Goal: Information Seeking & Learning: Learn about a topic

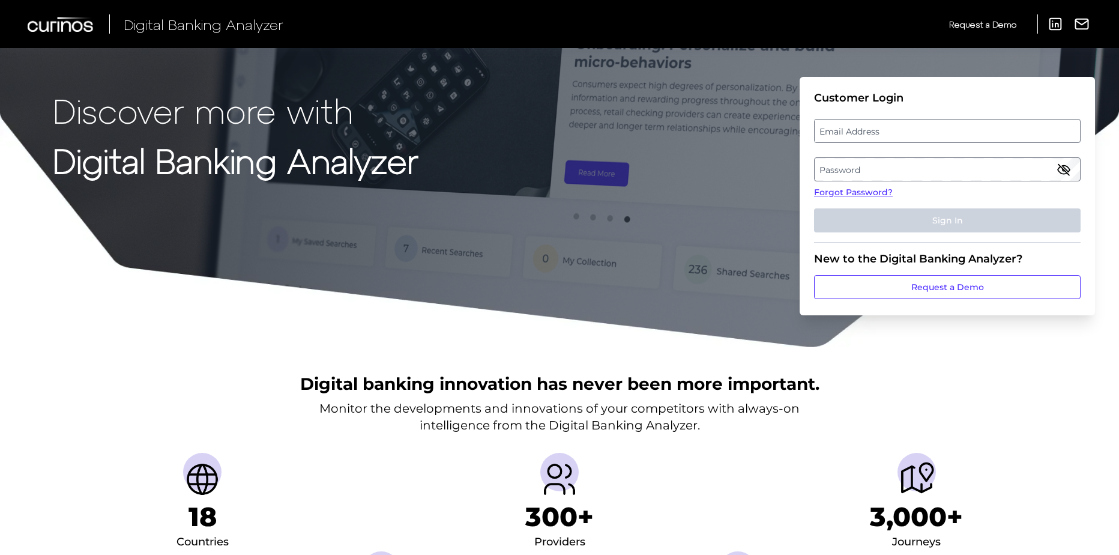
click at [853, 135] on label "Email Address" at bounding box center [947, 131] width 265 height 22
click at [853, 135] on input "email" at bounding box center [947, 131] width 267 height 24
type input "[EMAIL_ADDRESS][PERSON_NAME][DOMAIN_NAME]"
click at [842, 166] on label "Password" at bounding box center [947, 169] width 265 height 22
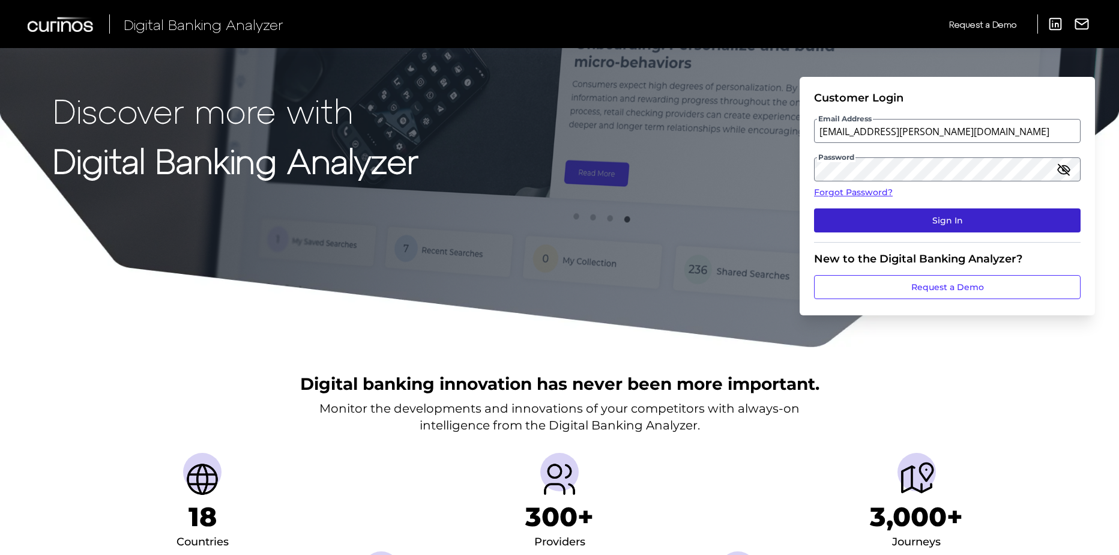
click at [923, 222] on button "Sign In" at bounding box center [947, 220] width 267 height 24
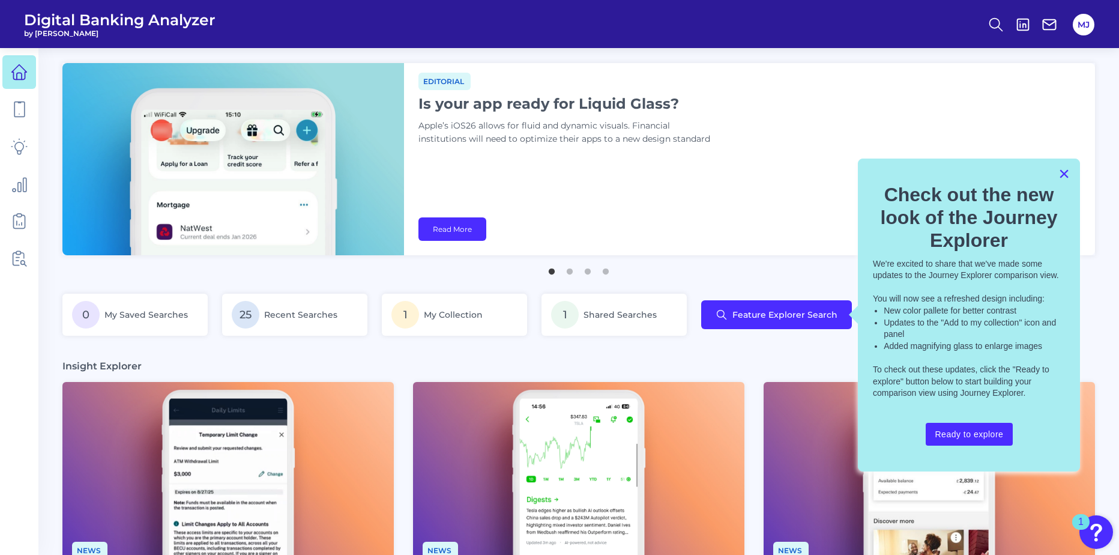
click at [1064, 171] on button "×" at bounding box center [1063, 173] width 11 height 19
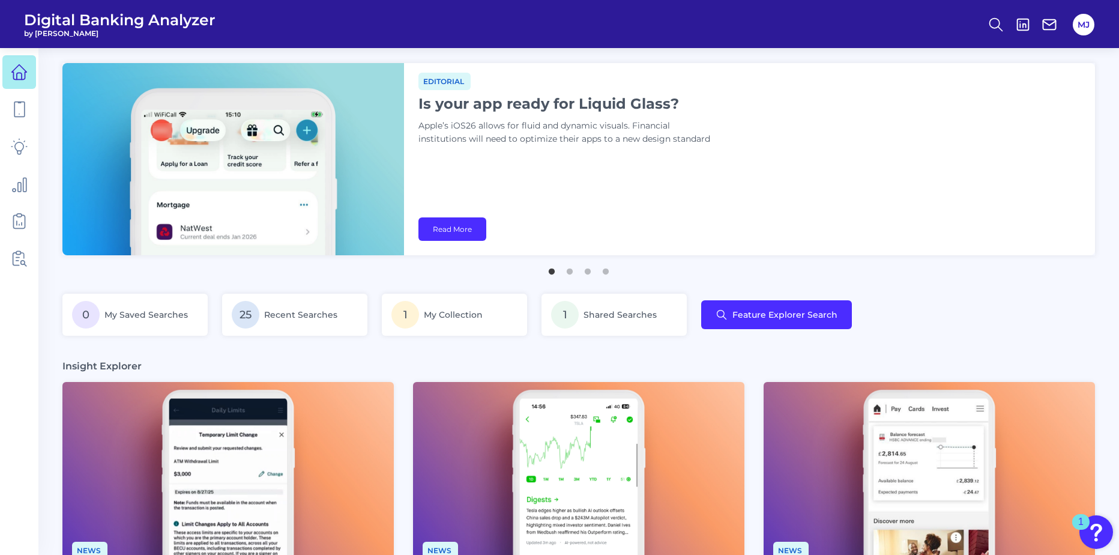
scroll to position [200, 0]
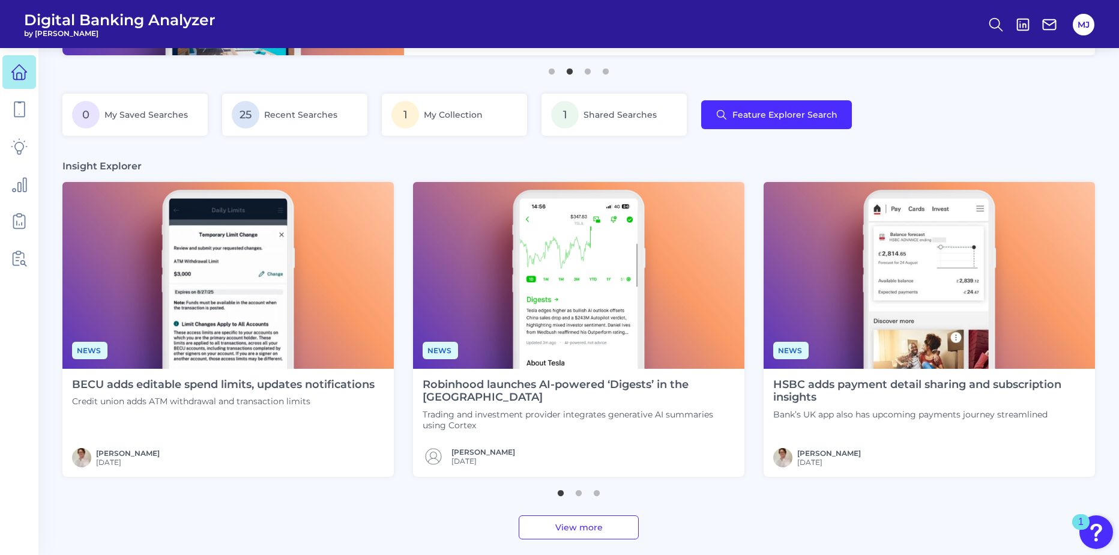
click at [599, 529] on link "View more" at bounding box center [579, 527] width 120 height 24
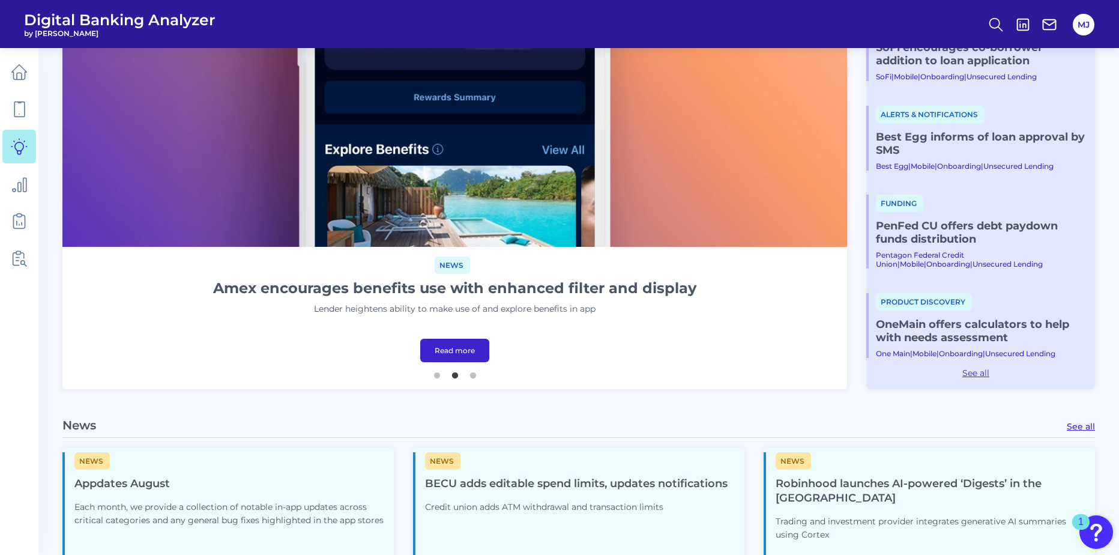
scroll to position [293, 0]
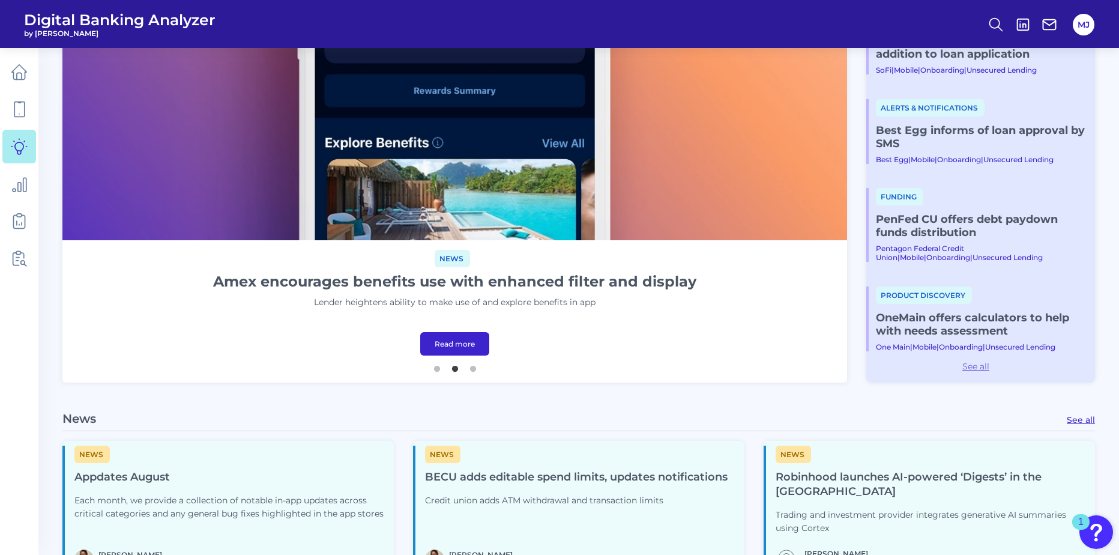
click at [976, 365] on link "See all" at bounding box center [975, 366] width 219 height 11
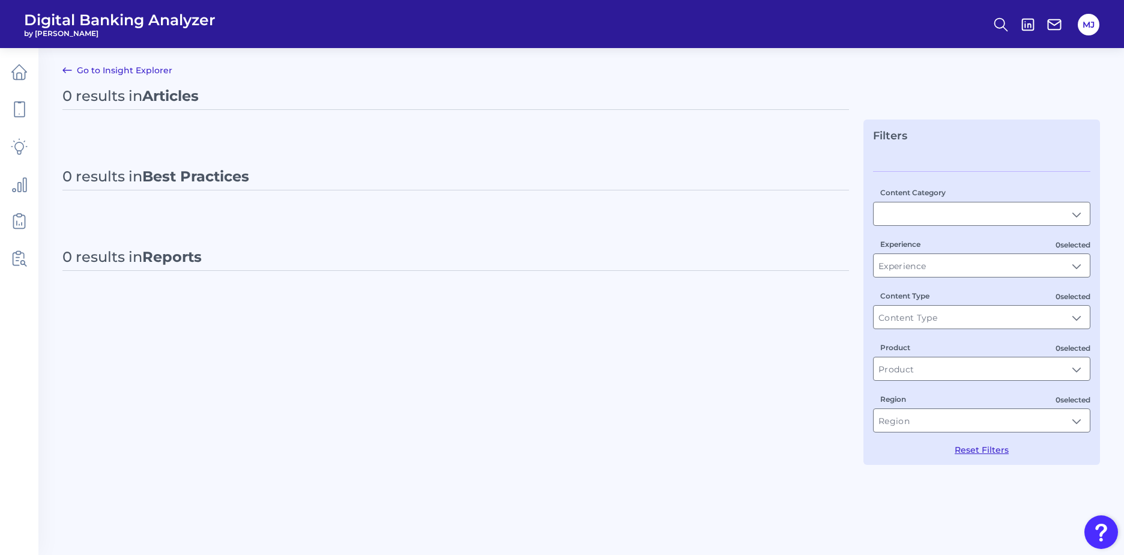
type input "Best Practices"
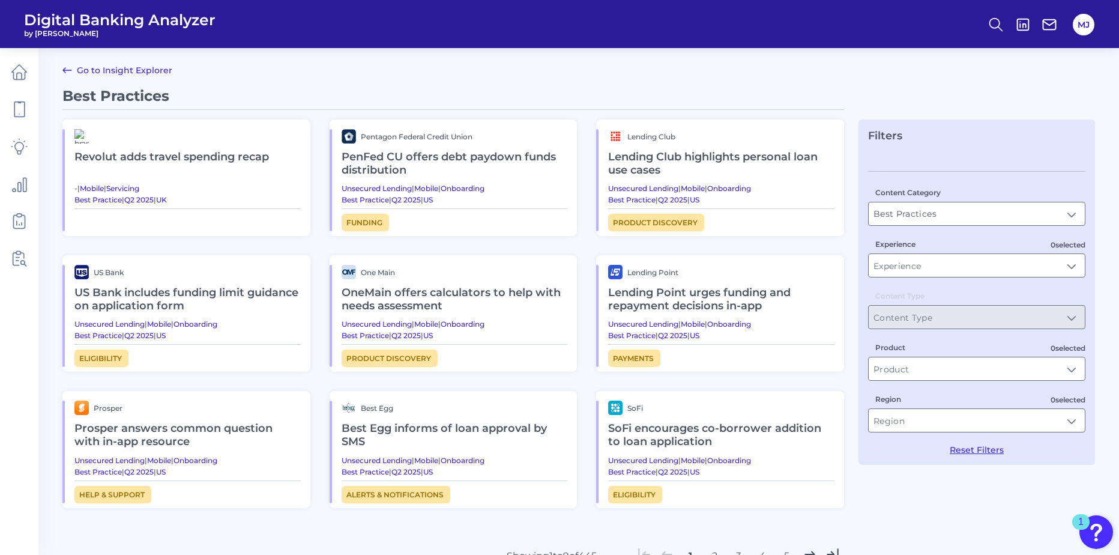
click at [167, 293] on h2 "US Bank includes funding limit guidance on application form" at bounding box center [187, 299] width 226 height 40
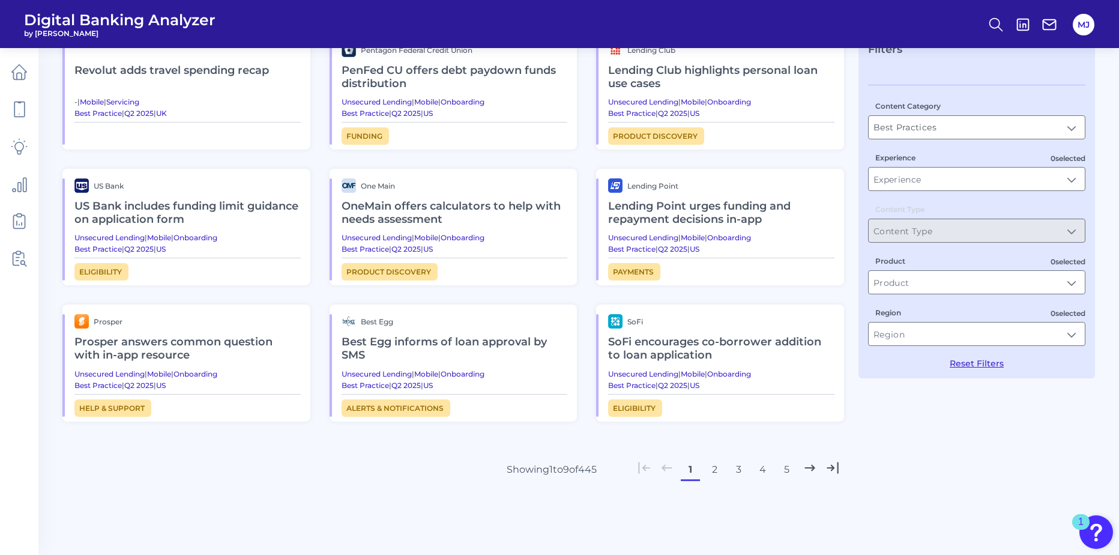
scroll to position [115, 0]
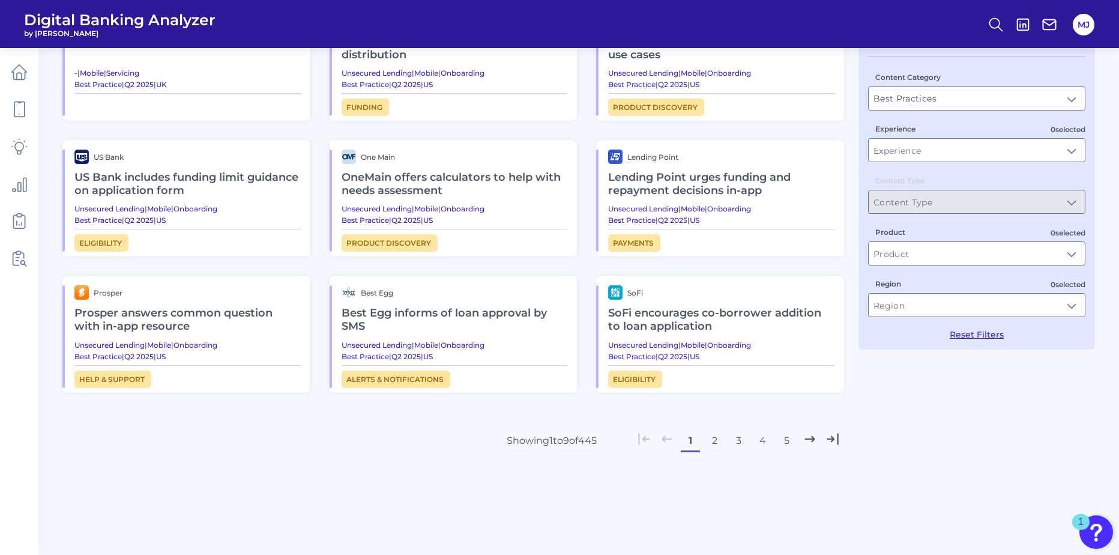
click at [714, 440] on button "2" at bounding box center [714, 440] width 19 height 19
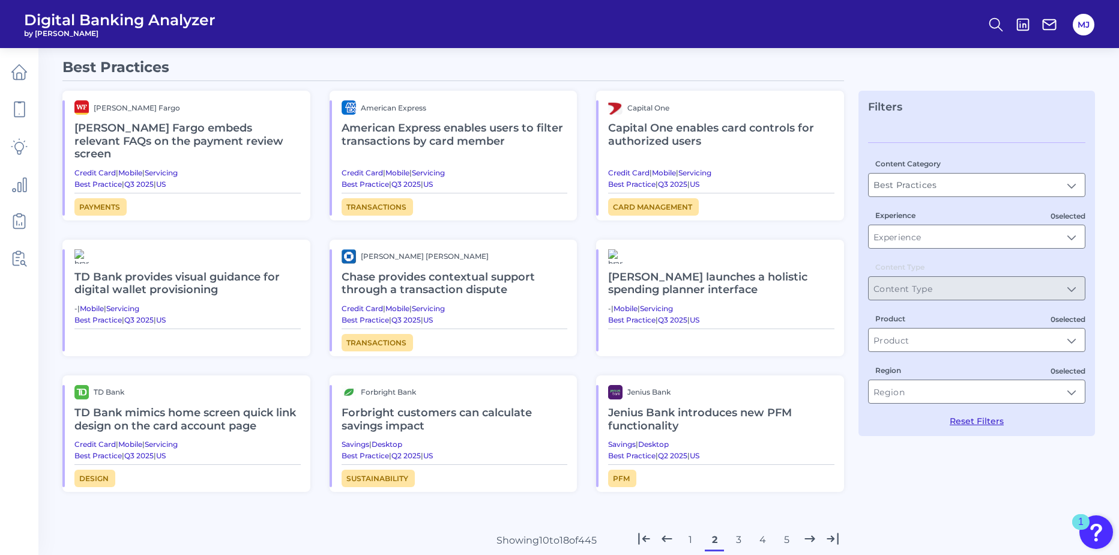
scroll to position [0, 0]
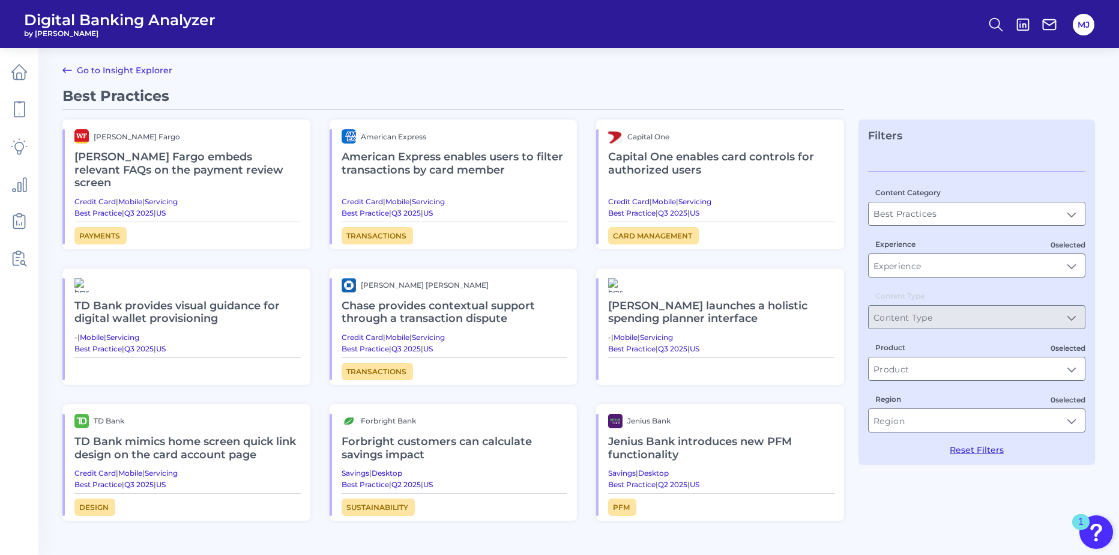
click at [153, 161] on h2 "[PERSON_NAME] Fargo embeds relevant FAQs on the payment review screen" at bounding box center [187, 169] width 226 height 53
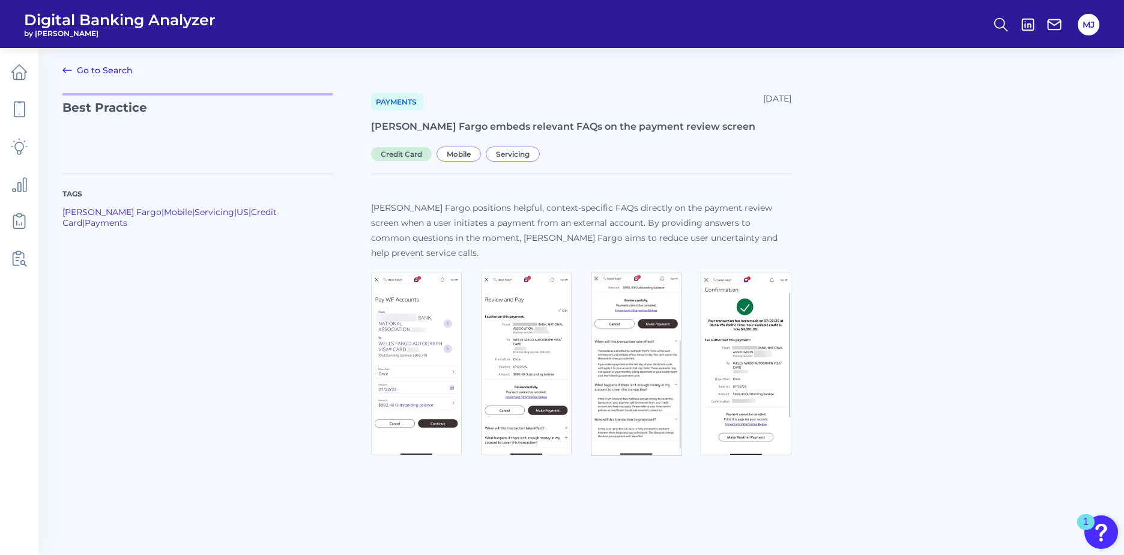
click at [420, 336] on img at bounding box center [416, 364] width 91 height 182
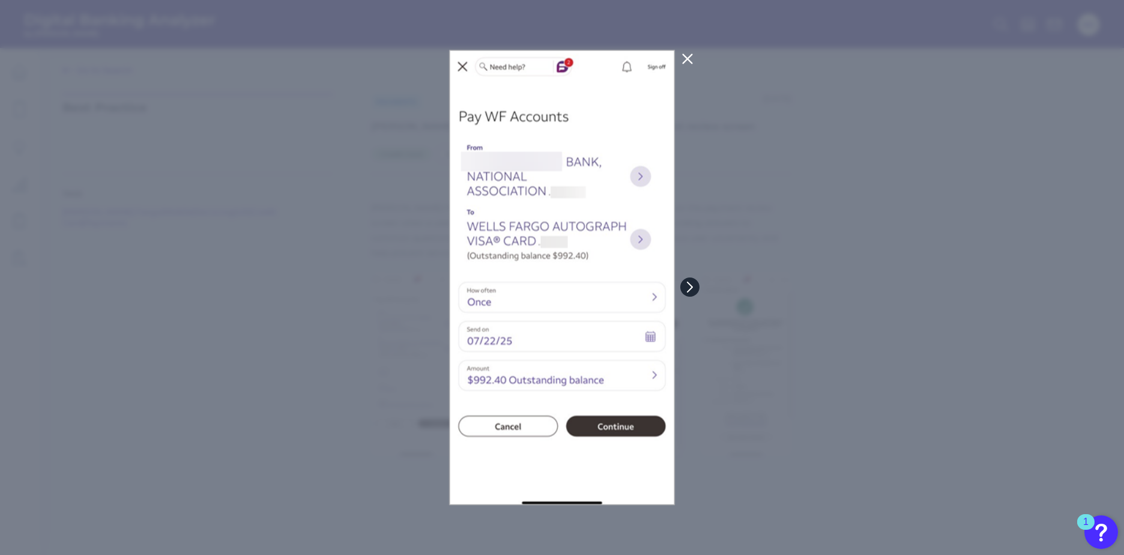
click at [688, 286] on icon at bounding box center [689, 287] width 11 height 11
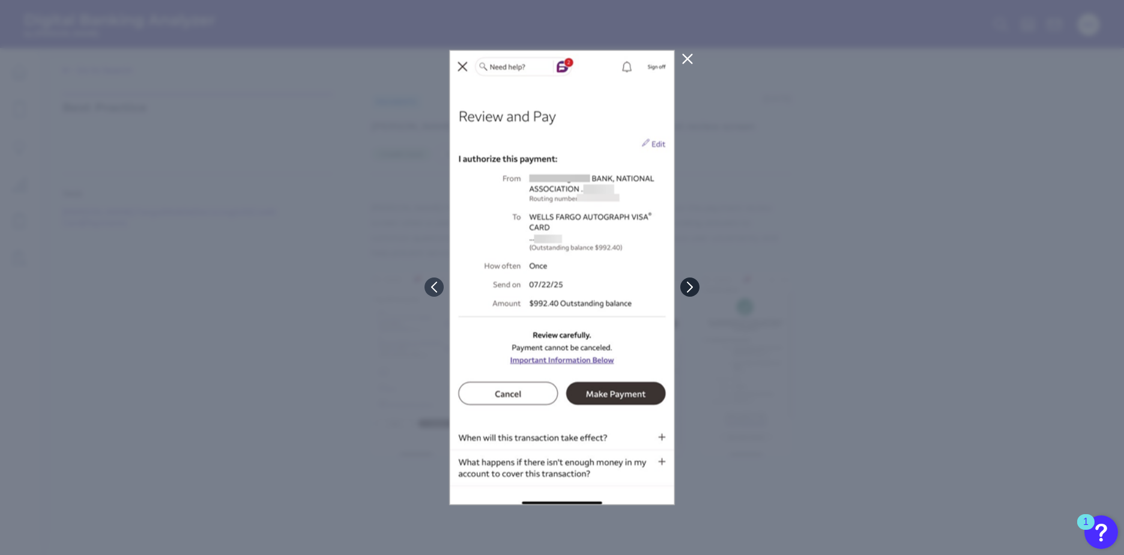
click at [688, 286] on icon at bounding box center [689, 287] width 11 height 11
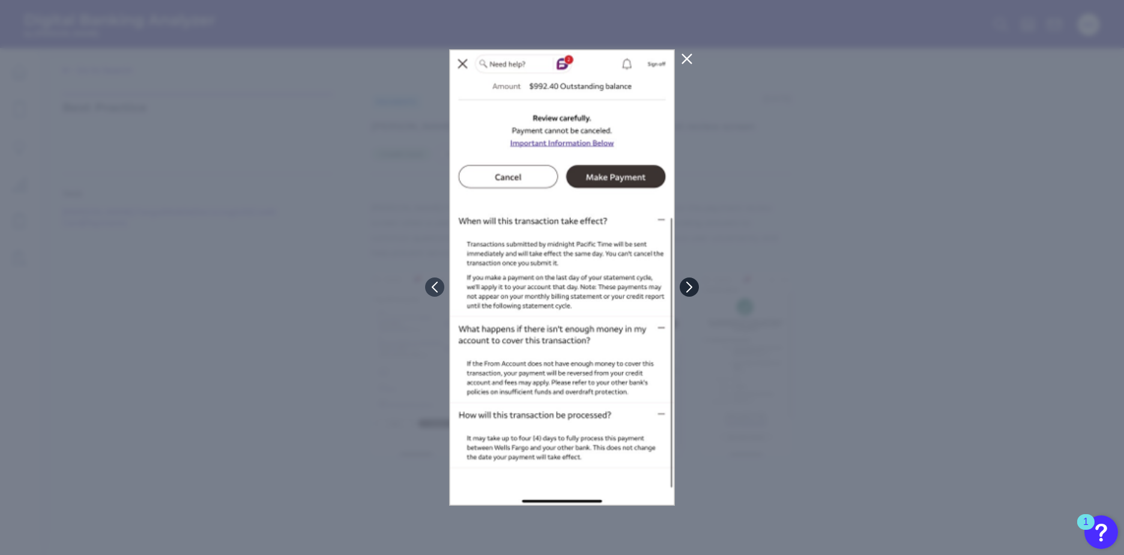
click at [688, 286] on icon at bounding box center [689, 287] width 11 height 11
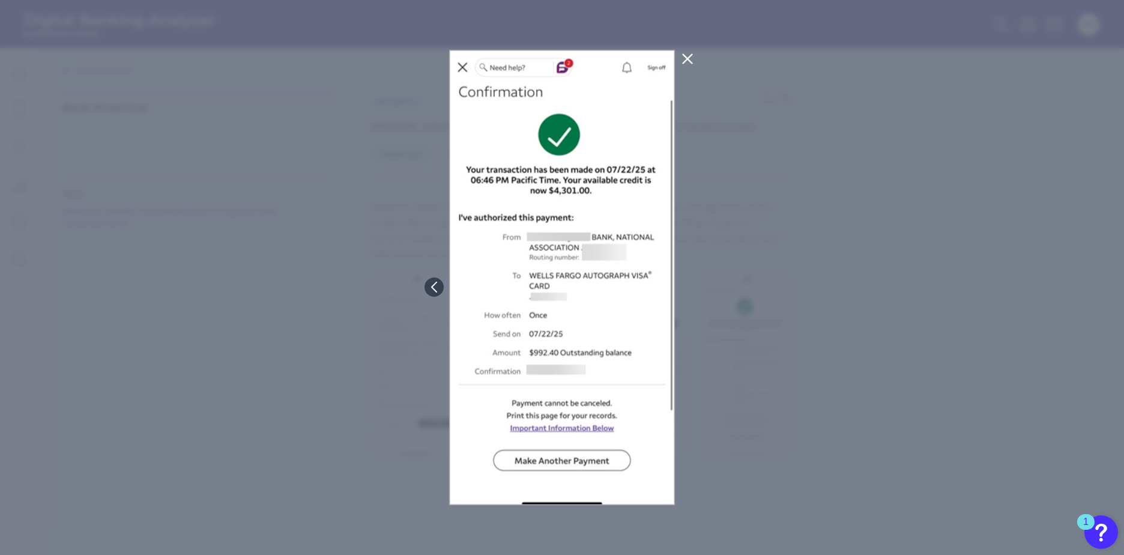
click at [683, 58] on icon at bounding box center [687, 59] width 14 height 14
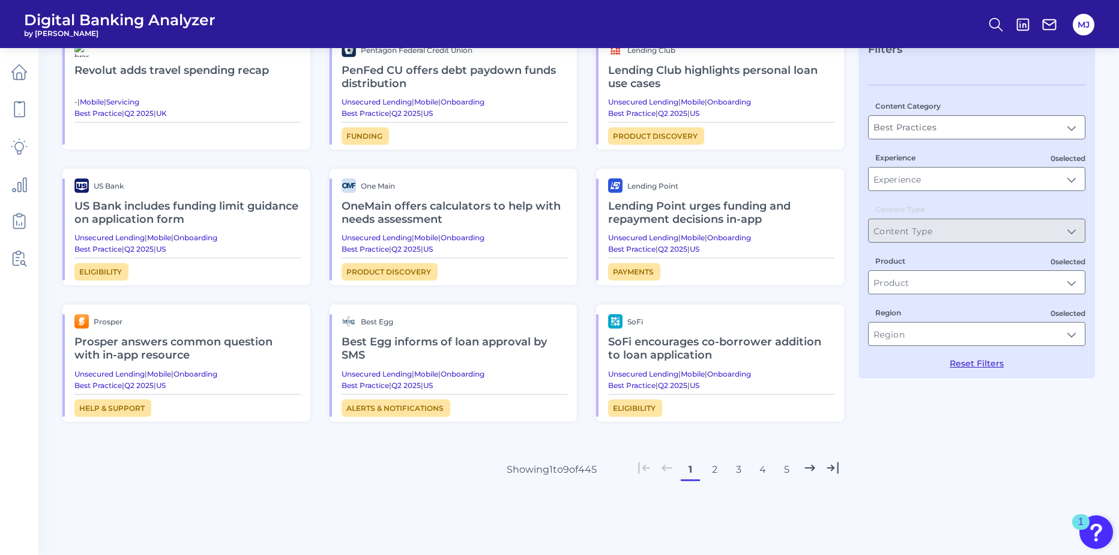
scroll to position [115, 0]
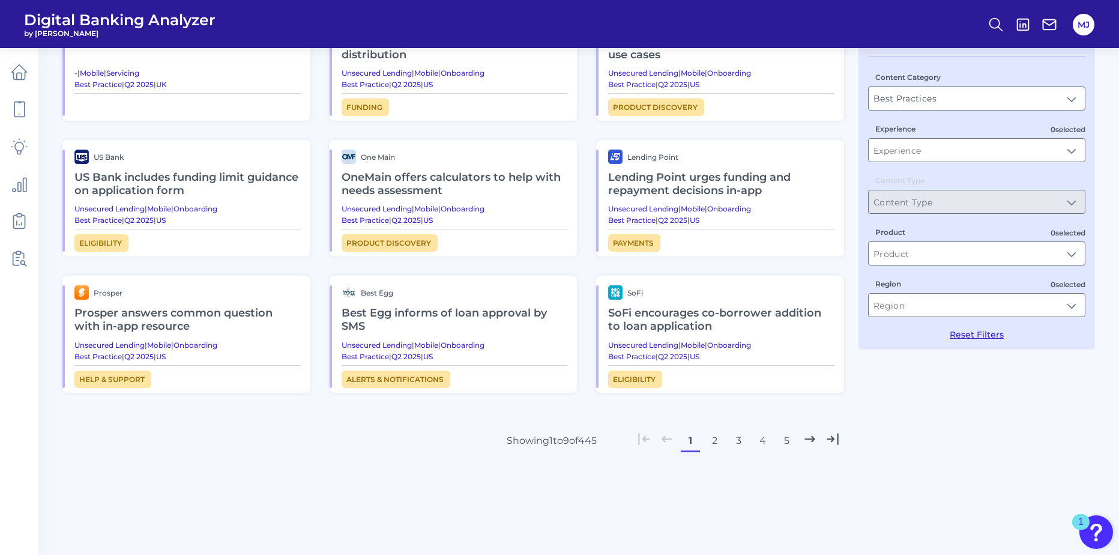
click at [710, 439] on button "2" at bounding box center [714, 440] width 19 height 19
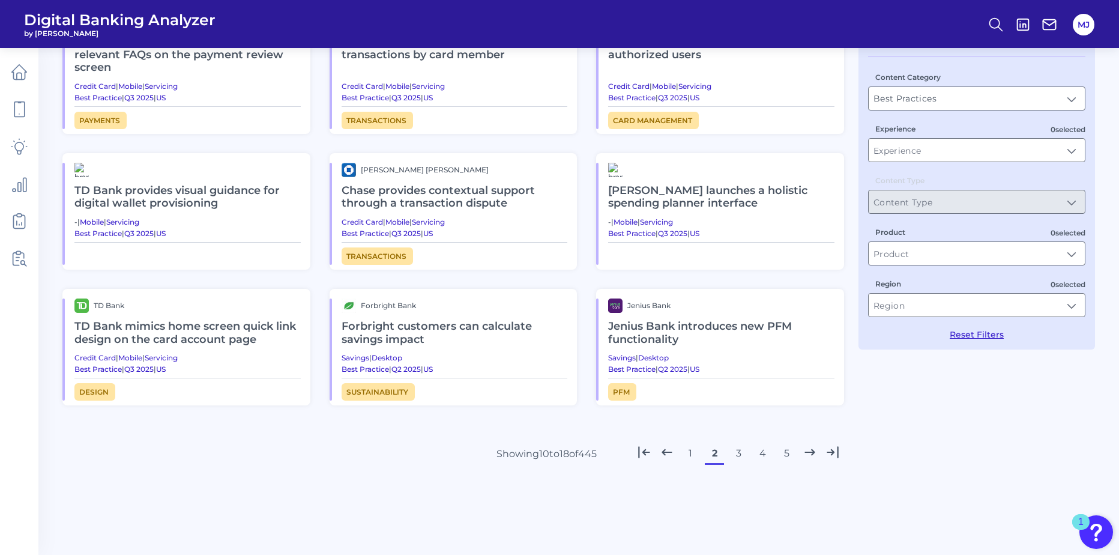
scroll to position [0, 0]
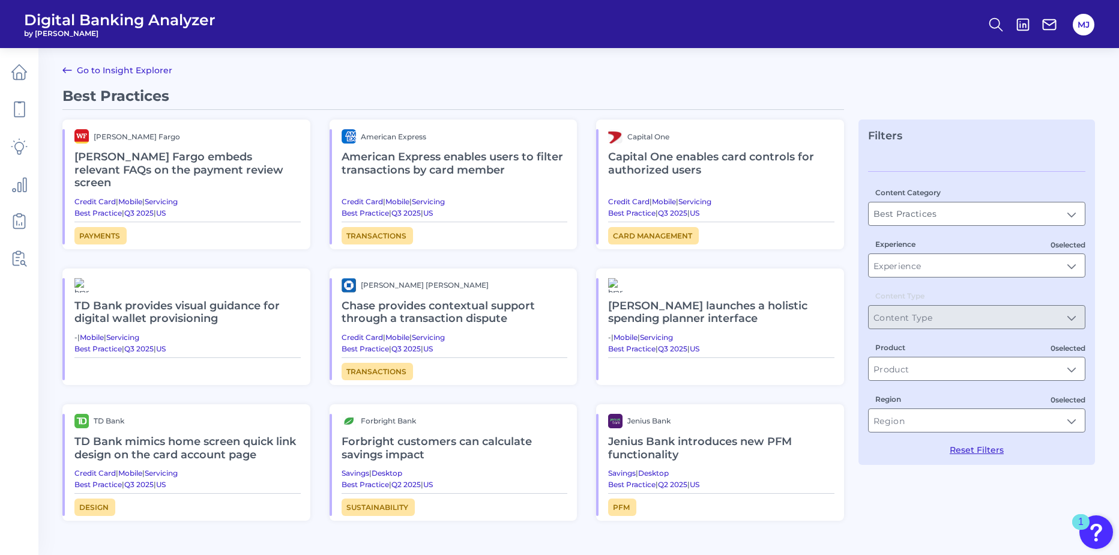
click at [693, 160] on h2 "Capital One enables card controls for authorized users" at bounding box center [721, 163] width 226 height 40
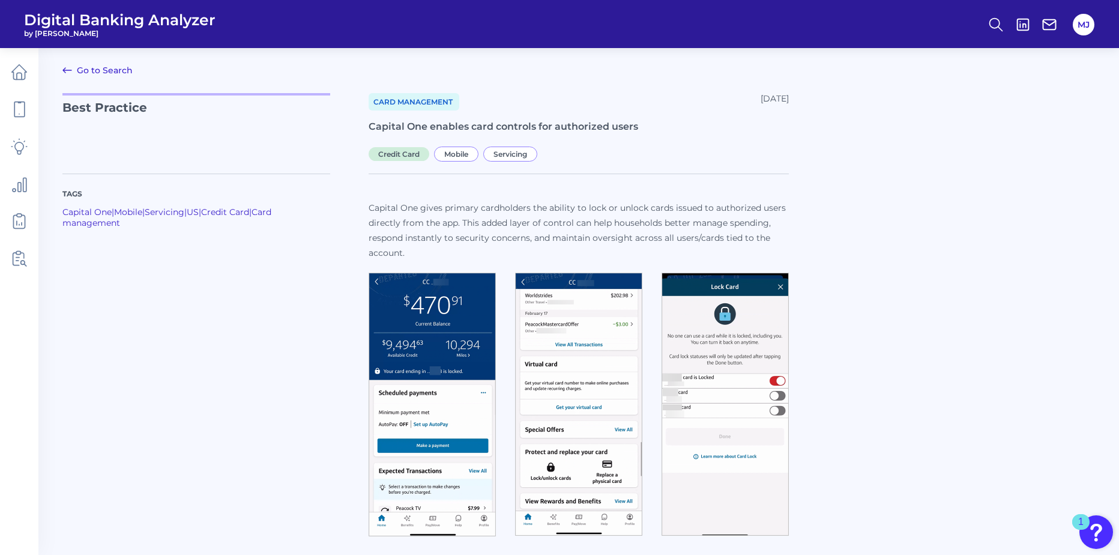
click at [439, 361] on img at bounding box center [432, 405] width 127 height 264
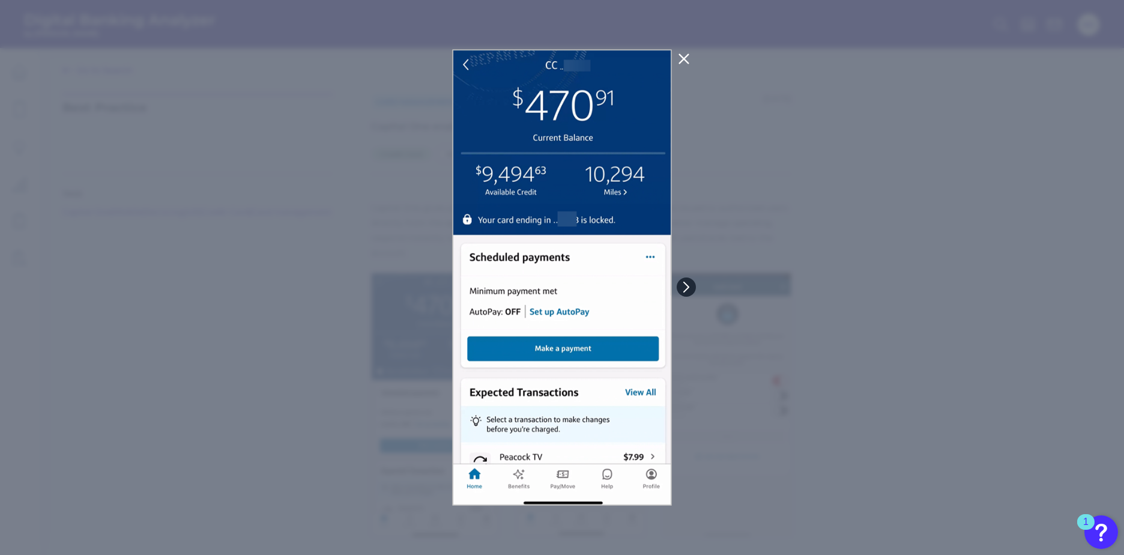
click at [687, 286] on icon at bounding box center [686, 287] width 11 height 11
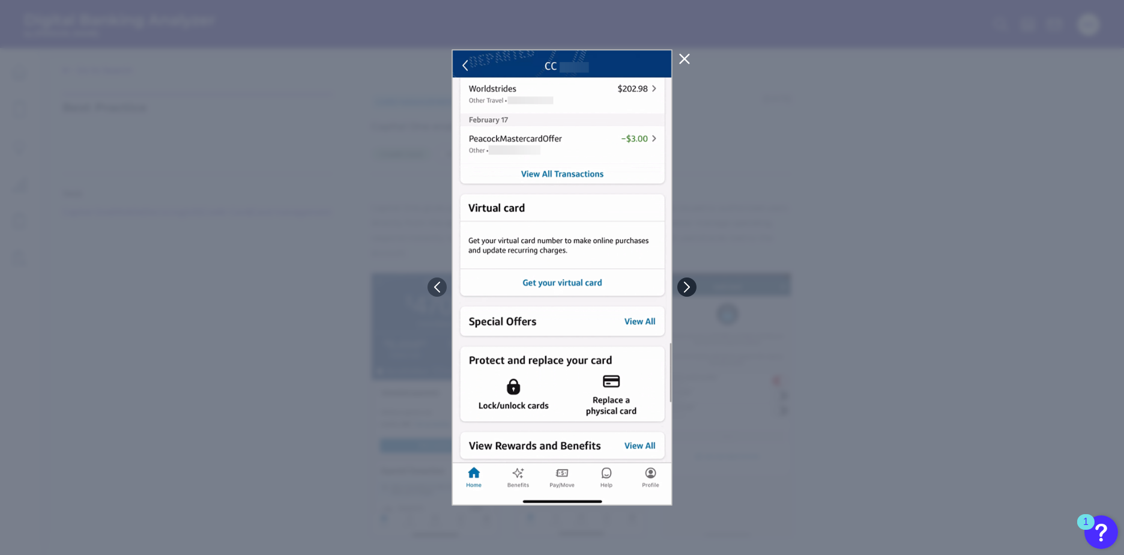
click at [687, 286] on icon at bounding box center [686, 287] width 11 height 11
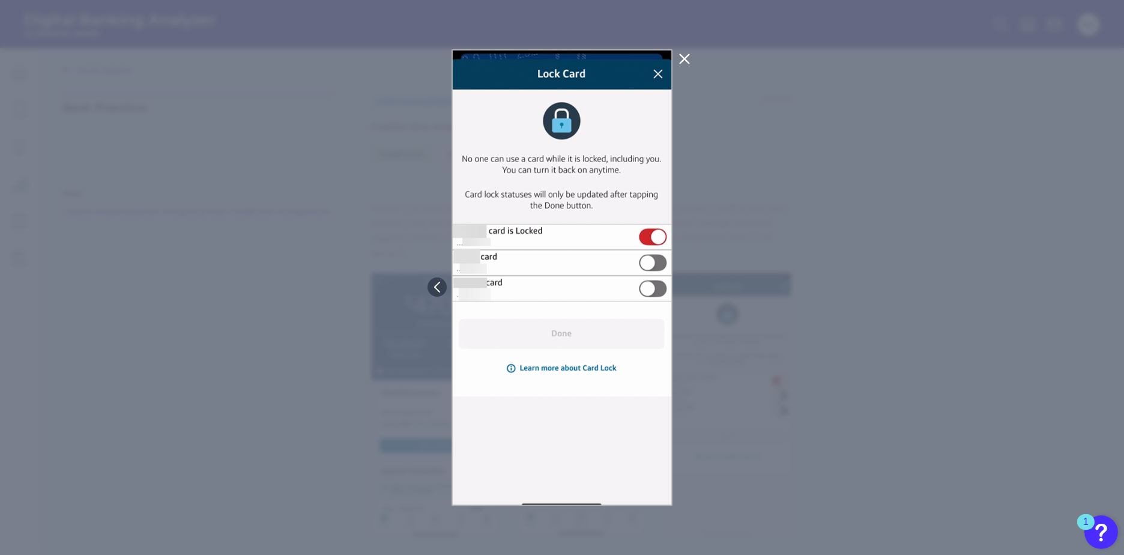
click at [686, 61] on icon at bounding box center [684, 59] width 9 height 9
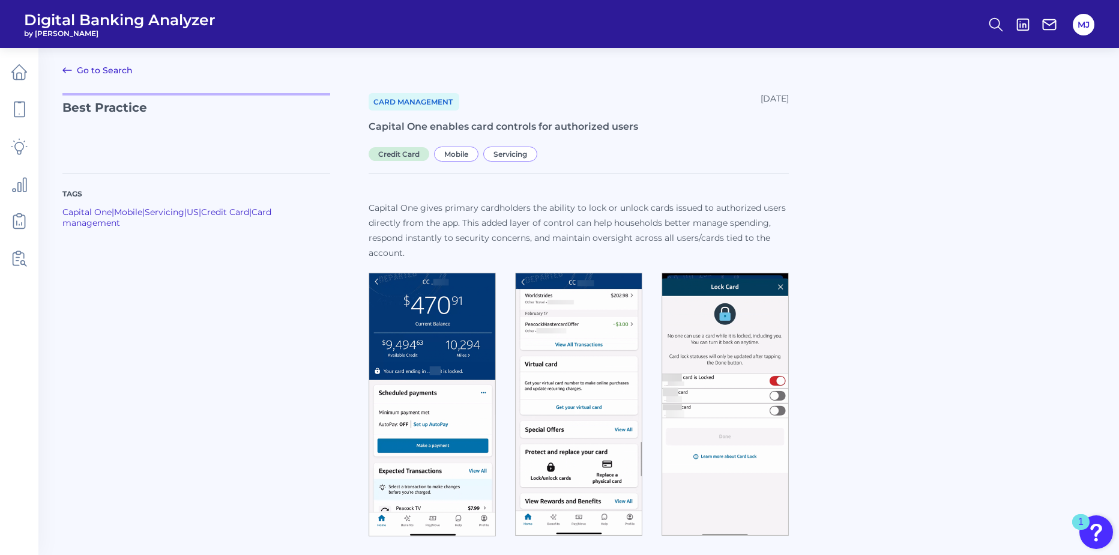
scroll to position [4, 0]
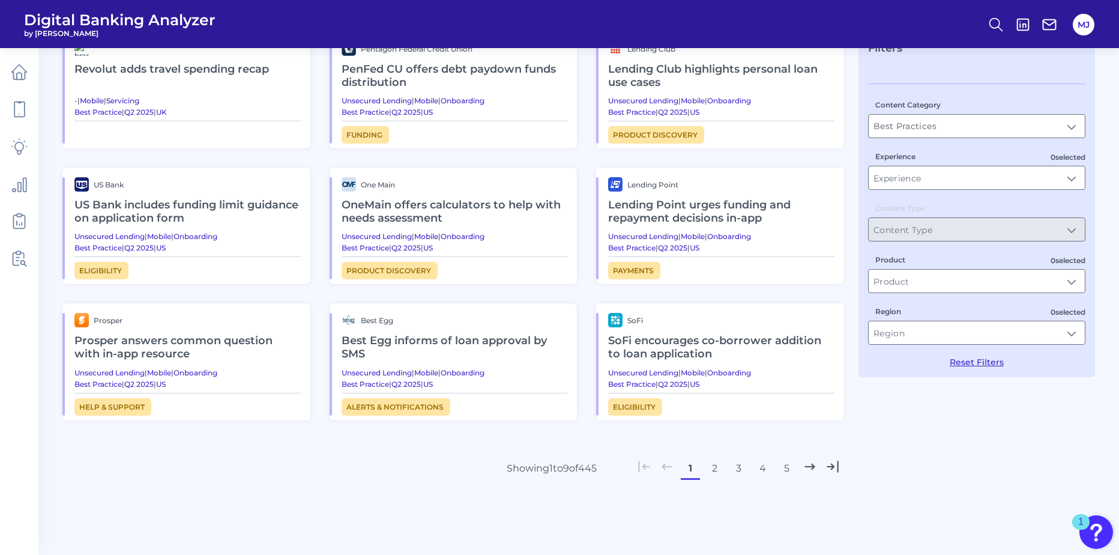
scroll to position [115, 0]
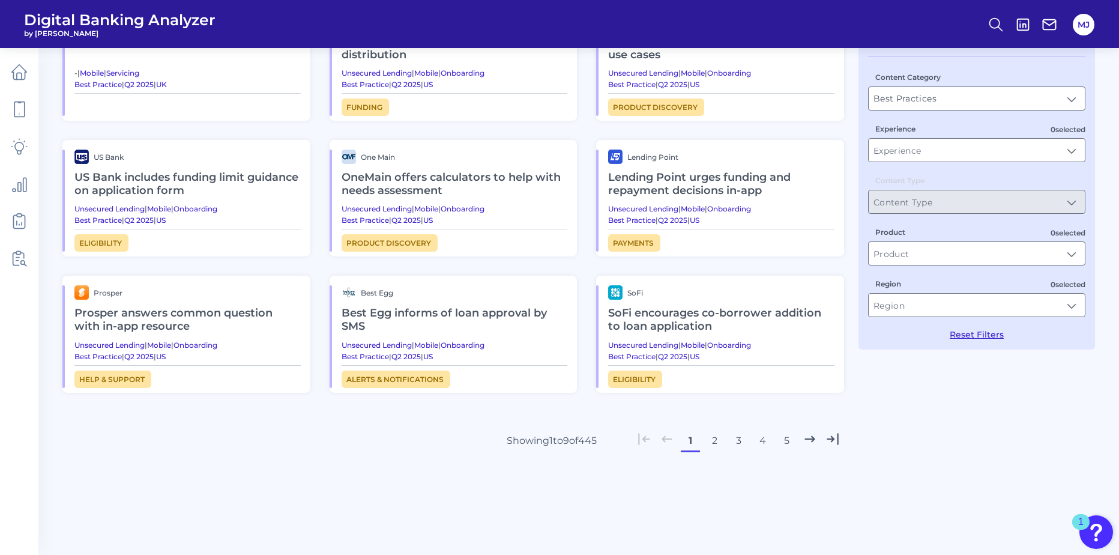
click at [717, 442] on button "2" at bounding box center [714, 440] width 19 height 19
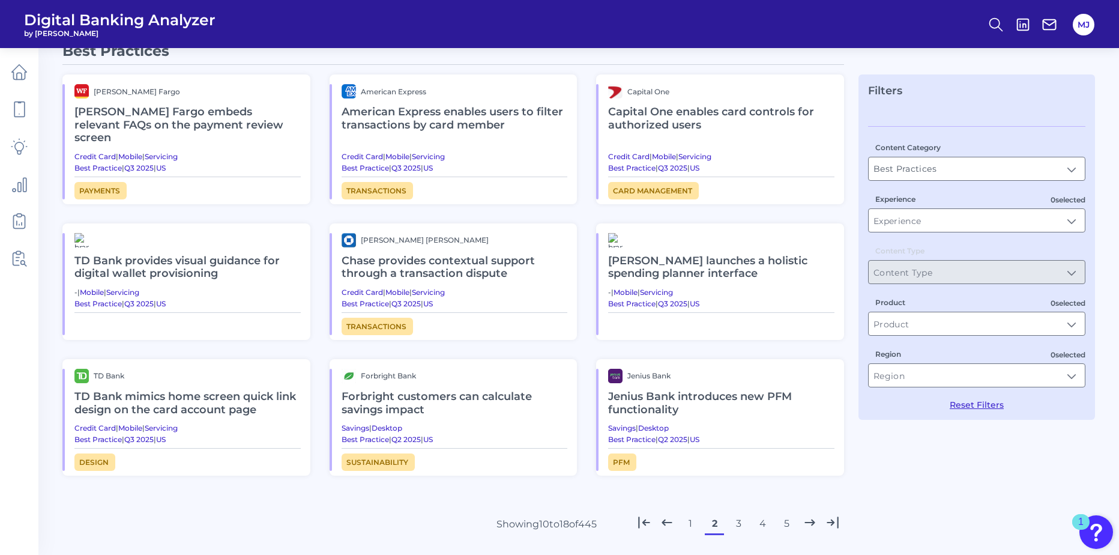
scroll to position [0, 0]
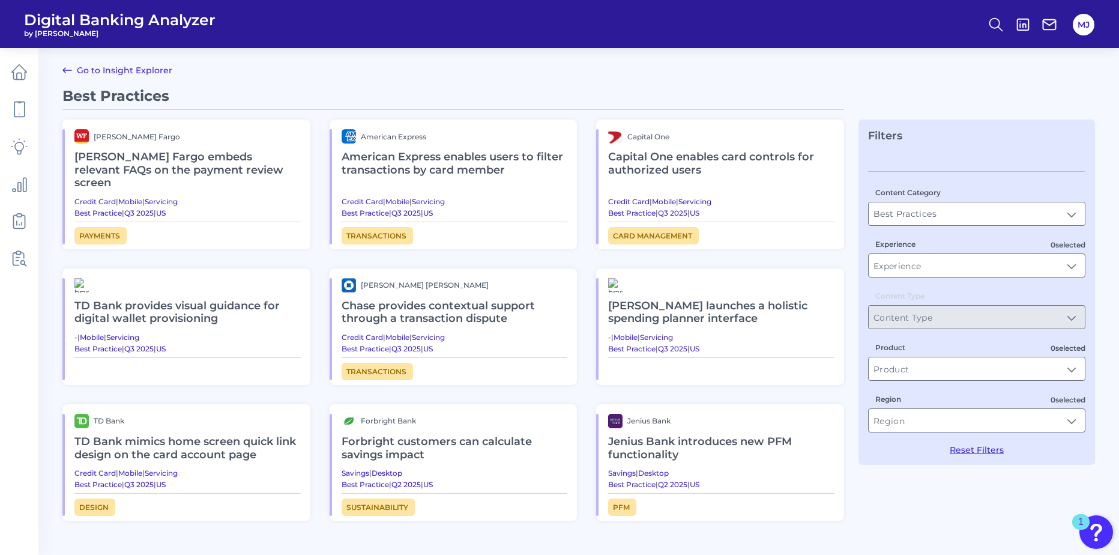
click at [653, 295] on h2 "[PERSON_NAME] launches a holistic spending planner interface" at bounding box center [721, 312] width 226 height 40
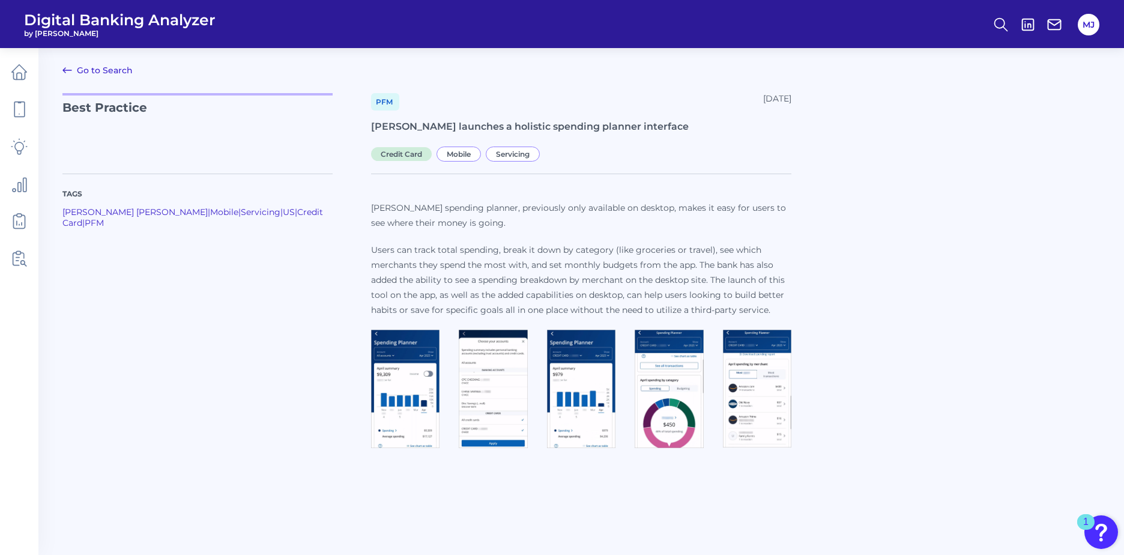
click at [402, 368] on img at bounding box center [405, 389] width 68 height 118
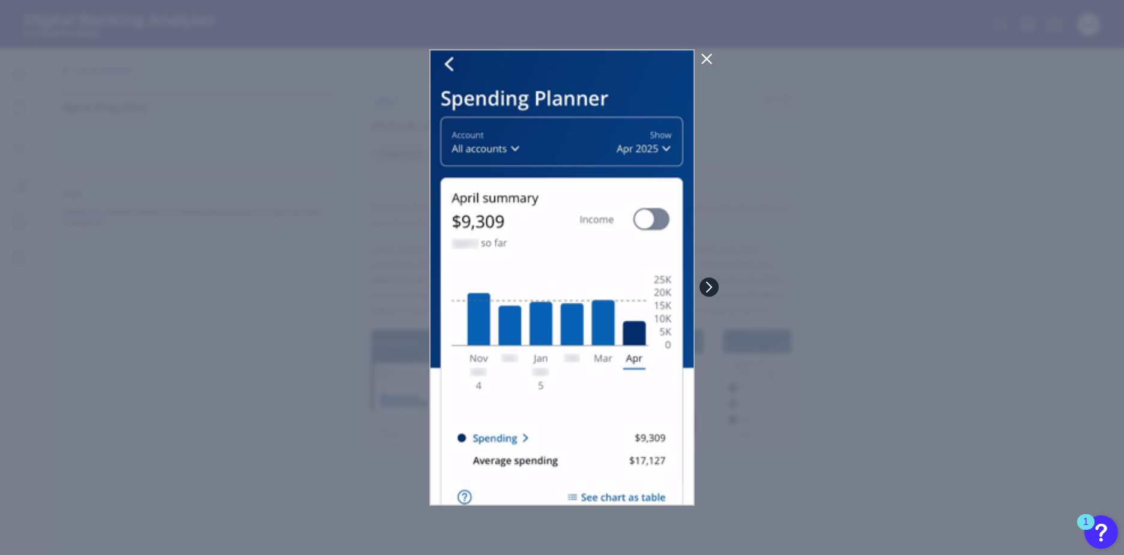
click at [705, 284] on icon at bounding box center [709, 287] width 11 height 11
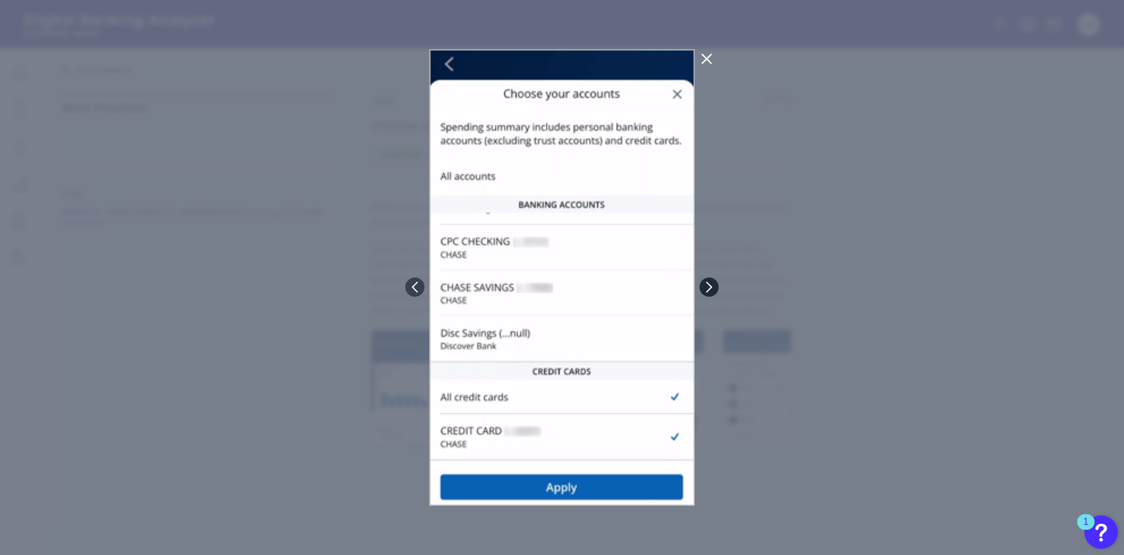
click at [705, 284] on icon at bounding box center [709, 287] width 11 height 11
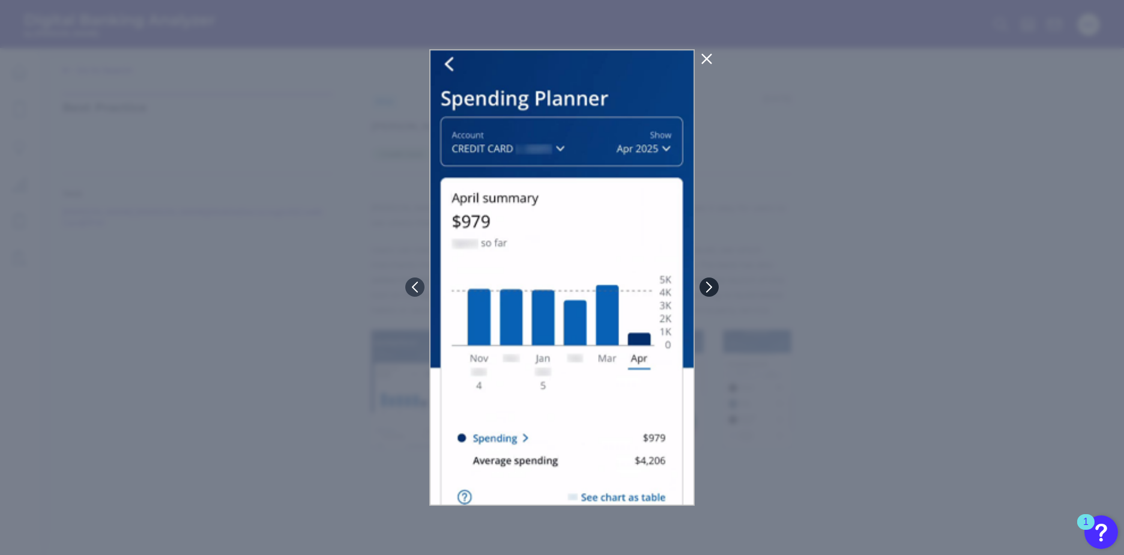
click at [705, 284] on icon at bounding box center [709, 287] width 11 height 11
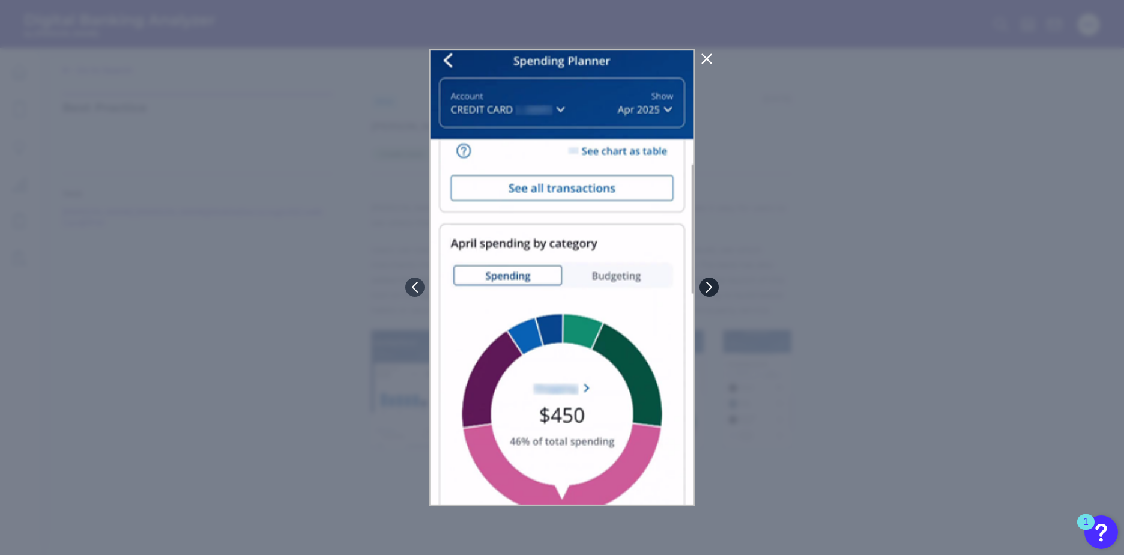
click at [705, 284] on icon at bounding box center [709, 287] width 11 height 11
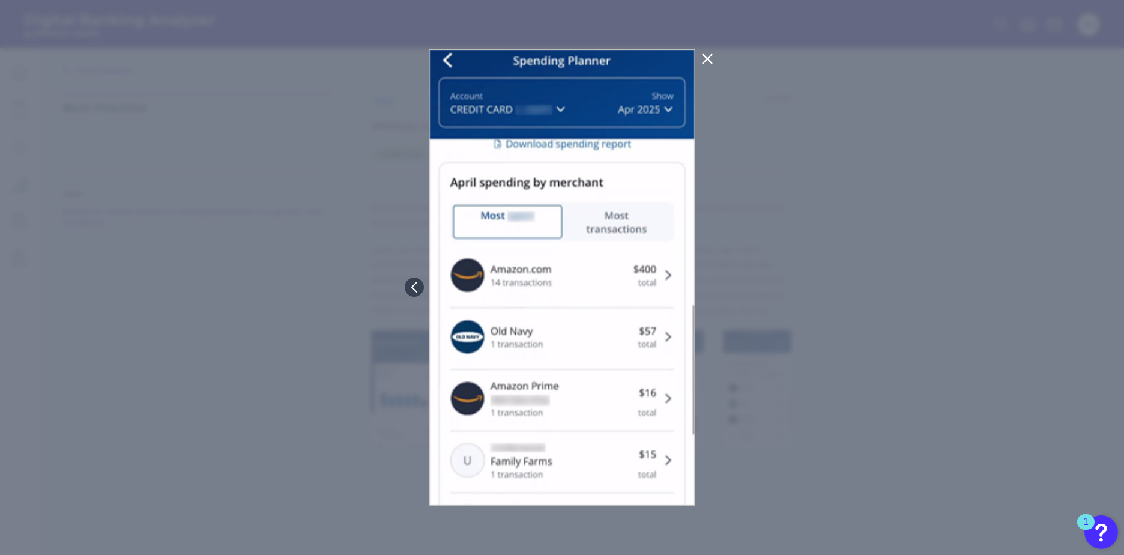
click at [709, 60] on icon at bounding box center [706, 59] width 9 height 9
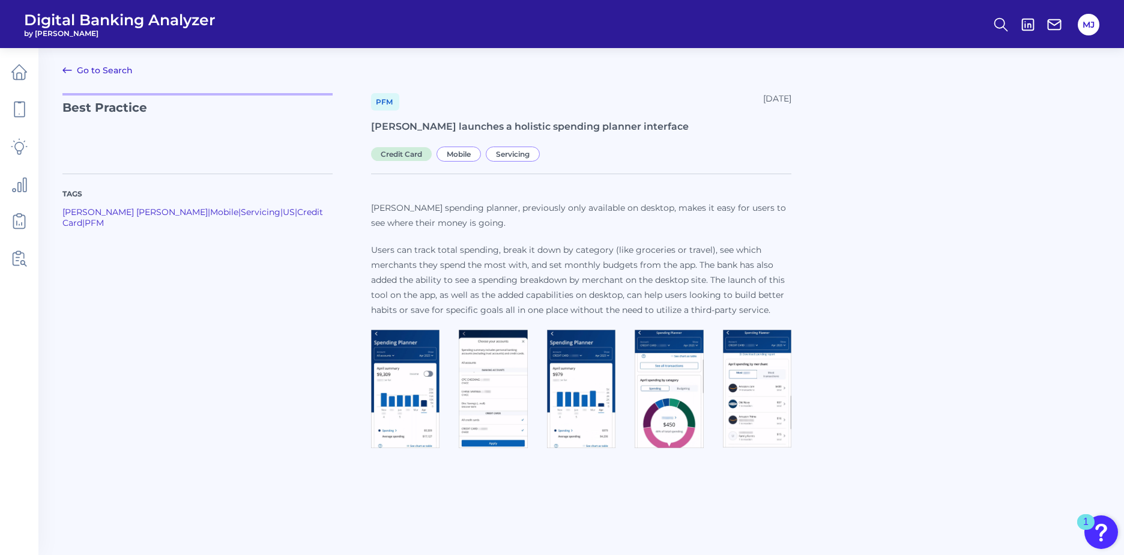
click at [92, 66] on link "Go to Search" at bounding box center [97, 70] width 70 height 14
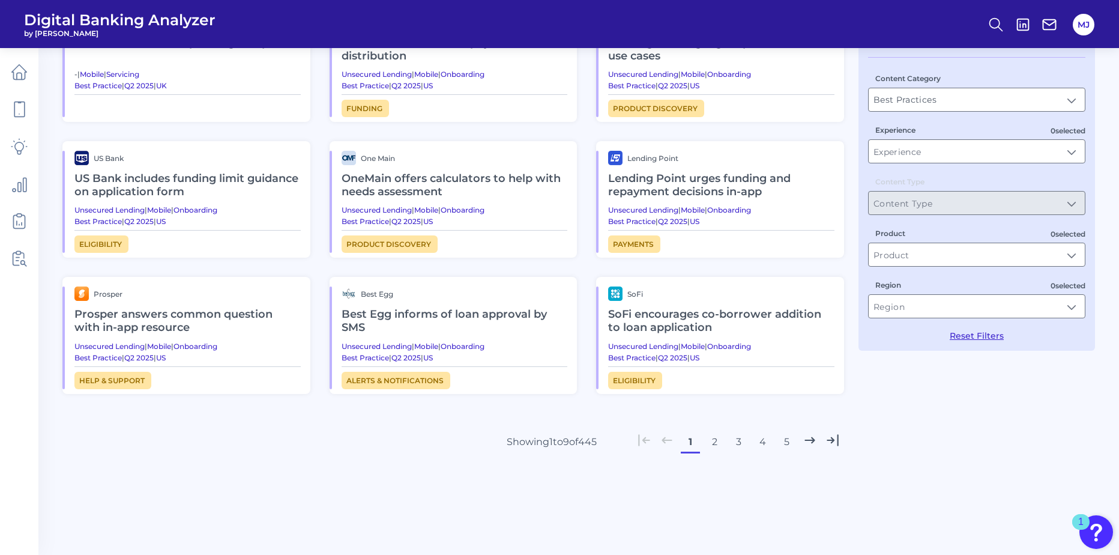
scroll to position [115, 0]
click at [712, 438] on button "2" at bounding box center [714, 440] width 19 height 19
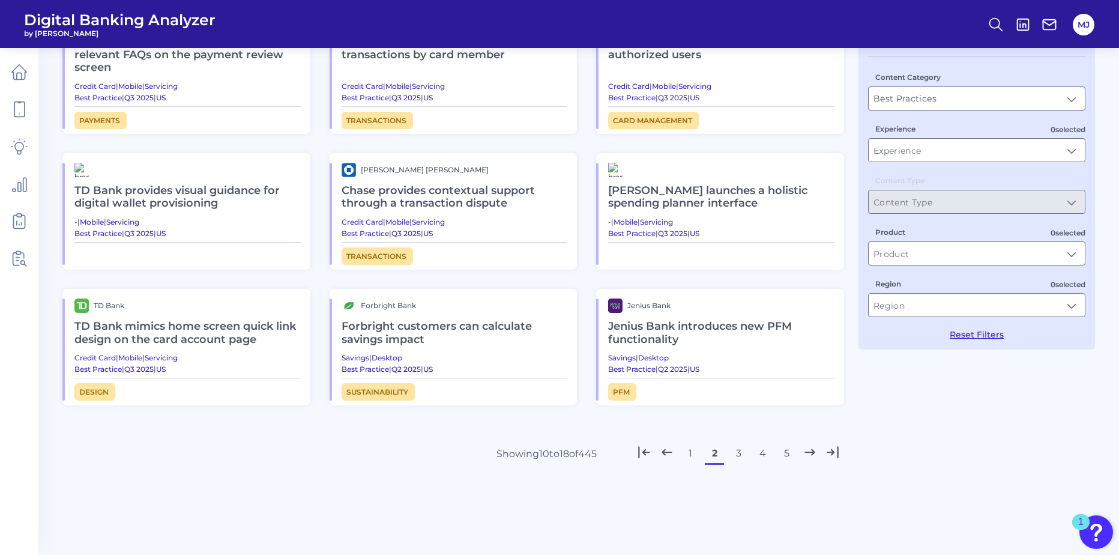
click at [738, 444] on button "3" at bounding box center [738, 453] width 19 height 19
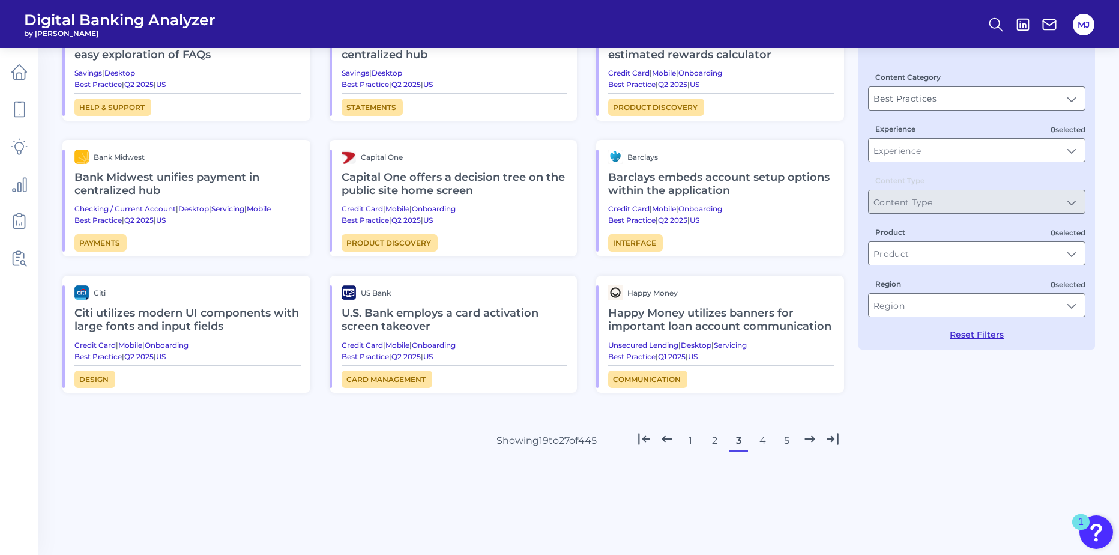
scroll to position [0, 0]
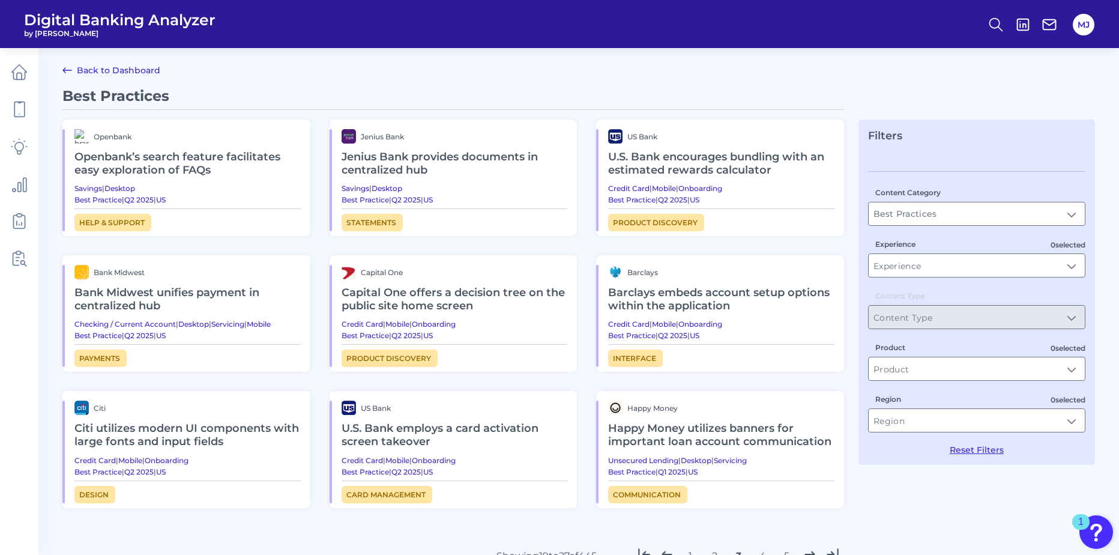
click at [166, 161] on h2 "Openbank’s search feature facilitates easy exploration of FAQs" at bounding box center [187, 163] width 226 height 40
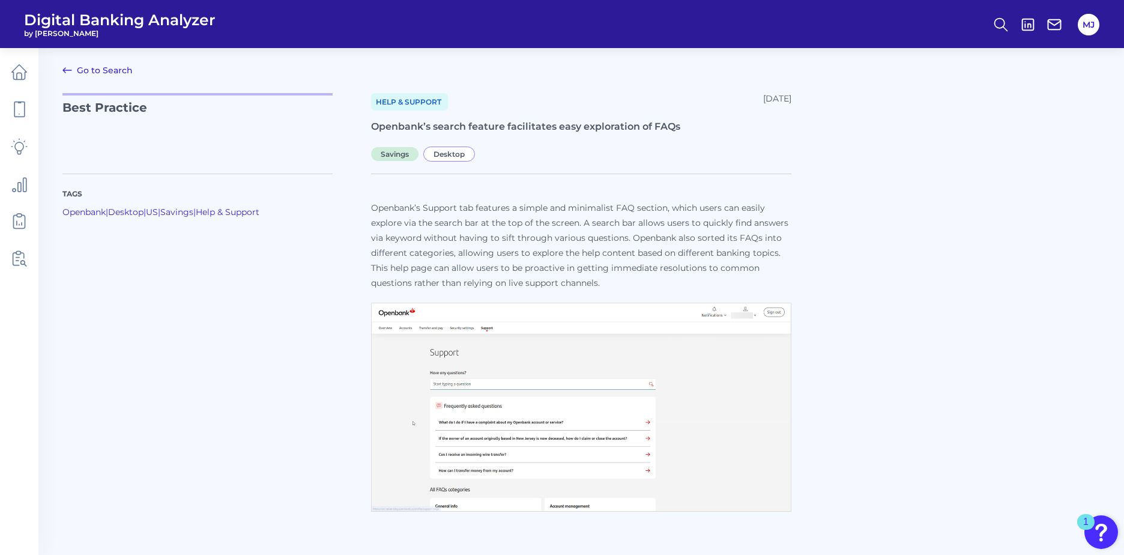
click at [97, 68] on link "Go to Search" at bounding box center [97, 70] width 70 height 14
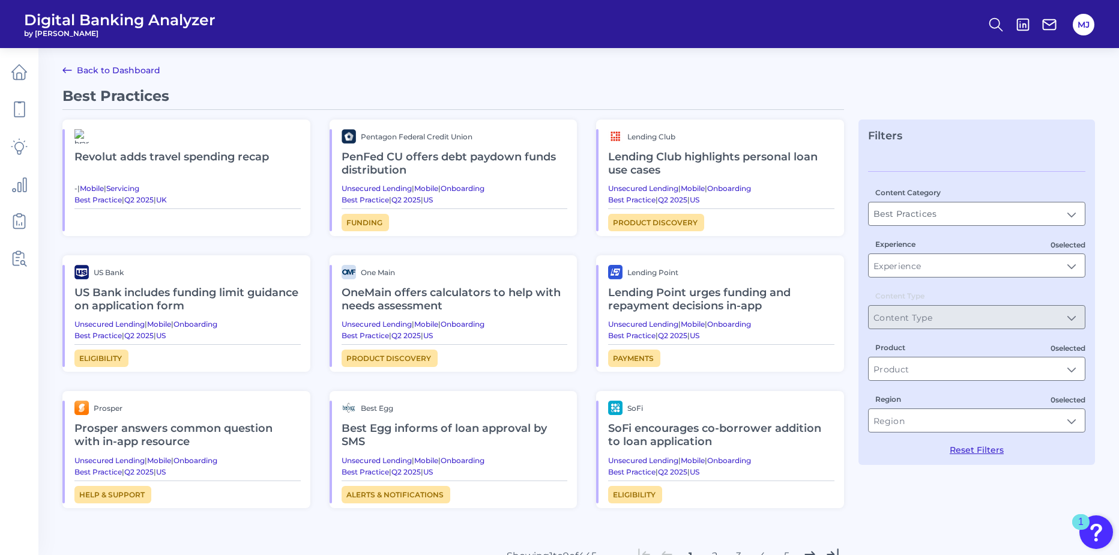
scroll to position [115, 0]
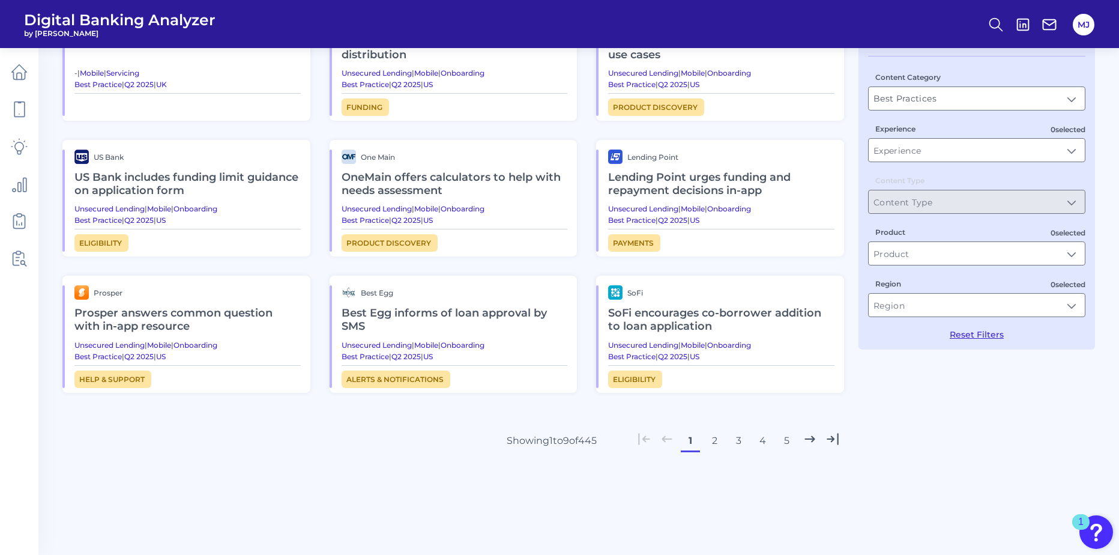
click at [765, 439] on button "4" at bounding box center [762, 440] width 19 height 19
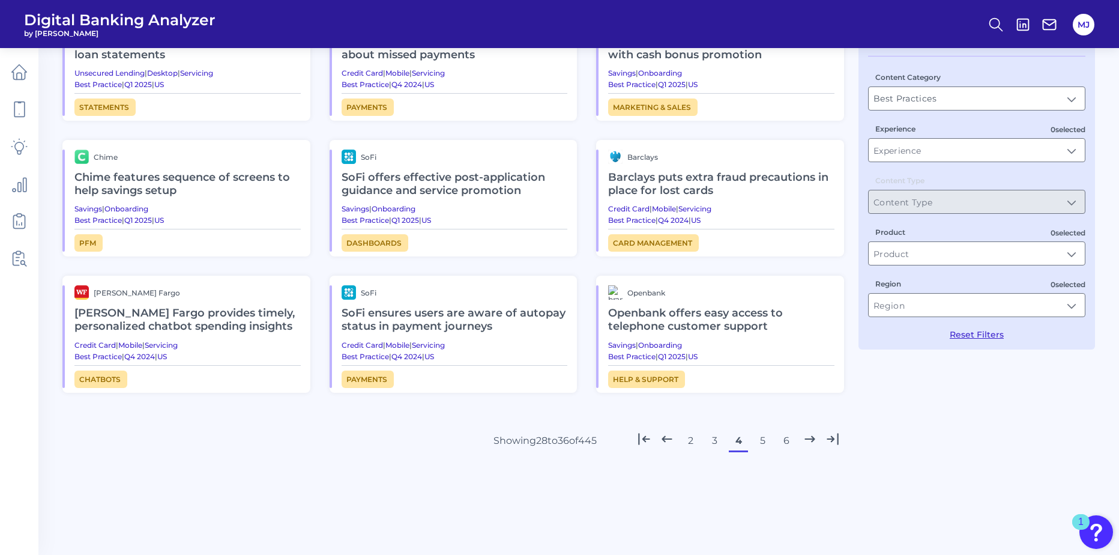
scroll to position [0, 0]
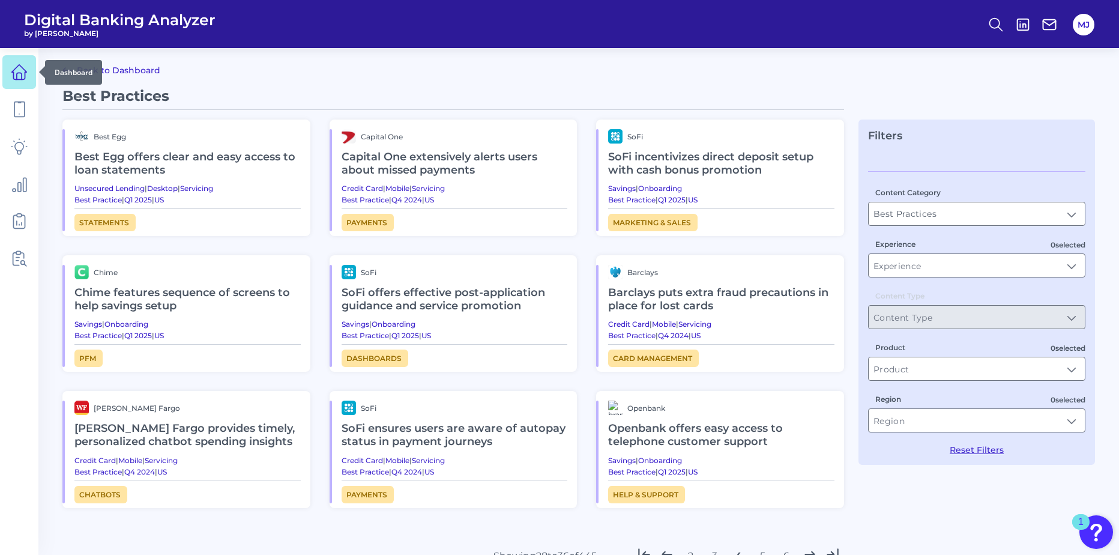
click at [12, 77] on icon at bounding box center [19, 72] width 17 height 17
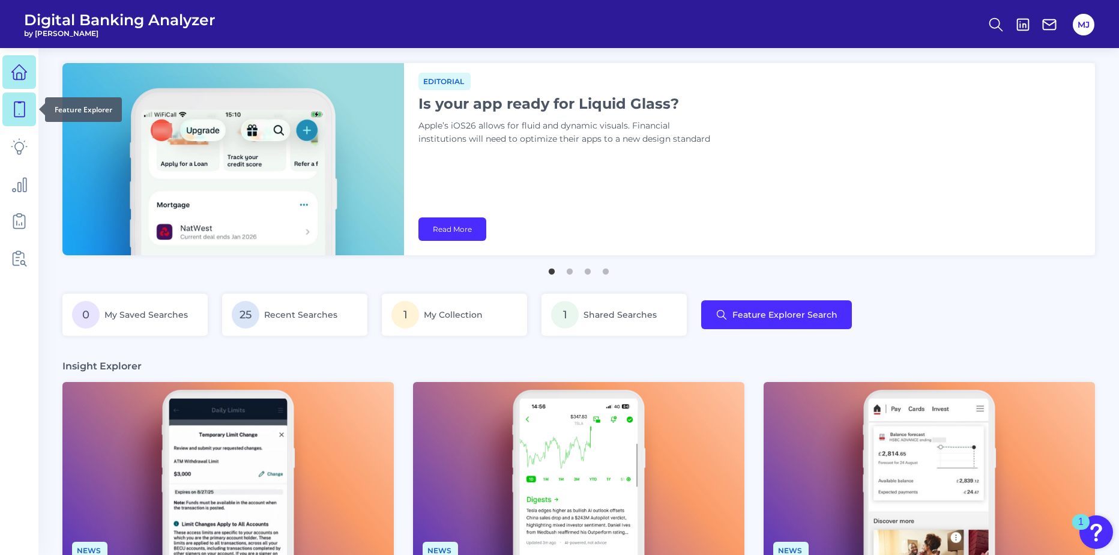
click at [15, 107] on icon at bounding box center [19, 109] width 10 height 15
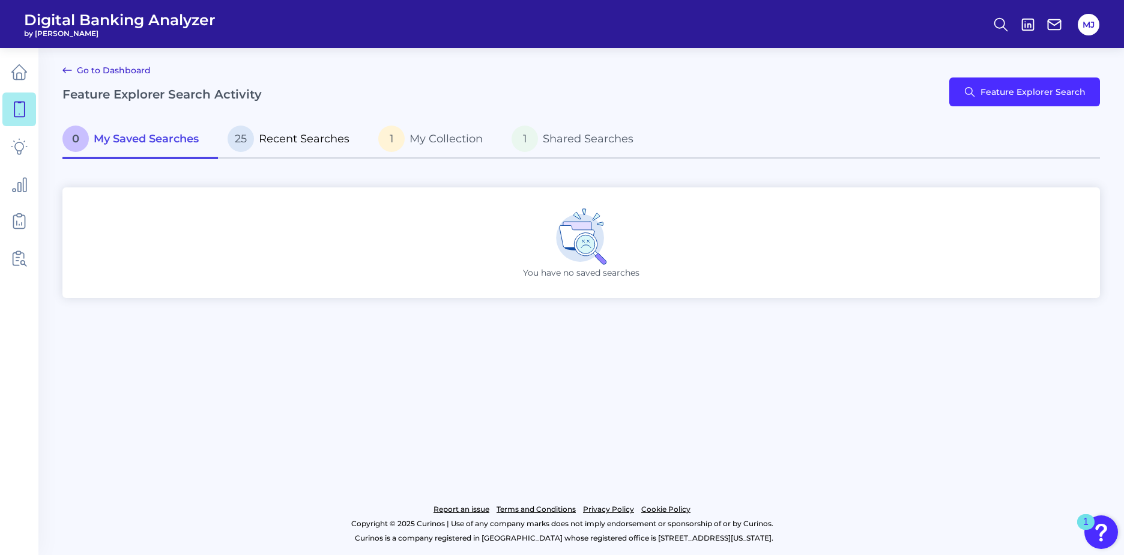
click at [306, 142] on span "Recent Searches" at bounding box center [304, 138] width 91 height 13
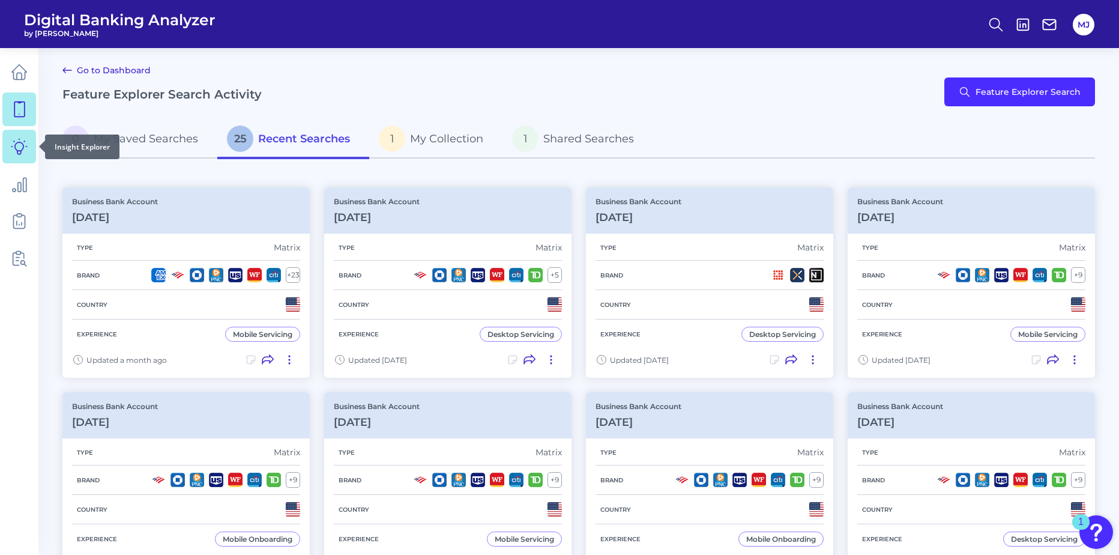
click at [16, 146] on icon at bounding box center [19, 146] width 17 height 17
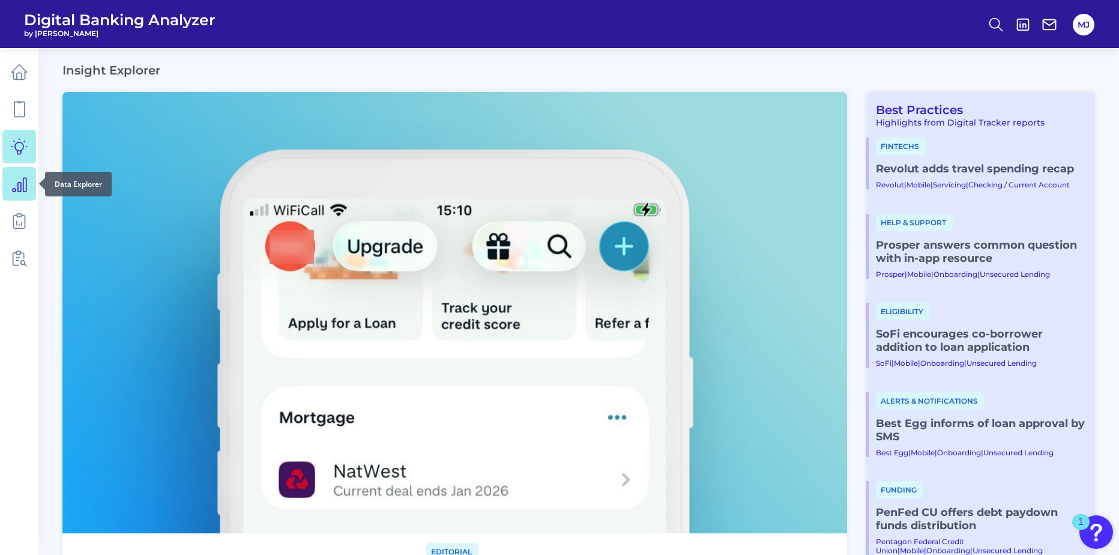
click at [25, 184] on icon at bounding box center [19, 183] width 17 height 17
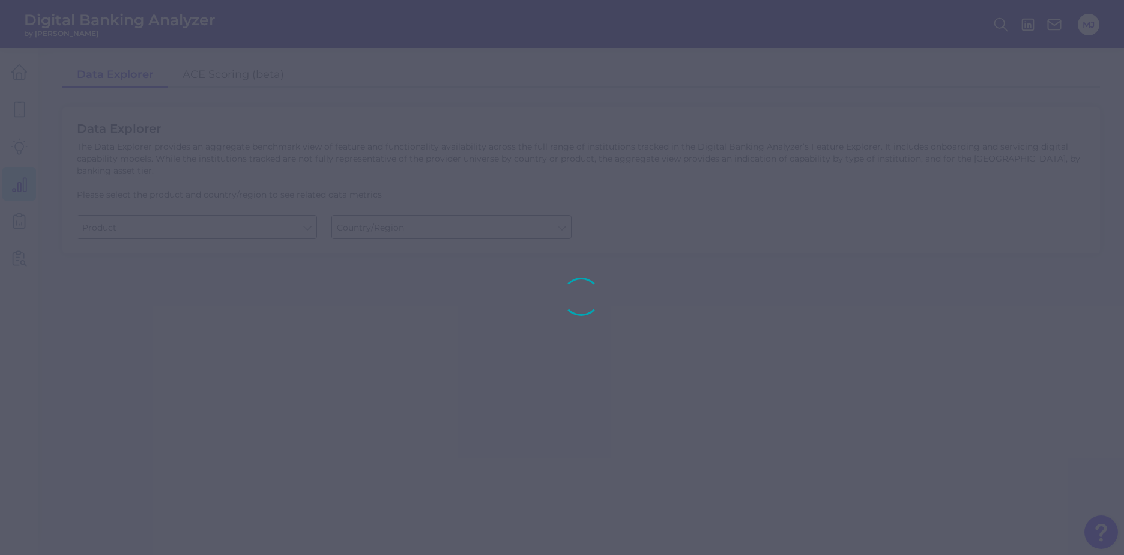
type input "Business Bank Account"
type input "[GEOGRAPHIC_DATA]"
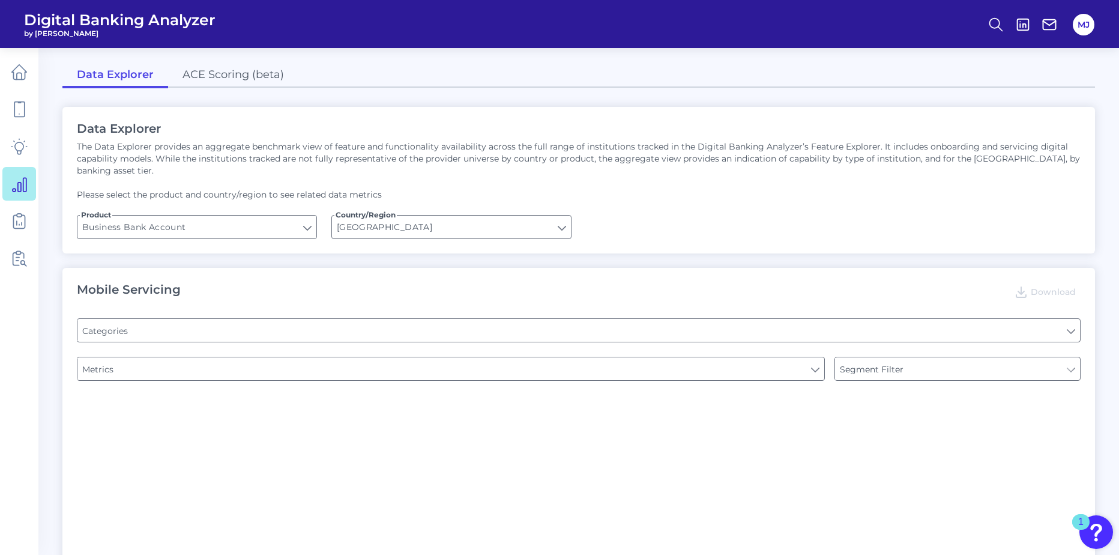
type input "Type of Institution"
type input "Pre-login Features"
type input "Login"
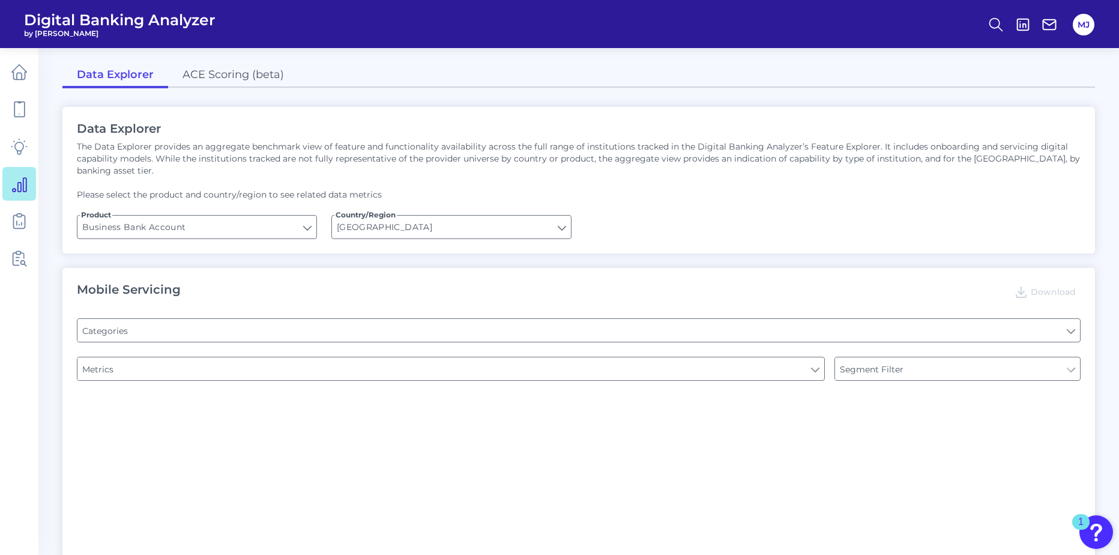
type input "Channel"
type input "Upon opening the app are users immediately prompted to use Touch/Face ID to log…"
type input "Does it offer third-party single sign on?"
type input "Can you apply for the PRODUCT as a new to brand customer on ANY digital channel?"
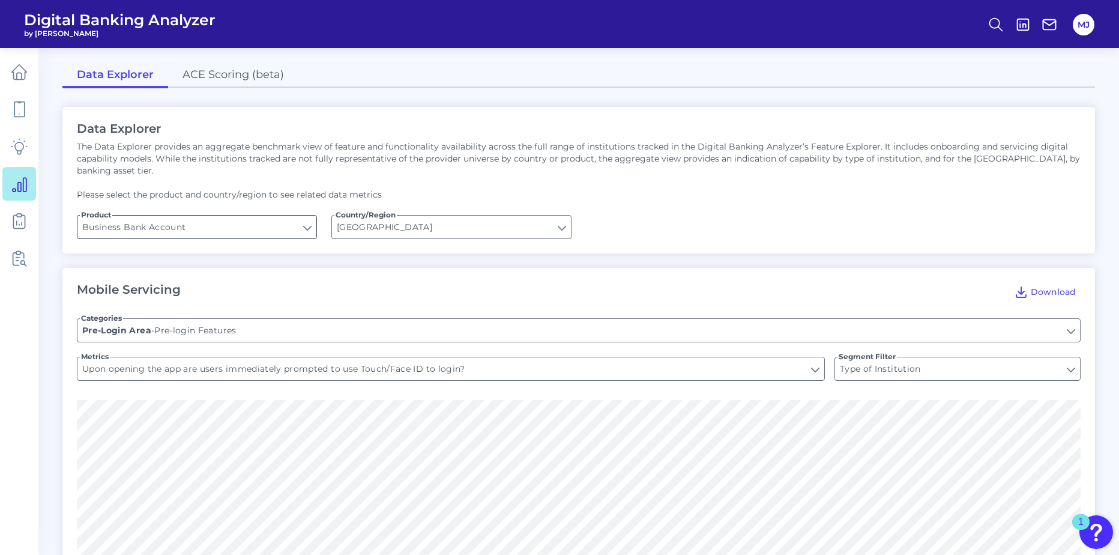
click at [271, 219] on input "Business Bank Account" at bounding box center [196, 227] width 239 height 23
click at [282, 217] on input "Business Bank Account" at bounding box center [196, 227] width 239 height 23
click at [385, 216] on input "[GEOGRAPHIC_DATA]" at bounding box center [451, 227] width 239 height 23
click at [10, 220] on link at bounding box center [19, 221] width 34 height 34
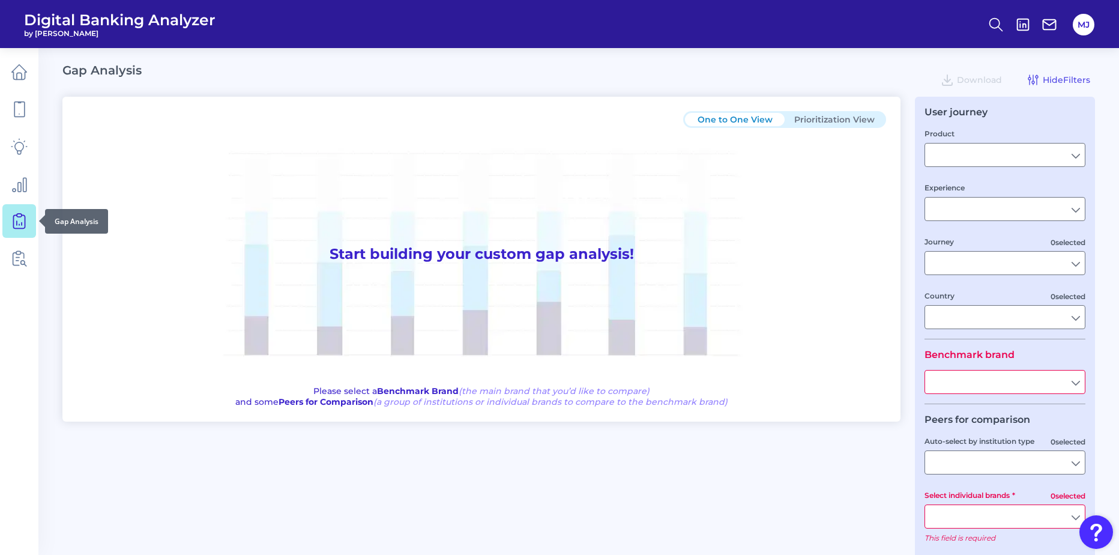
type input "Business Bank Account"
type input "Mobile Servicing"
type input "Pre-Login Area, Secure Area, Move Money, Card Management, User Permissions & En…"
type input "[GEOGRAPHIC_DATA]"
type input "All Select individual brands"
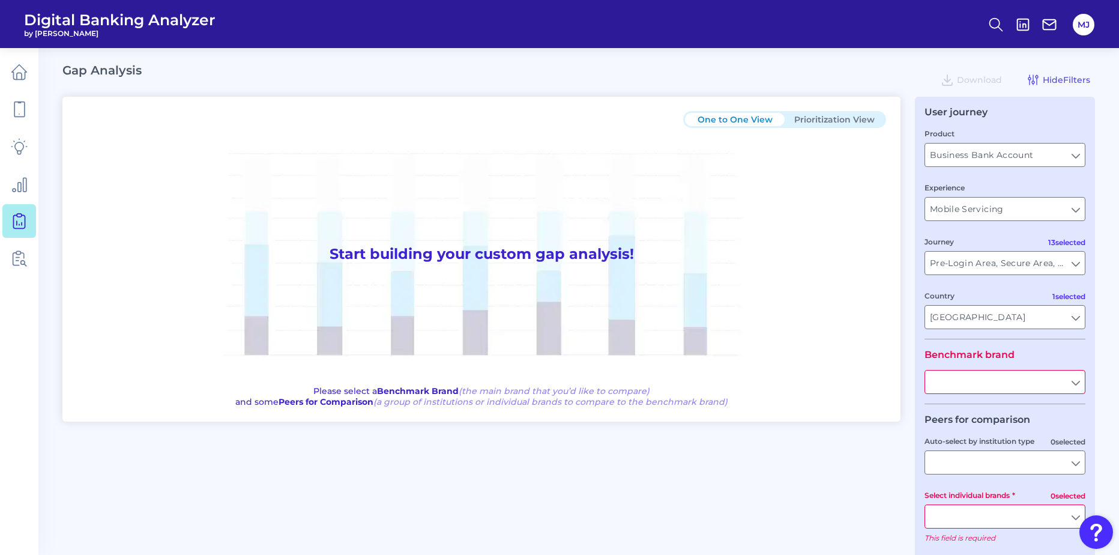
type input "All Countries"
type input "All Journeys"
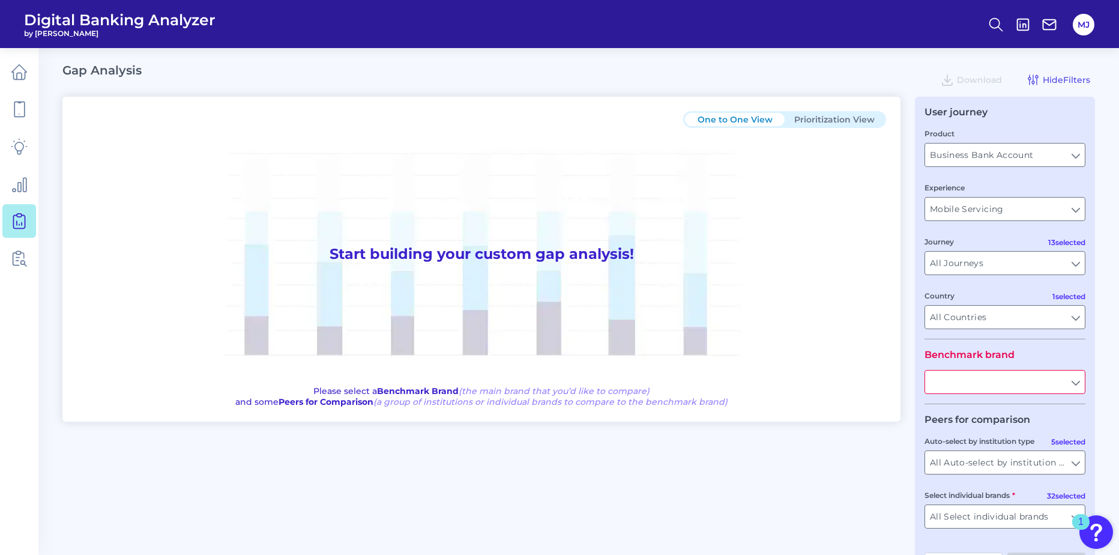
click at [1069, 385] on input "text" at bounding box center [1005, 381] width 160 height 23
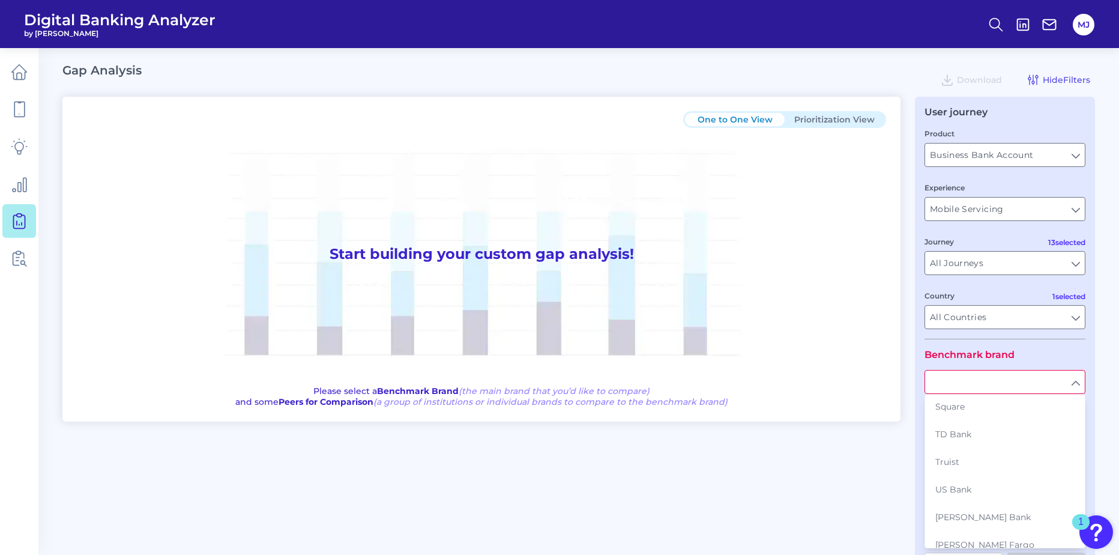
scroll to position [732, 0]
click at [991, 538] on button "Zions" at bounding box center [1005, 544] width 158 height 28
type input "Zions"
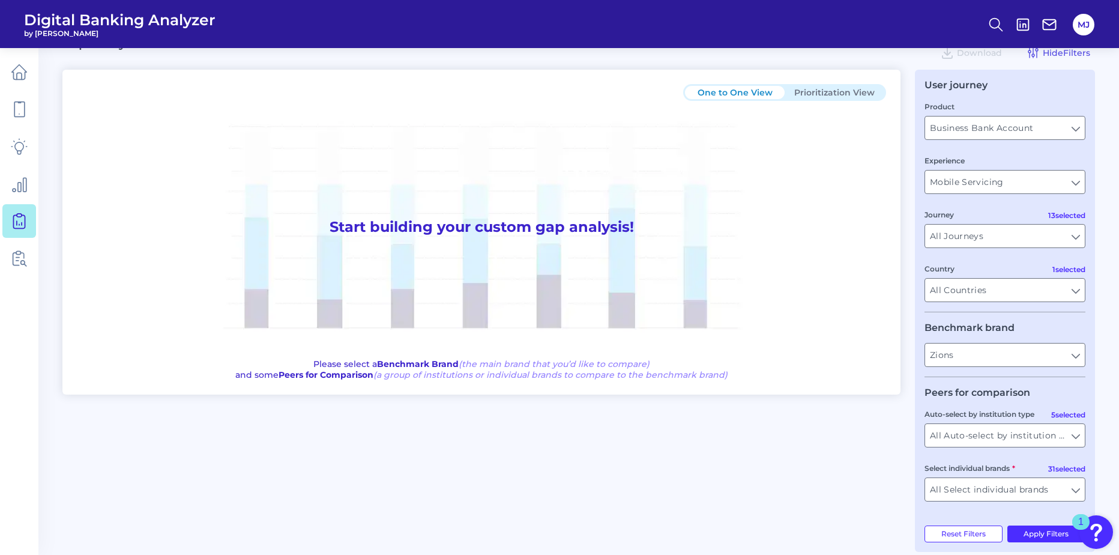
scroll to position [42, 0]
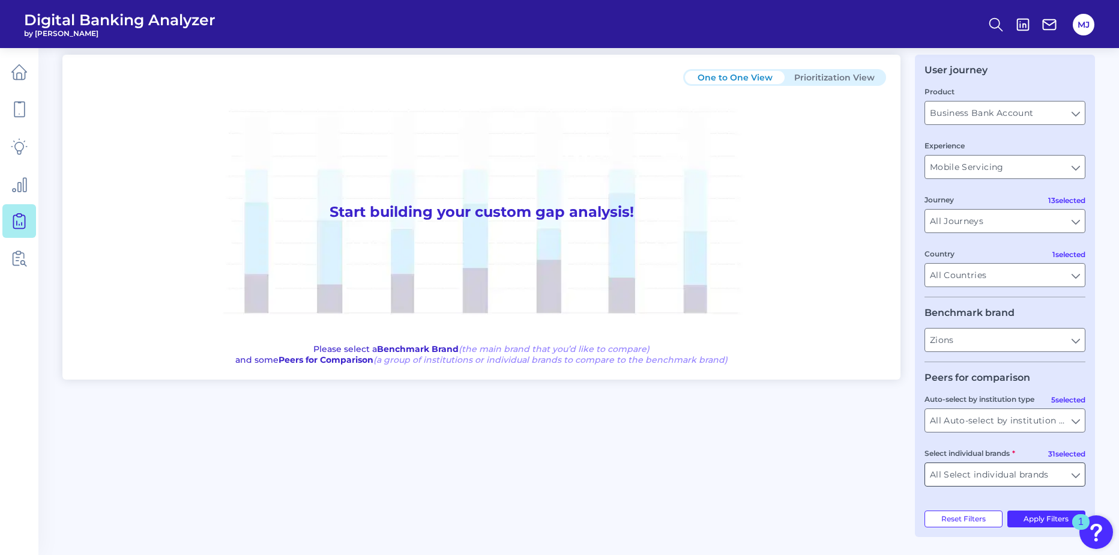
click at [1055, 481] on input "All Select individual brands" at bounding box center [1005, 474] width 160 height 23
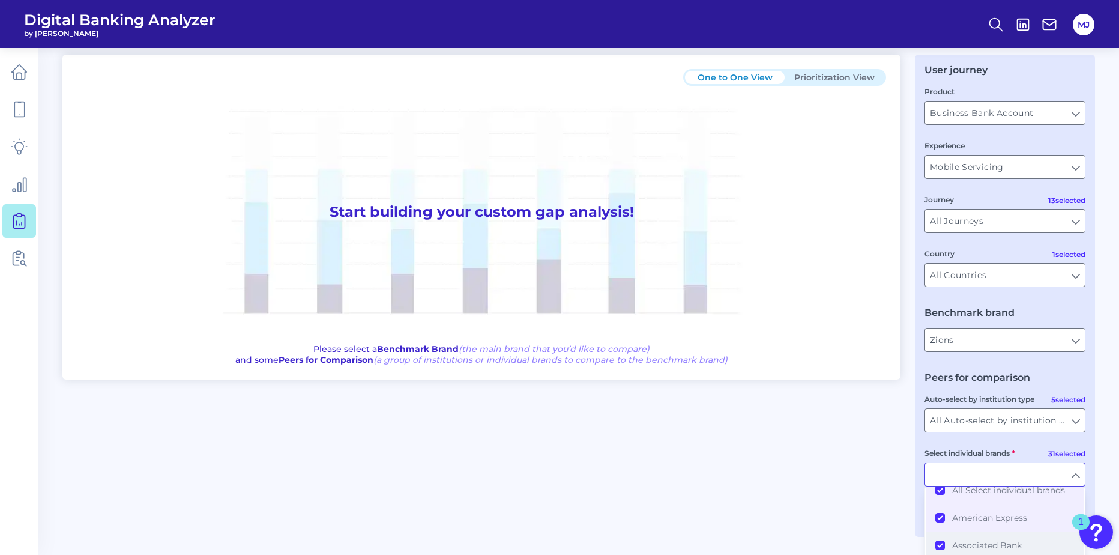
scroll to position [0, 0]
click at [842, 472] on div "One to One View Prioritization View Start building your custom gap analysis! Pl…" at bounding box center [578, 296] width 1032 height 482
type input "All Select individual brands"
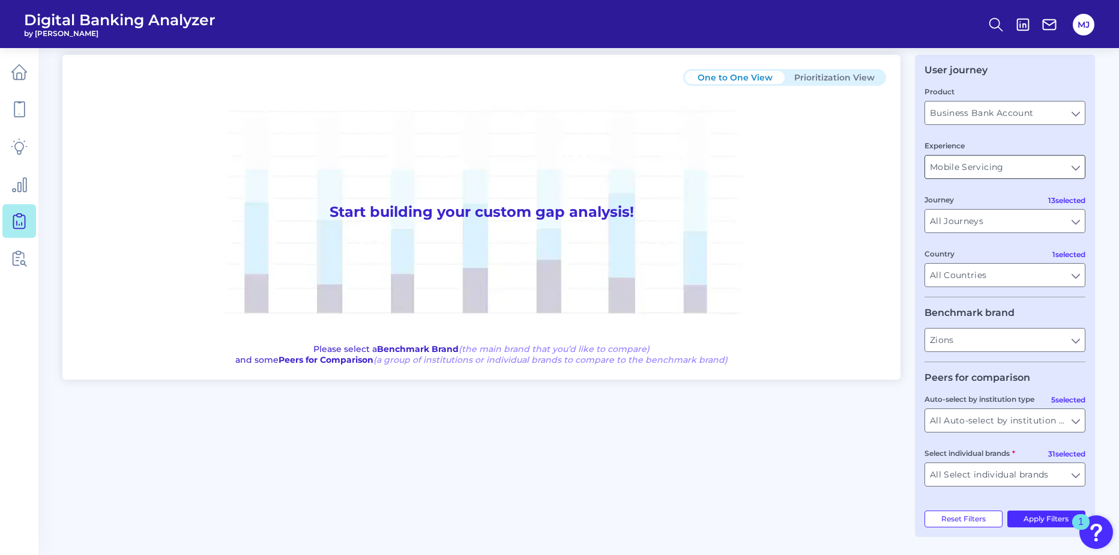
click at [1034, 161] on input "Mobile Servicing" at bounding box center [1005, 166] width 160 height 23
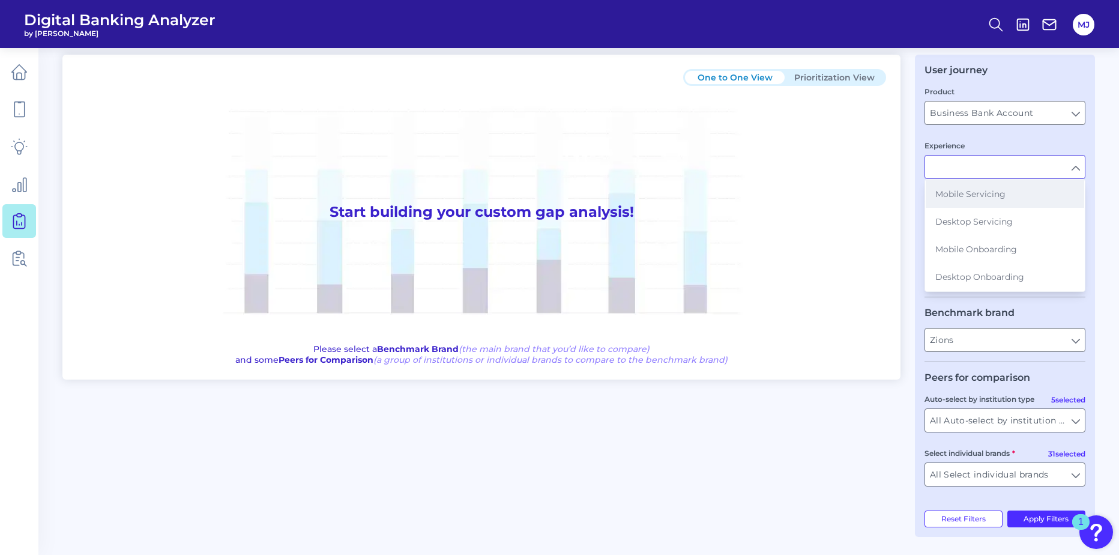
click at [1004, 194] on span "Mobile Servicing" at bounding box center [970, 193] width 70 height 11
type input "Mobile Servicing"
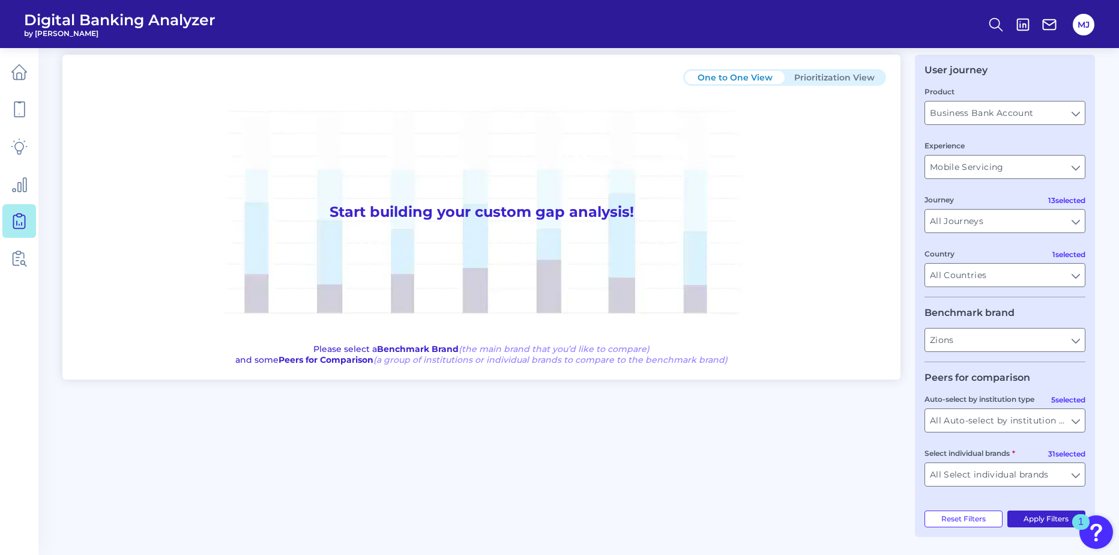
click at [1043, 522] on button "Apply Filters" at bounding box center [1046, 518] width 79 height 17
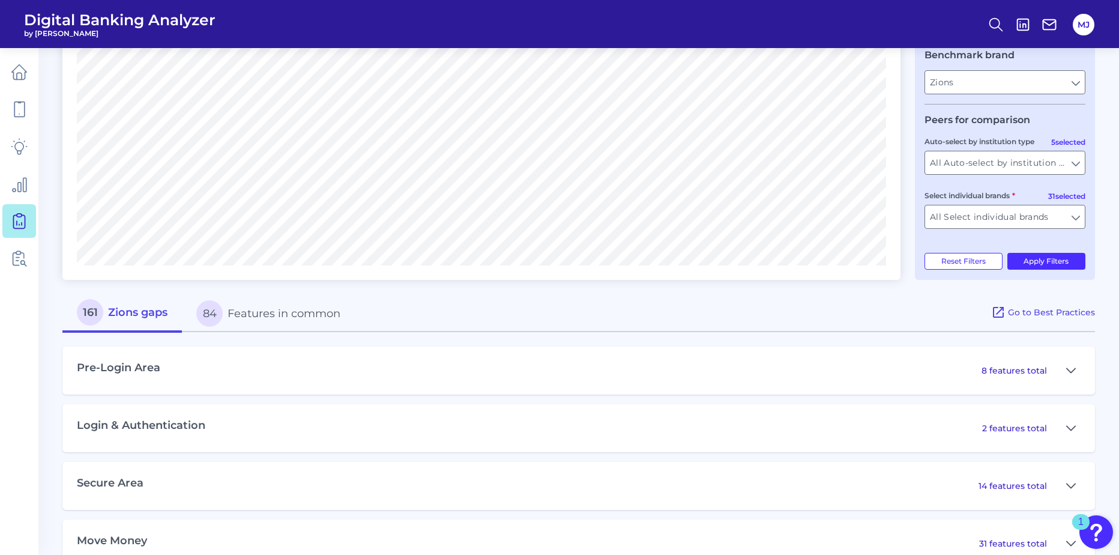
scroll to position [442, 0]
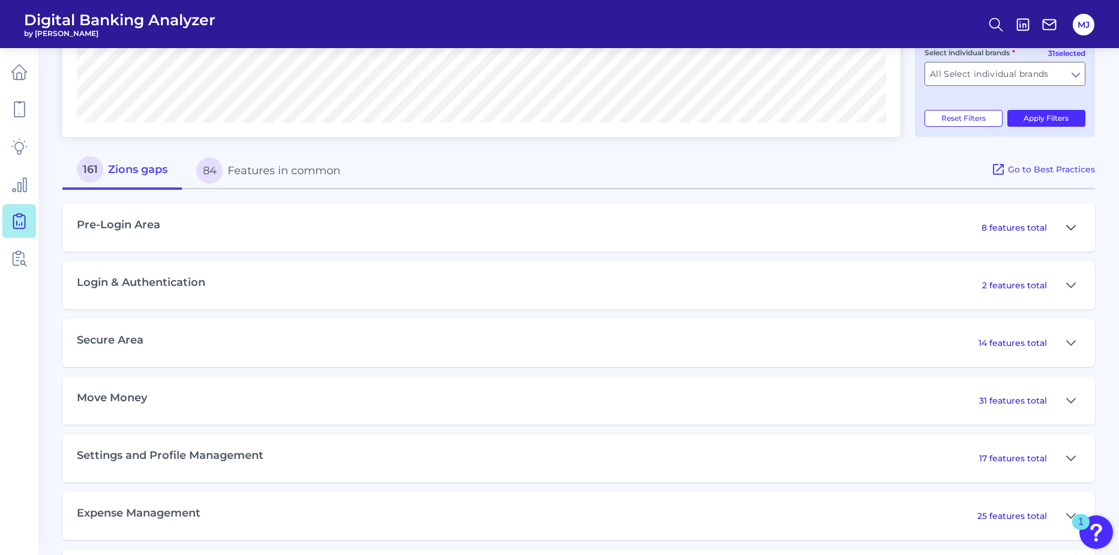
click at [1069, 225] on icon at bounding box center [1071, 227] width 10 height 14
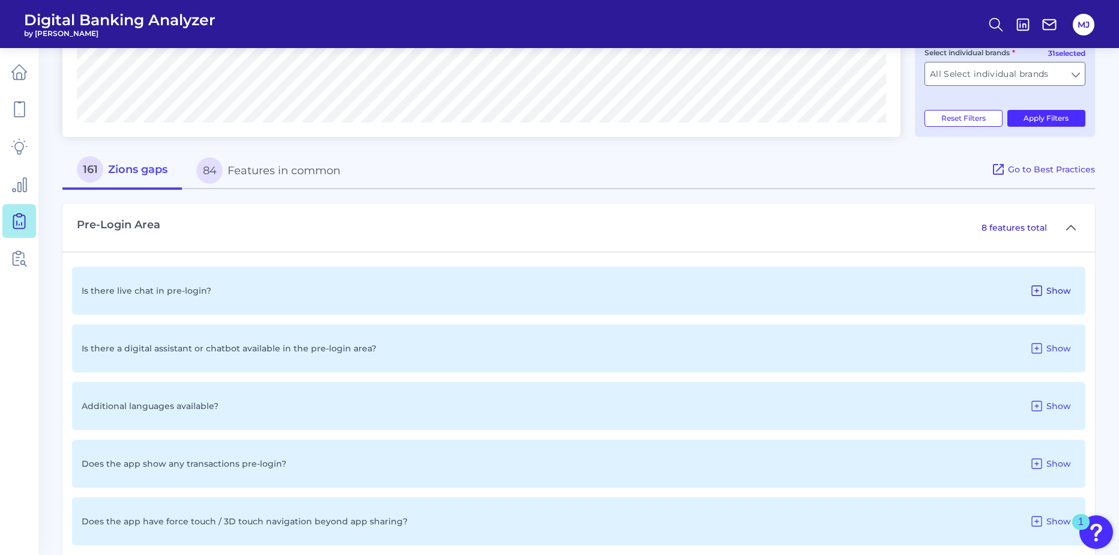
click at [1036, 292] on icon at bounding box center [1036, 290] width 14 height 14
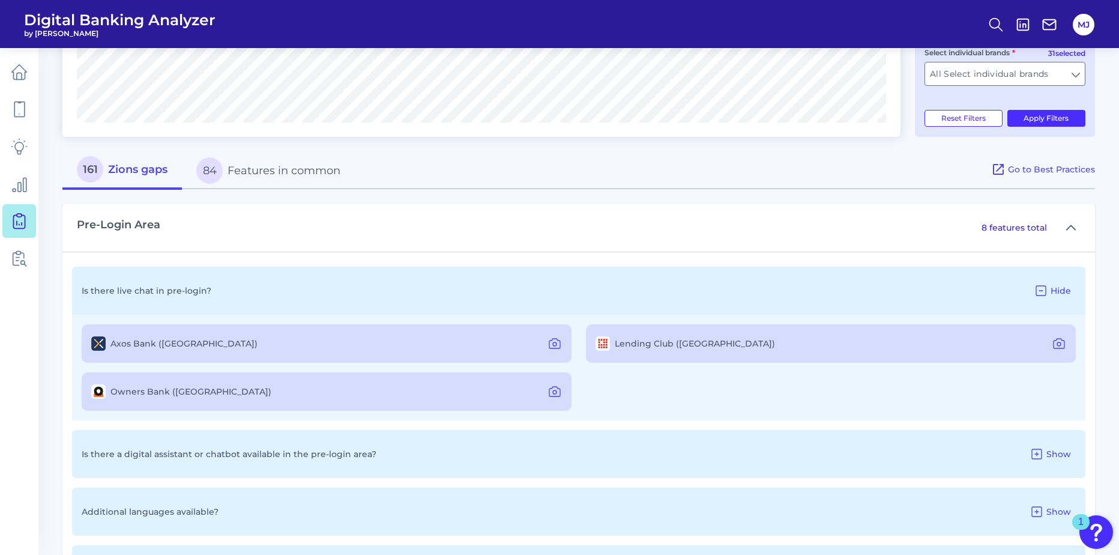
scroll to position [642, 0]
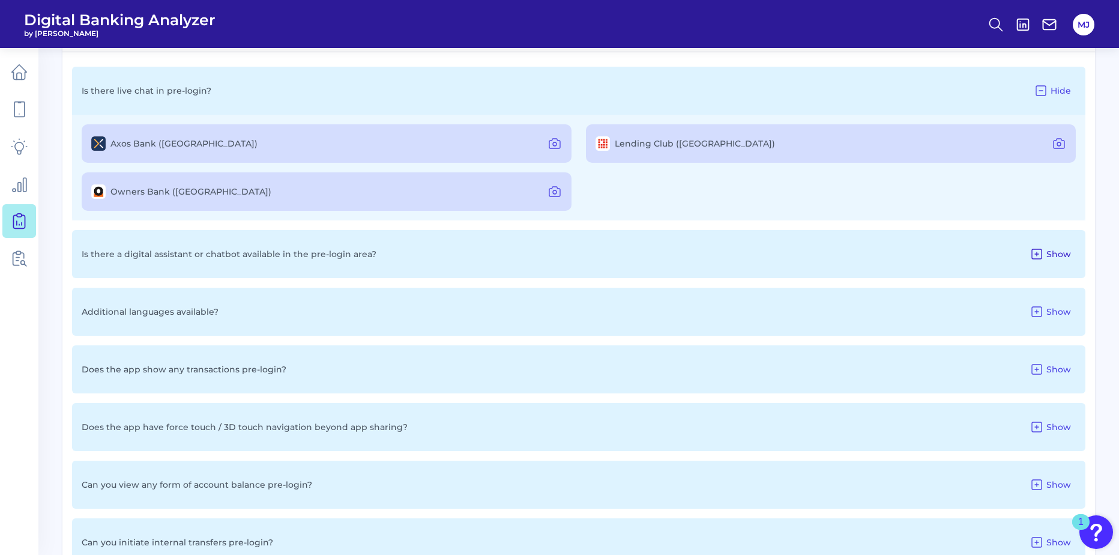
click at [1041, 256] on icon at bounding box center [1037, 254] width 10 height 10
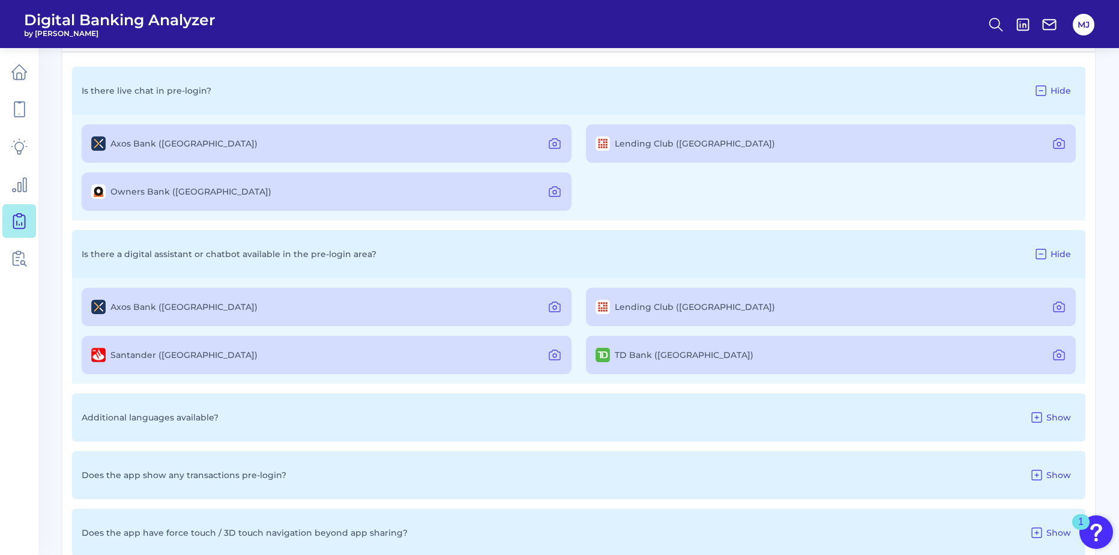
click at [135, 306] on label "Axos Bank ([GEOGRAPHIC_DATA])" at bounding box center [183, 306] width 147 height 11
click at [552, 305] on icon at bounding box center [554, 307] width 14 height 14
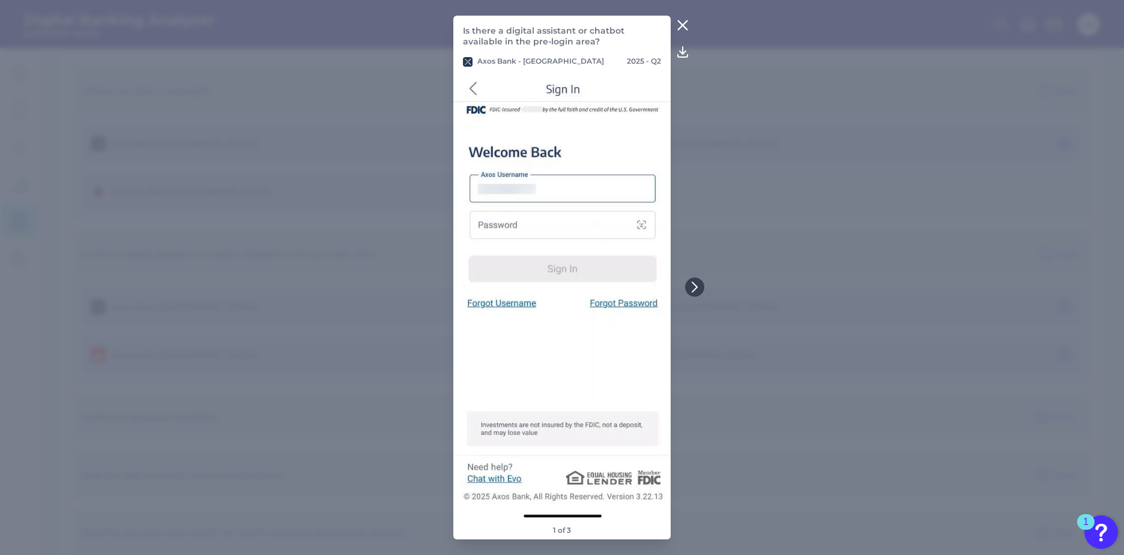
click at [682, 25] on icon at bounding box center [682, 25] width 9 height 9
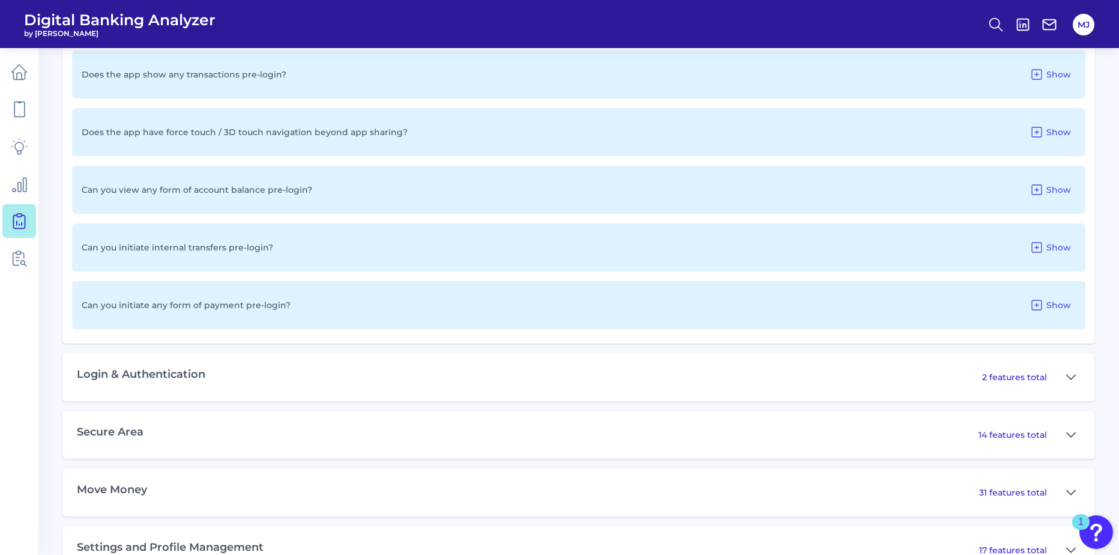
scroll to position [1243, 0]
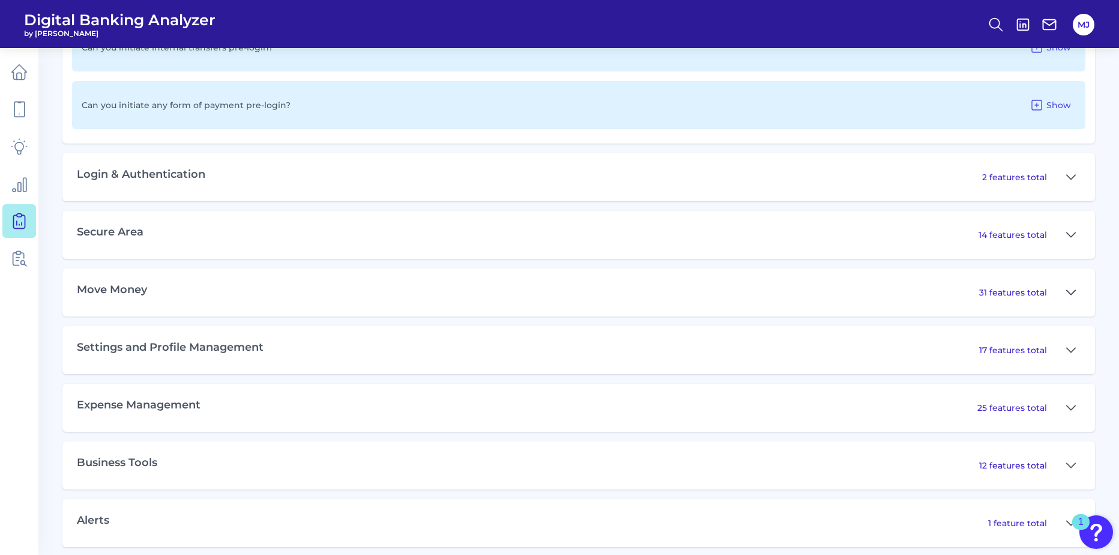
click at [1073, 291] on icon at bounding box center [1071, 292] width 10 height 14
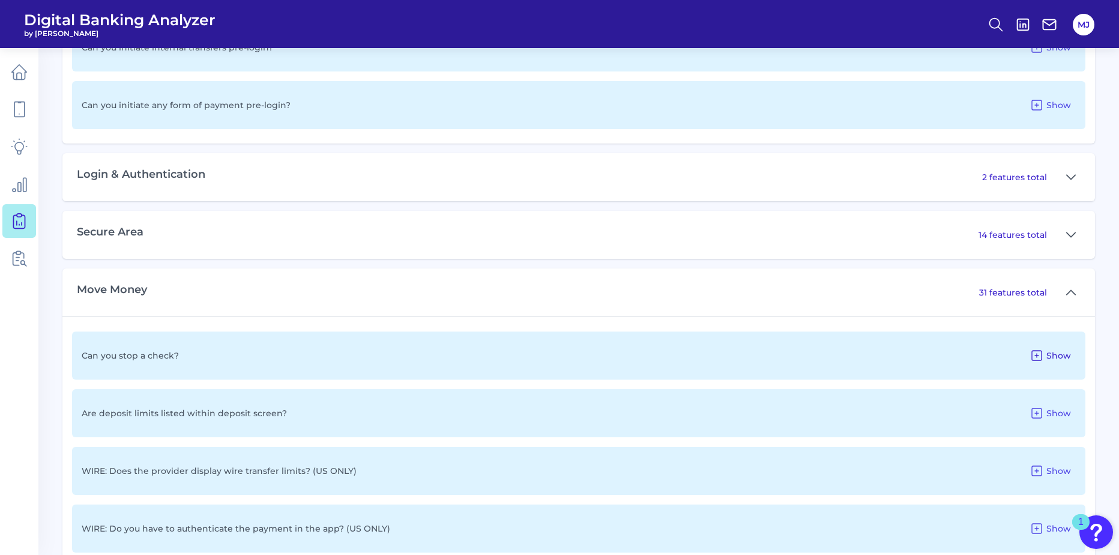
click at [1035, 352] on icon at bounding box center [1036, 355] width 14 height 14
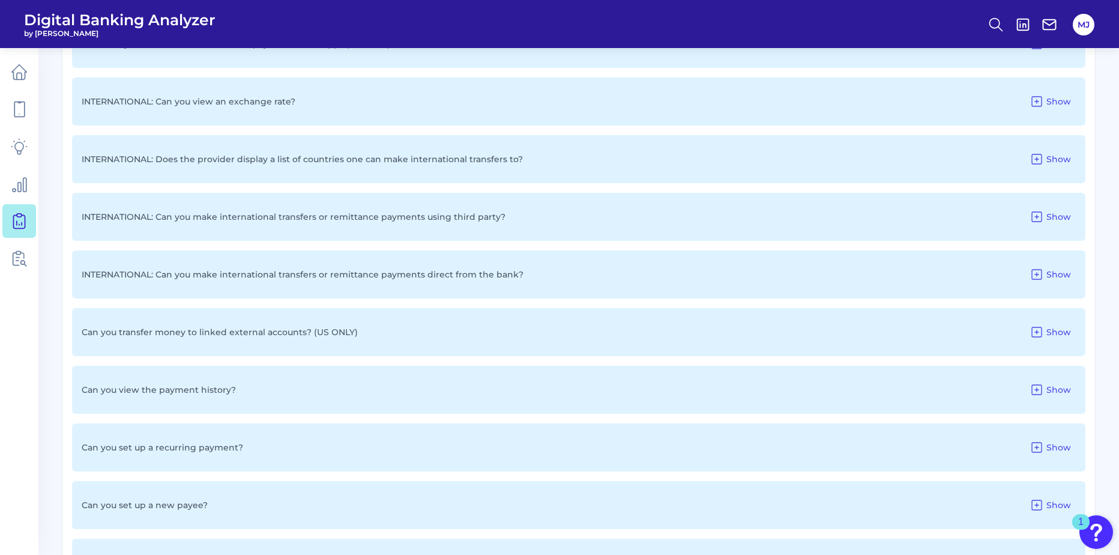
scroll to position [1843, 0]
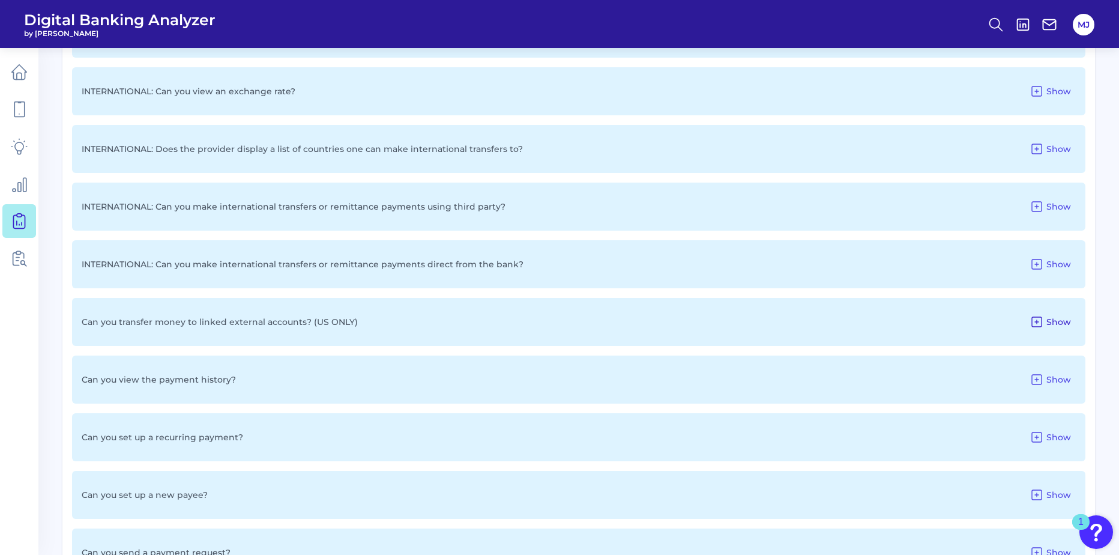
click at [1037, 318] on icon at bounding box center [1036, 322] width 14 height 14
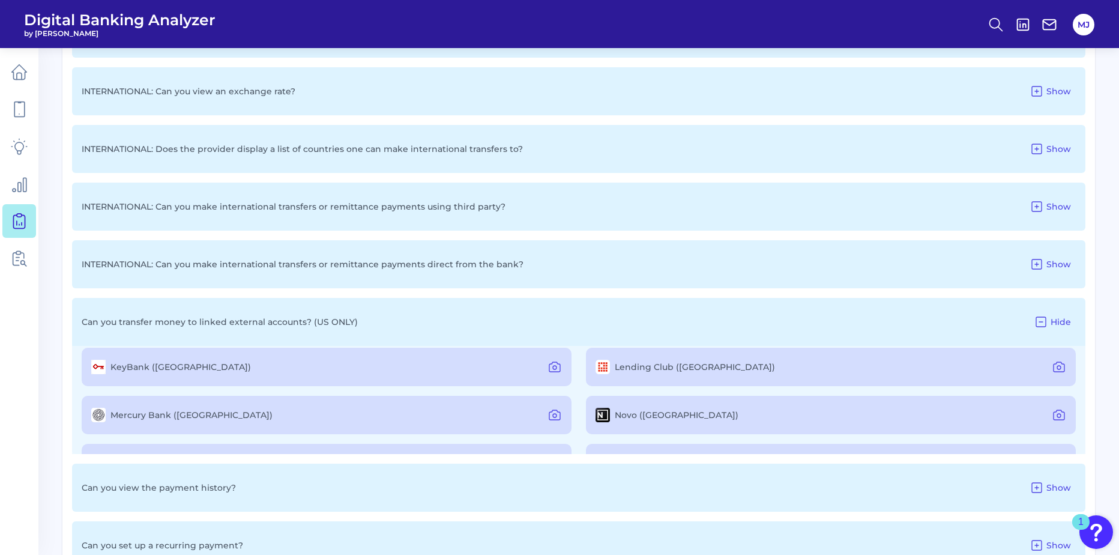
scroll to position [286, 0]
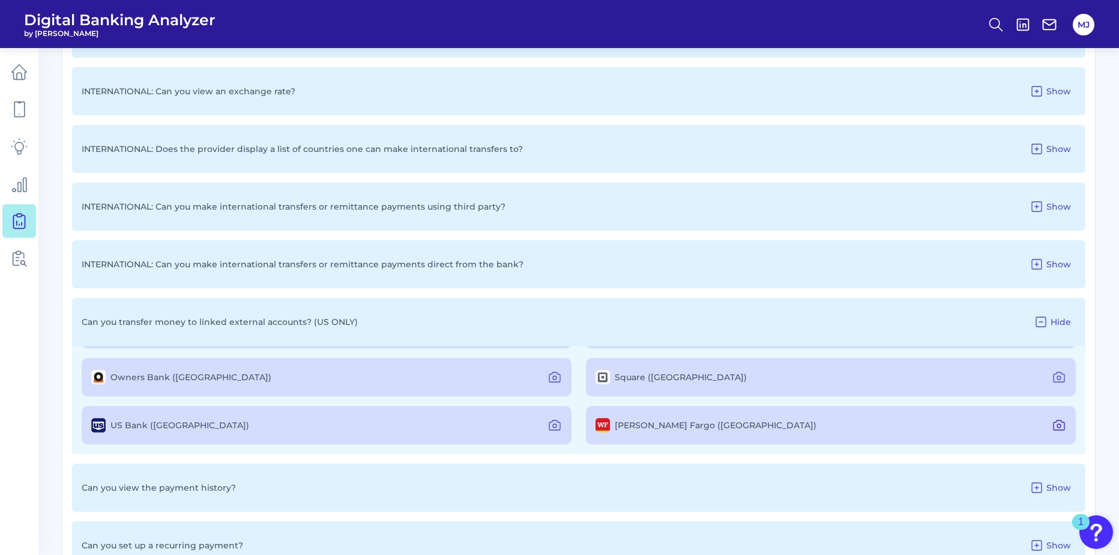
click at [1055, 423] on icon at bounding box center [1059, 425] width 14 height 14
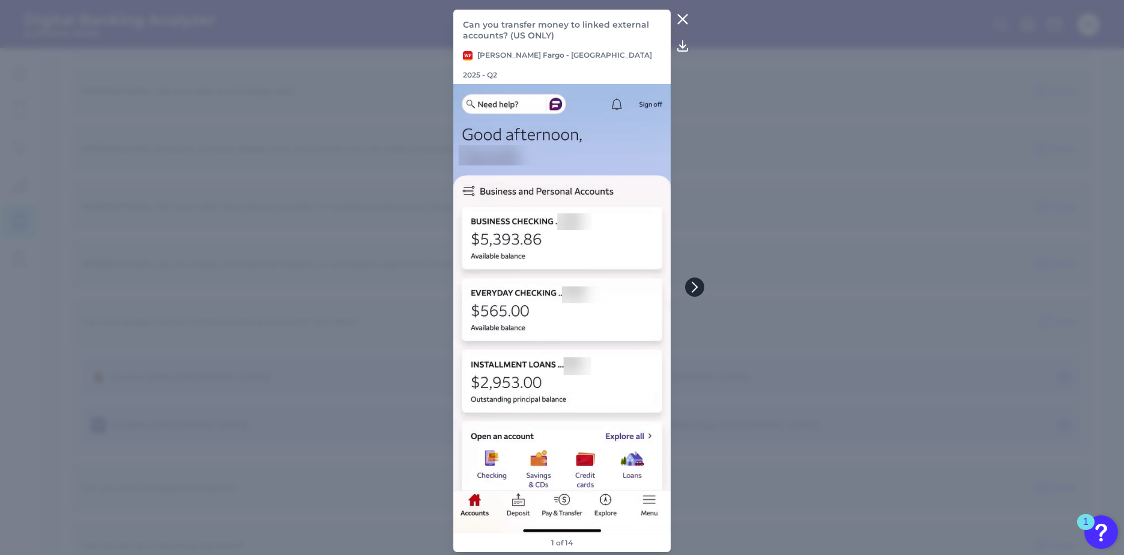
click at [695, 285] on icon at bounding box center [694, 287] width 5 height 10
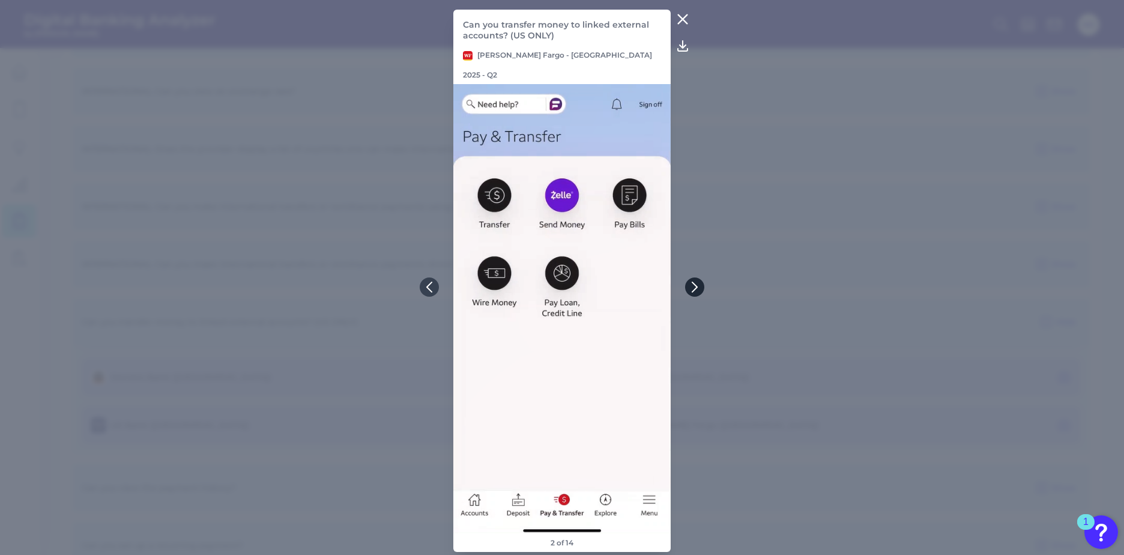
click at [695, 285] on icon at bounding box center [694, 287] width 5 height 10
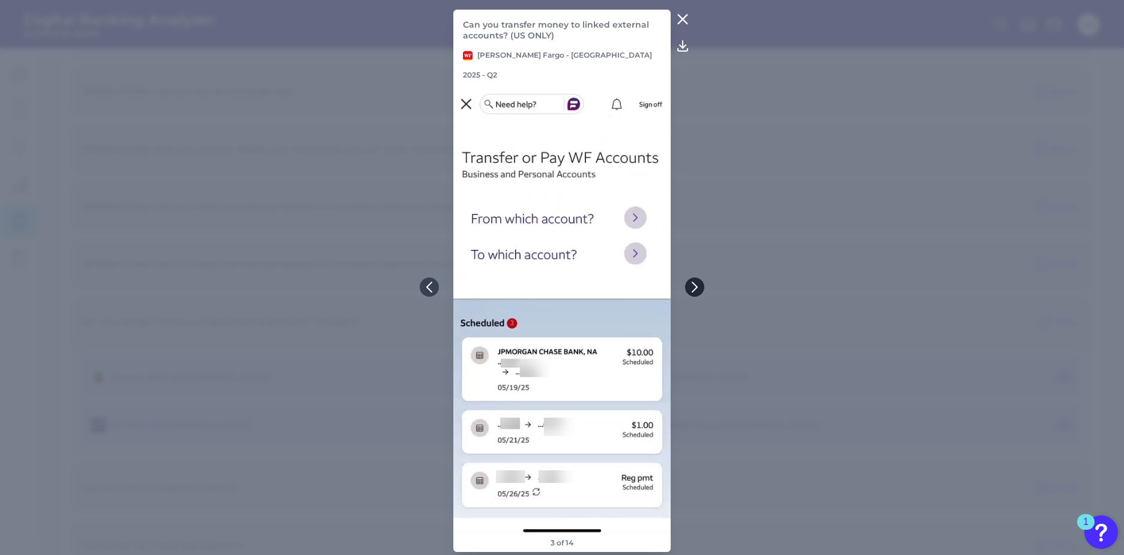
click at [695, 285] on icon at bounding box center [694, 287] width 5 height 10
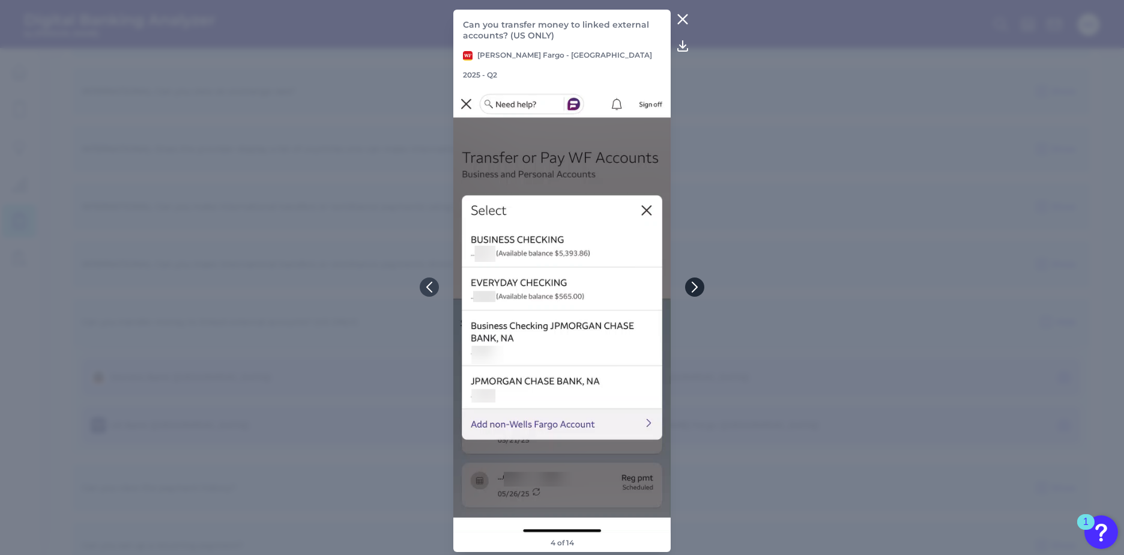
click at [695, 285] on icon at bounding box center [694, 287] width 5 height 10
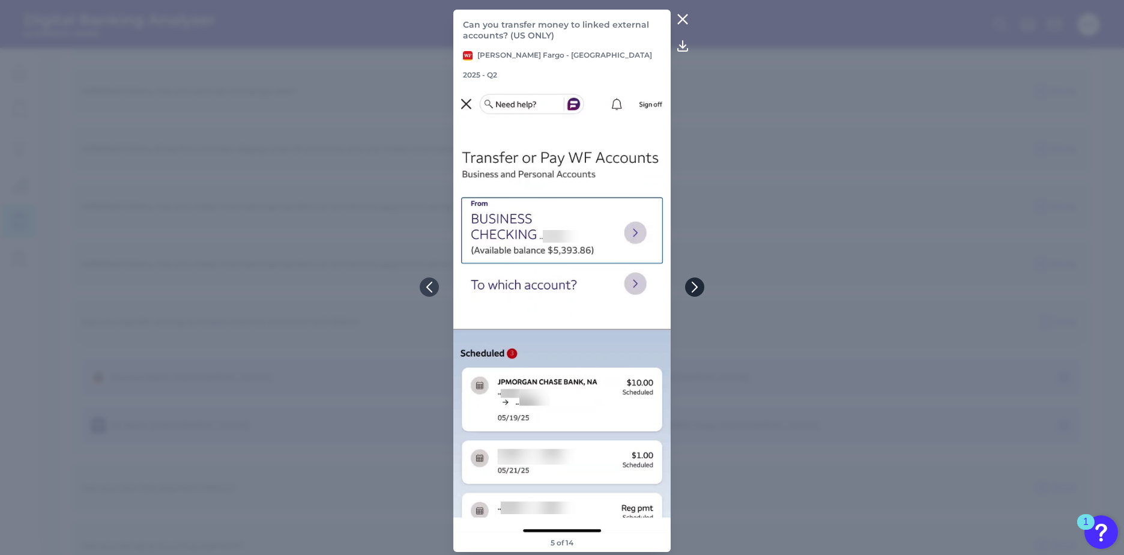
click at [695, 285] on icon at bounding box center [694, 287] width 5 height 10
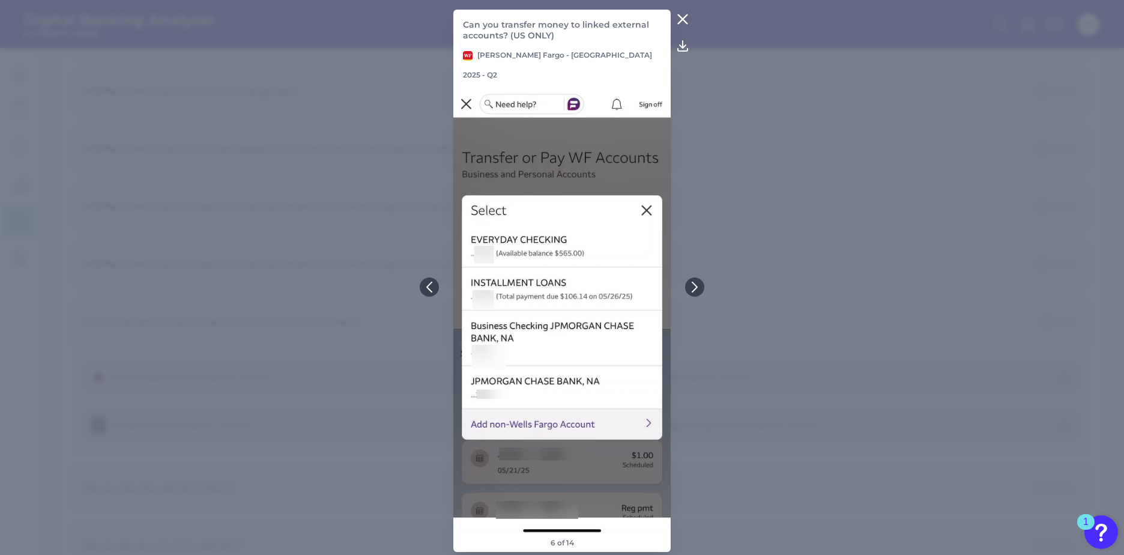
click at [683, 26] on icon at bounding box center [682, 19] width 14 height 14
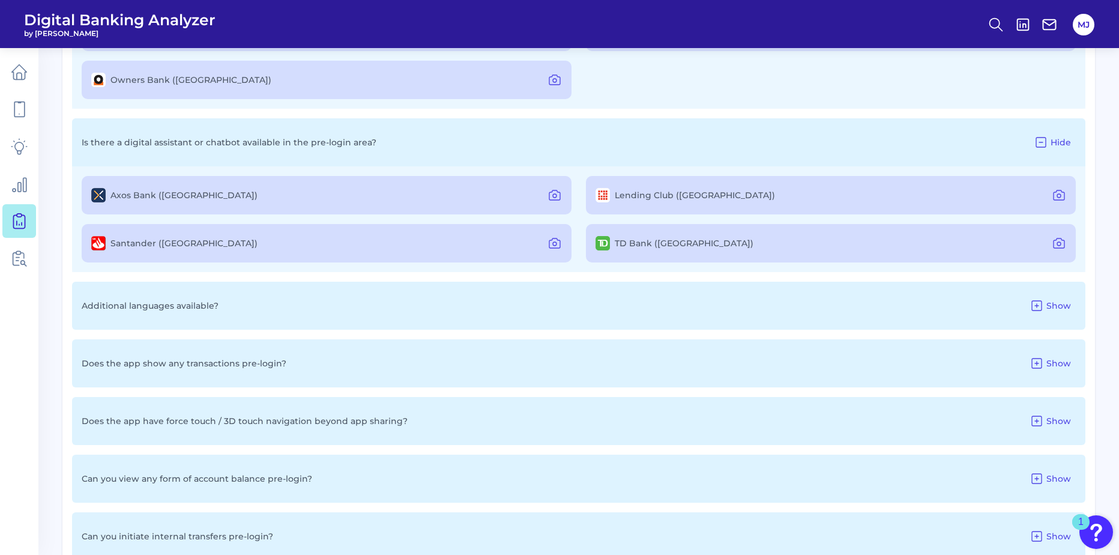
scroll to position [0, 0]
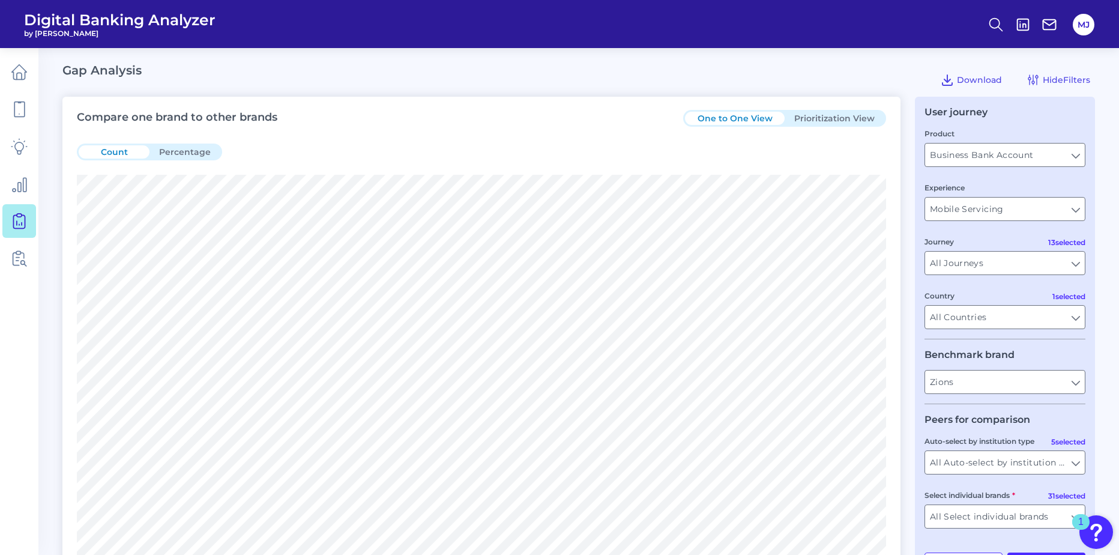
click at [194, 154] on button "Percentage" at bounding box center [184, 151] width 71 height 13
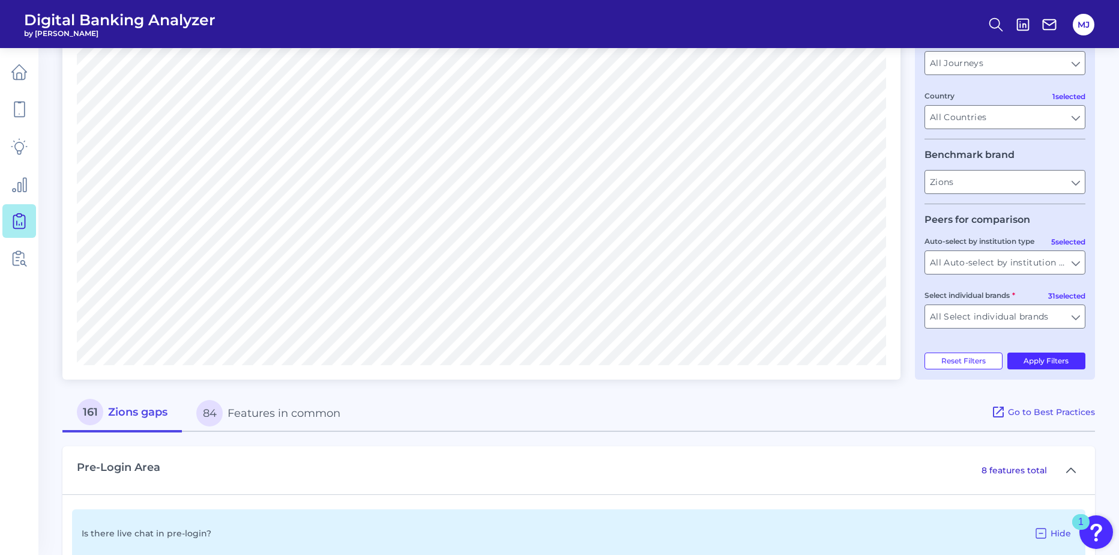
scroll to position [400, 0]
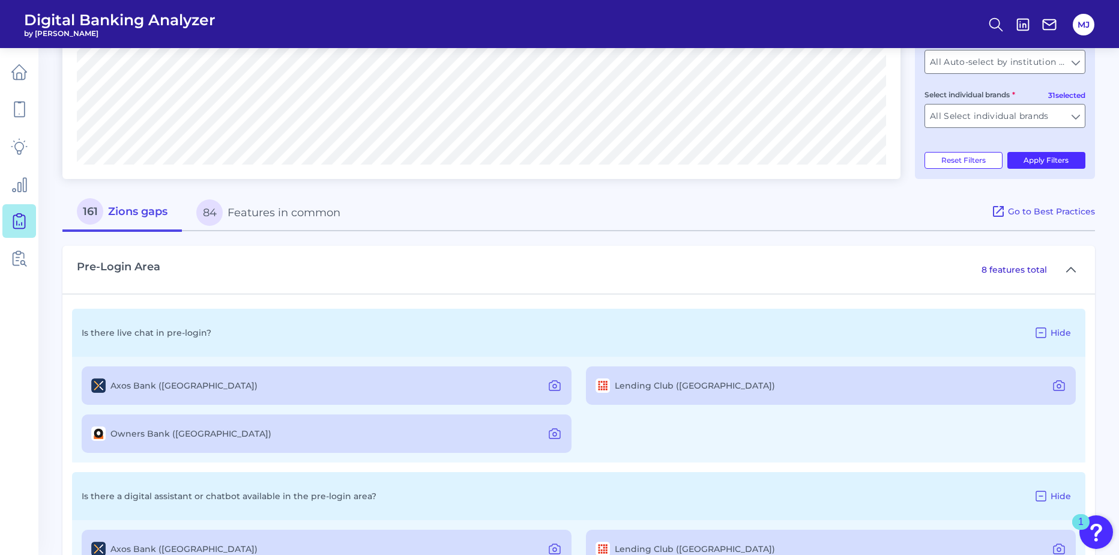
click at [243, 214] on button "84 Features in common" at bounding box center [268, 212] width 173 height 38
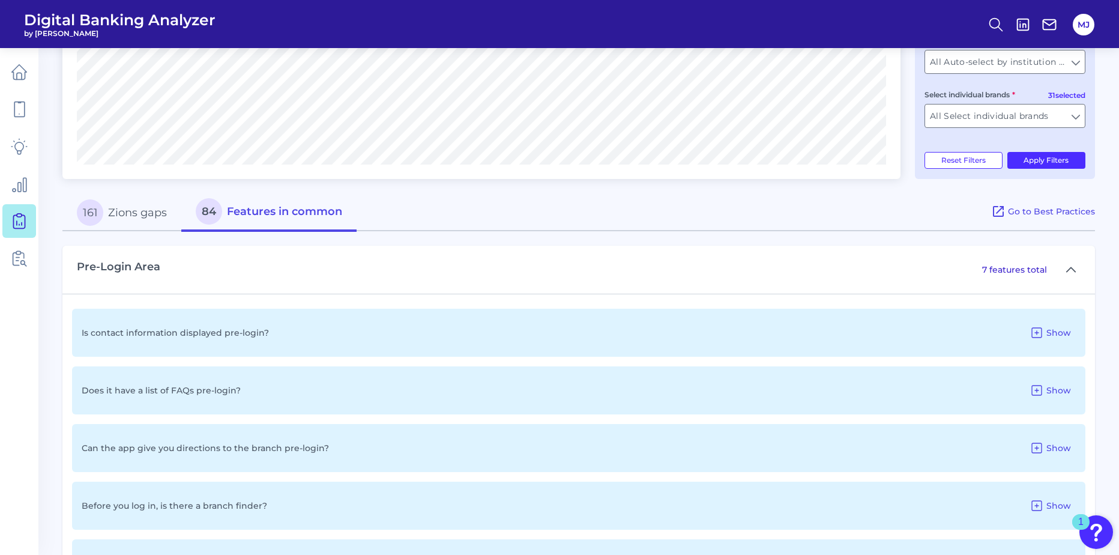
click at [151, 211] on button "161 Zions gaps" at bounding box center [121, 212] width 119 height 38
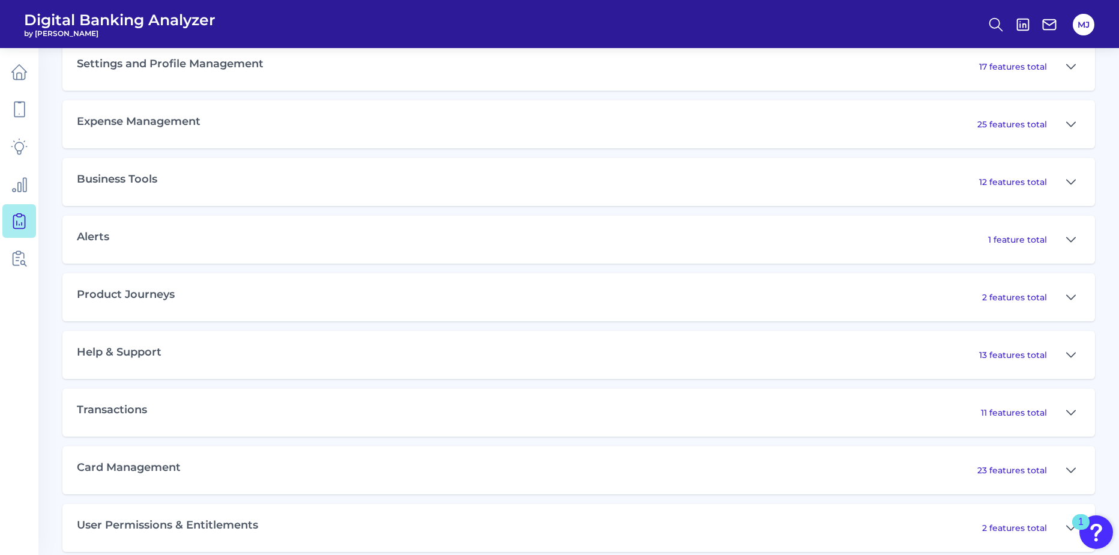
scroll to position [3136, 0]
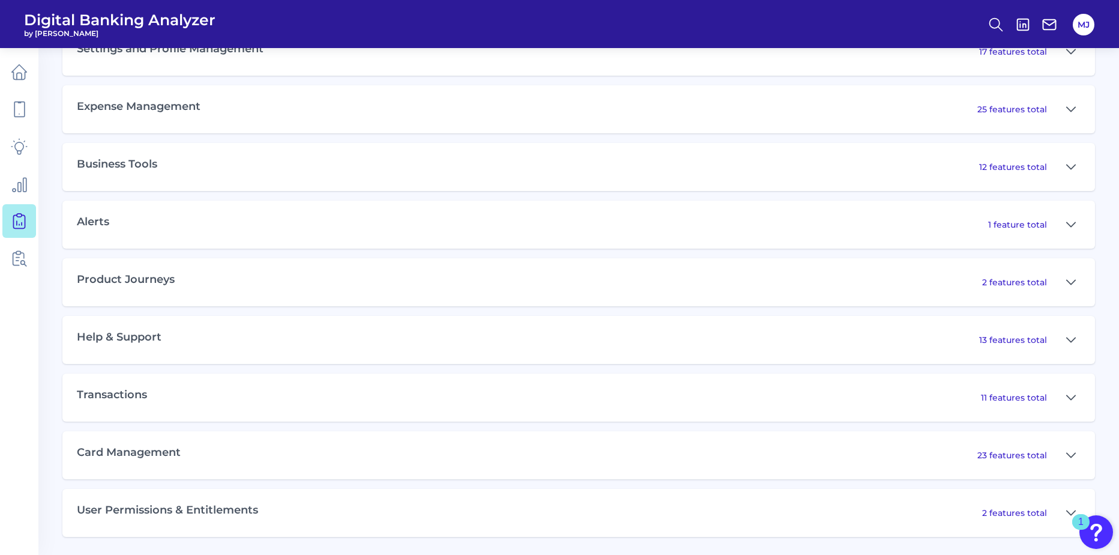
click at [235, 453] on div "Card Management 23 features total" at bounding box center [578, 455] width 1032 height 48
click at [1034, 454] on p "23 features total" at bounding box center [1012, 455] width 70 height 11
click at [1076, 454] on button at bounding box center [1070, 454] width 19 height 19
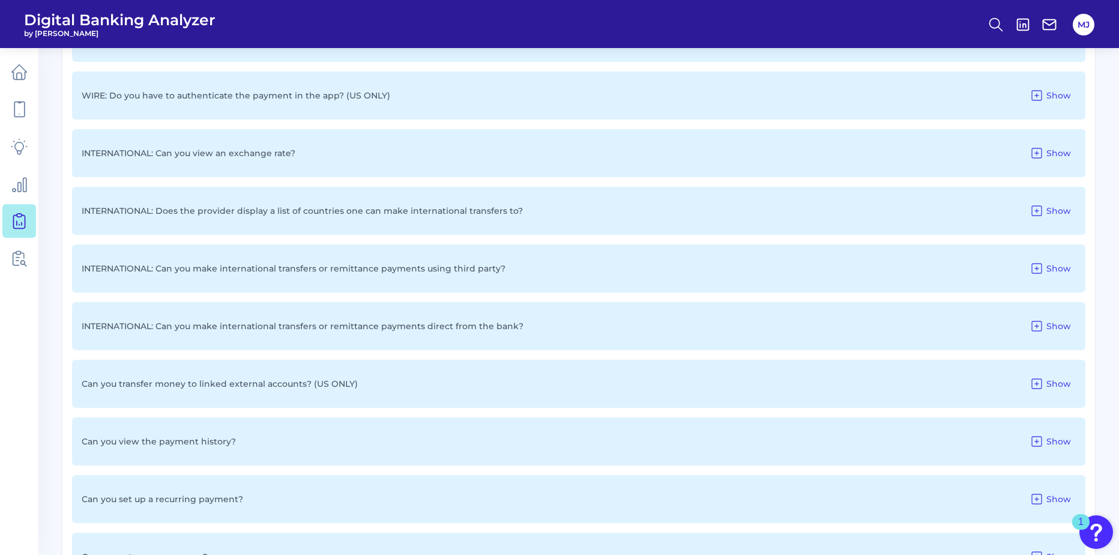
scroll to position [935, 0]
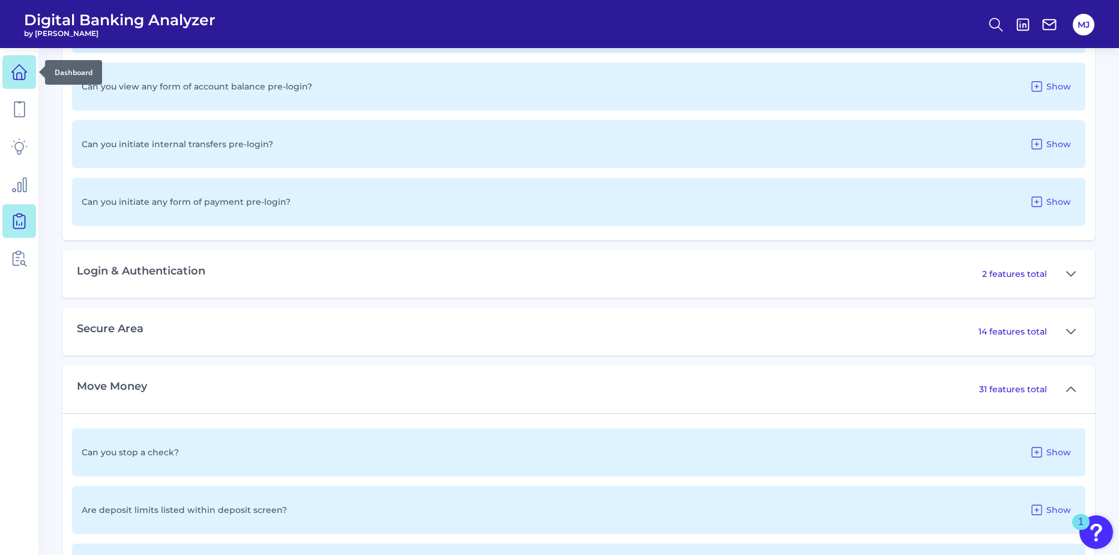
click at [14, 66] on icon at bounding box center [19, 72] width 17 height 17
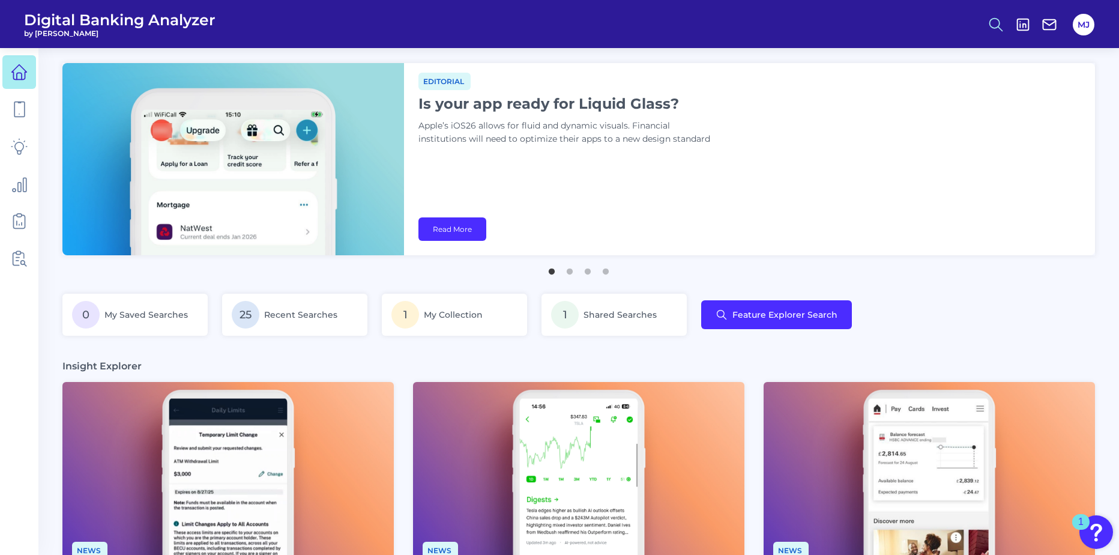
click at [994, 23] on icon at bounding box center [995, 24] width 17 height 17
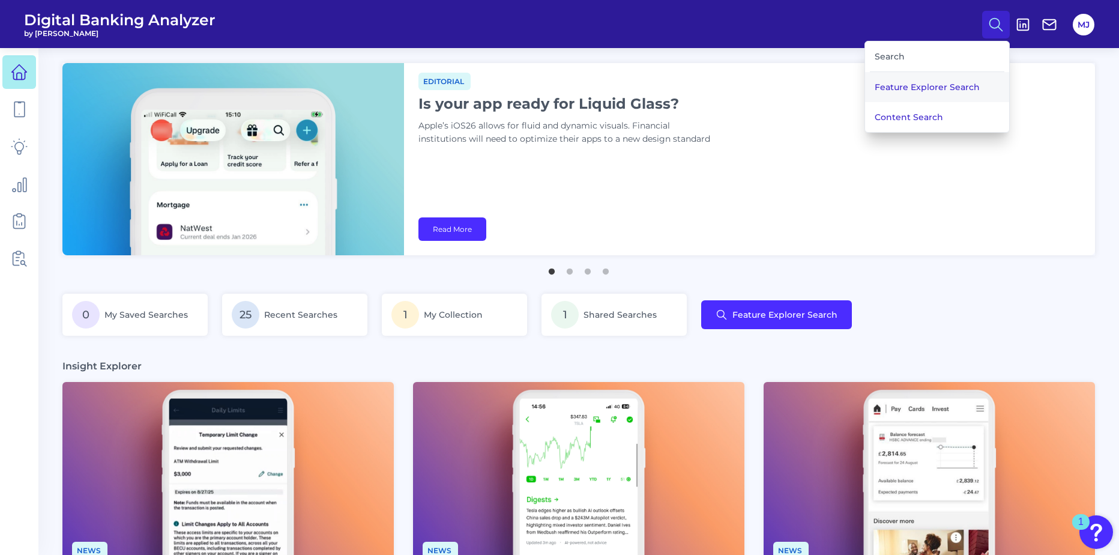
click at [917, 89] on button "Feature Explorer Search" at bounding box center [937, 87] width 144 height 30
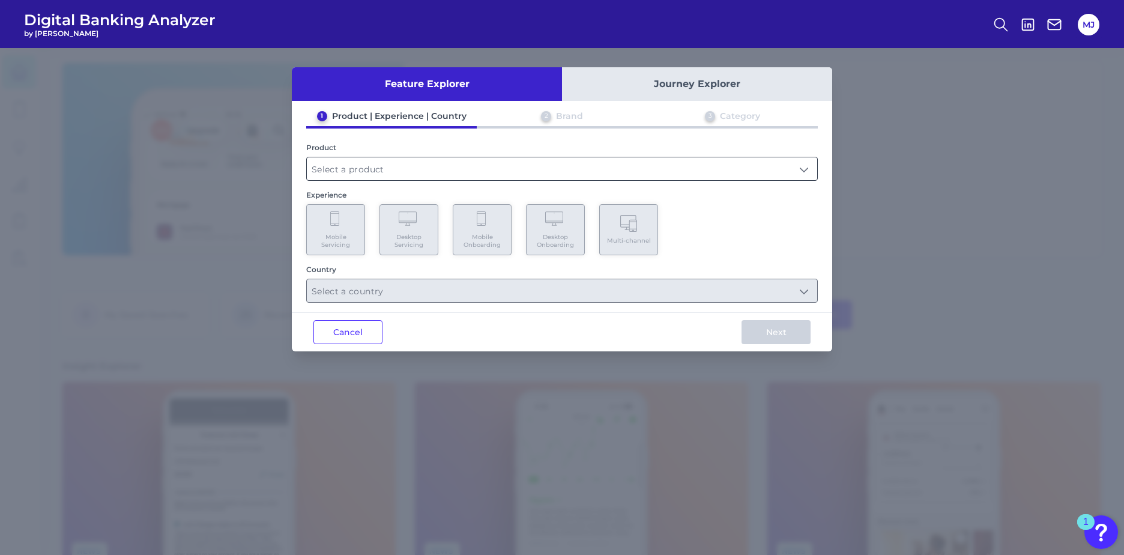
click at [439, 168] on input "text" at bounding box center [562, 168] width 510 height 23
click at [807, 167] on input "text" at bounding box center [562, 168] width 510 height 23
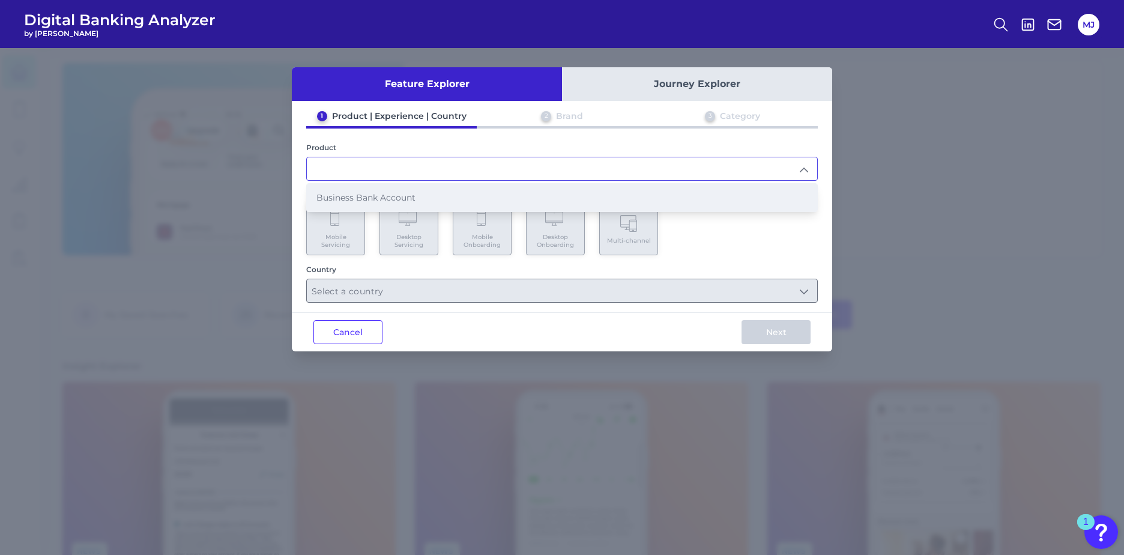
click at [418, 200] on li "Business Bank Account" at bounding box center [562, 198] width 510 height 28
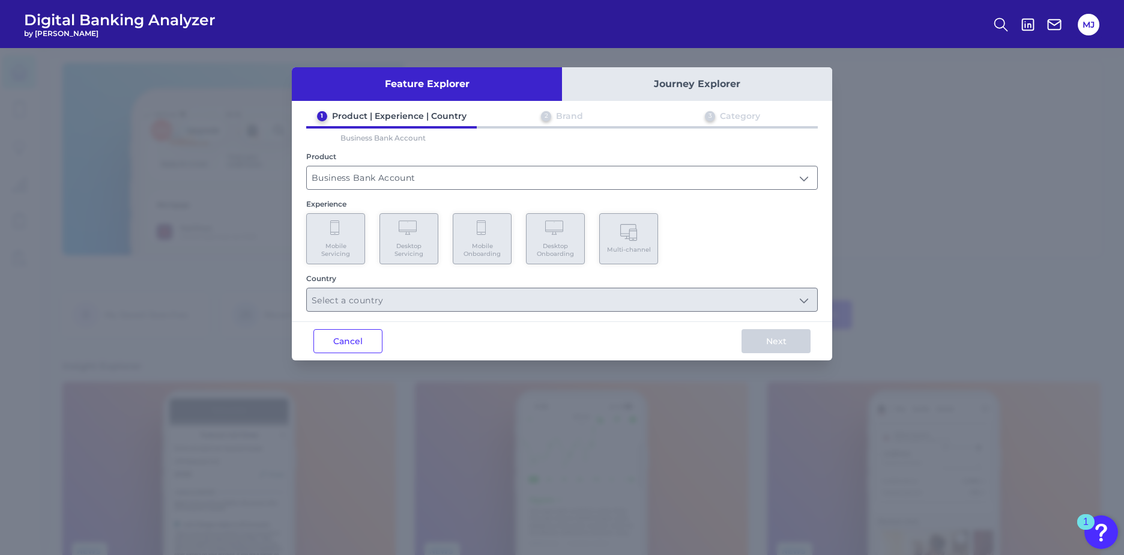
type input "Business Bank Account"
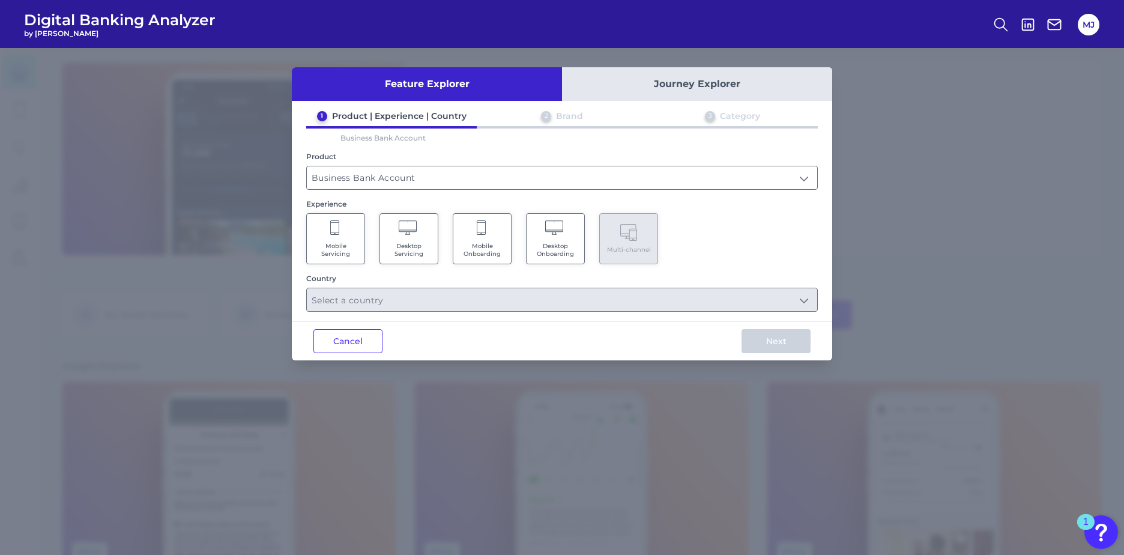
click at [484, 240] on Onboarding "Mobile Onboarding" at bounding box center [482, 238] width 59 height 51
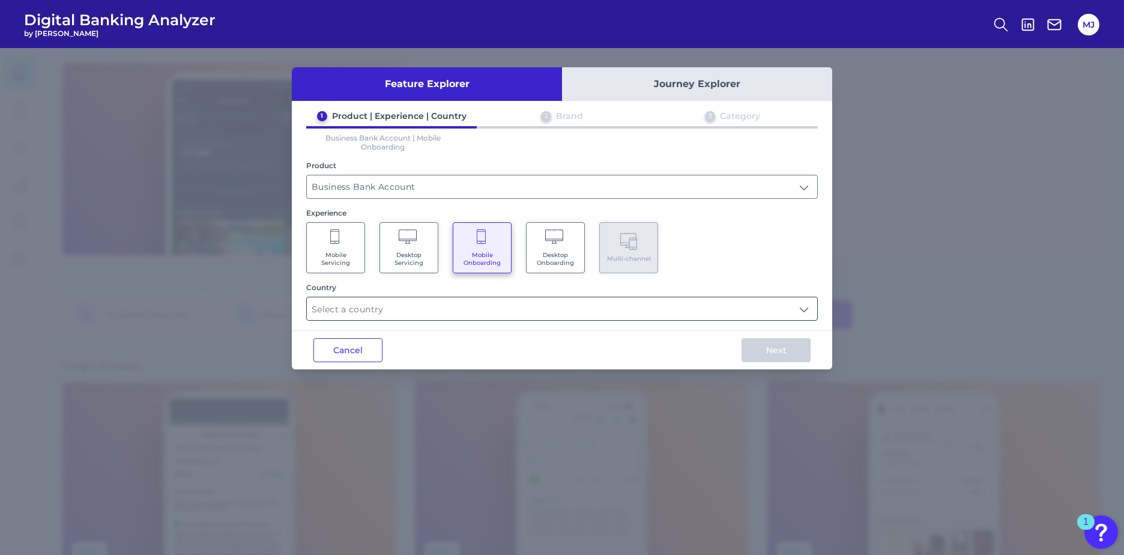
click at [807, 309] on input "text" at bounding box center [562, 308] width 510 height 23
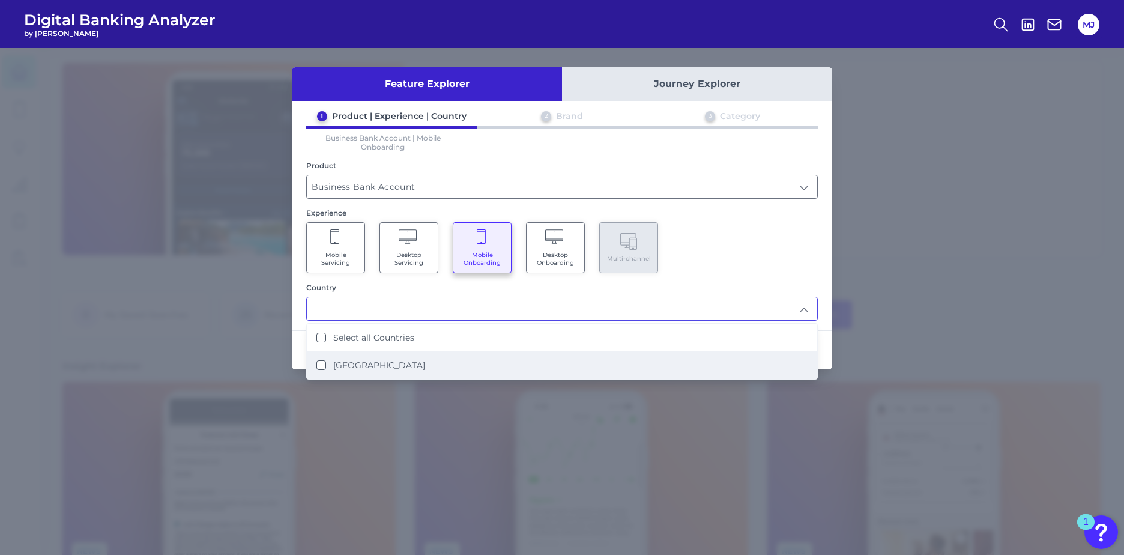
click at [319, 366] on States "[GEOGRAPHIC_DATA]" at bounding box center [321, 365] width 10 height 10
type input "Select all Countries"
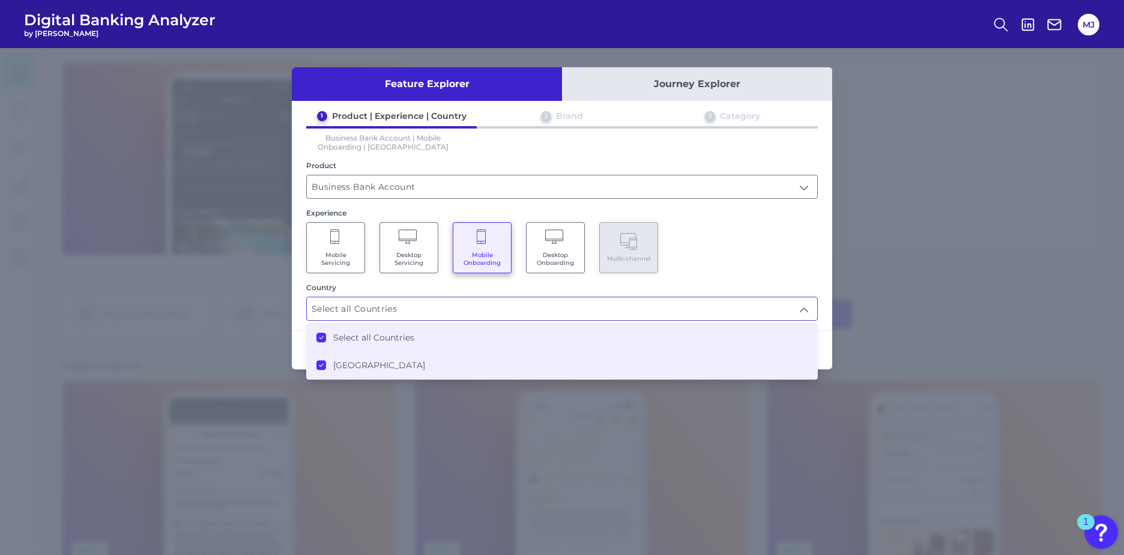
click at [741, 259] on div "Mobile Servicing Desktop Servicing Mobile Onboarding Desktop Onboarding Multi-c…" at bounding box center [561, 247] width 511 height 51
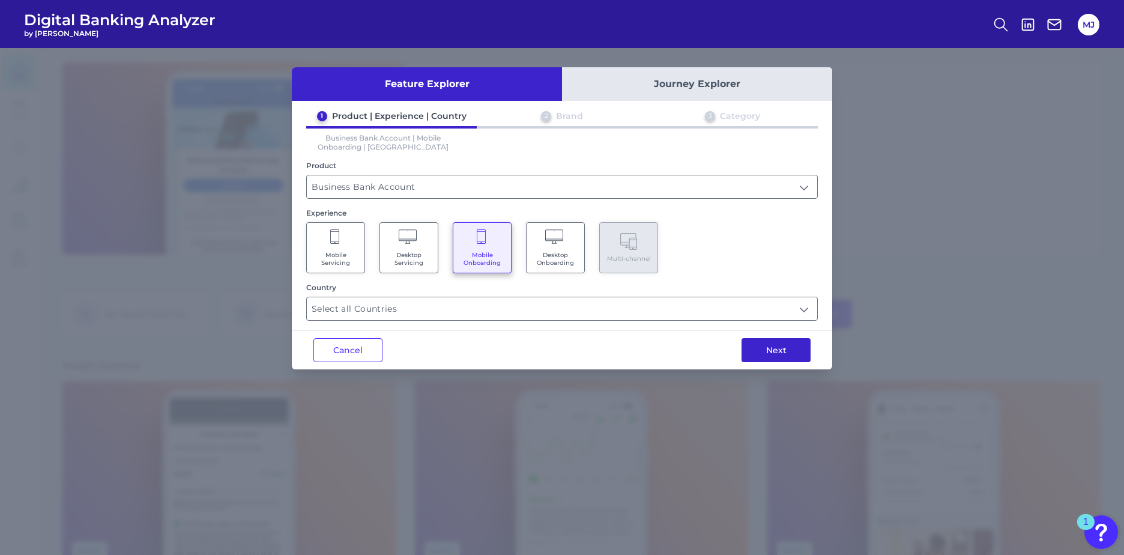
click at [778, 351] on button "Next" at bounding box center [775, 350] width 69 height 24
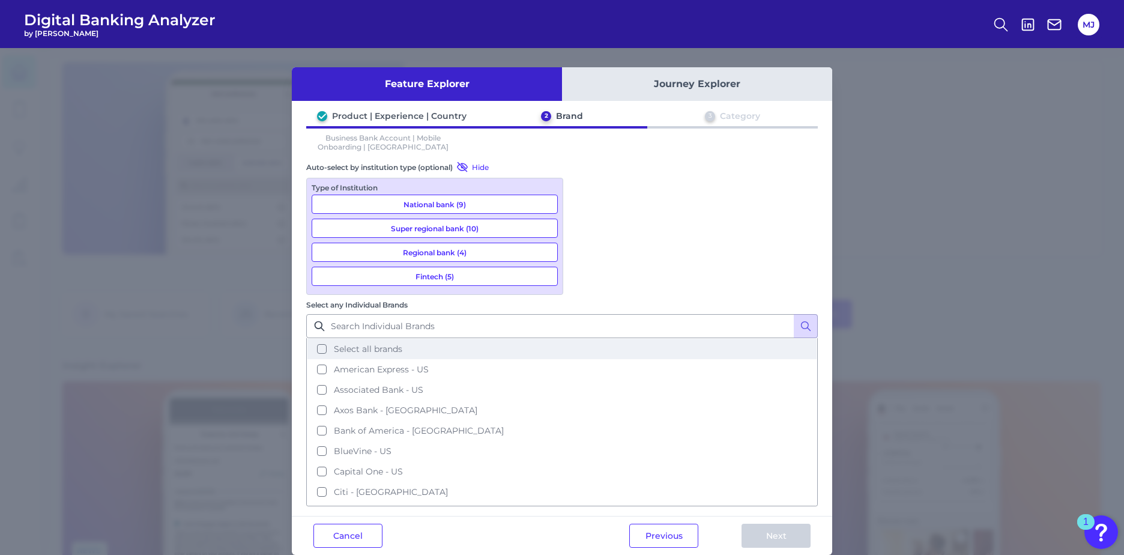
click at [588, 339] on button "Select all brands" at bounding box center [561, 349] width 509 height 20
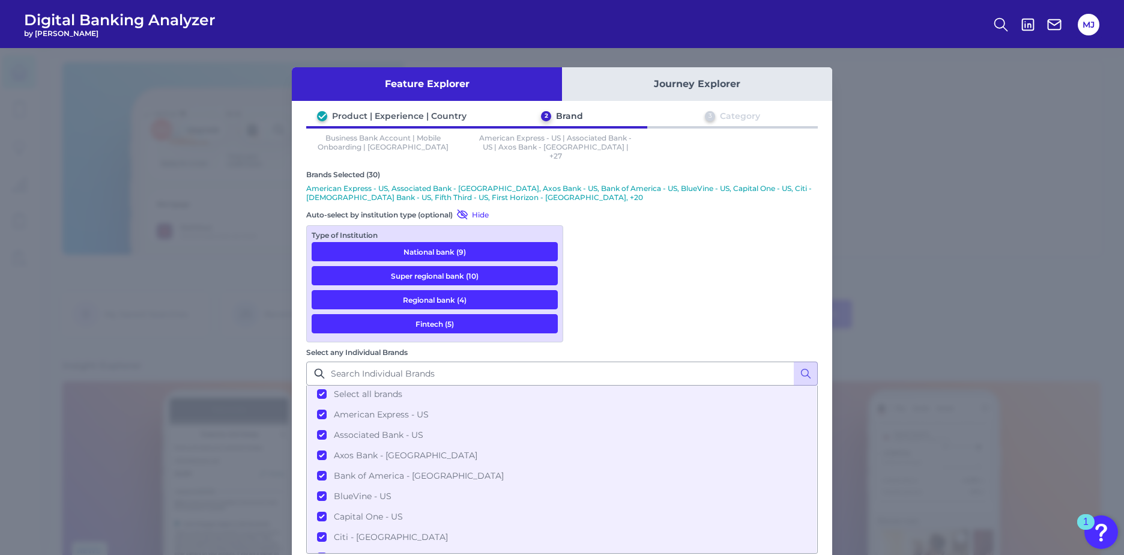
scroll to position [0, 0]
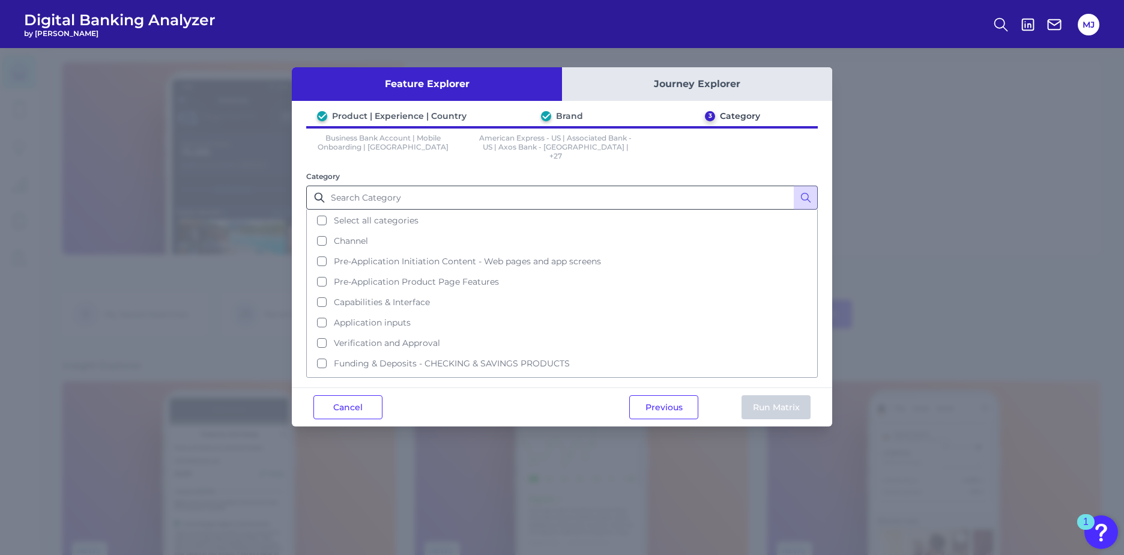
click at [319, 213] on button "Select all categories" at bounding box center [561, 220] width 509 height 20
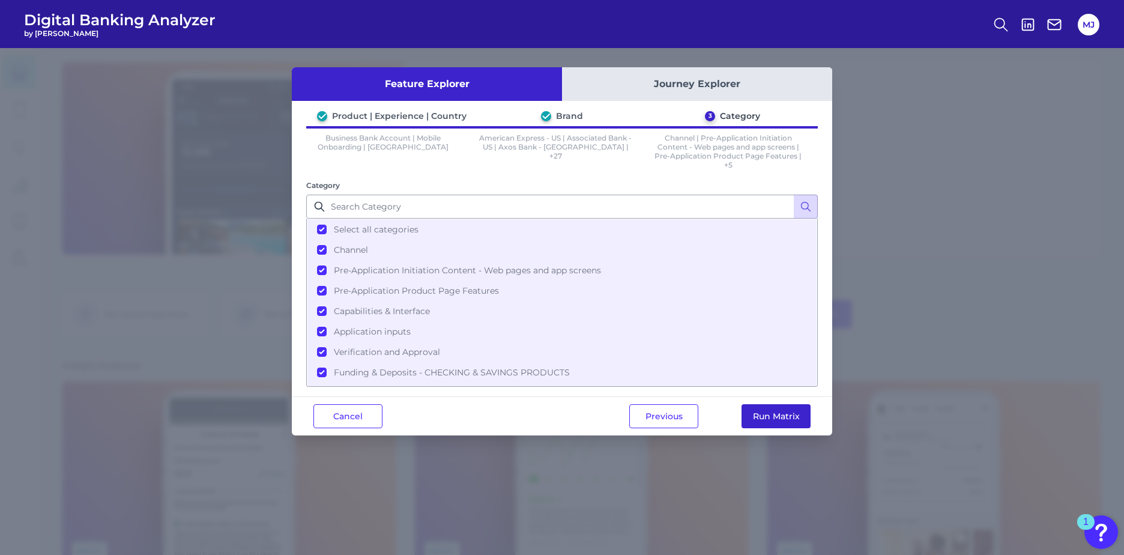
click at [777, 414] on button "Run Matrix" at bounding box center [775, 416] width 69 height 24
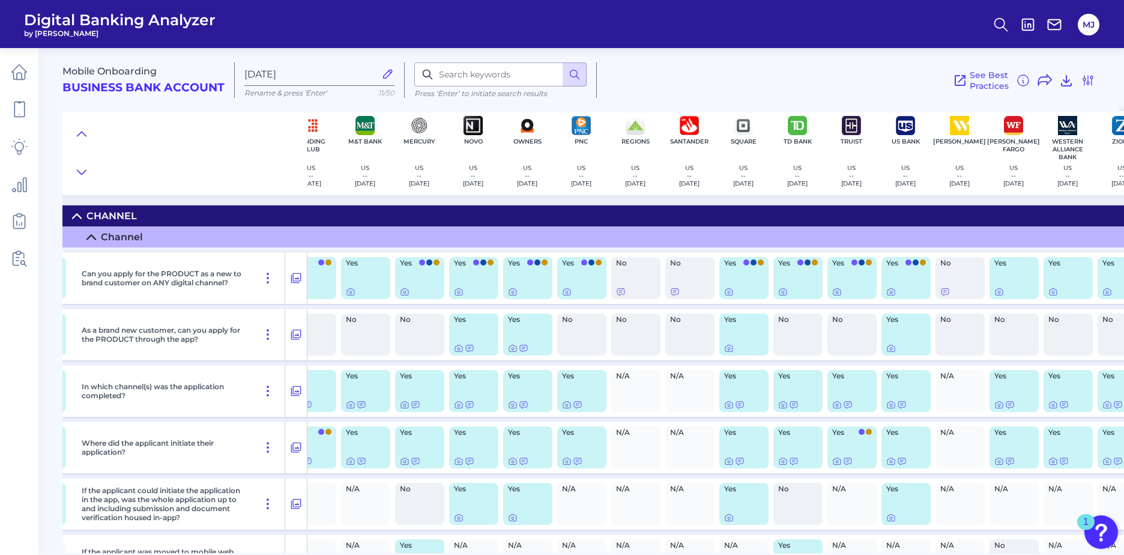
scroll to position [0, 815]
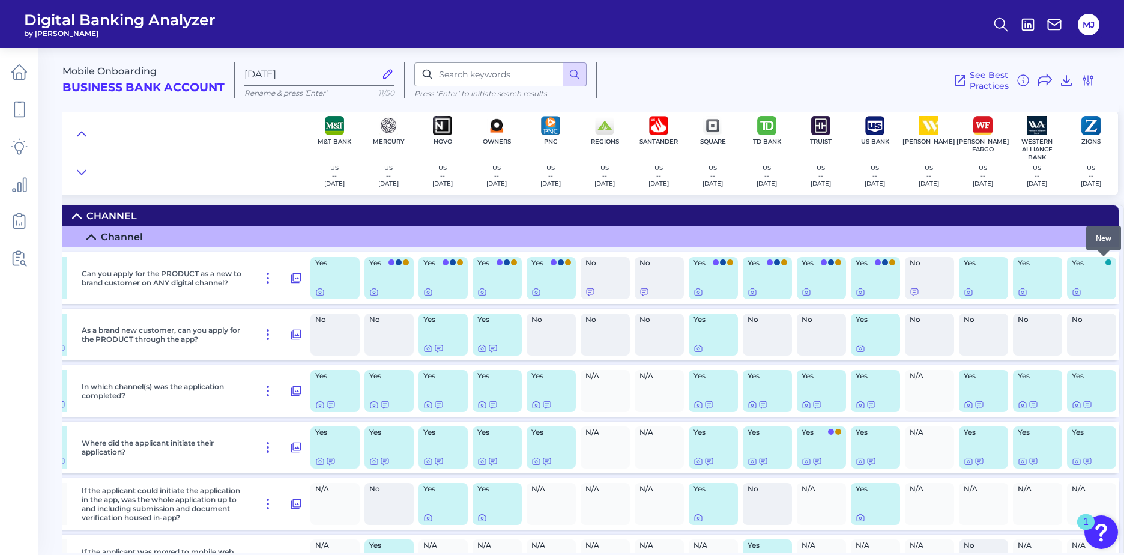
click at [1105, 262] on span at bounding box center [1108, 262] width 6 height 6
click at [1072, 291] on icon at bounding box center [1077, 292] width 10 height 10
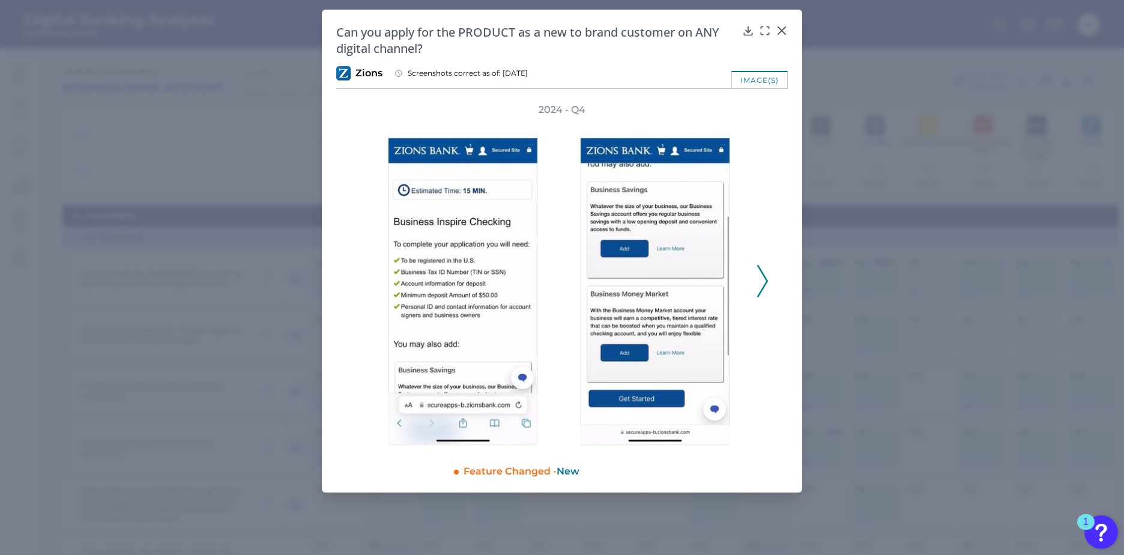
click at [764, 282] on icon at bounding box center [762, 281] width 11 height 32
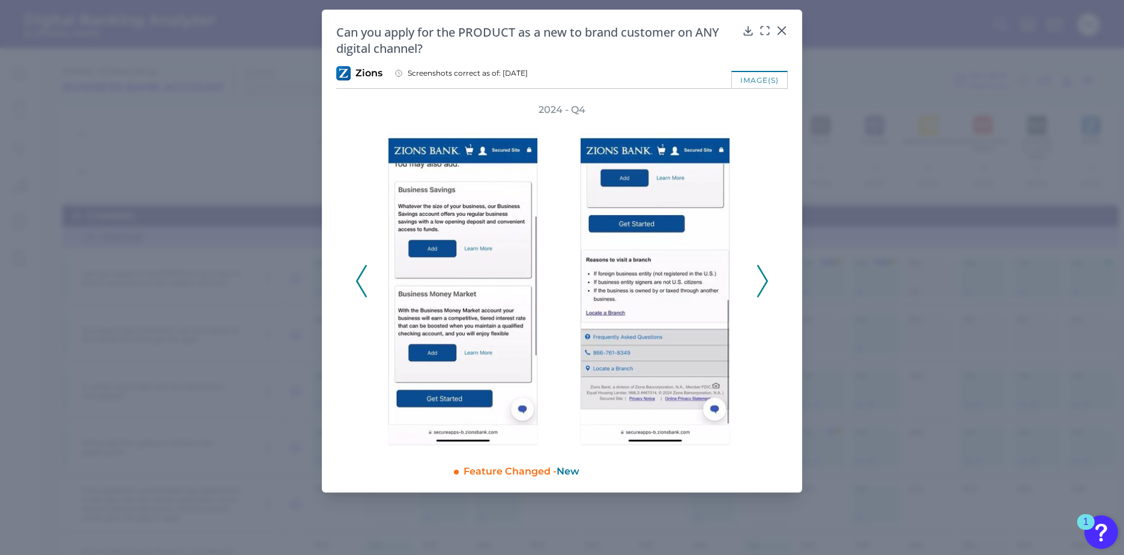
click at [764, 282] on icon at bounding box center [762, 281] width 11 height 32
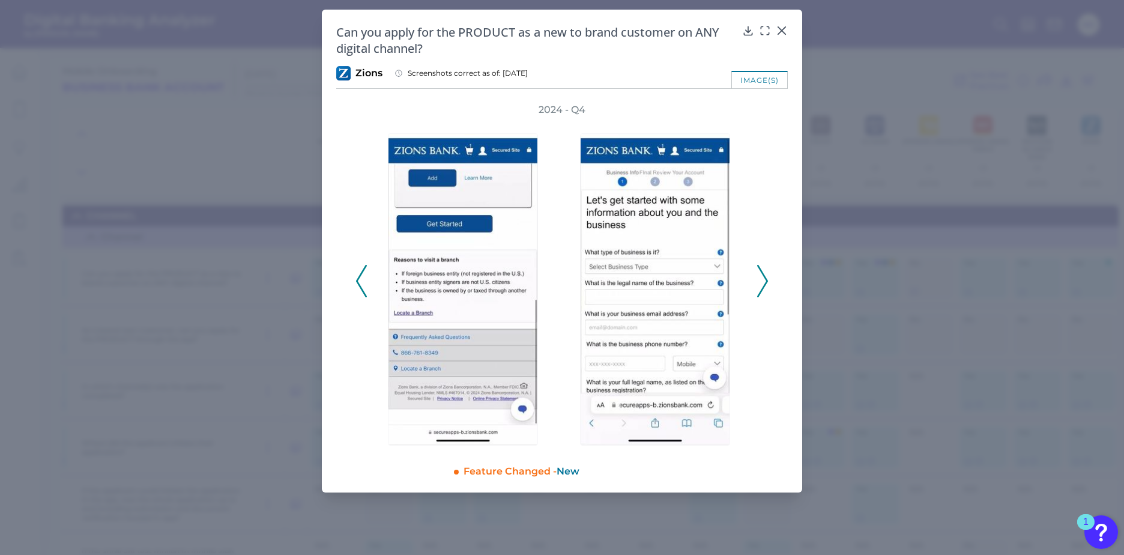
click at [764, 282] on icon at bounding box center [762, 281] width 11 height 32
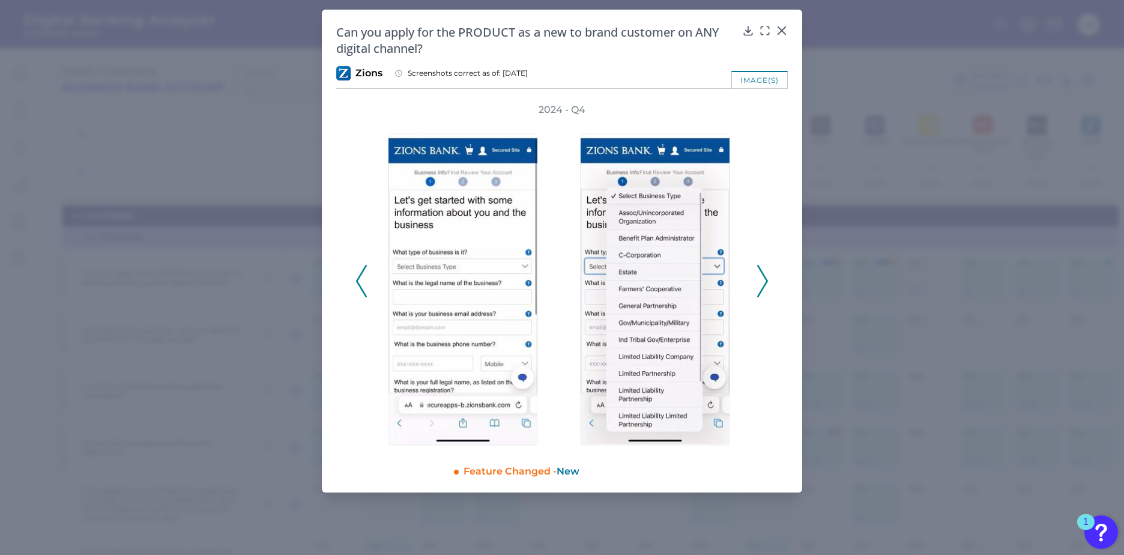
click at [764, 282] on icon at bounding box center [762, 281] width 11 height 32
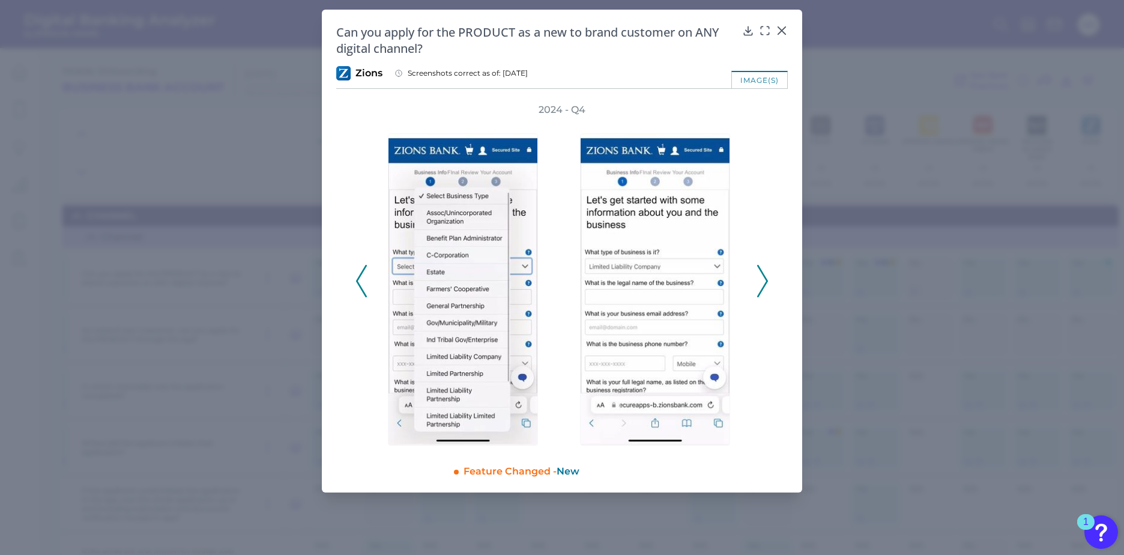
click at [764, 282] on icon at bounding box center [762, 281] width 11 height 32
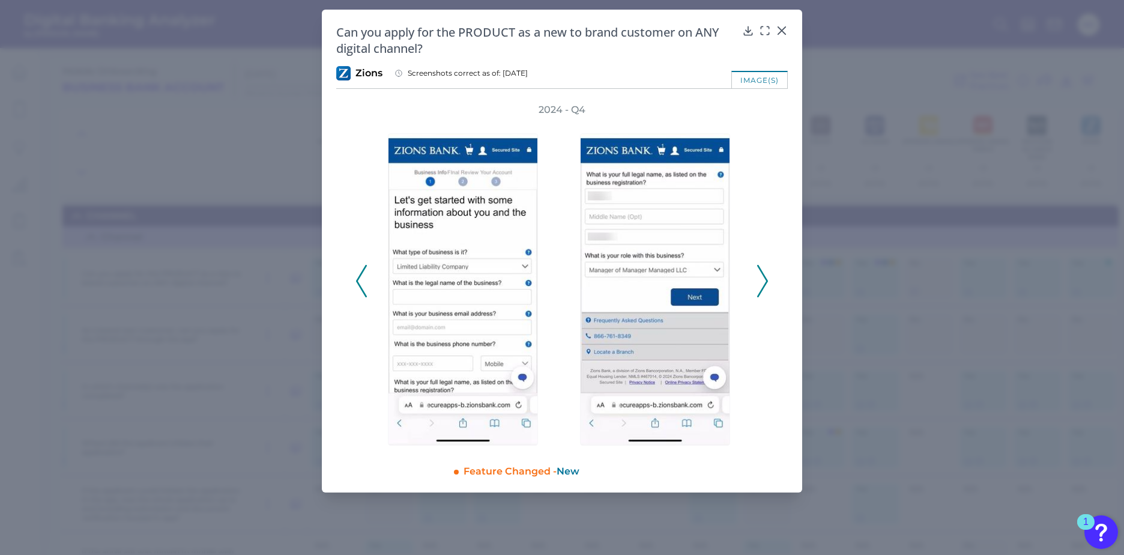
click at [764, 282] on icon at bounding box center [762, 281] width 11 height 32
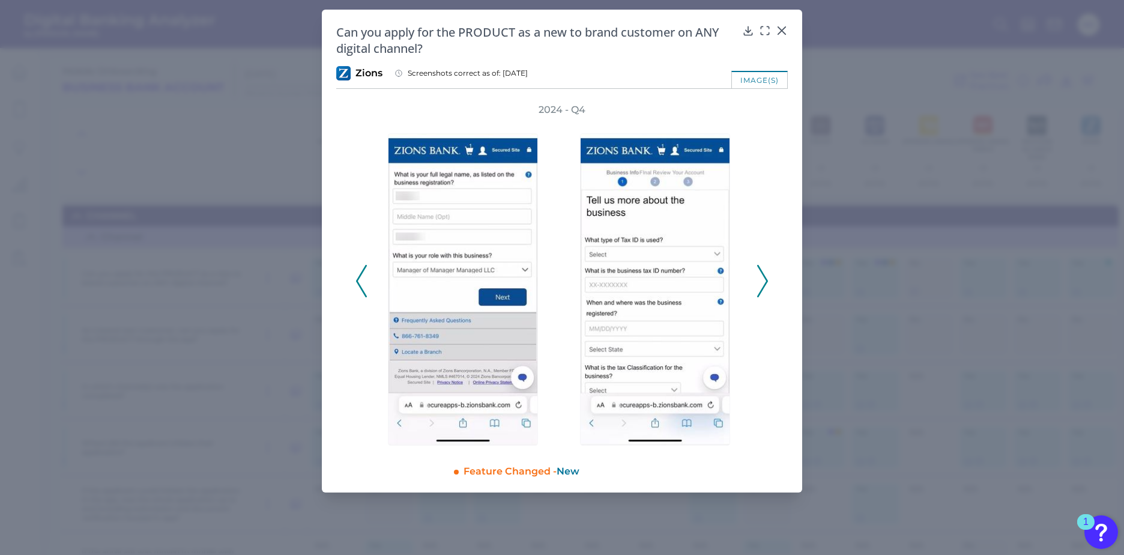
click at [764, 282] on icon at bounding box center [762, 281] width 11 height 32
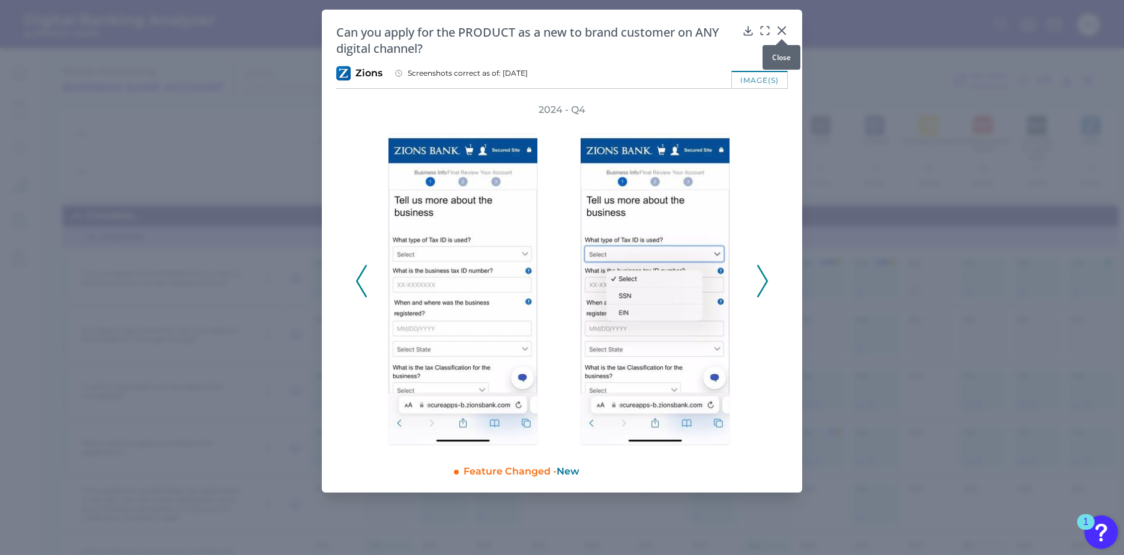
click at [780, 31] on icon at bounding box center [782, 31] width 12 height 12
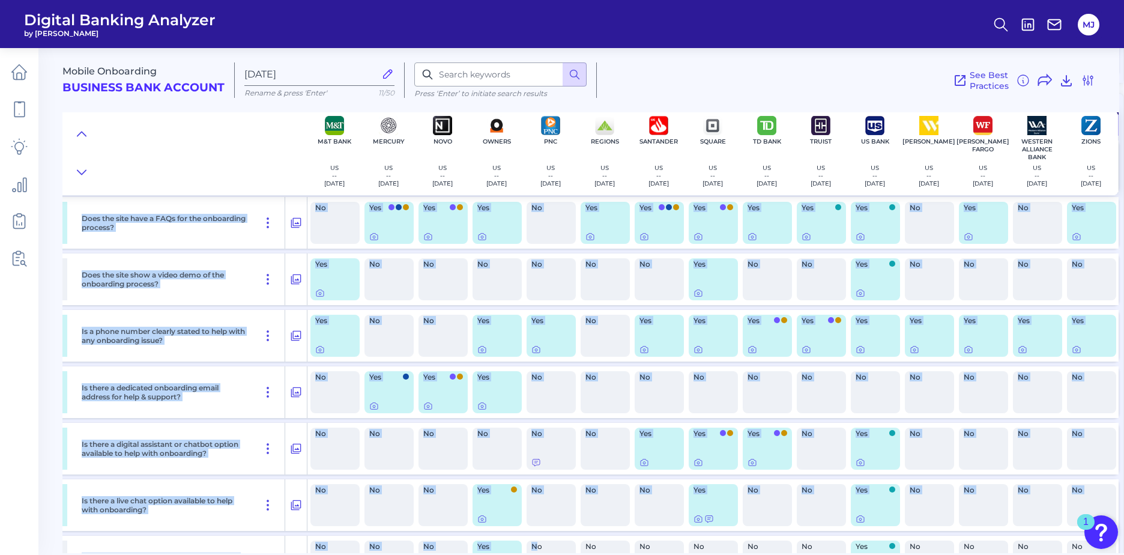
drag, startPoint x: 633, startPoint y: 547, endPoint x: 532, endPoint y: 547, distance: 100.8
click at [532, 549] on div "Mobile Onboarding Business Bank Account [DATE][FINANCIAL_ID] Rename & press 'En…" at bounding box center [592, 296] width 1061 height 514
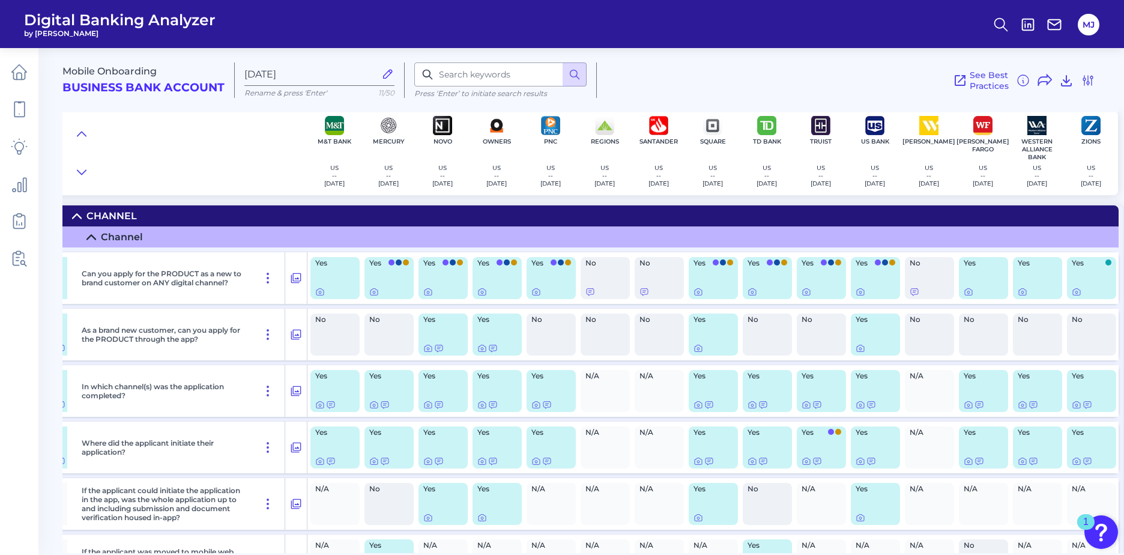
click at [257, 161] on div at bounding box center [184, 153] width 245 height 84
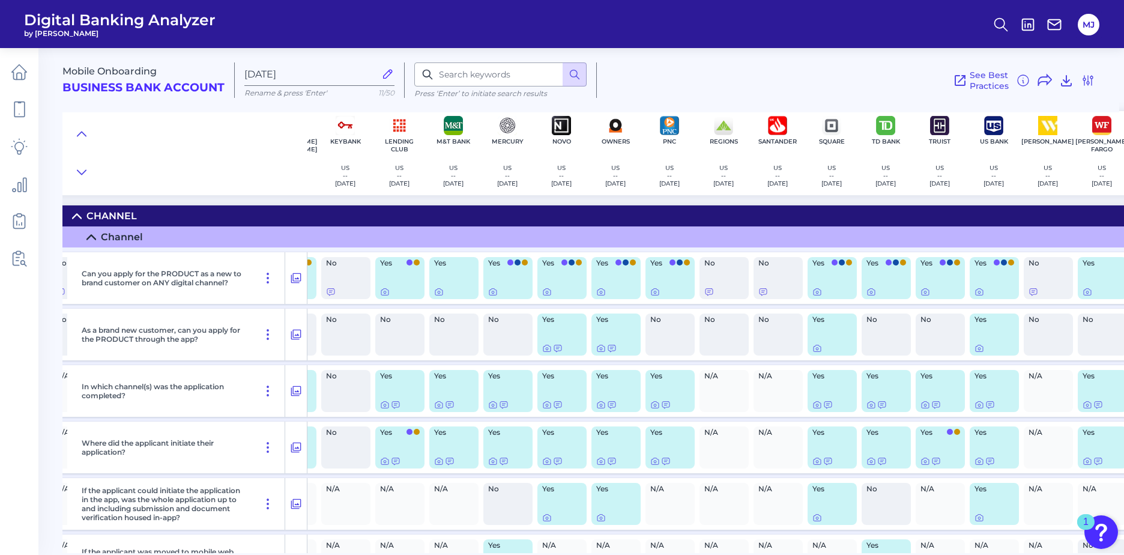
scroll to position [0, 756]
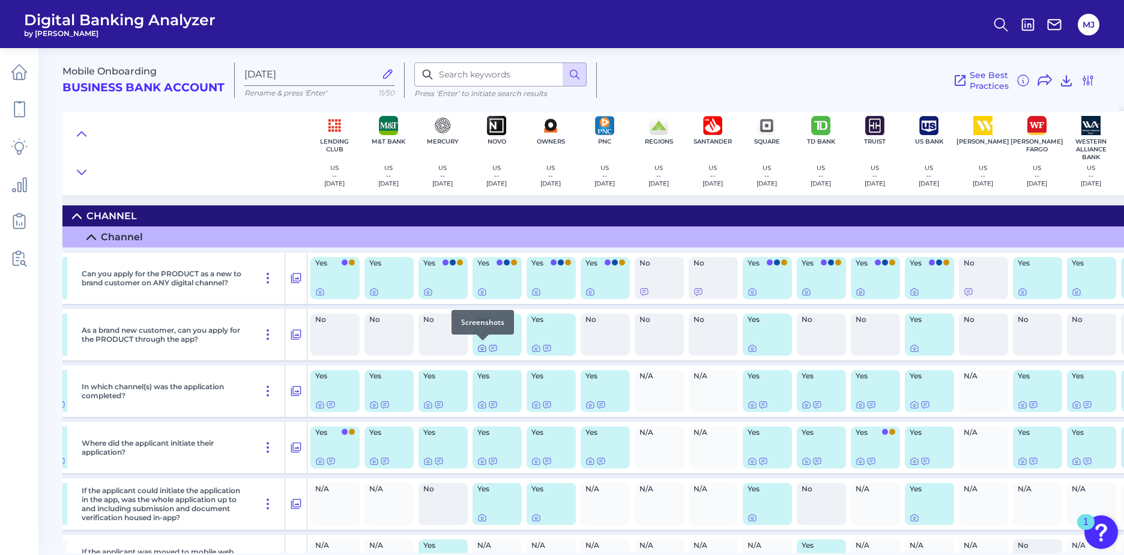
click at [481, 347] on icon at bounding box center [482, 348] width 10 height 10
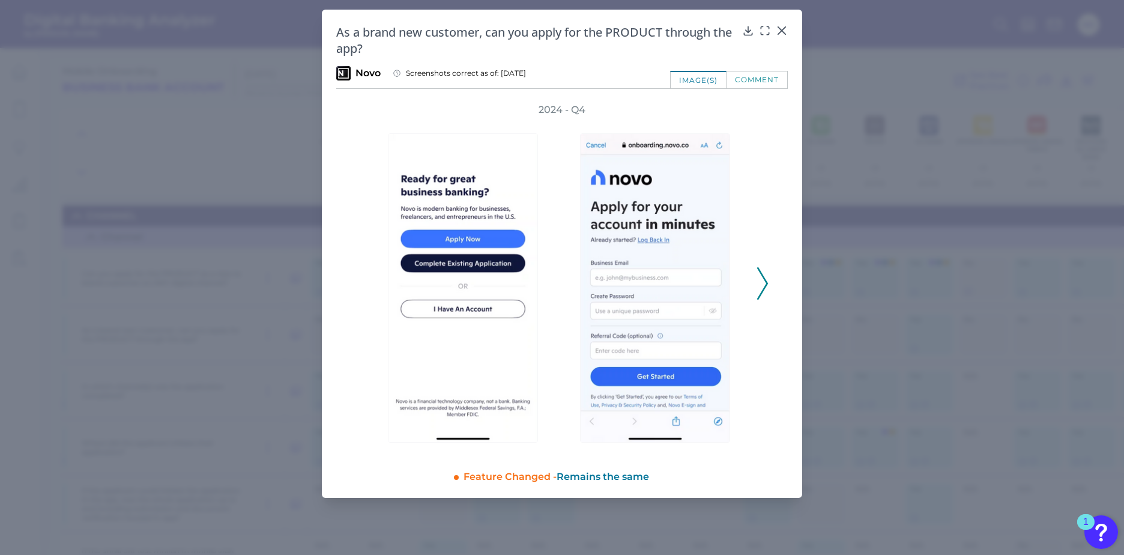
click at [762, 277] on icon at bounding box center [762, 283] width 11 height 32
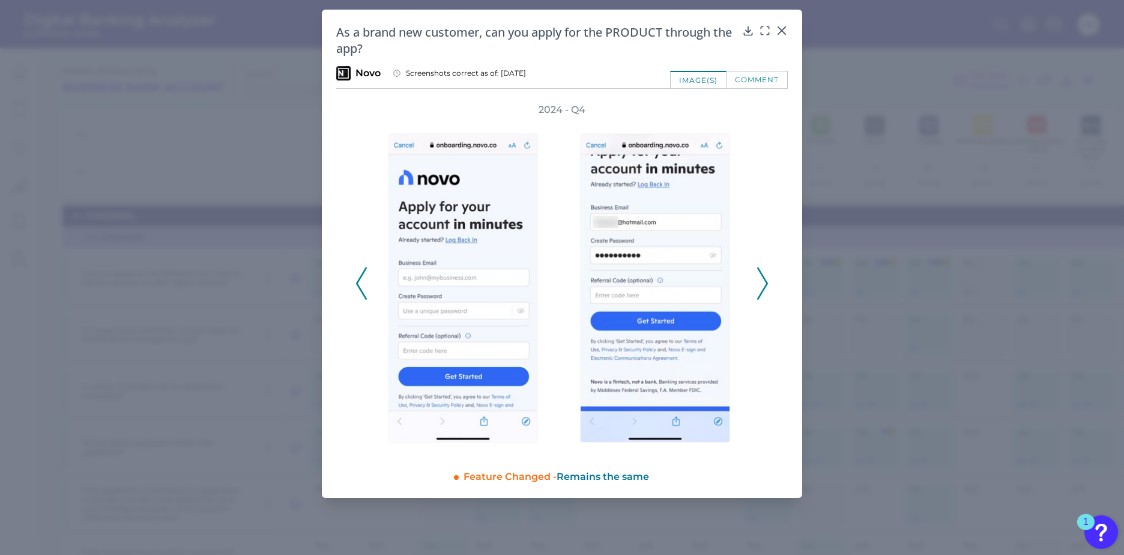
click at [762, 277] on icon at bounding box center [762, 283] width 11 height 32
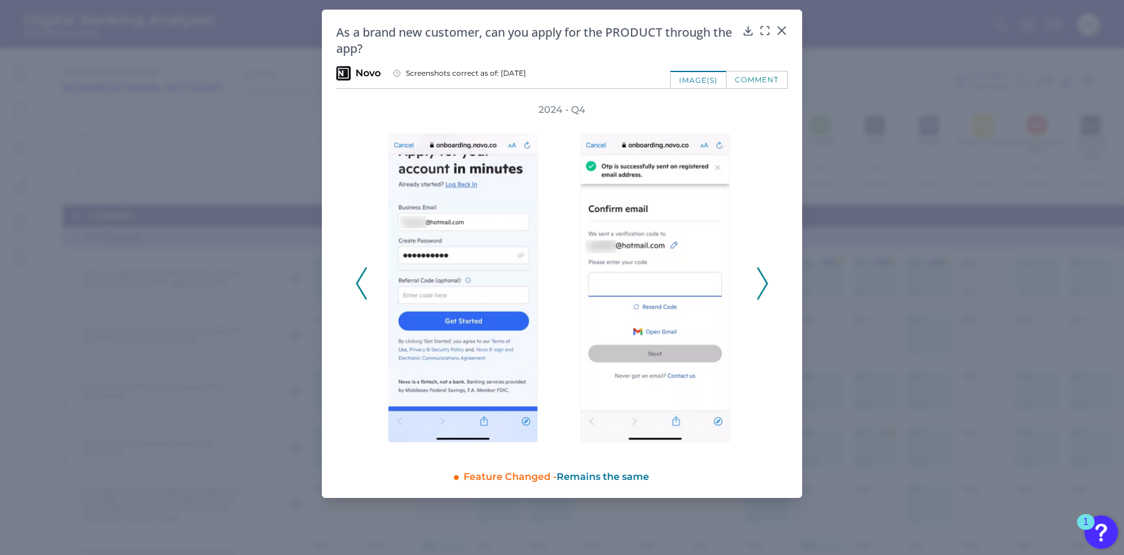
click at [762, 277] on icon at bounding box center [762, 283] width 11 height 32
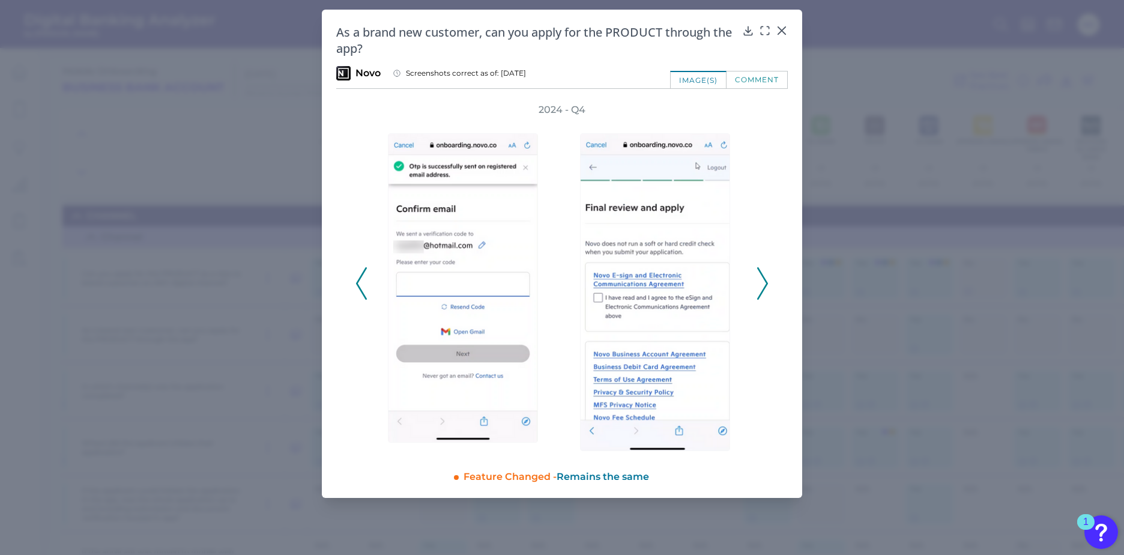
click at [762, 277] on icon at bounding box center [762, 283] width 11 height 32
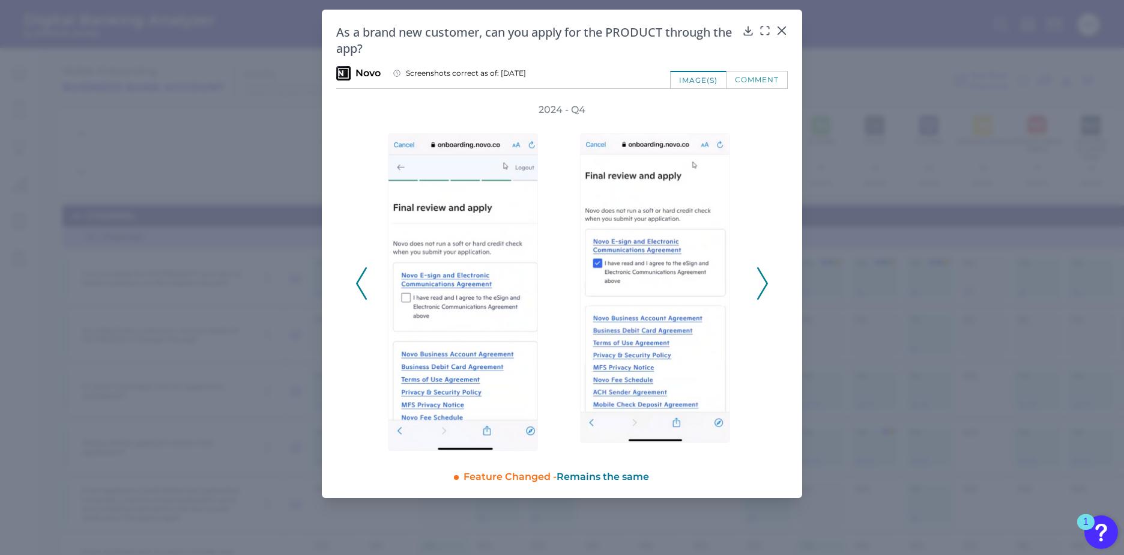
click at [762, 277] on icon at bounding box center [762, 283] width 11 height 32
click at [779, 31] on icon at bounding box center [782, 31] width 12 height 12
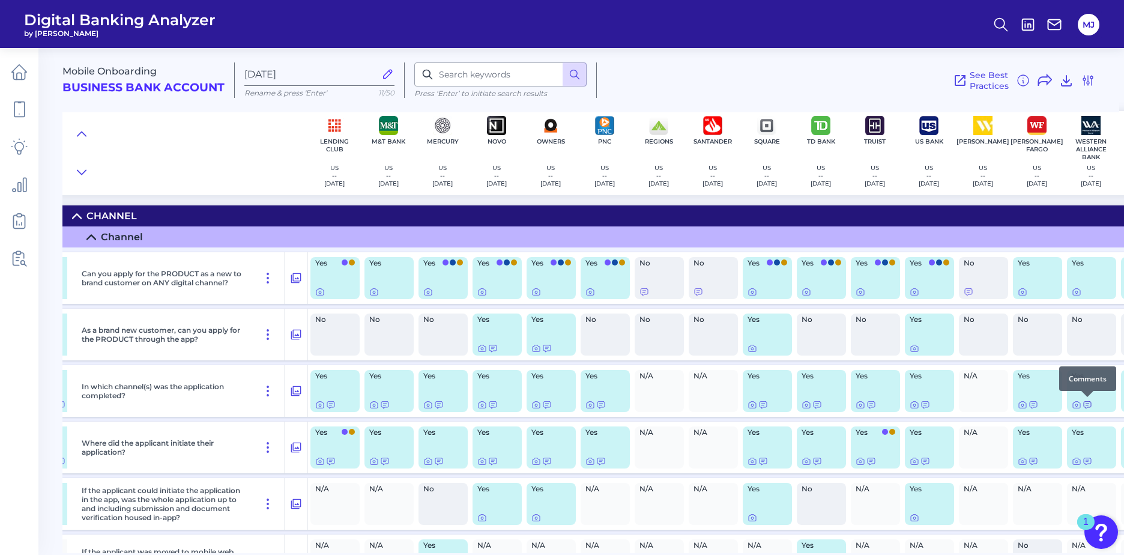
click at [1088, 403] on icon at bounding box center [1087, 405] width 7 height 7
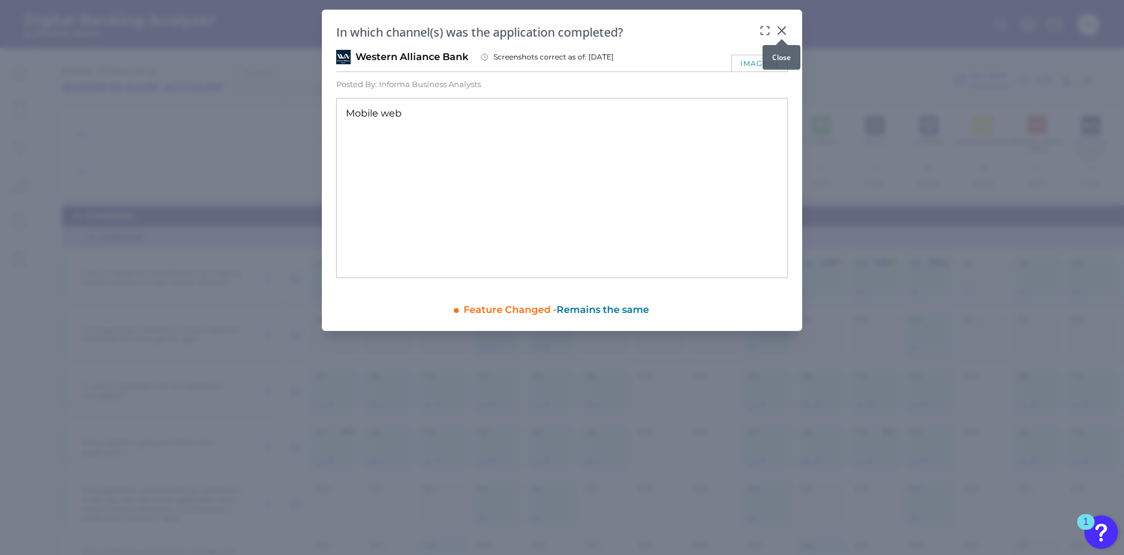
click at [782, 29] on icon at bounding box center [782, 31] width 12 height 12
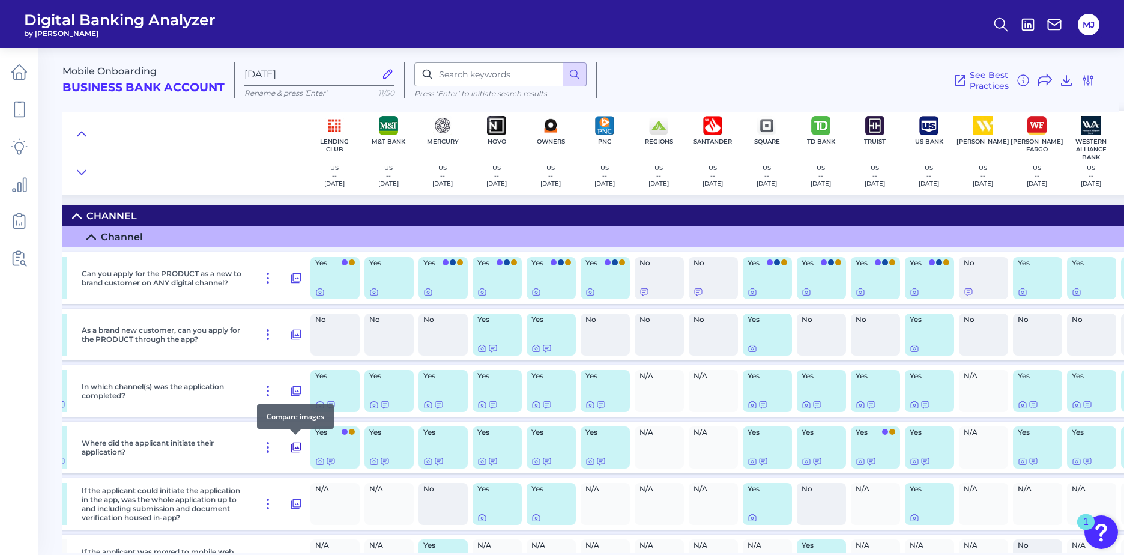
click at [297, 445] on icon at bounding box center [296, 447] width 12 height 14
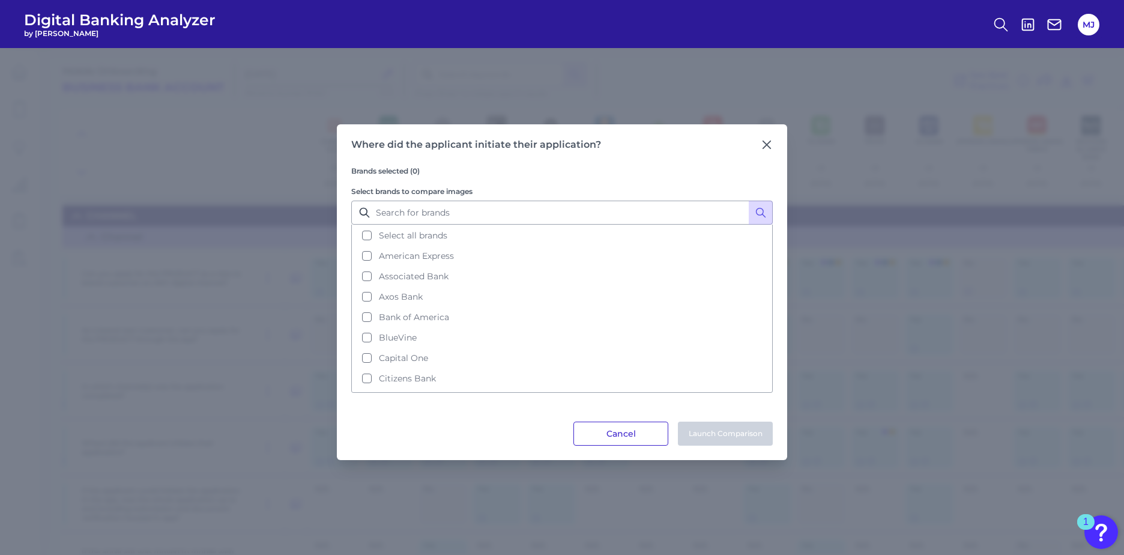
click at [634, 427] on button "Cancel" at bounding box center [620, 433] width 95 height 24
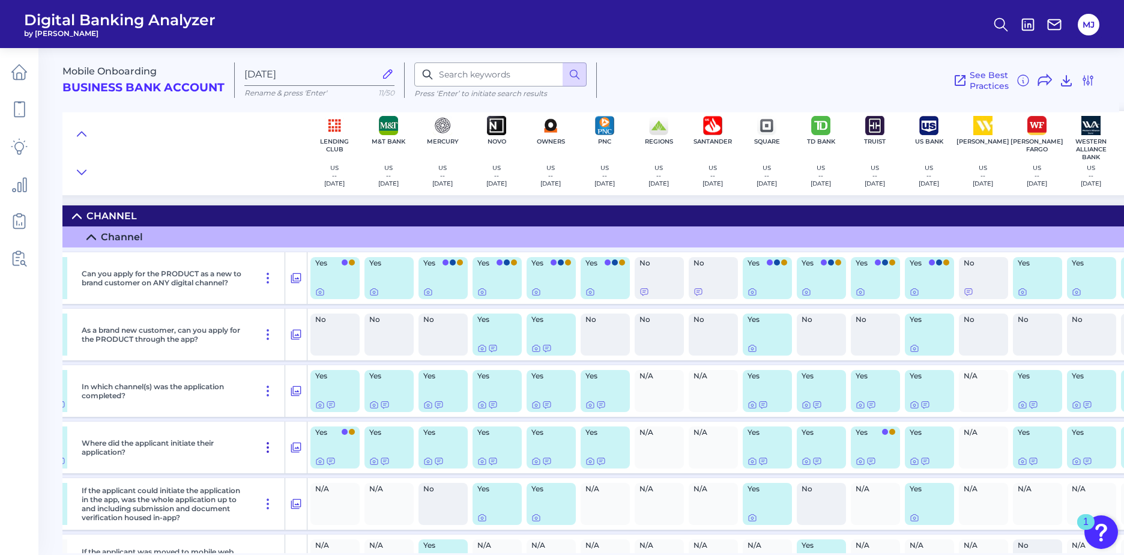
click at [272, 445] on icon at bounding box center [268, 447] width 14 height 14
click at [238, 437] on div "Where did the applicant initiate their application?" at bounding box center [181, 447] width 208 height 52
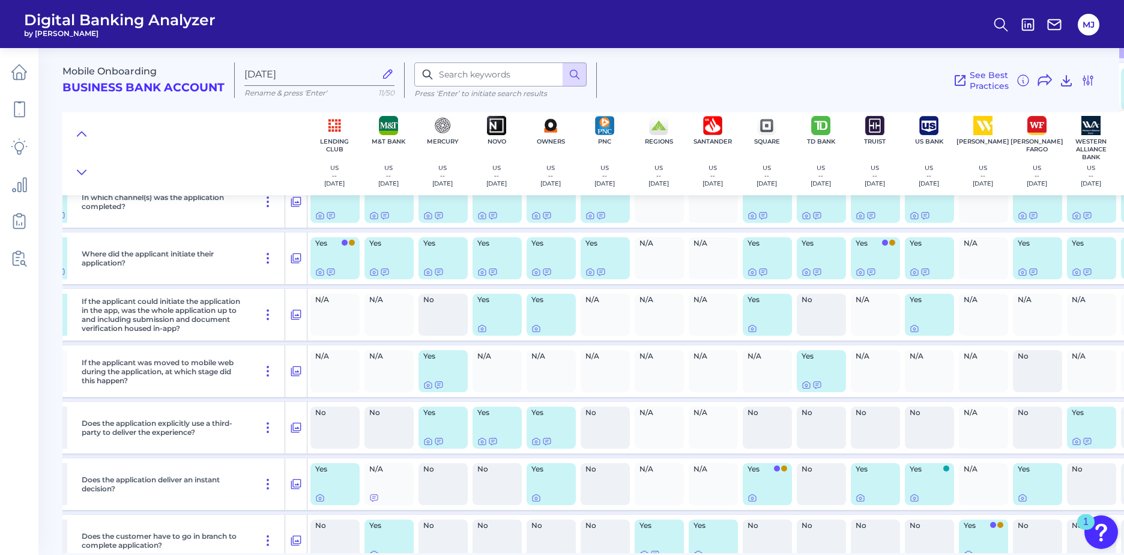
scroll to position [200, 756]
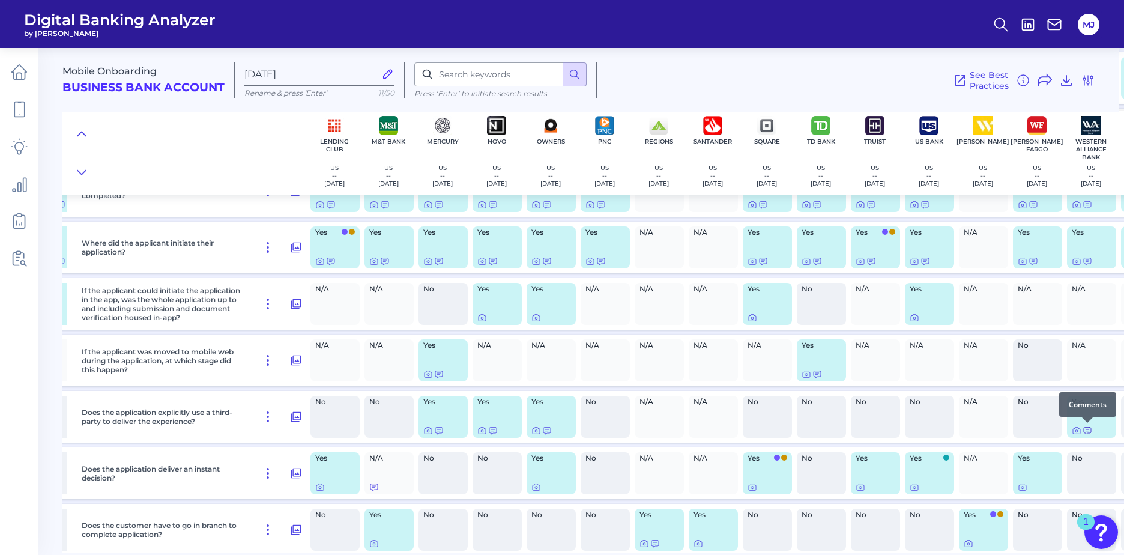
click at [1087, 430] on icon at bounding box center [1087, 431] width 10 height 10
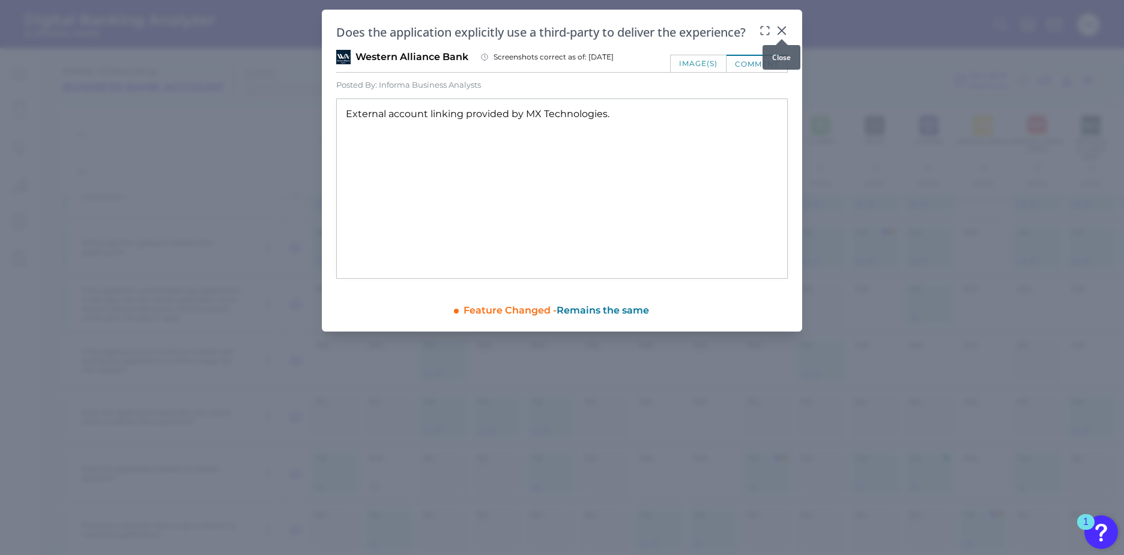
click at [783, 26] on icon at bounding box center [782, 31] width 12 height 12
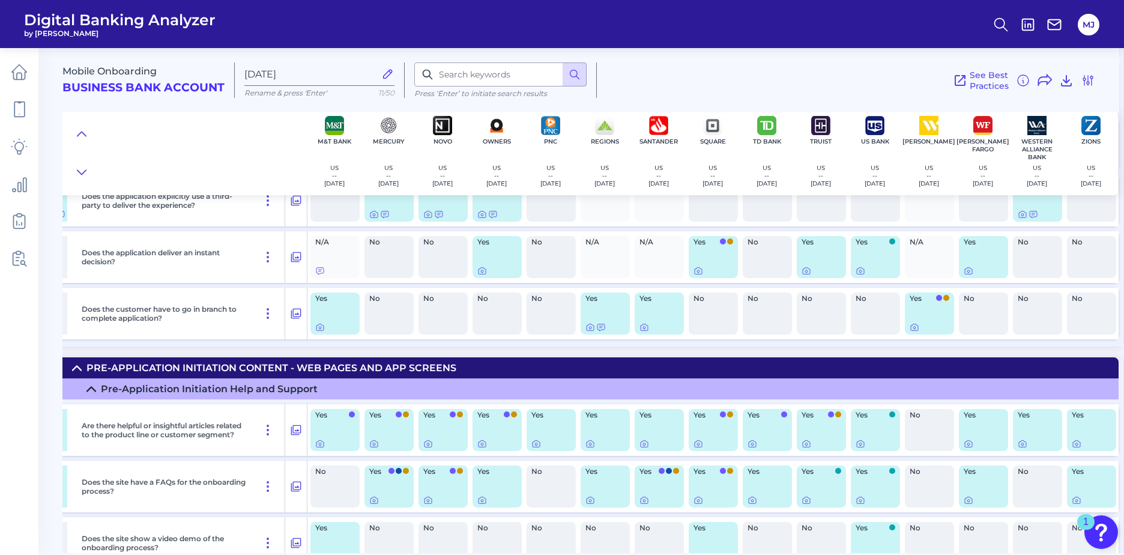
scroll to position [382, 815]
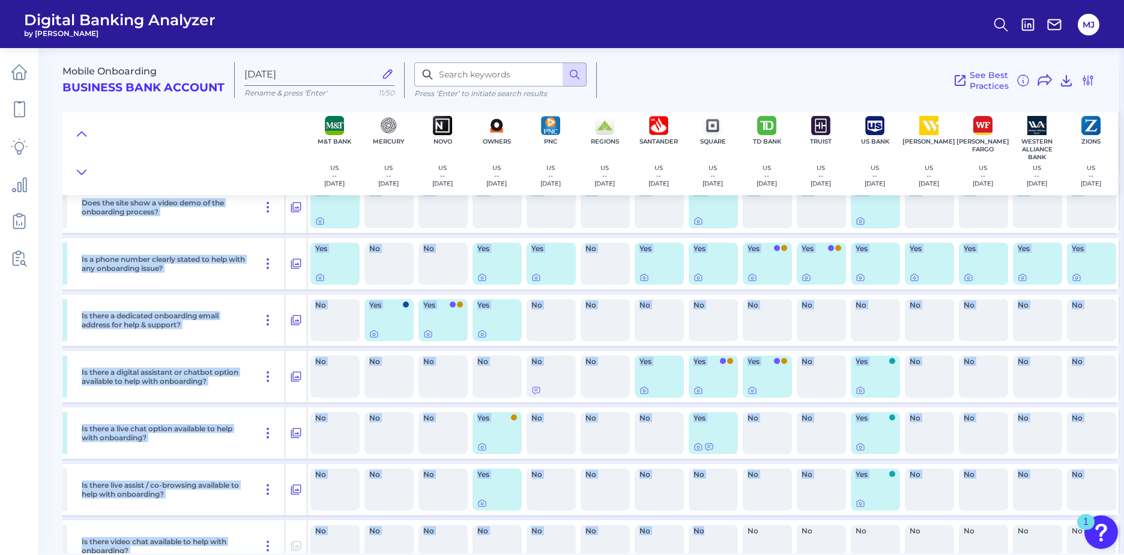
drag, startPoint x: 797, startPoint y: 547, endPoint x: 735, endPoint y: 547, distance: 61.8
click at [735, 547] on div "Mobile Onboarding Business Bank Account [DATE][FINANCIAL_ID] Rename & press 'En…" at bounding box center [592, 296] width 1061 height 514
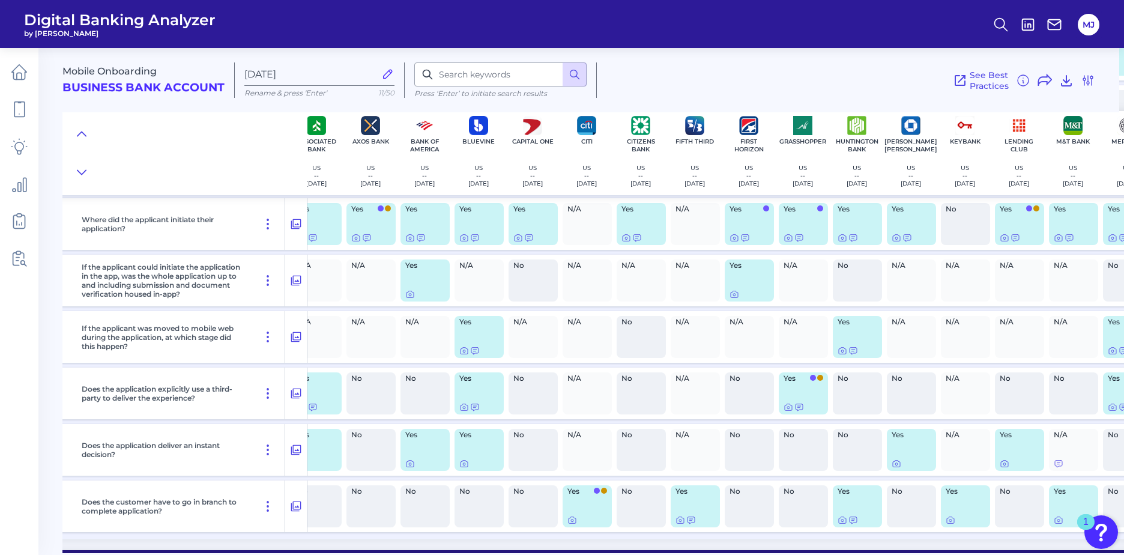
scroll to position [223, 0]
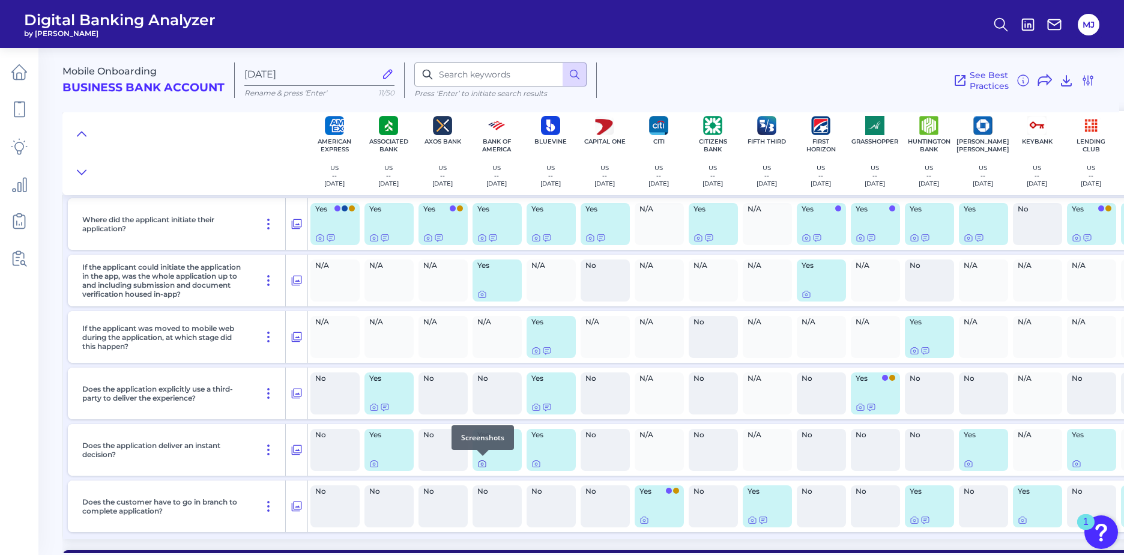
click at [481, 463] on icon at bounding box center [482, 464] width 2 height 2
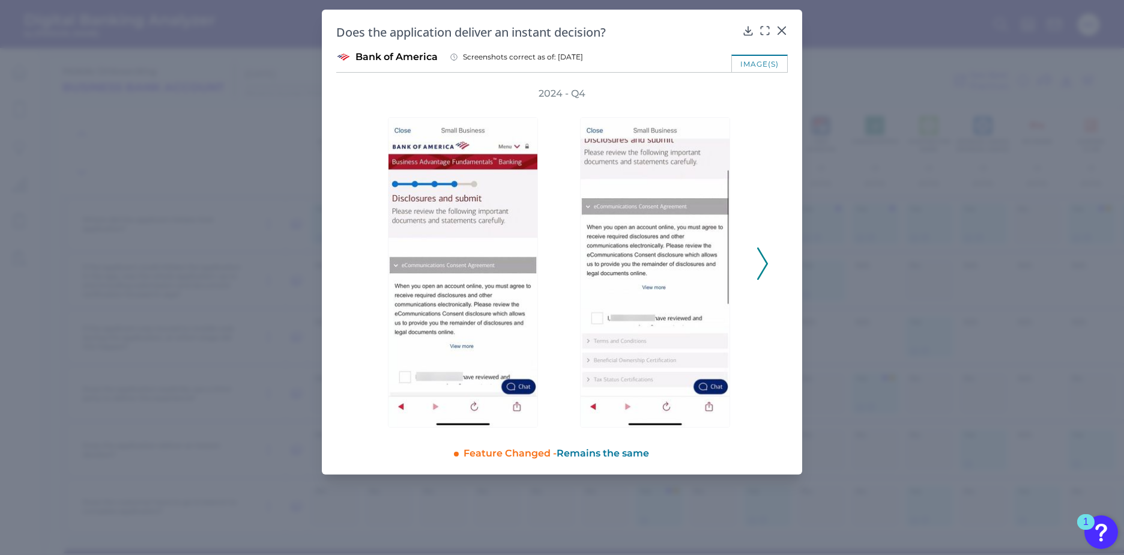
click at [762, 262] on icon at bounding box center [762, 263] width 11 height 32
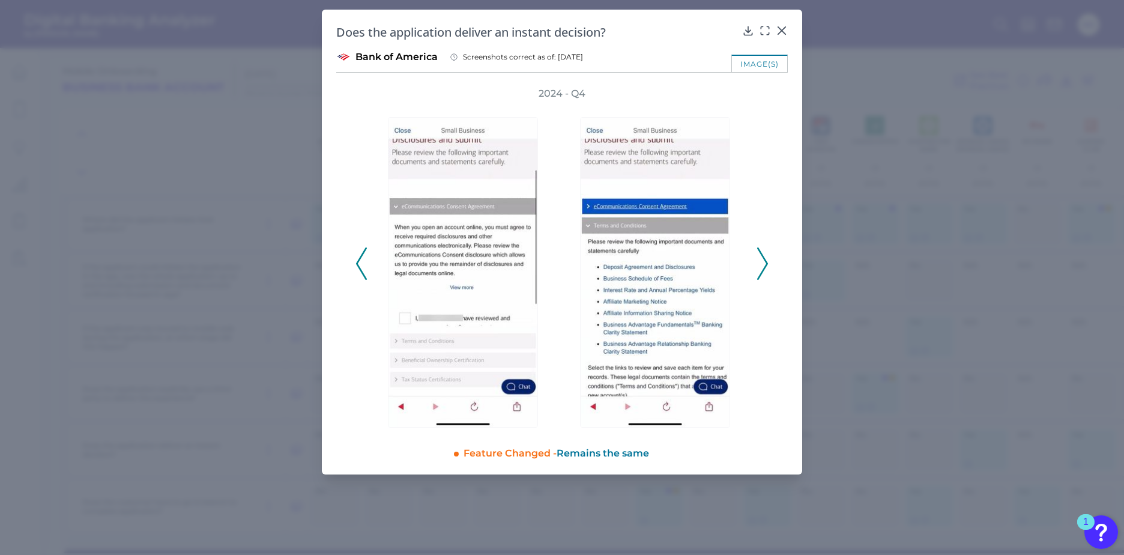
click at [762, 262] on icon at bounding box center [762, 263] width 11 height 32
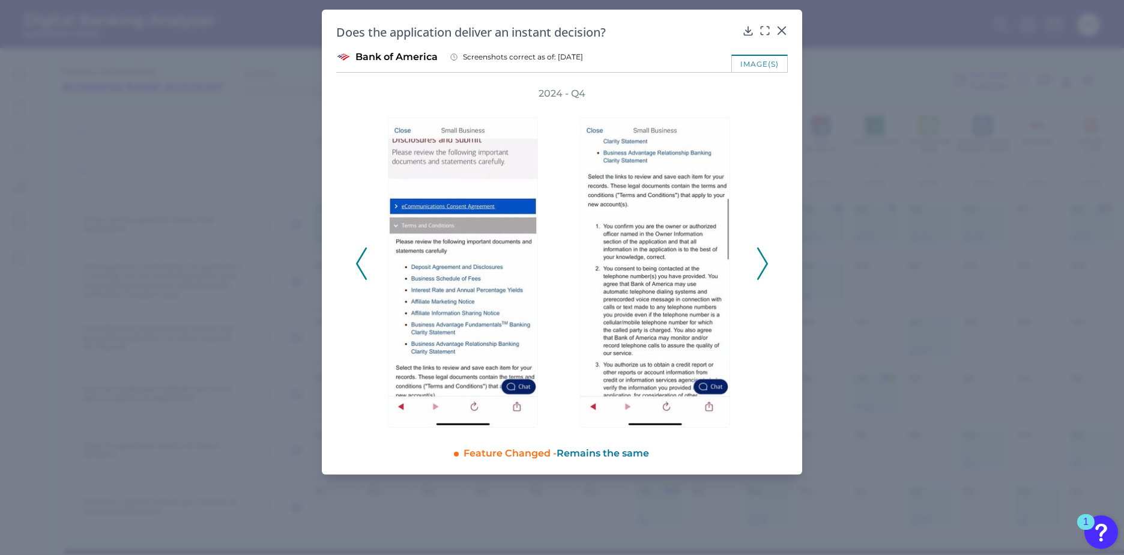
click at [762, 262] on icon at bounding box center [762, 263] width 11 height 32
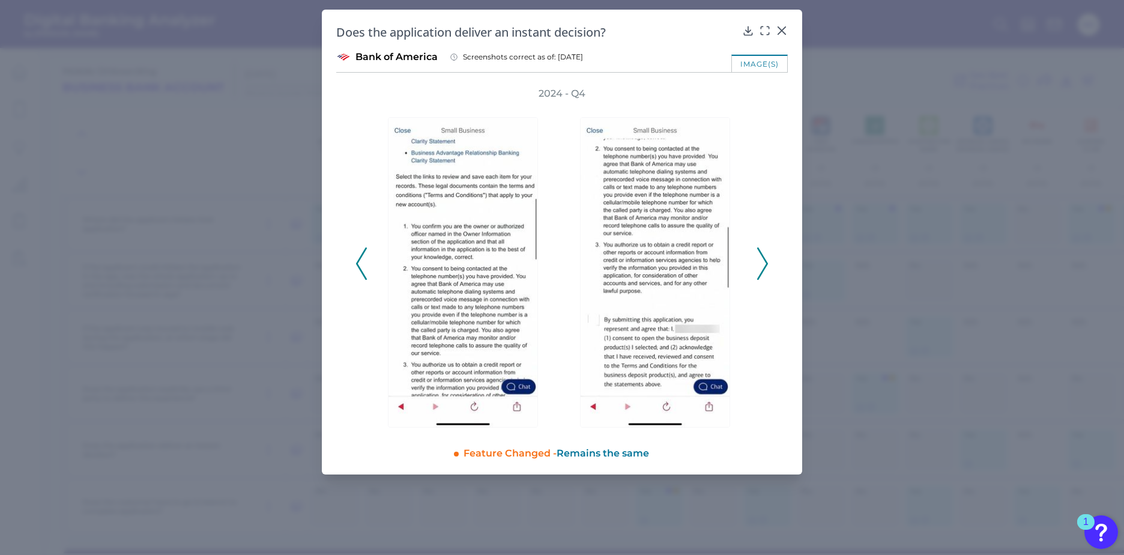
click at [762, 262] on icon at bounding box center [762, 263] width 11 height 32
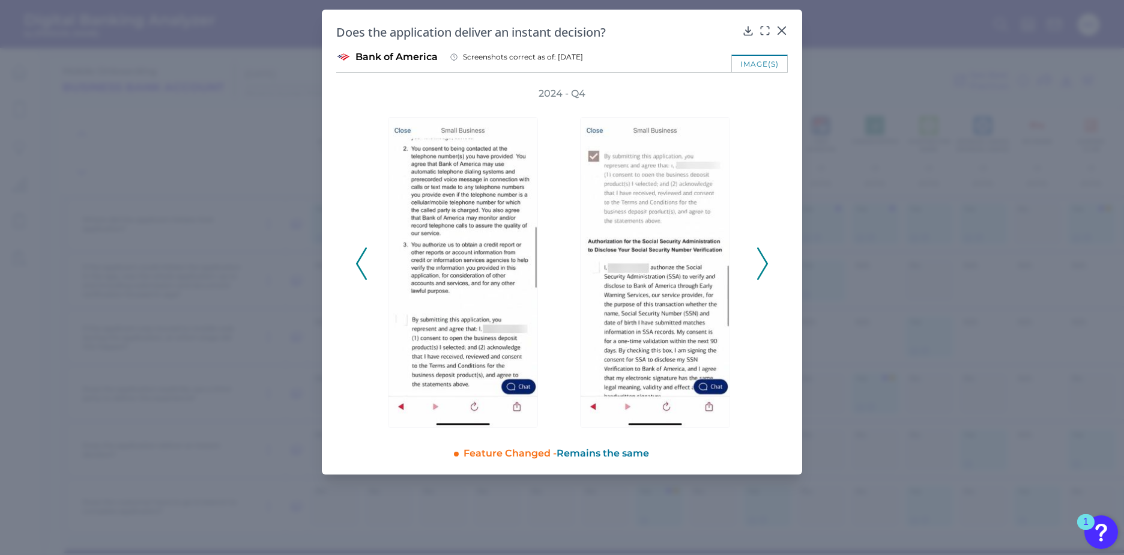
click at [762, 262] on icon at bounding box center [762, 263] width 11 height 32
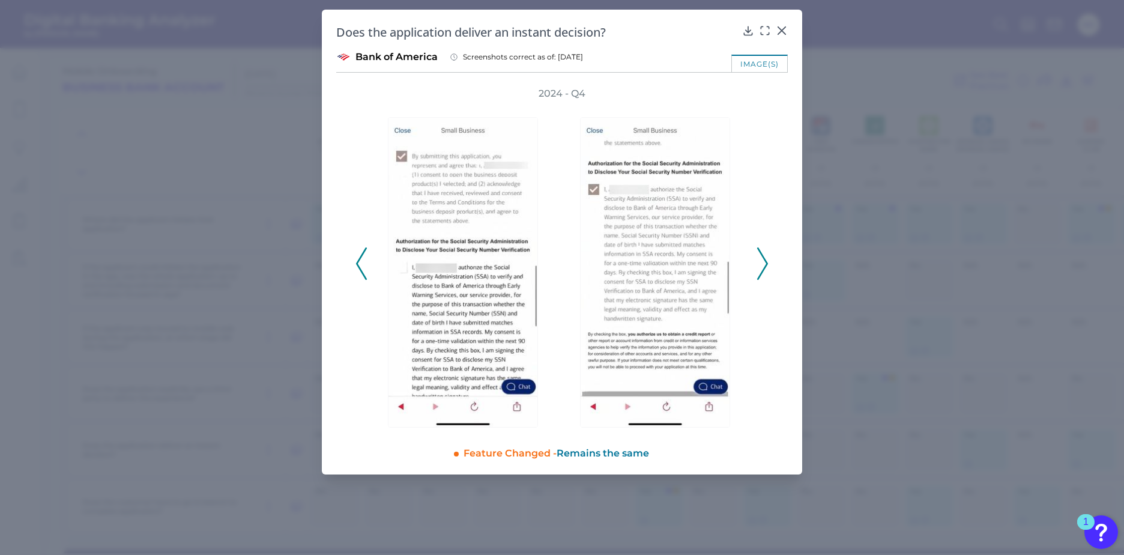
click at [762, 262] on icon at bounding box center [762, 263] width 11 height 32
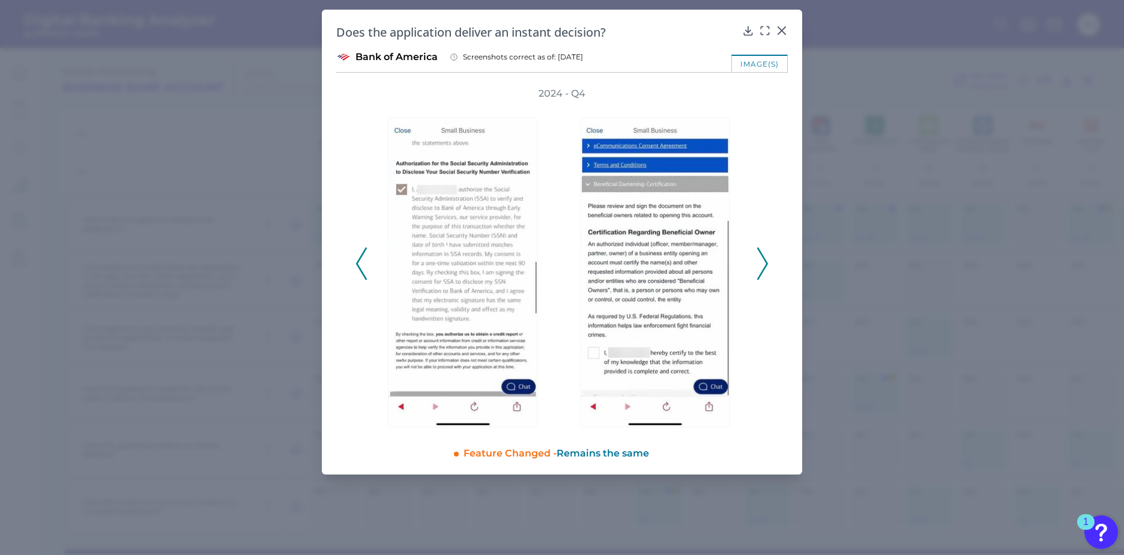
click at [762, 262] on icon at bounding box center [762, 263] width 11 height 32
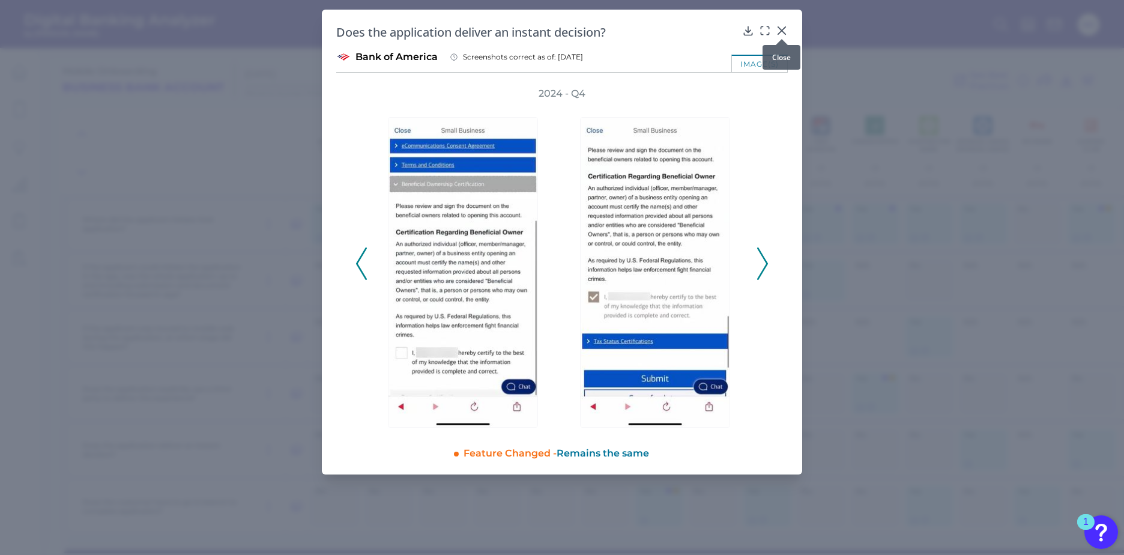
click at [781, 28] on icon at bounding box center [782, 31] width 12 height 12
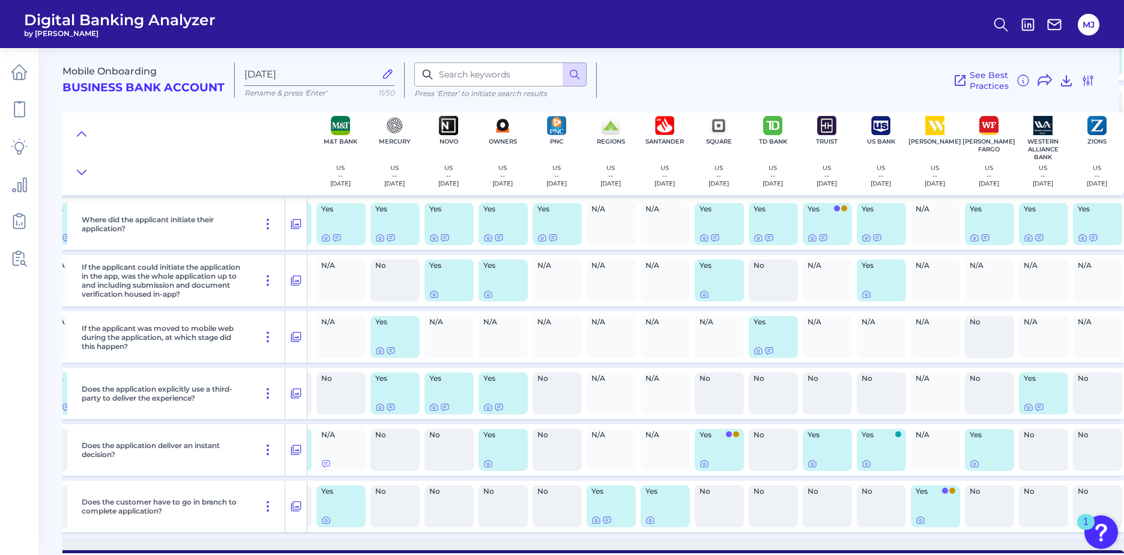
scroll to position [223, 815]
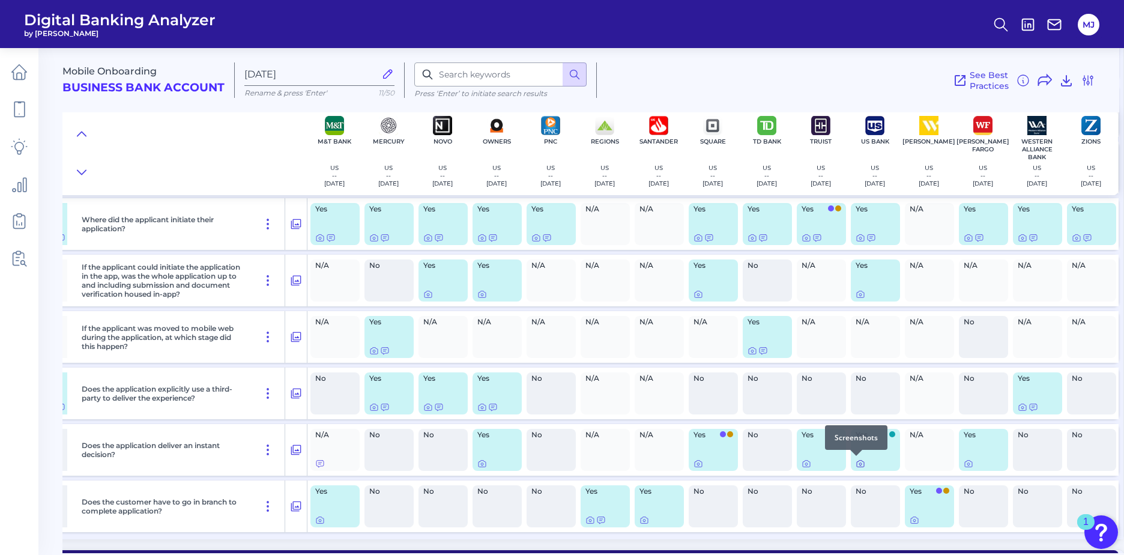
click at [855, 463] on icon at bounding box center [860, 464] width 10 height 10
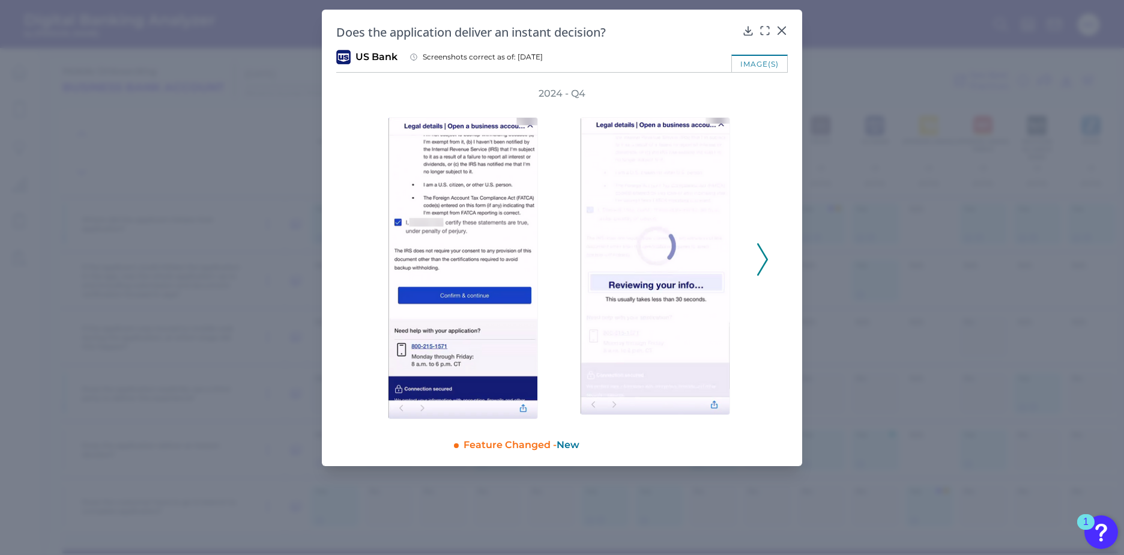
click at [762, 256] on icon at bounding box center [762, 259] width 11 height 32
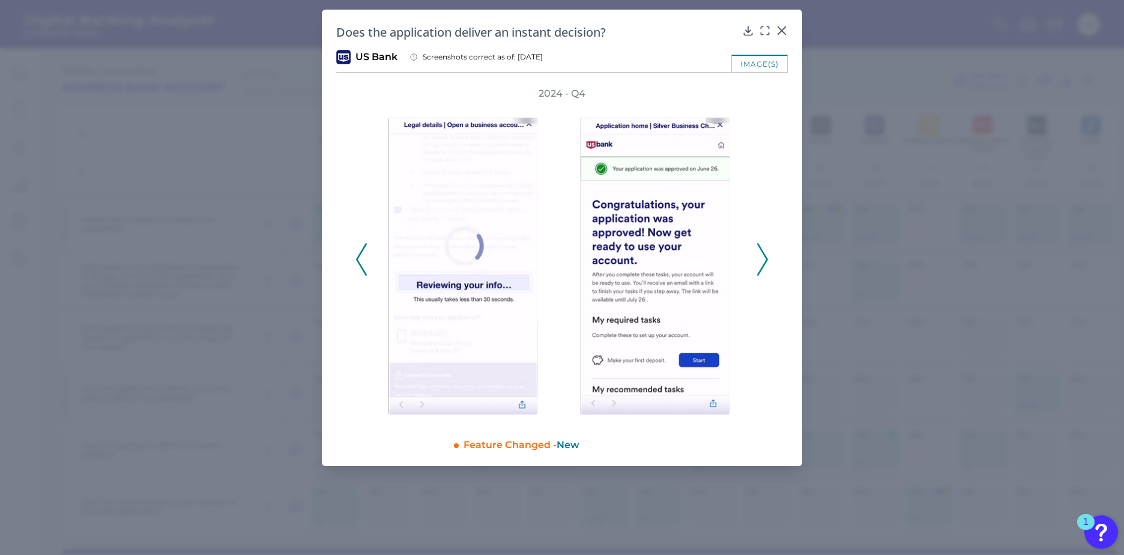
click at [762, 256] on icon at bounding box center [762, 259] width 11 height 32
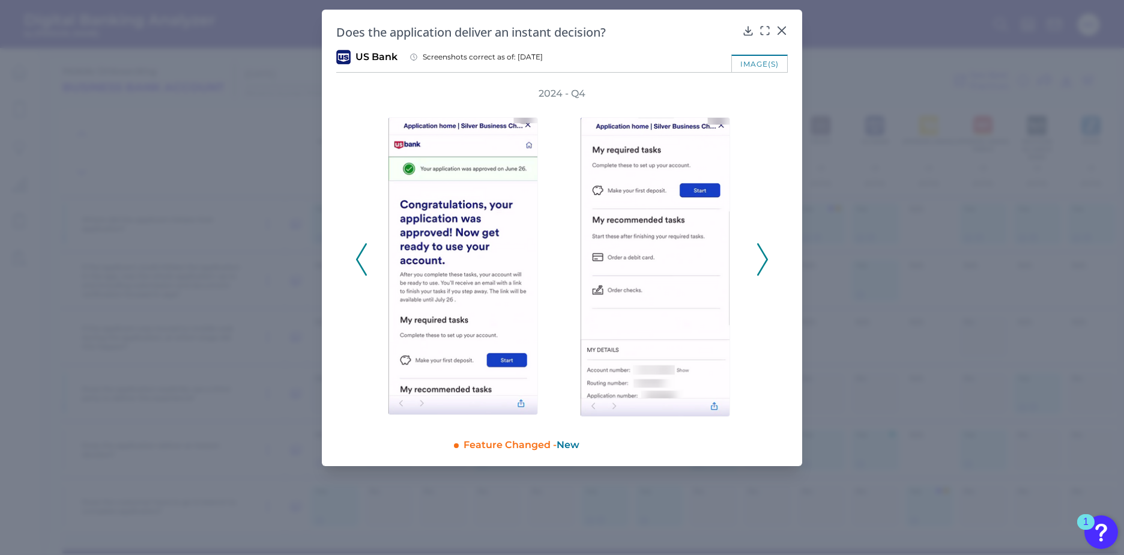
click at [762, 256] on icon at bounding box center [762, 259] width 11 height 32
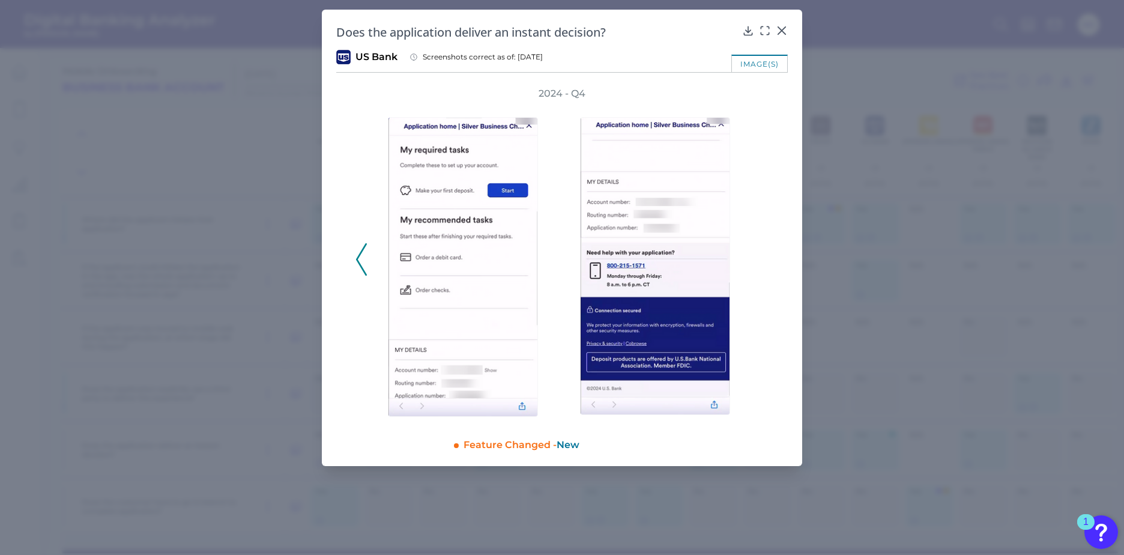
click at [762, 256] on div "2024 - Q4" at bounding box center [561, 253] width 413 height 332
click at [780, 35] on div at bounding box center [782, 39] width 12 height 12
click at [780, 32] on icon at bounding box center [781, 30] width 7 height 7
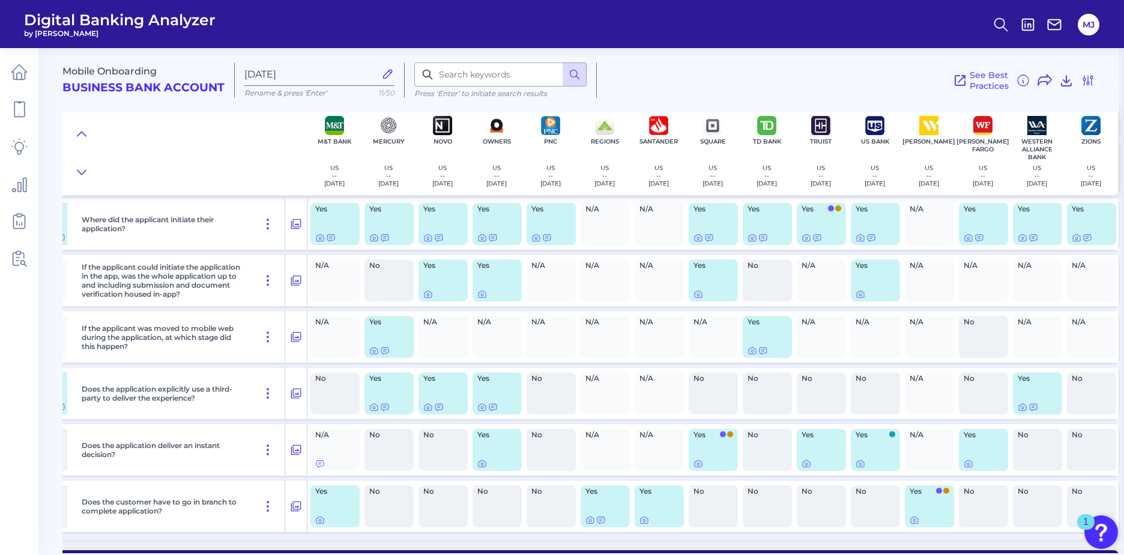
scroll to position [424, 815]
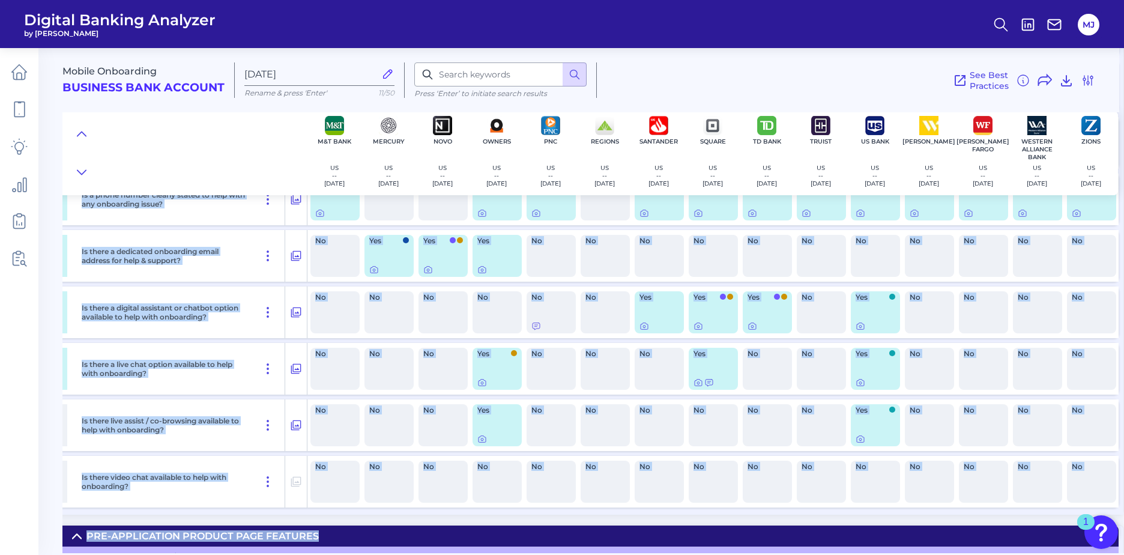
drag, startPoint x: 647, startPoint y: 553, endPoint x: 535, endPoint y: 549, distance: 111.7
click at [535, 549] on main "Mobile Onboarding Business Bank Account [DATE][FINANCIAL_ID] Rename & press 'En…" at bounding box center [562, 277] width 1124 height 555
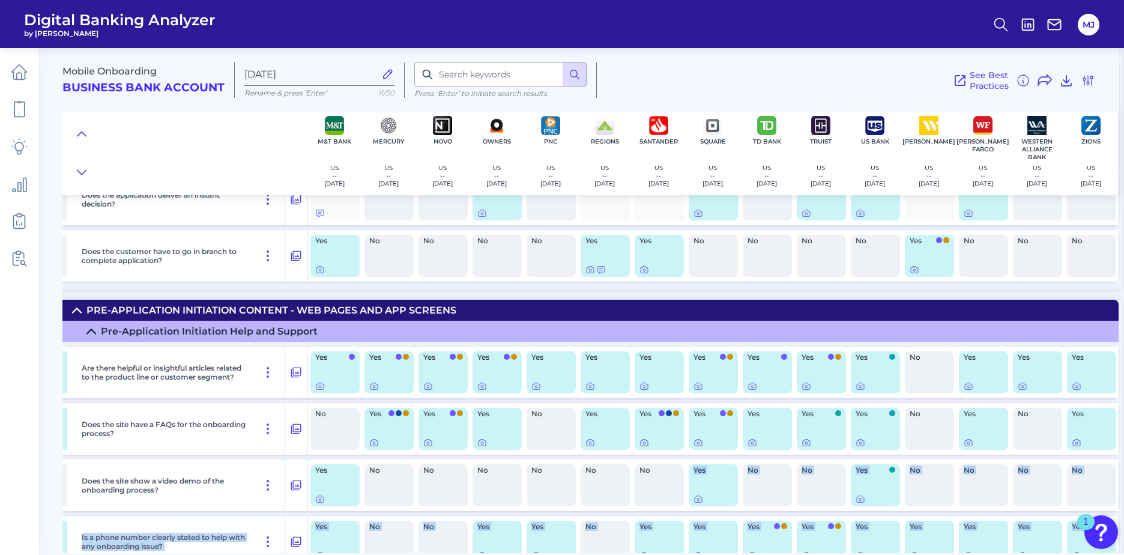
scroll to position [429, 815]
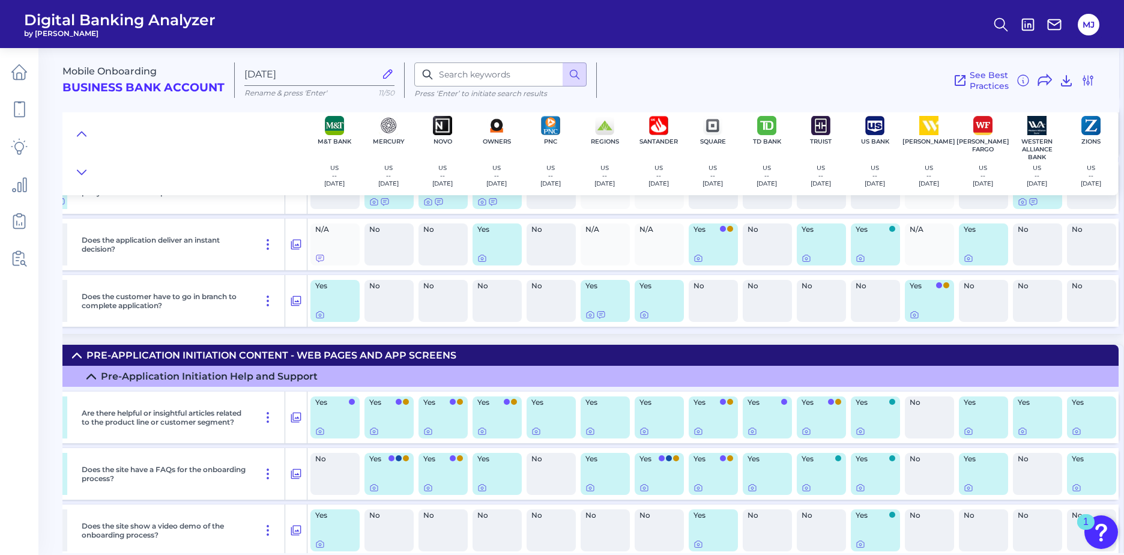
click at [373, 339] on div "Mobile Onboarding Business Bank Account [DATE][FINANCIAL_ID] Rename & press 'En…" at bounding box center [592, 296] width 1061 height 514
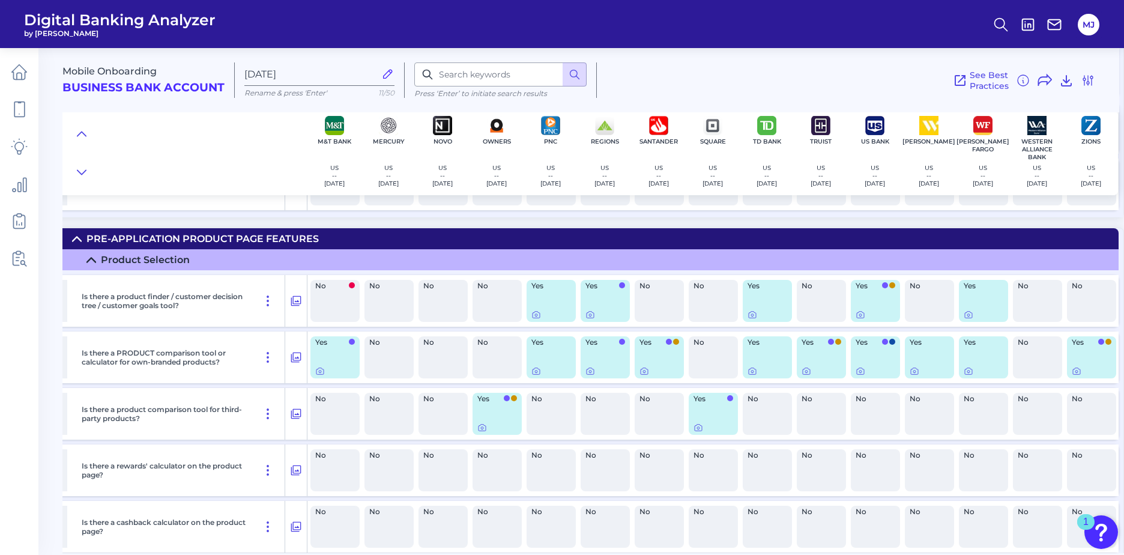
scroll to position [1147, 815]
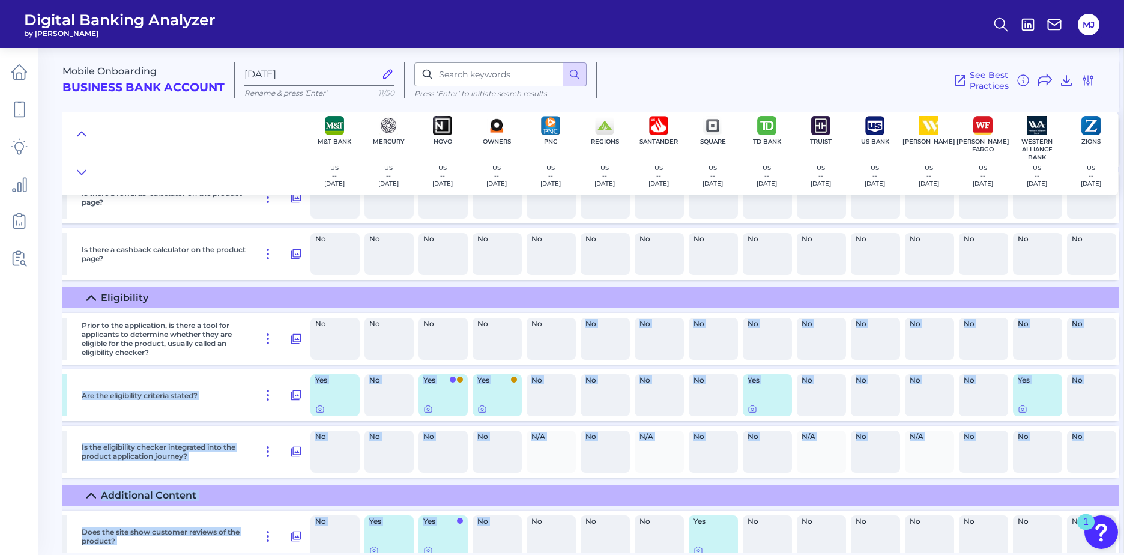
drag, startPoint x: 547, startPoint y: 547, endPoint x: 520, endPoint y: 541, distance: 27.0
click at [520, 543] on div "Product Selection Is there a product finder / customer decision tree / customer…" at bounding box center [188, 470] width 1870 height 987
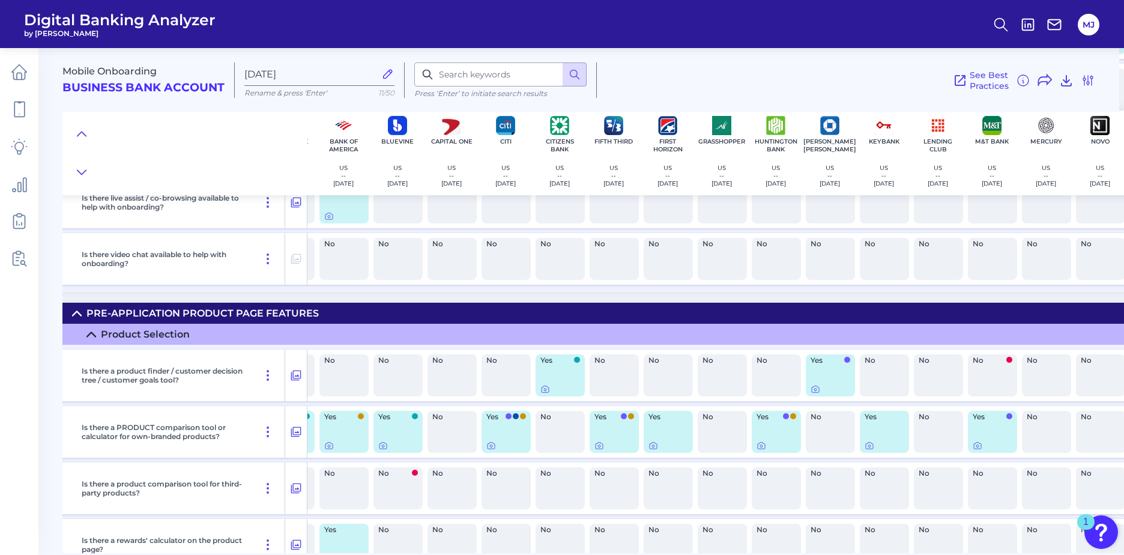
scroll to position [1038, 124]
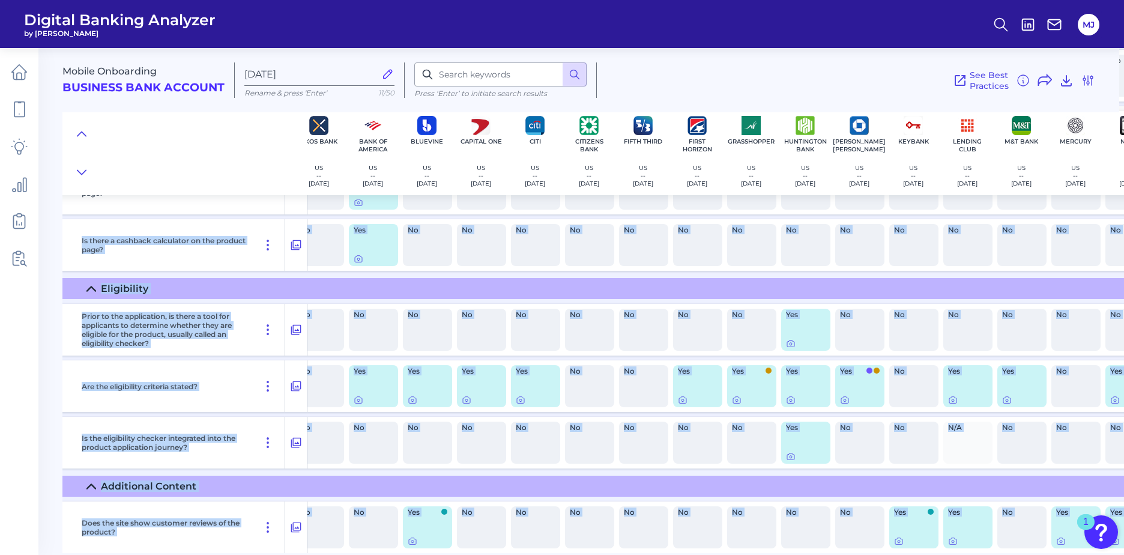
drag, startPoint x: 162, startPoint y: 547, endPoint x: 135, endPoint y: 553, distance: 27.5
click at [135, 553] on main "Mobile Onboarding Business Bank Account [DATE][FINANCIAL_ID] Rename & press 'En…" at bounding box center [562, 277] width 1124 height 555
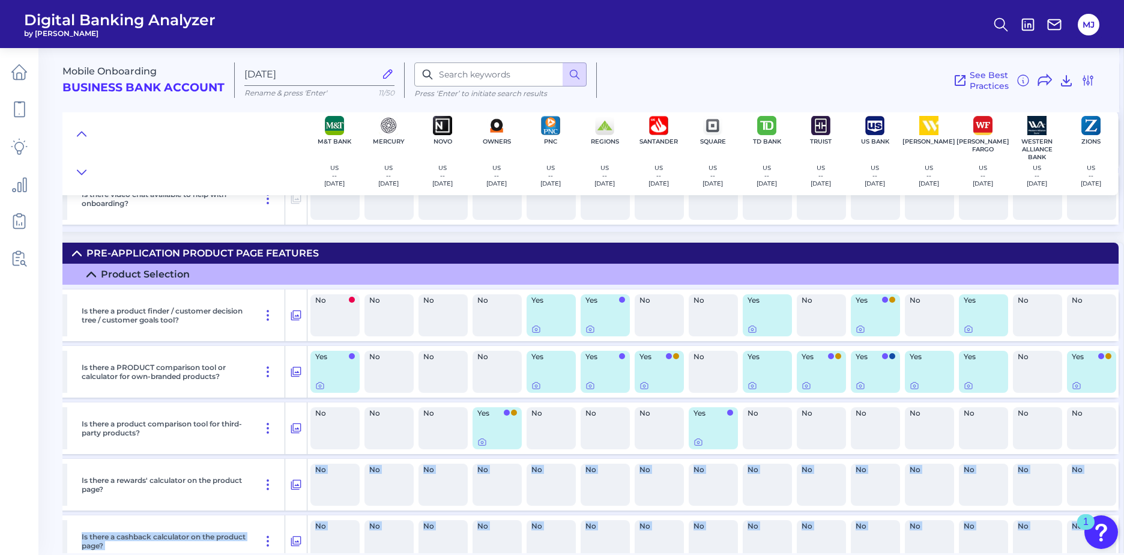
scroll to position [1099, 815]
click at [477, 444] on icon at bounding box center [482, 442] width 10 height 10
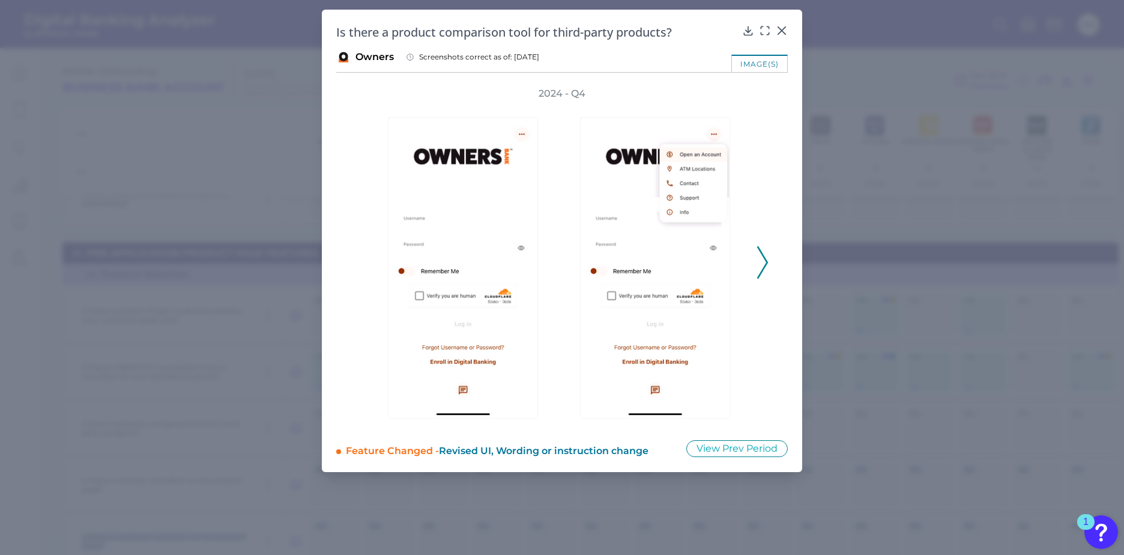
click at [767, 265] on polyline at bounding box center [762, 262] width 9 height 31
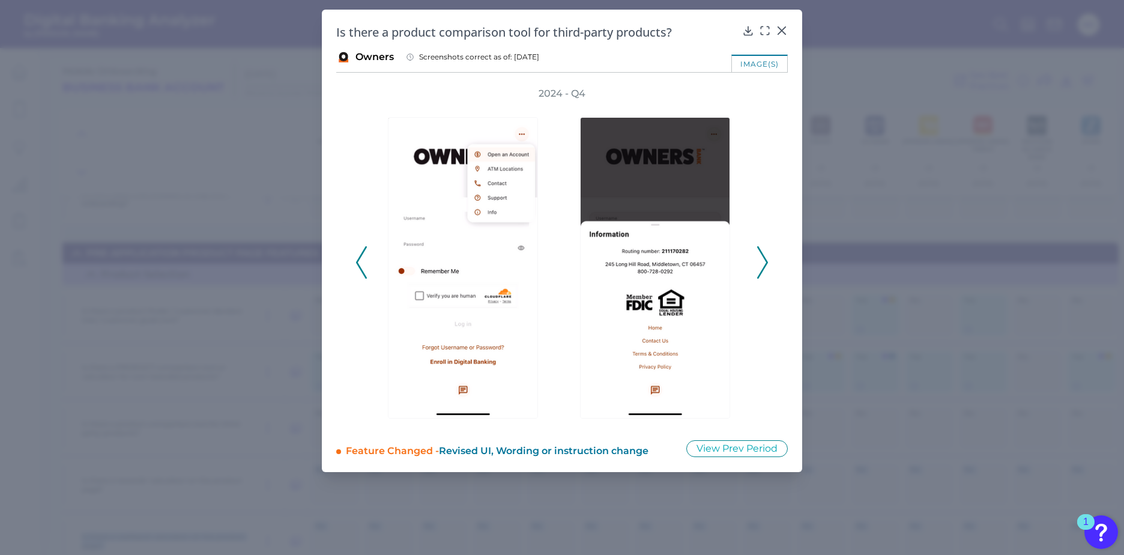
click at [767, 265] on polyline at bounding box center [762, 262] width 9 height 31
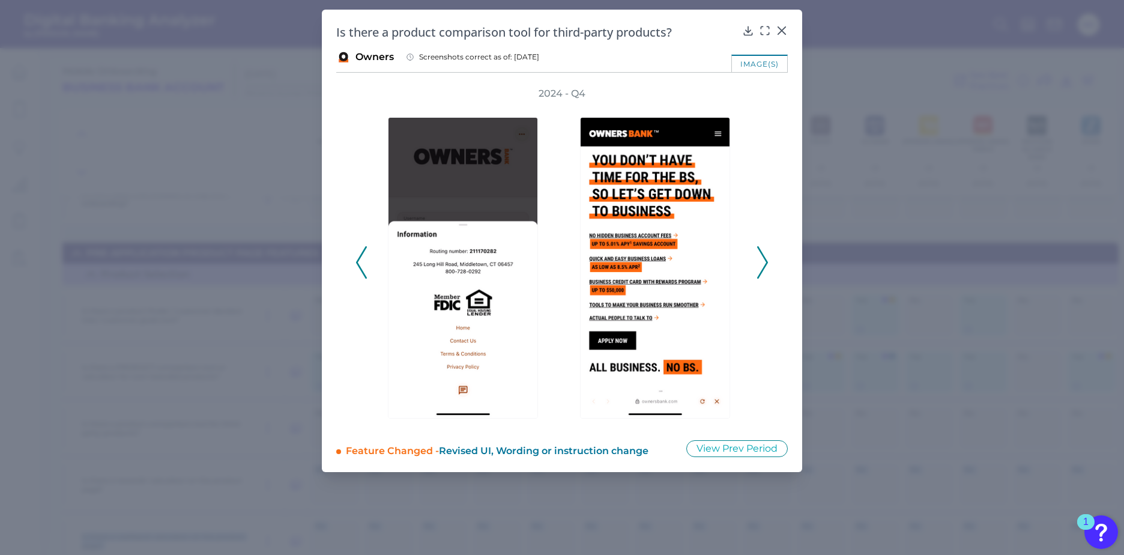
click at [767, 265] on polyline at bounding box center [762, 262] width 9 height 31
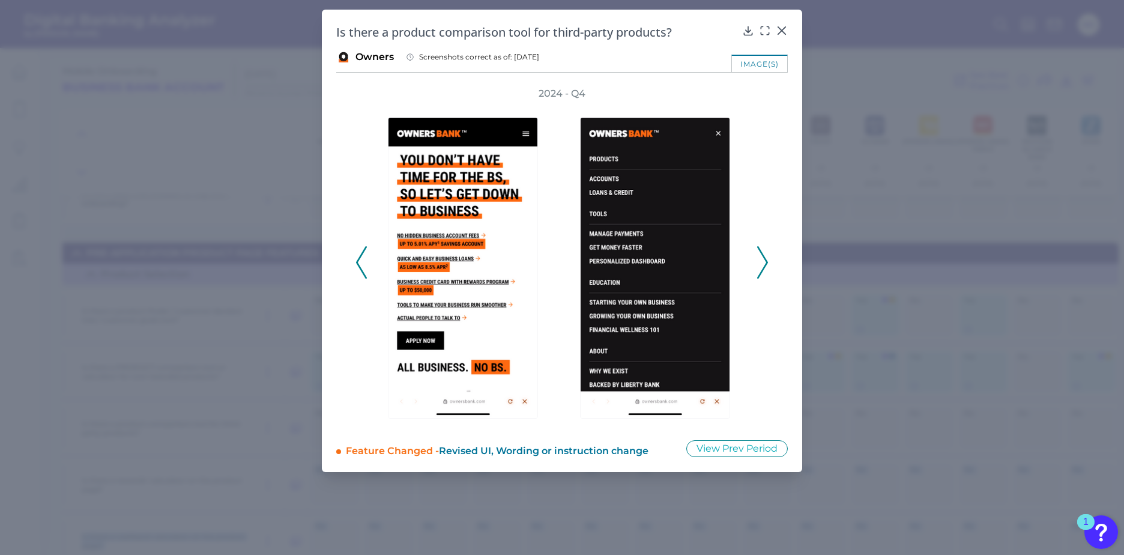
click at [767, 265] on polyline at bounding box center [762, 262] width 9 height 31
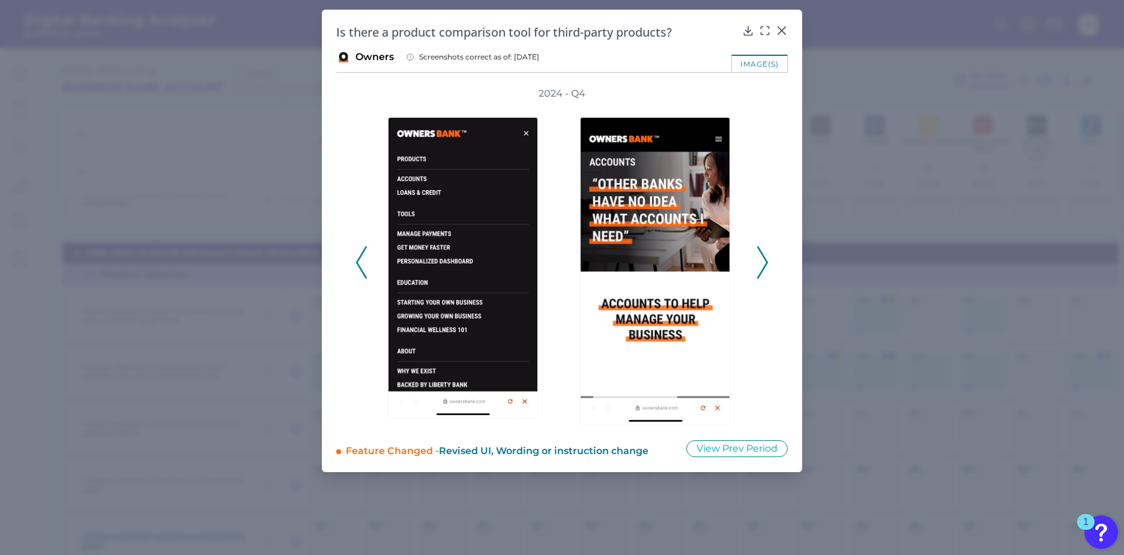
click at [767, 265] on polyline at bounding box center [762, 262] width 9 height 31
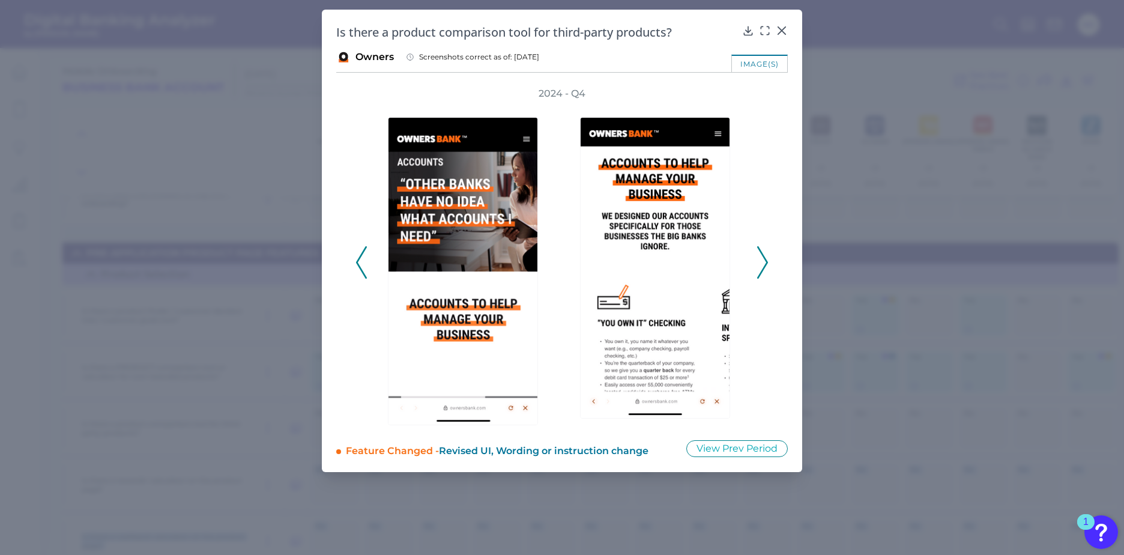
click at [767, 265] on polyline at bounding box center [762, 262] width 9 height 31
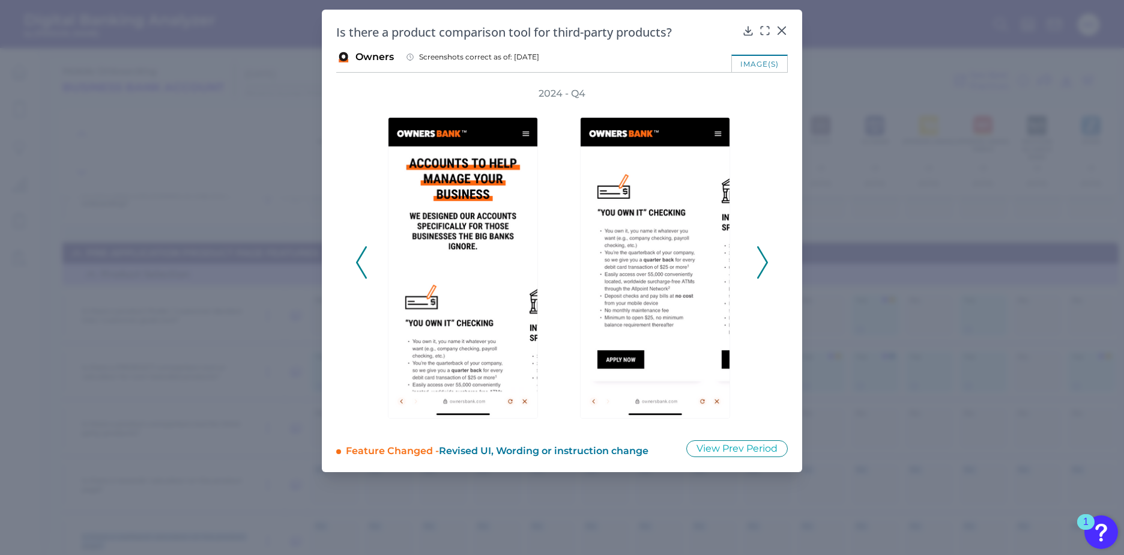
click at [767, 265] on polyline at bounding box center [762, 262] width 9 height 31
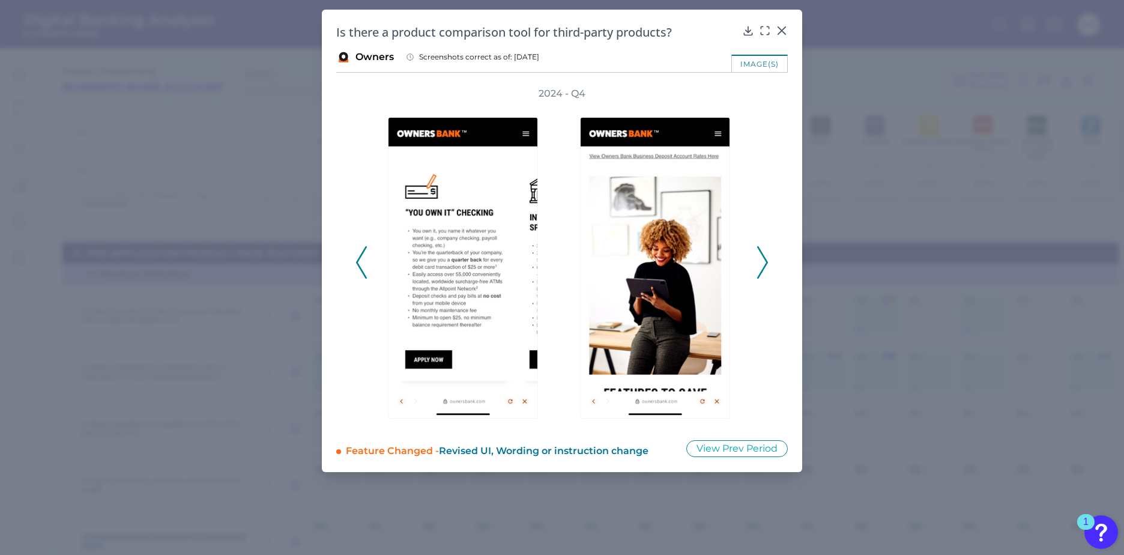
click at [767, 265] on polyline at bounding box center [762, 262] width 9 height 31
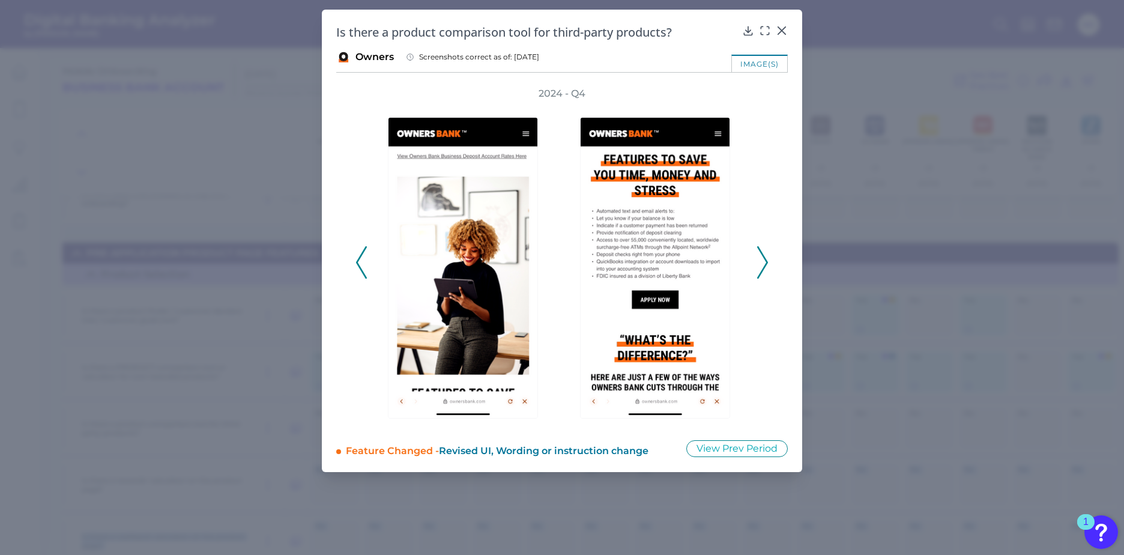
click at [767, 265] on polyline at bounding box center [762, 262] width 9 height 31
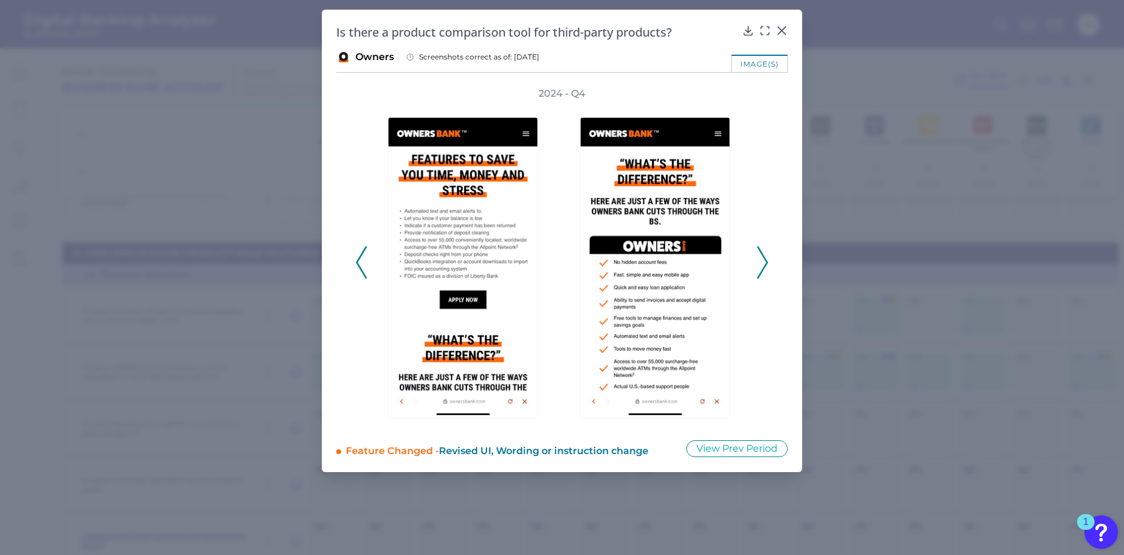
click at [767, 265] on polyline at bounding box center [762, 262] width 9 height 31
click at [780, 26] on icon at bounding box center [782, 31] width 12 height 12
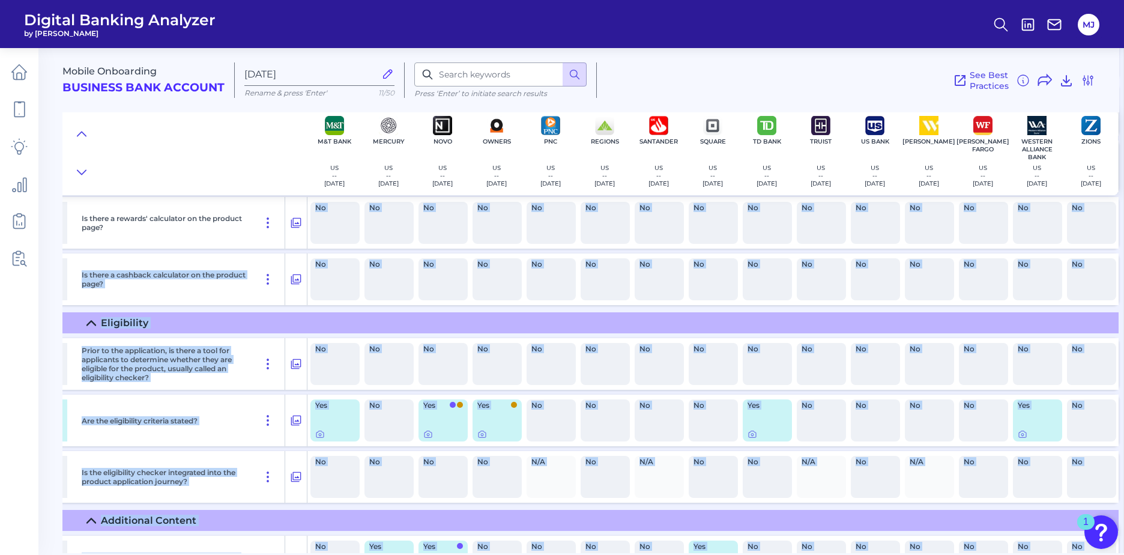
scroll to position [1406, 815]
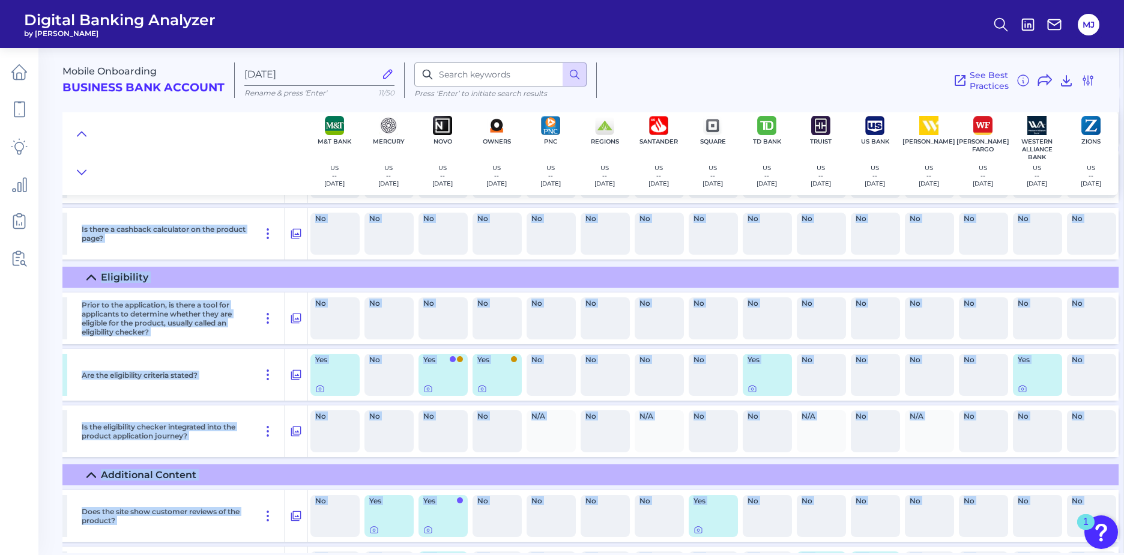
click at [338, 327] on div "No" at bounding box center [334, 318] width 49 height 42
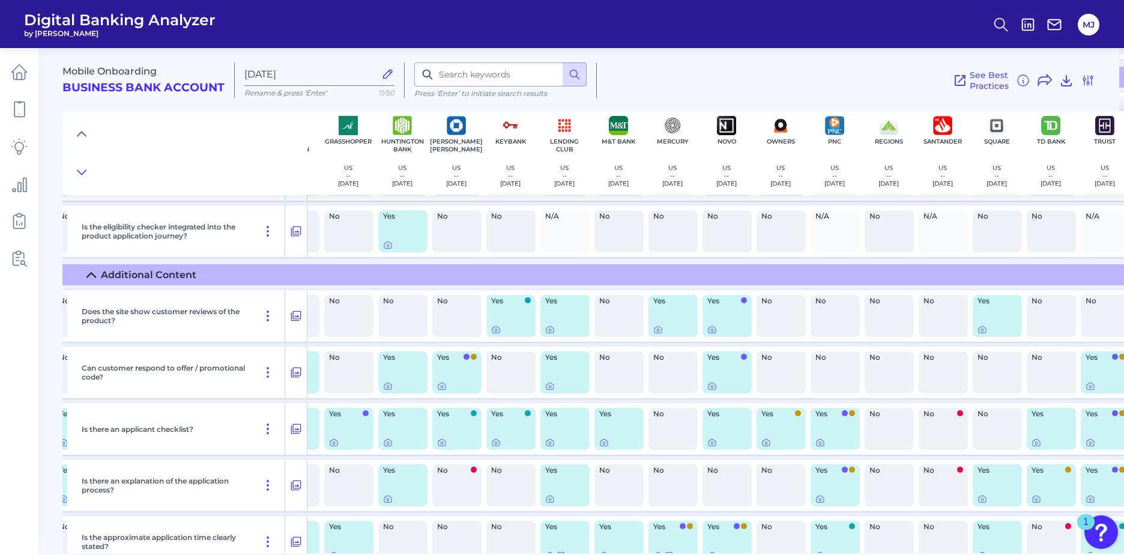
scroll to position [1606, 622]
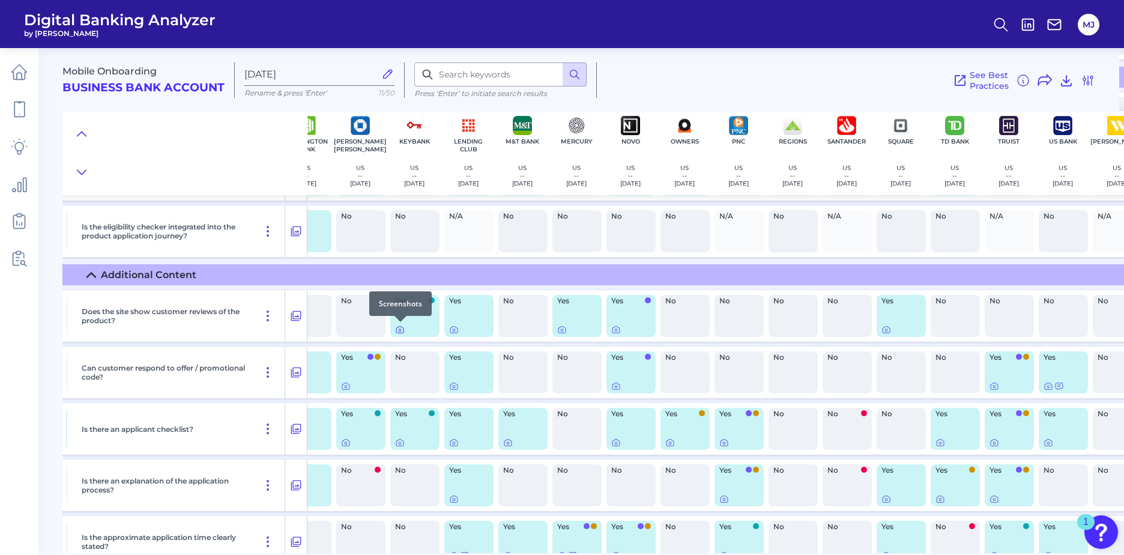
click at [402, 329] on icon at bounding box center [400, 330] width 10 height 10
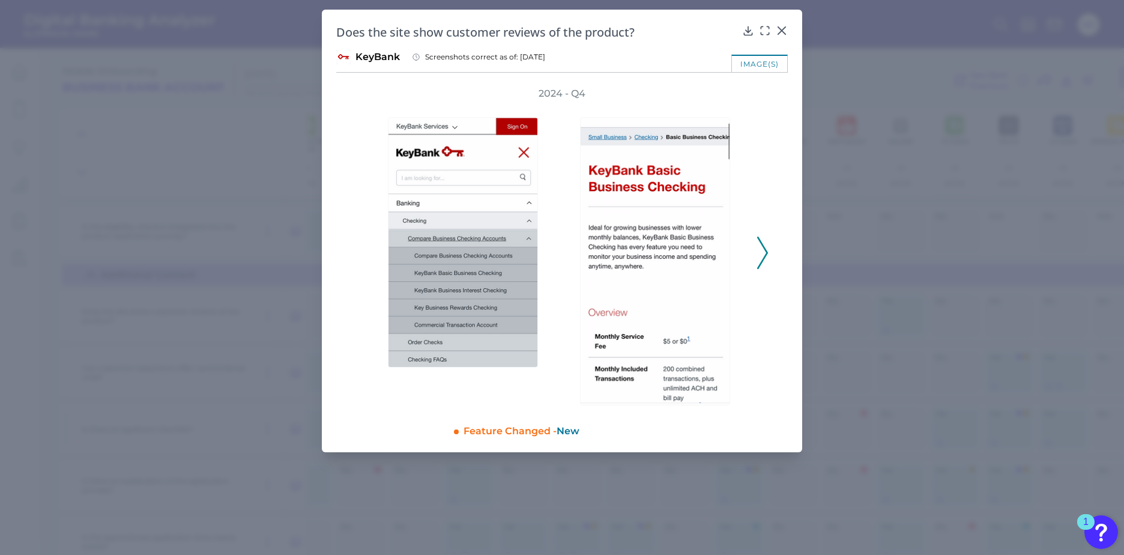
click at [763, 253] on icon at bounding box center [762, 253] width 11 height 32
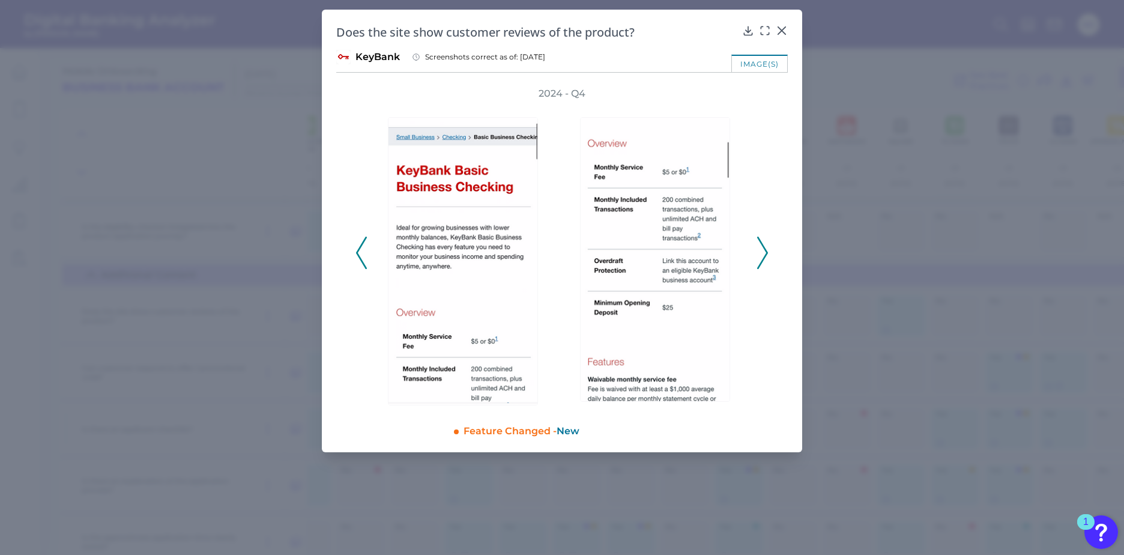
click at [763, 253] on icon at bounding box center [762, 253] width 11 height 32
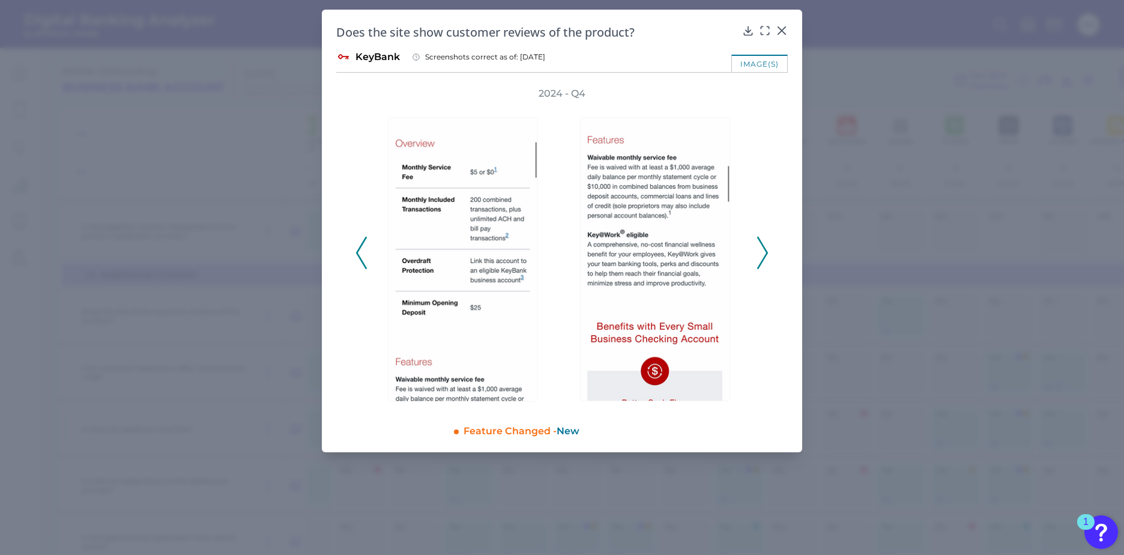
click at [763, 253] on icon at bounding box center [762, 253] width 11 height 32
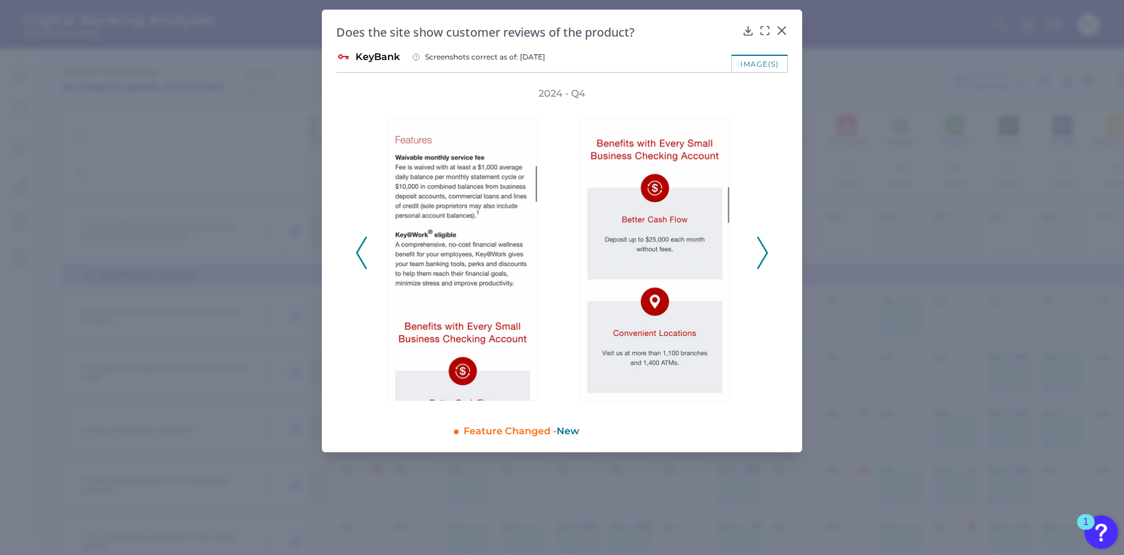
click at [763, 253] on icon at bounding box center [762, 253] width 11 height 32
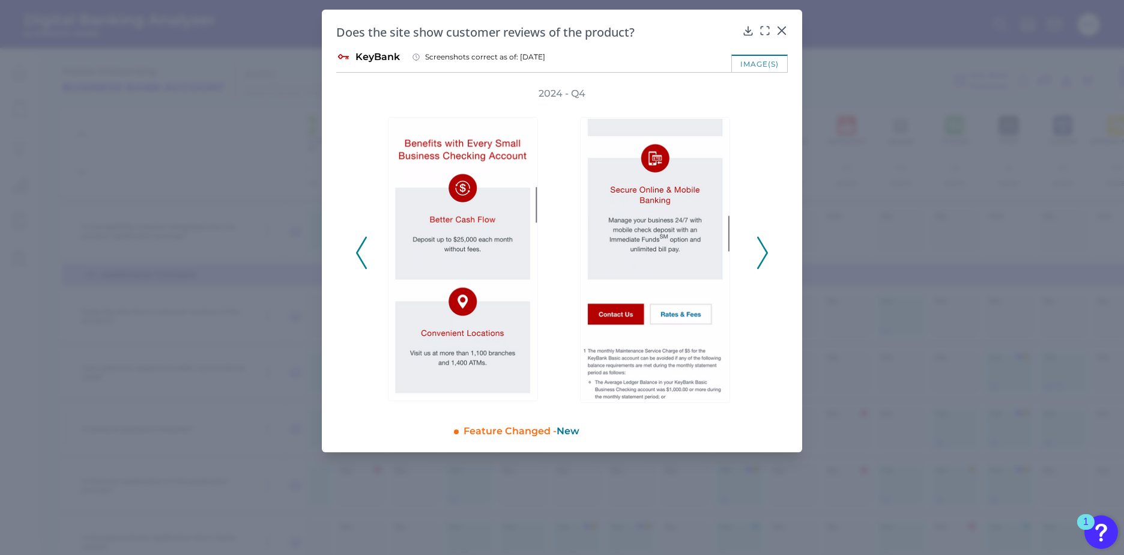
click at [763, 253] on icon at bounding box center [762, 253] width 11 height 32
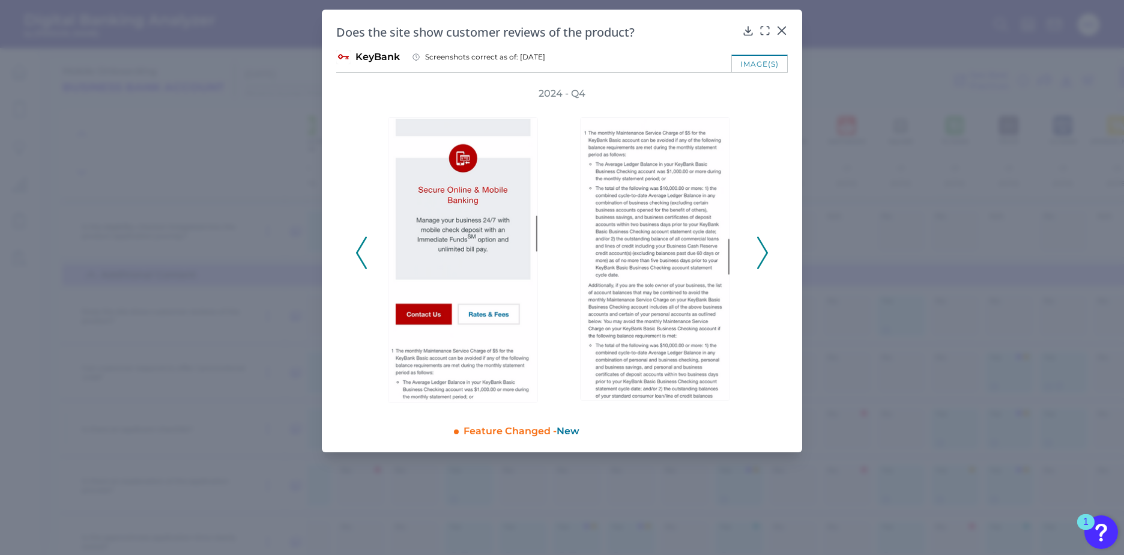
click at [763, 253] on icon at bounding box center [762, 253] width 11 height 32
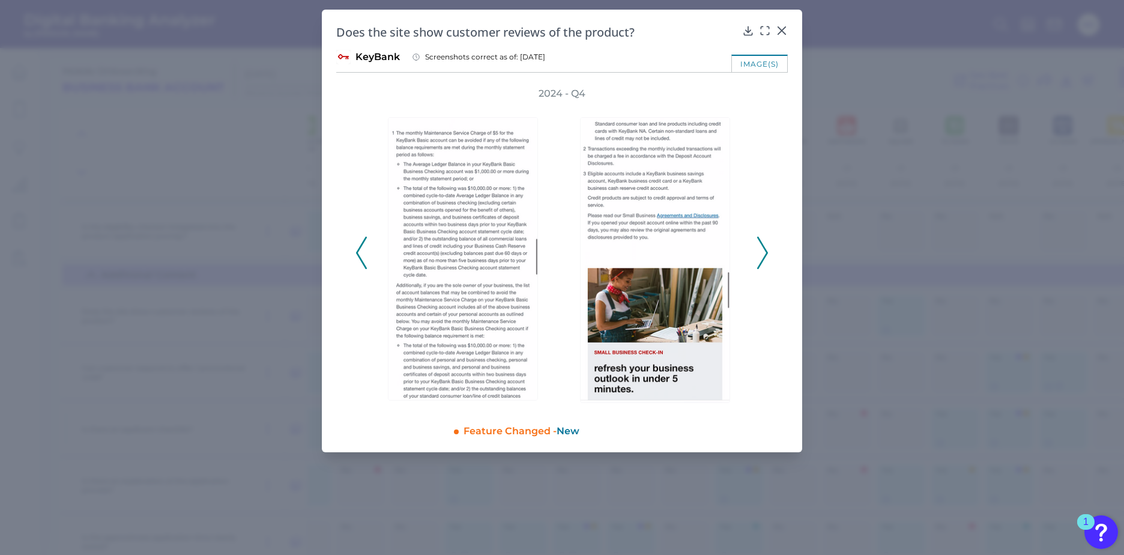
click at [763, 253] on icon at bounding box center [762, 253] width 11 height 32
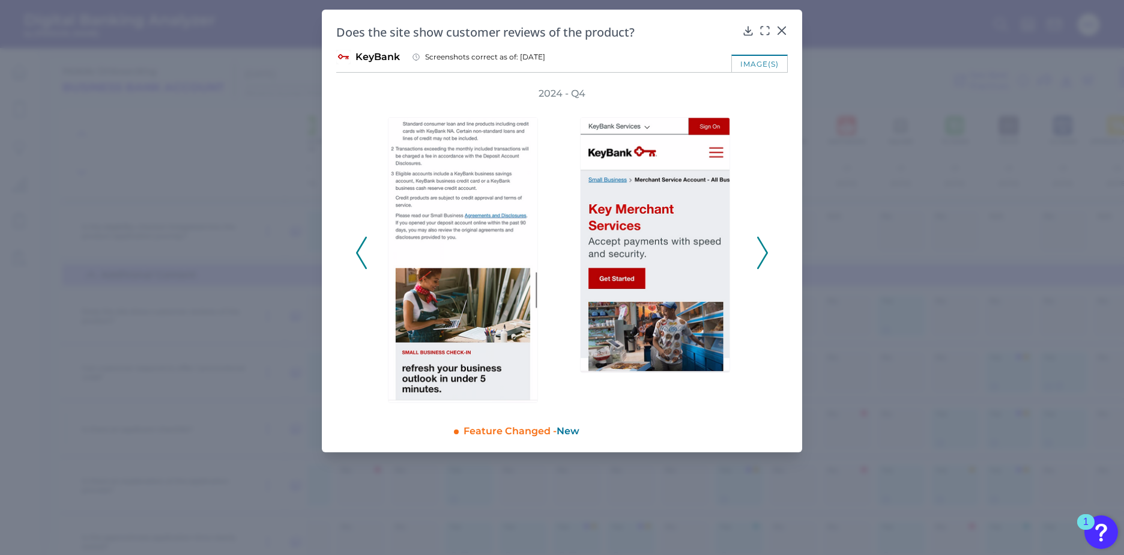
click at [763, 253] on icon at bounding box center [762, 253] width 11 height 32
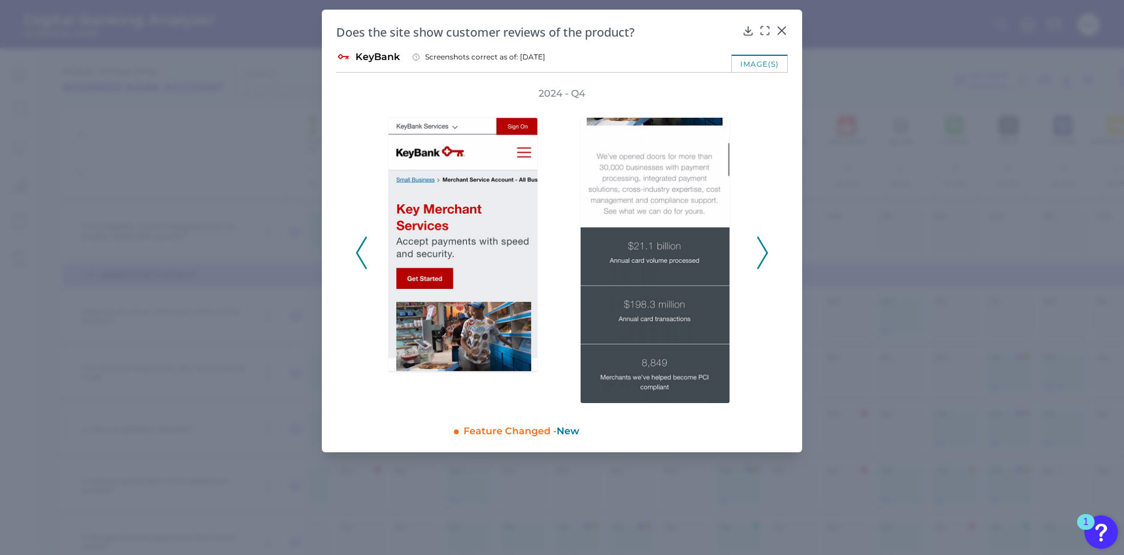
click at [763, 253] on icon at bounding box center [762, 253] width 11 height 32
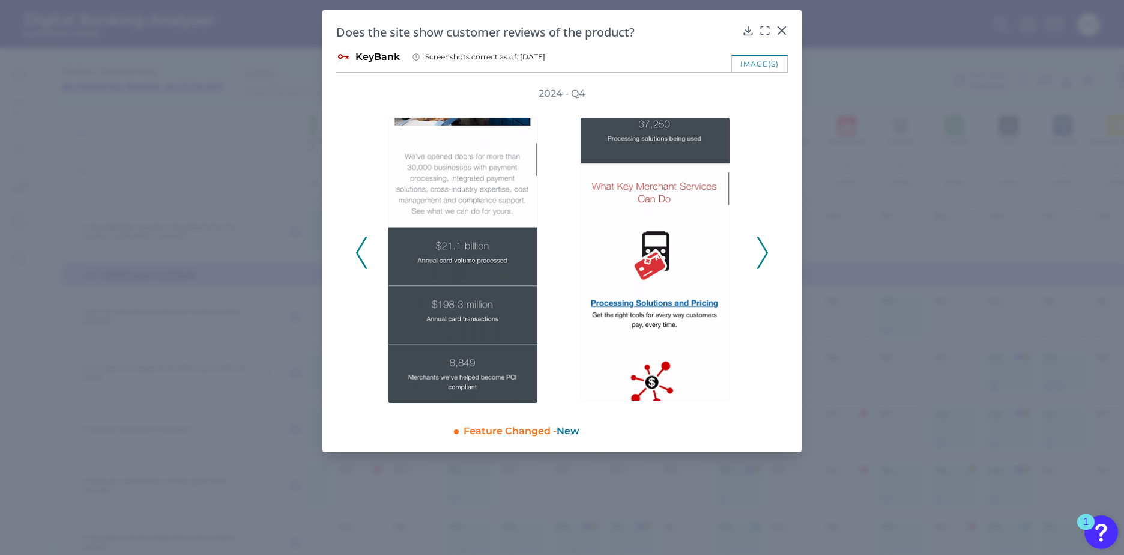
click at [763, 253] on icon at bounding box center [762, 253] width 11 height 32
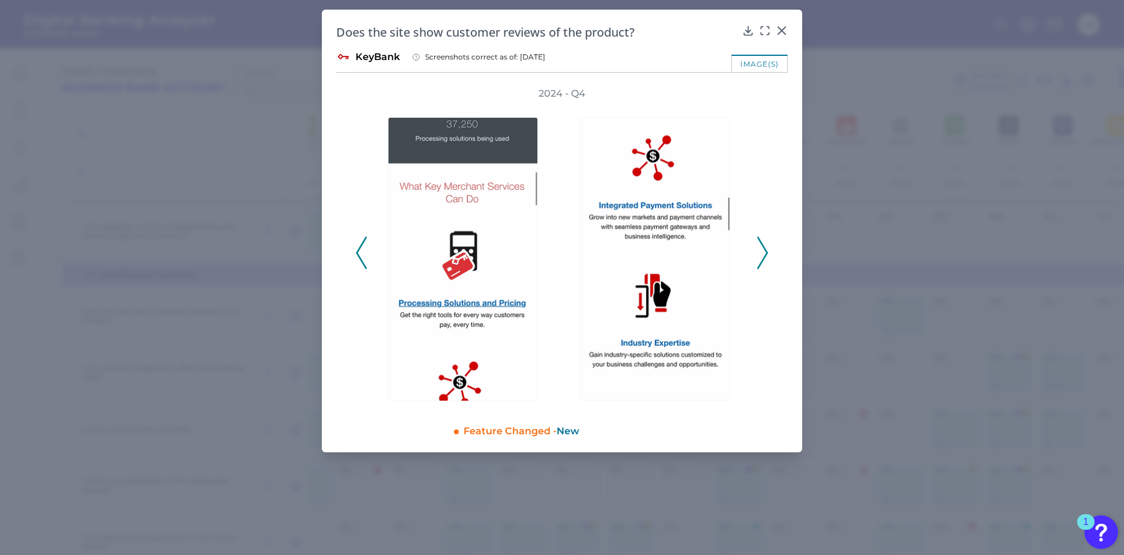
click at [763, 253] on icon at bounding box center [762, 253] width 11 height 32
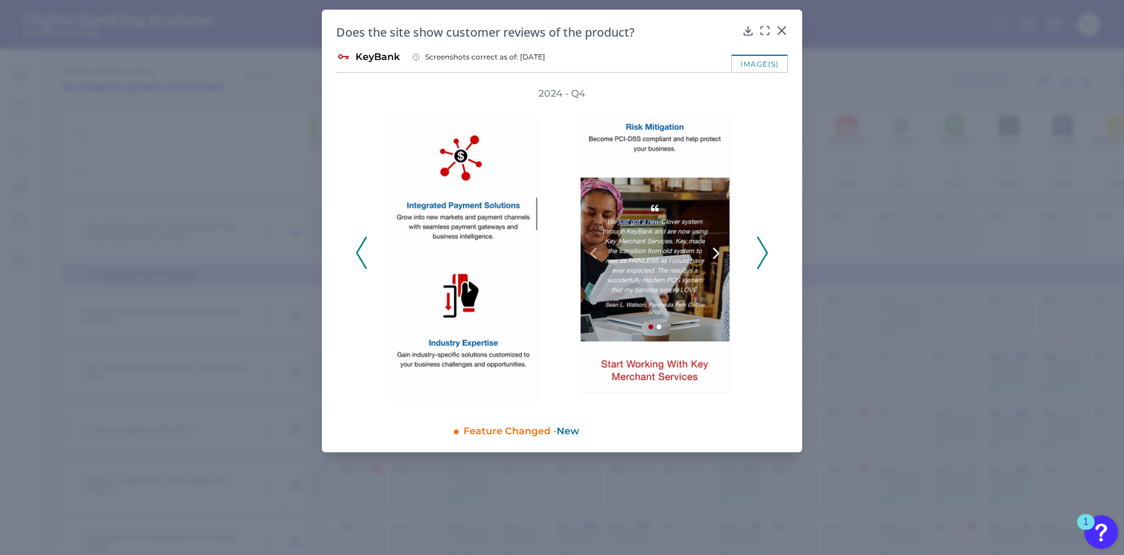
click at [763, 253] on icon at bounding box center [762, 253] width 11 height 32
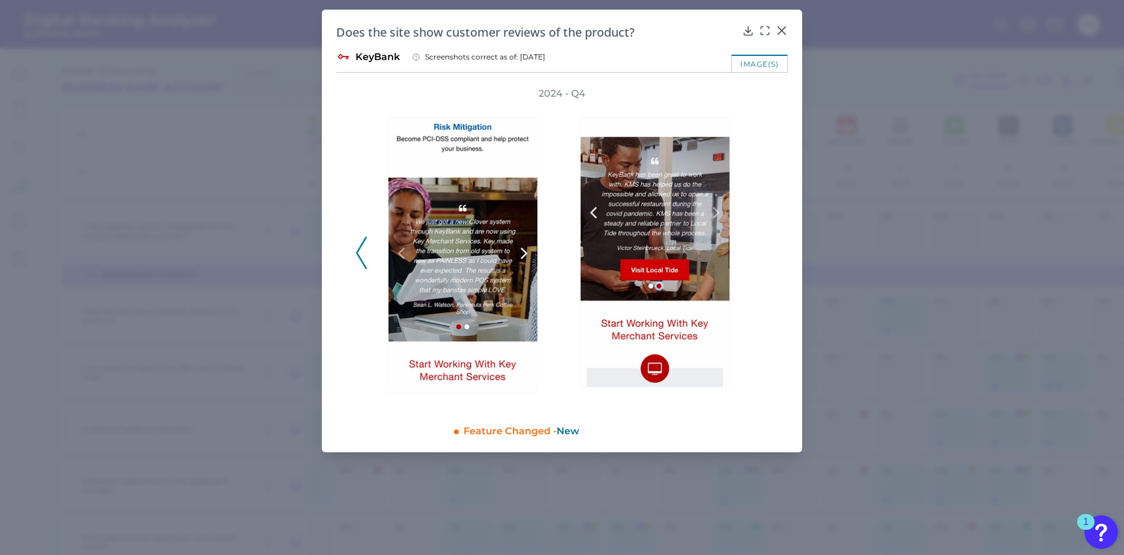
click at [763, 253] on div "2024 - Q4" at bounding box center [561, 246] width 413 height 318
click at [359, 260] on icon at bounding box center [361, 253] width 11 height 32
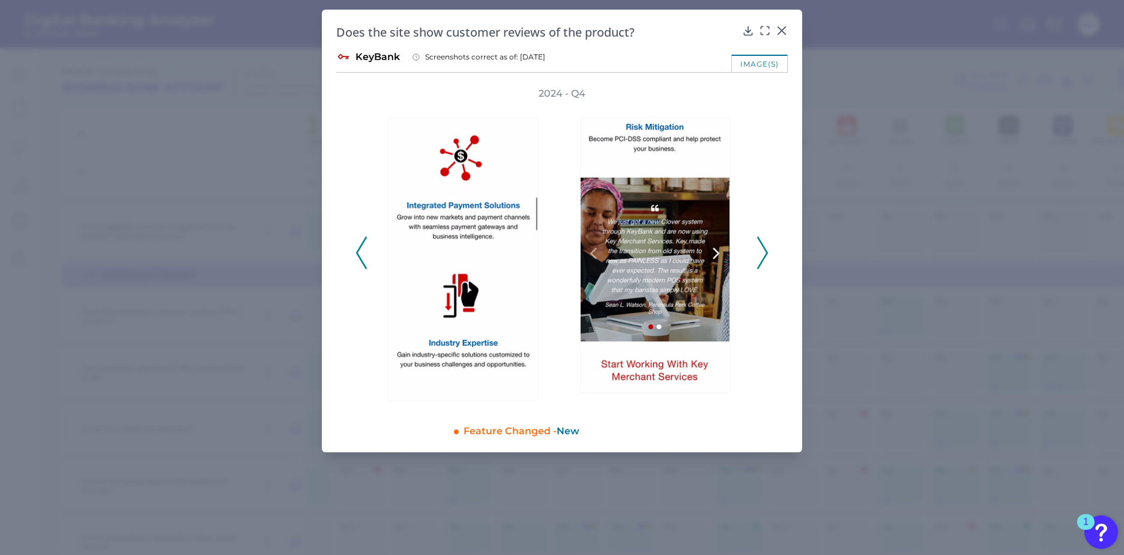
click at [360, 246] on polyline at bounding box center [361, 252] width 9 height 31
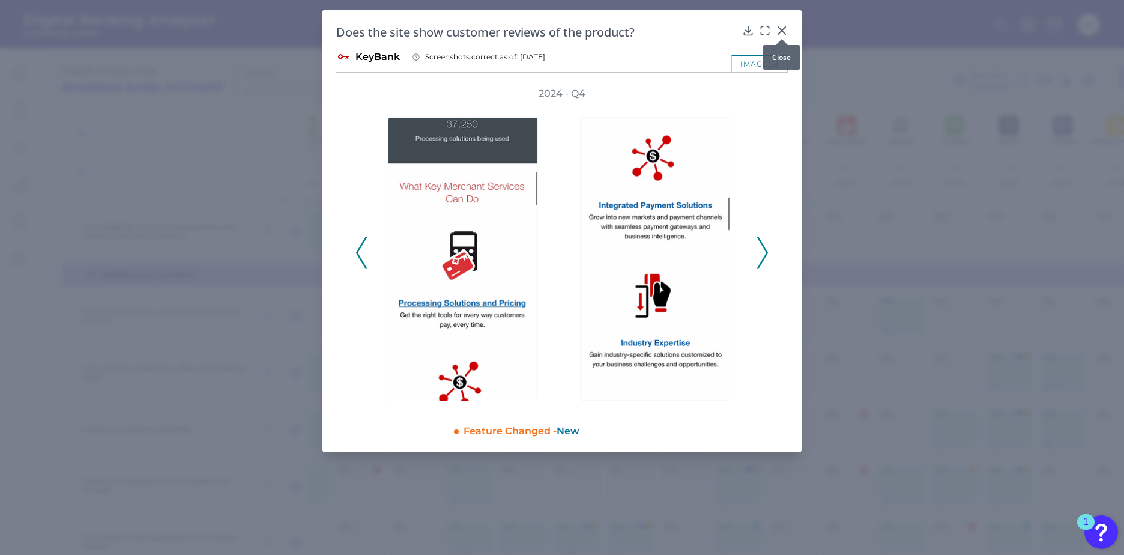
click at [779, 32] on icon at bounding box center [782, 31] width 12 height 12
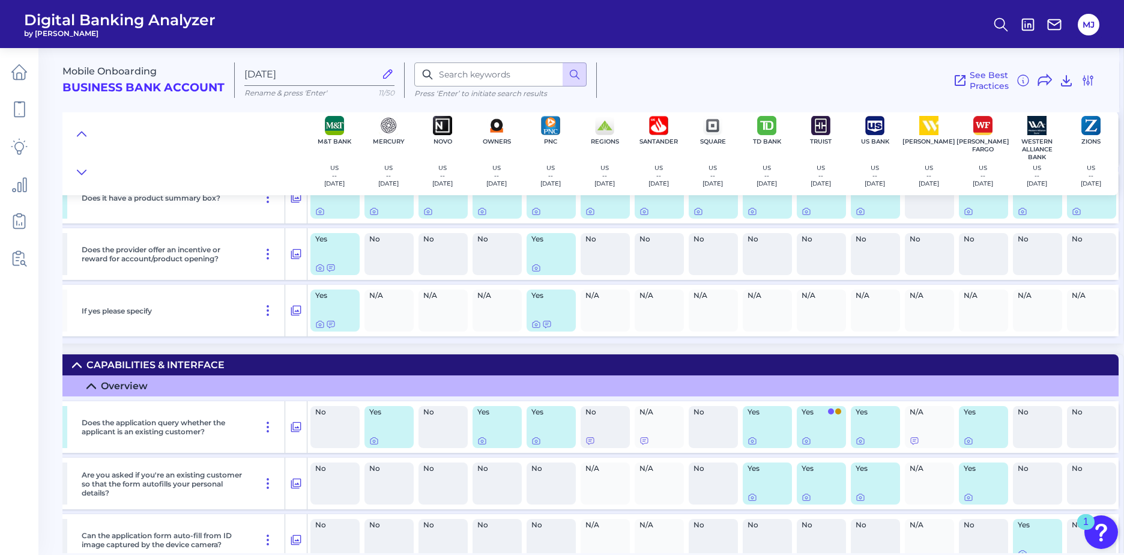
scroll to position [2206, 815]
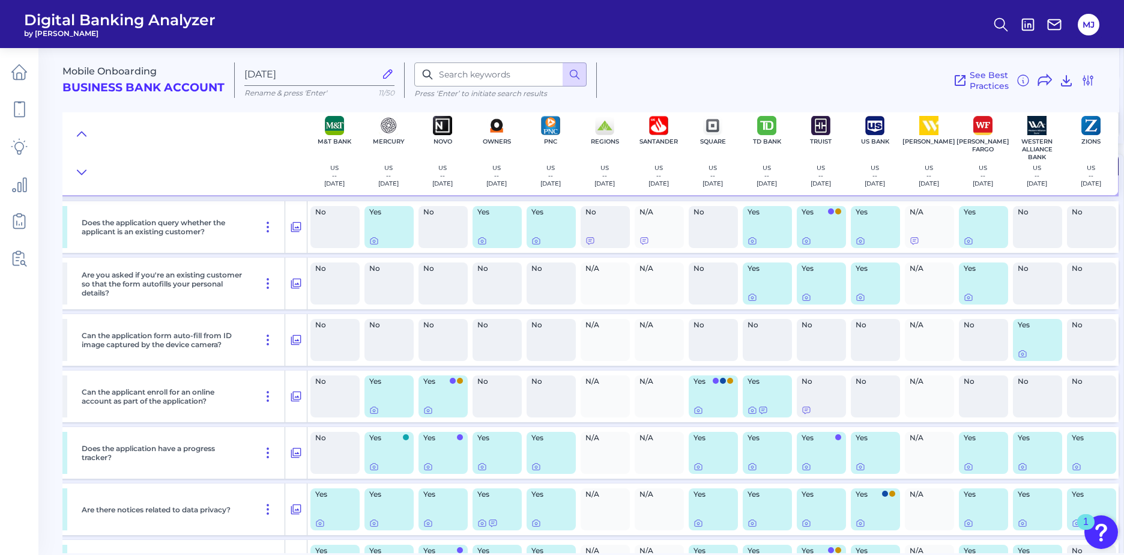
click at [777, 402] on div "Yes" at bounding box center [767, 396] width 49 height 42
click at [747, 409] on icon at bounding box center [752, 410] width 10 height 10
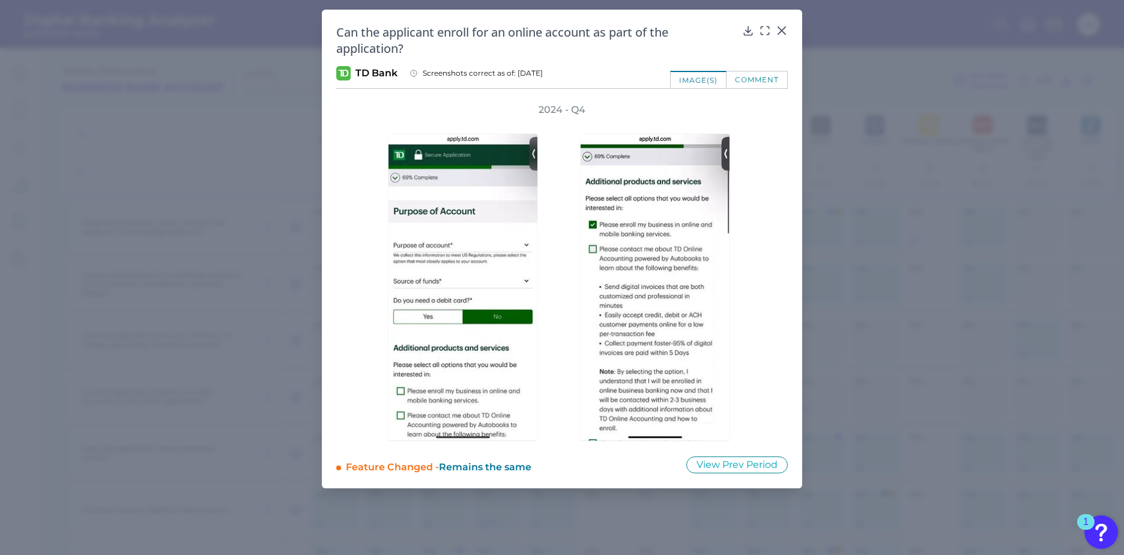
click at [738, 330] on div at bounding box center [658, 278] width 180 height 325
click at [785, 27] on icon at bounding box center [781, 30] width 7 height 7
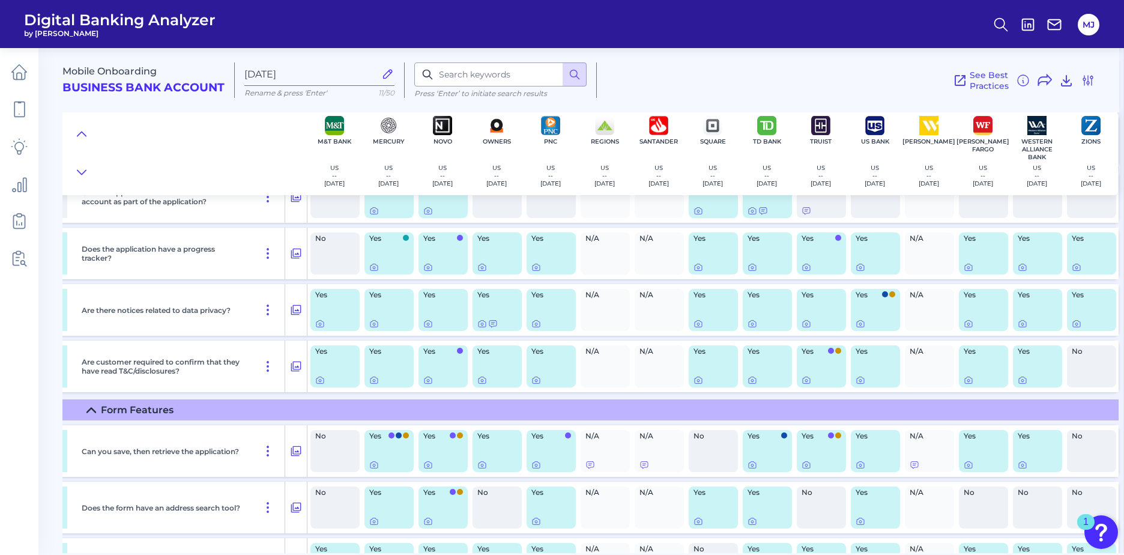
scroll to position [2406, 815]
drag, startPoint x: 436, startPoint y: 362, endPoint x: 244, endPoint y: 371, distance: 192.3
drag, startPoint x: 244, startPoint y: 371, endPoint x: 209, endPoint y: 157, distance: 217.0
click at [209, 157] on div at bounding box center [184, 153] width 245 height 84
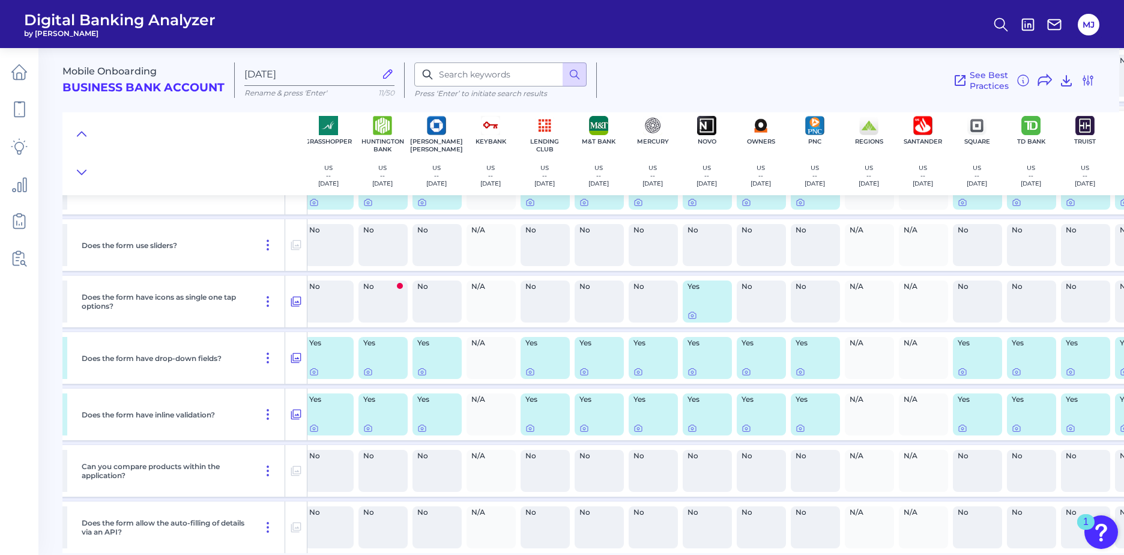
scroll to position [3006, 559]
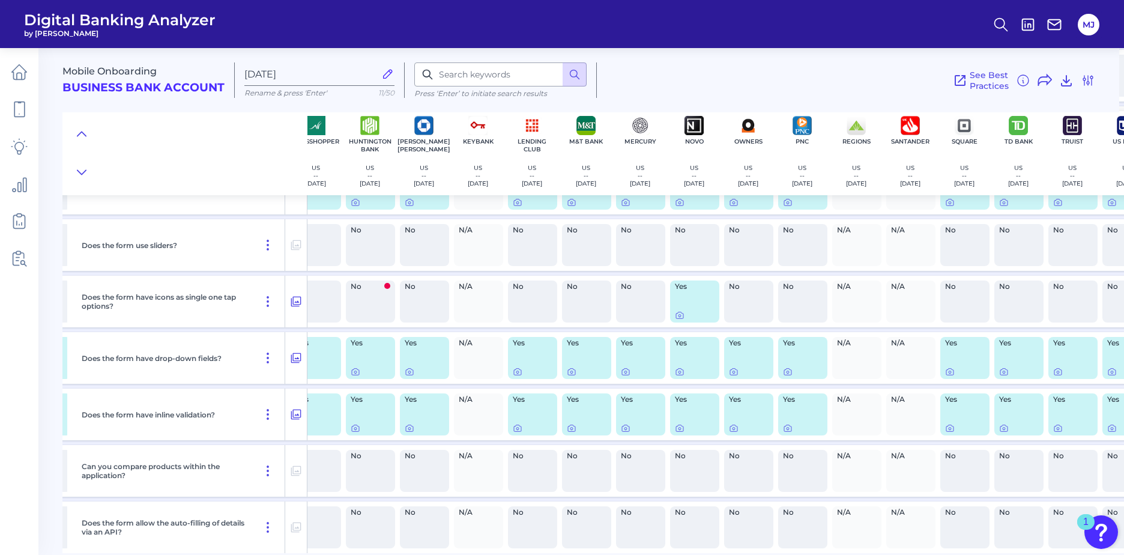
drag, startPoint x: 458, startPoint y: 535, endPoint x: 200, endPoint y: 176, distance: 441.8
click at [201, 176] on div at bounding box center [184, 153] width 245 height 84
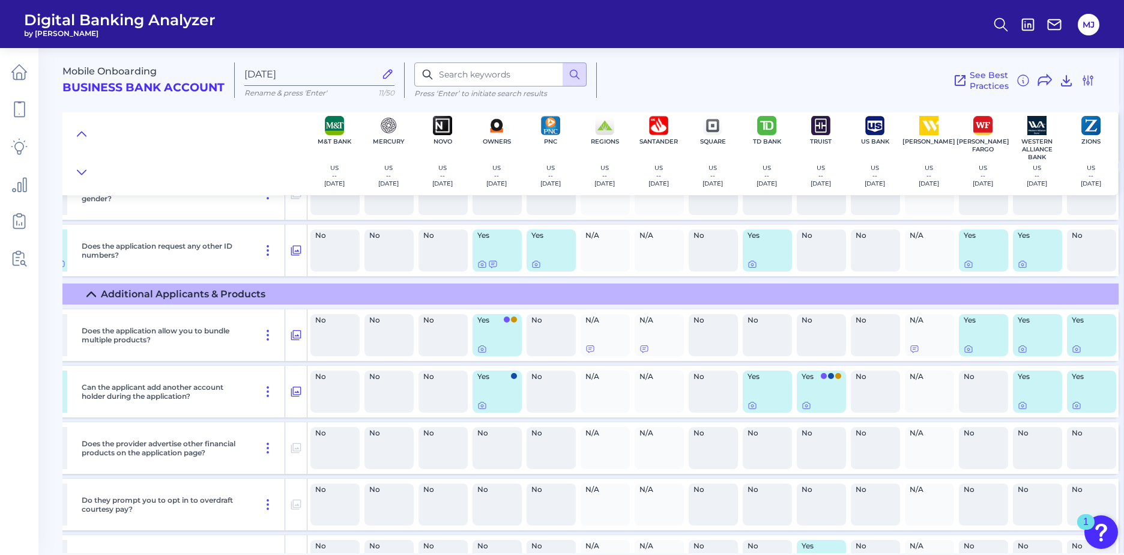
scroll to position [4432, 815]
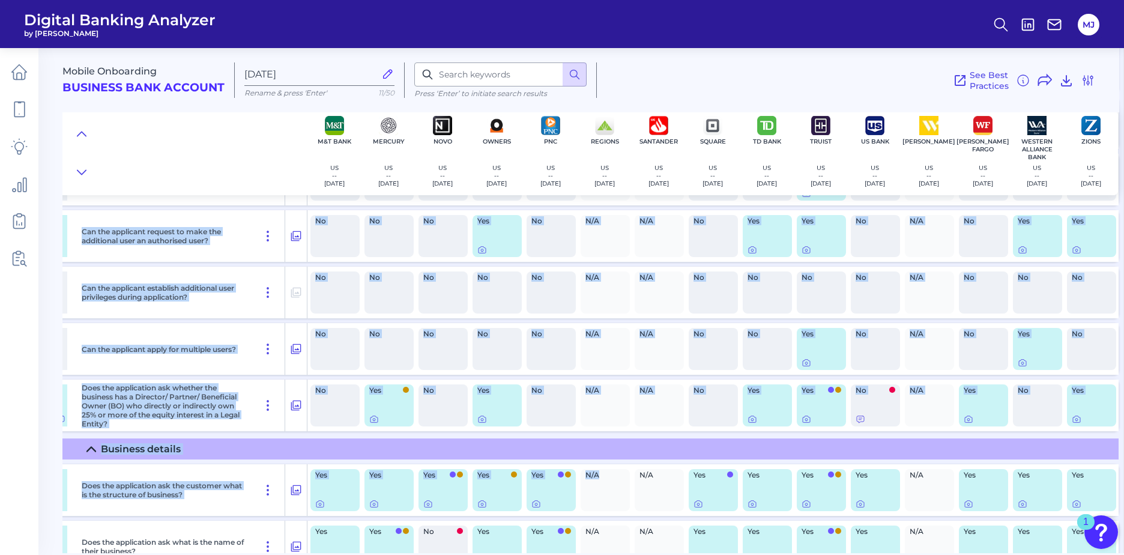
drag, startPoint x: 672, startPoint y: 547, endPoint x: 622, endPoint y: 547, distance: 49.8
click at [622, 547] on div "Application Questions Does the application ask for the applicant's tax status? …" at bounding box center [188, 395] width 1870 height 2172
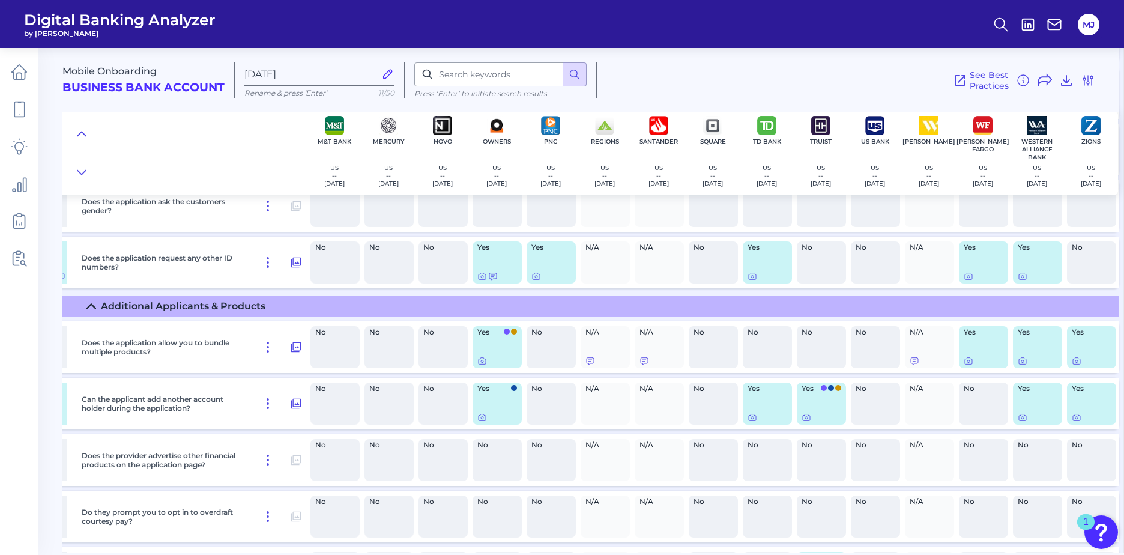
scroll to position [4631, 815]
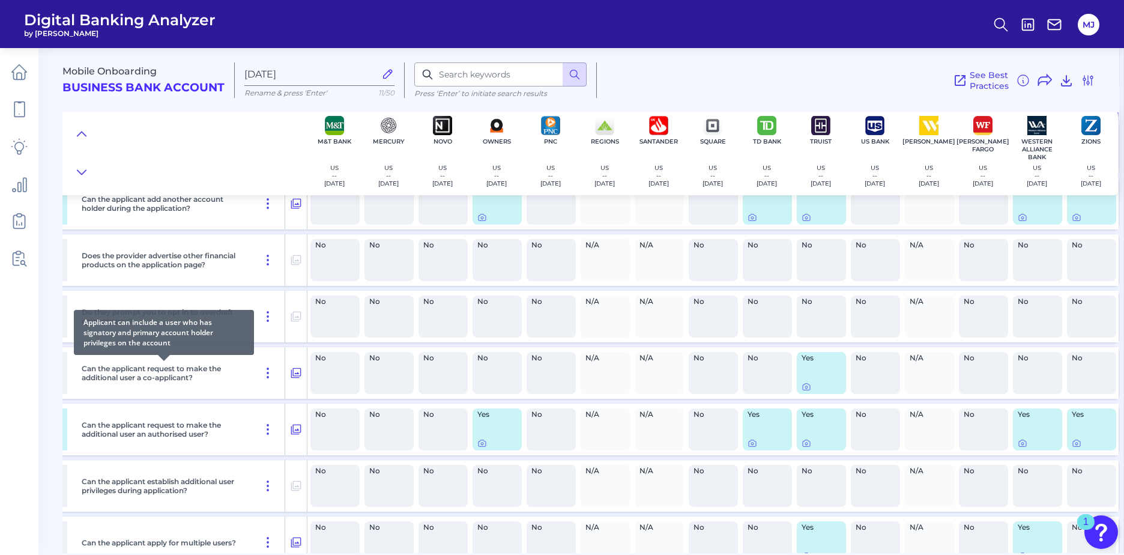
click at [177, 370] on p "Can the applicant request to make the additional user a co-applicant?" at bounding box center [164, 373] width 164 height 18
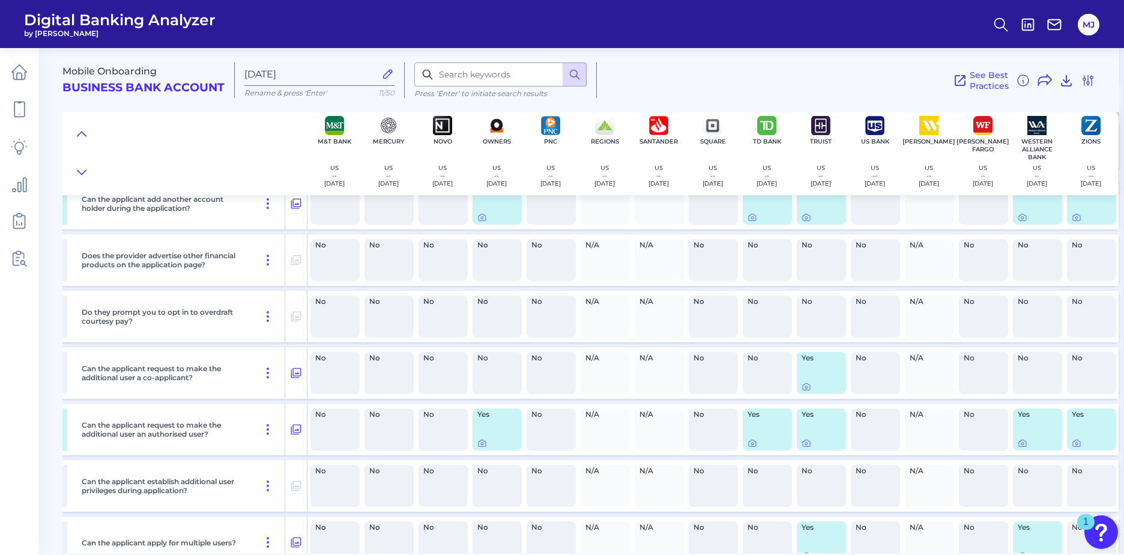
drag, startPoint x: 789, startPoint y: 458, endPoint x: 784, endPoint y: 461, distance: 6.2
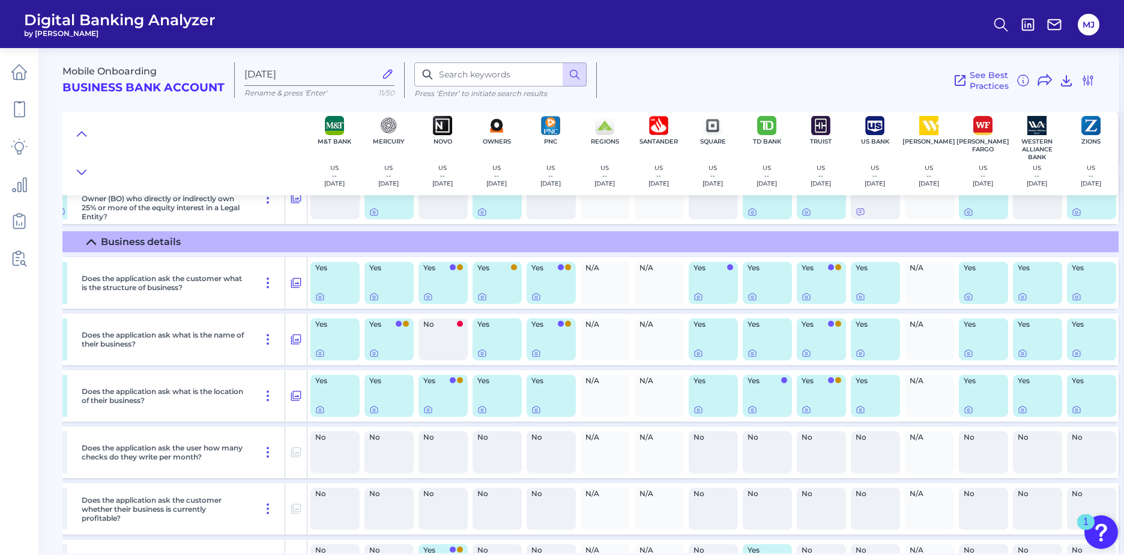
scroll to position [5231, 815]
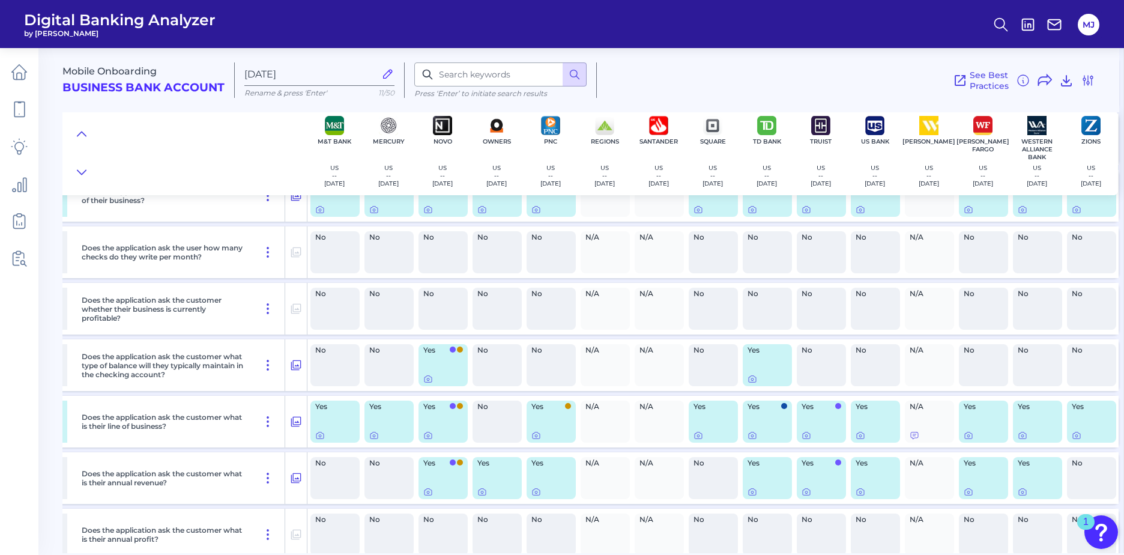
drag, startPoint x: 123, startPoint y: 375, endPoint x: 40, endPoint y: 471, distance: 126.8
click at [40, 471] on main "Mobile Onboarding Business Bank Account [DATE][FINANCIAL_ID] Rename & press 'En…" at bounding box center [562, 277] width 1124 height 555
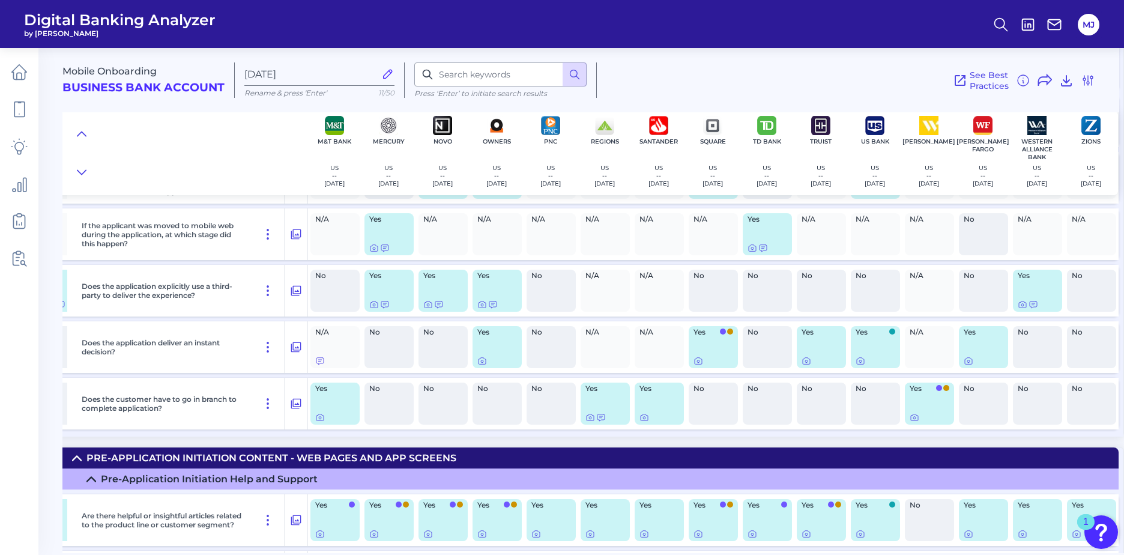
scroll to position [0, 815]
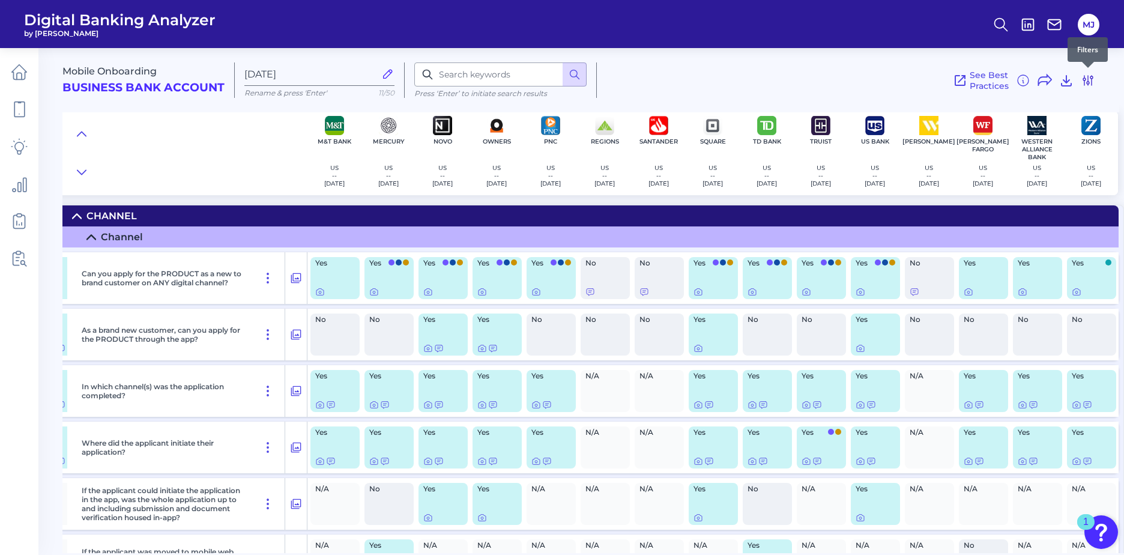
click at [1092, 83] on icon at bounding box center [1088, 80] width 14 height 14
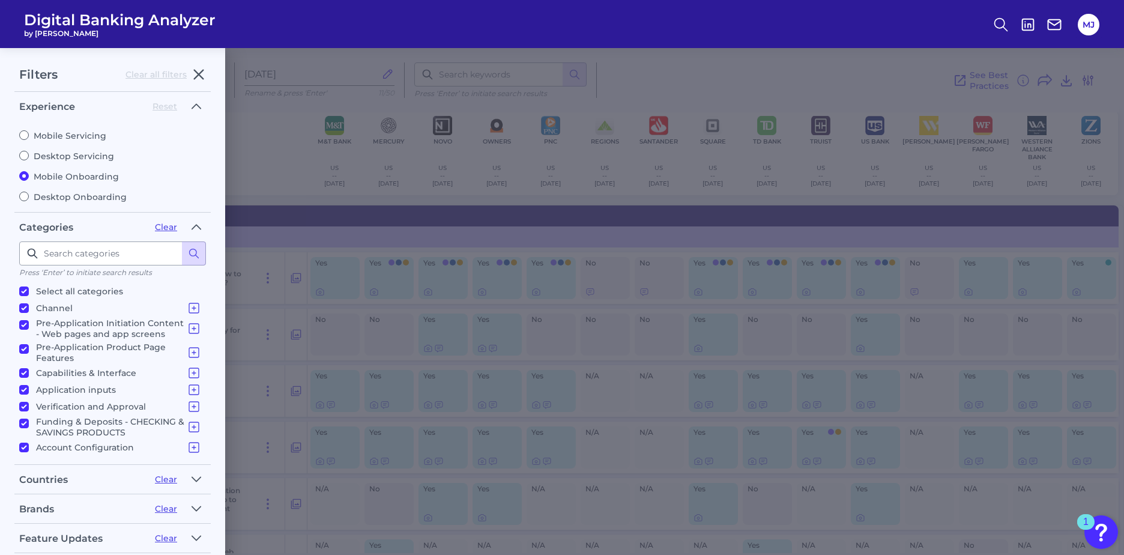
click at [1092, 83] on div "Filters Clear all filters Experience Reset Mobile Servicing Desktop Servicing M…" at bounding box center [562, 301] width 1124 height 507
click at [777, 81] on div "Filters Clear all filters Experience Reset Mobile Servicing Desktop Servicing M…" at bounding box center [562, 301] width 1124 height 507
click at [198, 77] on icon "button" at bounding box center [198, 74] width 14 height 14
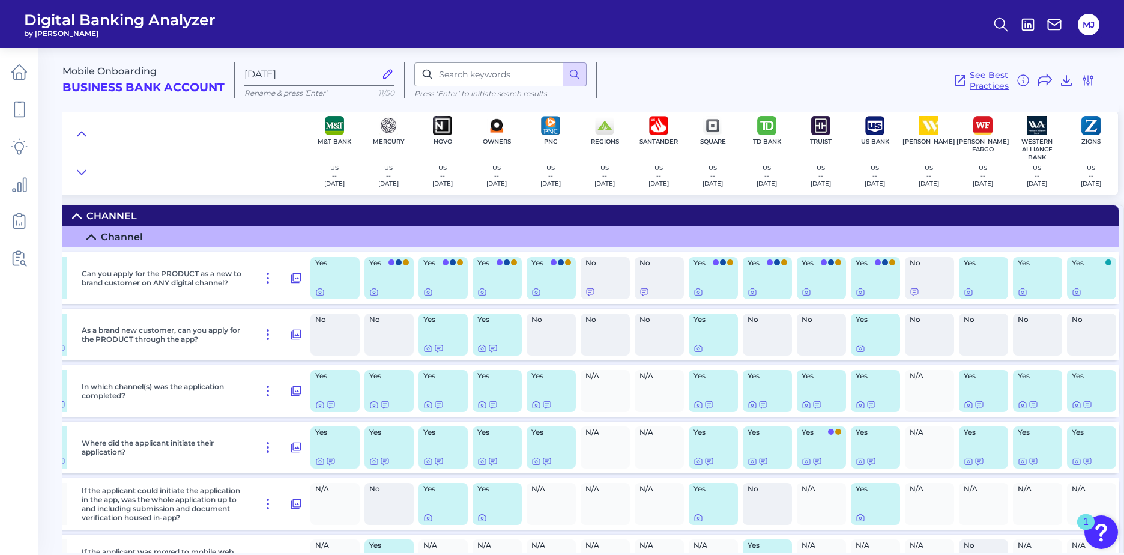
click at [983, 79] on span "See Best Practices" at bounding box center [988, 81] width 39 height 22
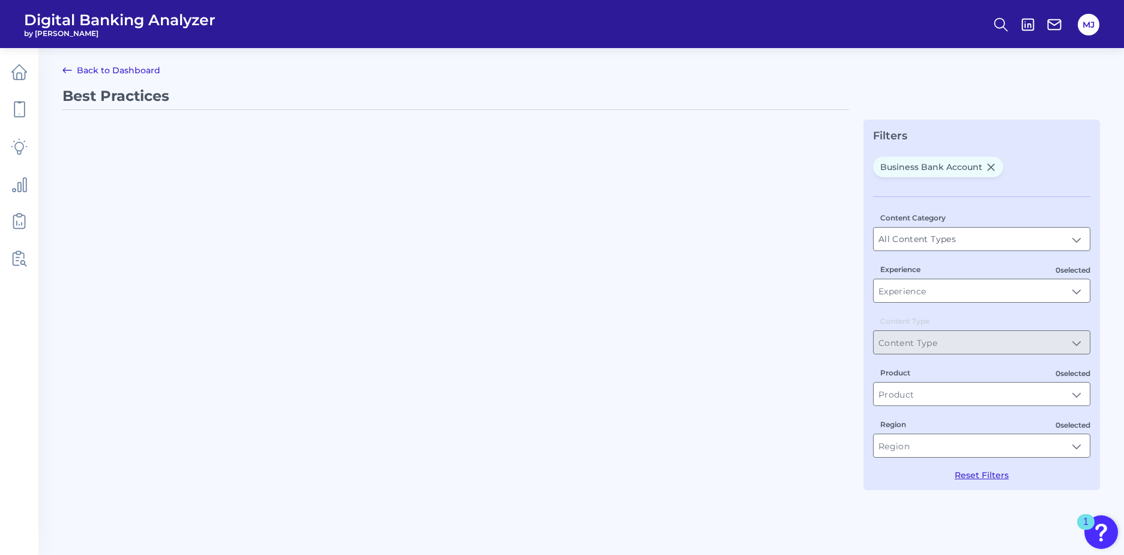
type input "Best Practices"
type input "Business Bank Account"
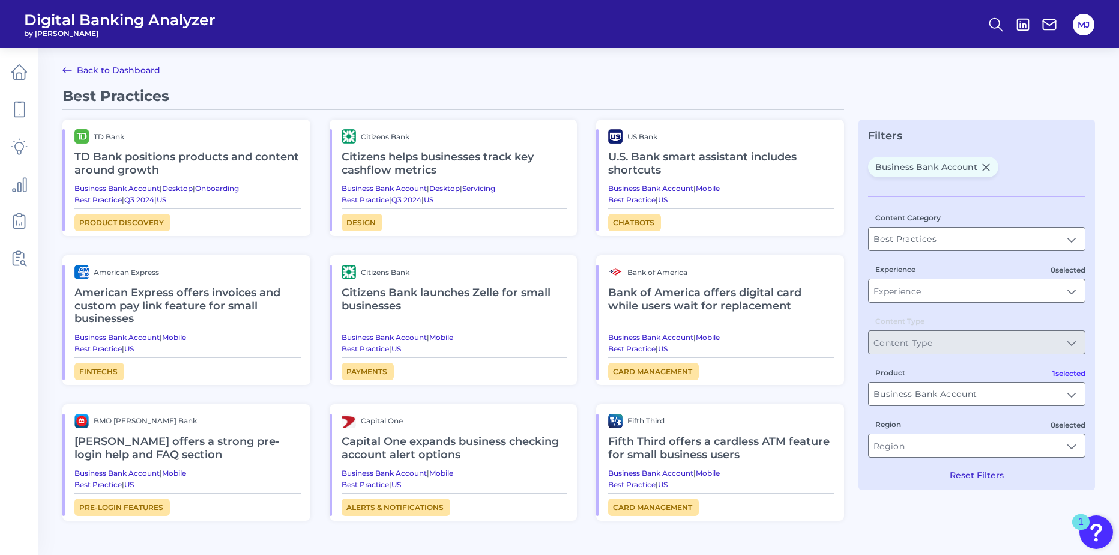
click at [66, 68] on icon at bounding box center [67, 70] width 14 height 14
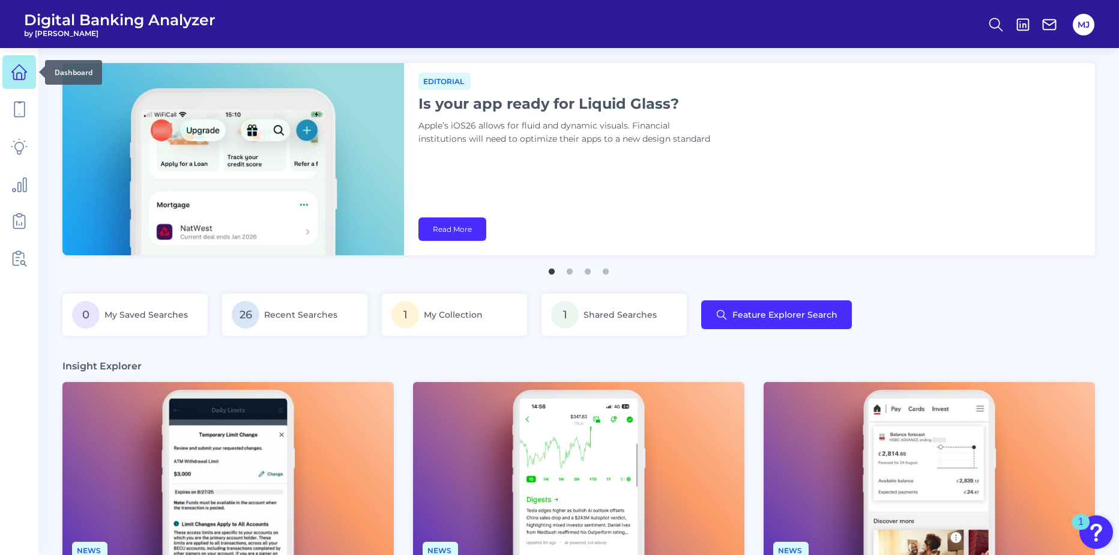
click at [20, 73] on icon at bounding box center [19, 76] width 5 height 7
click at [307, 309] on span "Recent Searches" at bounding box center [301, 314] width 74 height 11
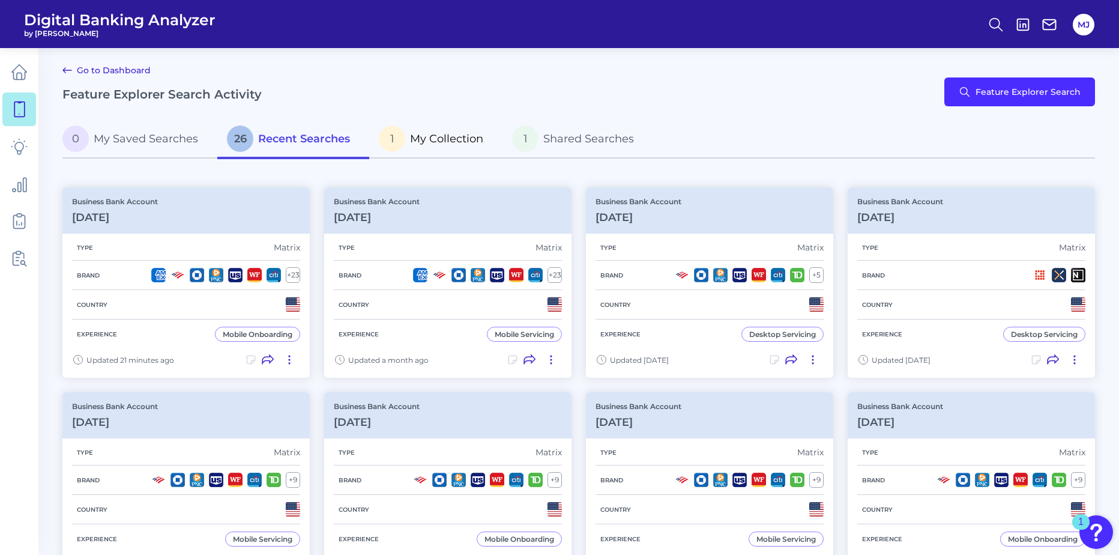
click at [433, 144] on span "My Collection" at bounding box center [446, 138] width 73 height 13
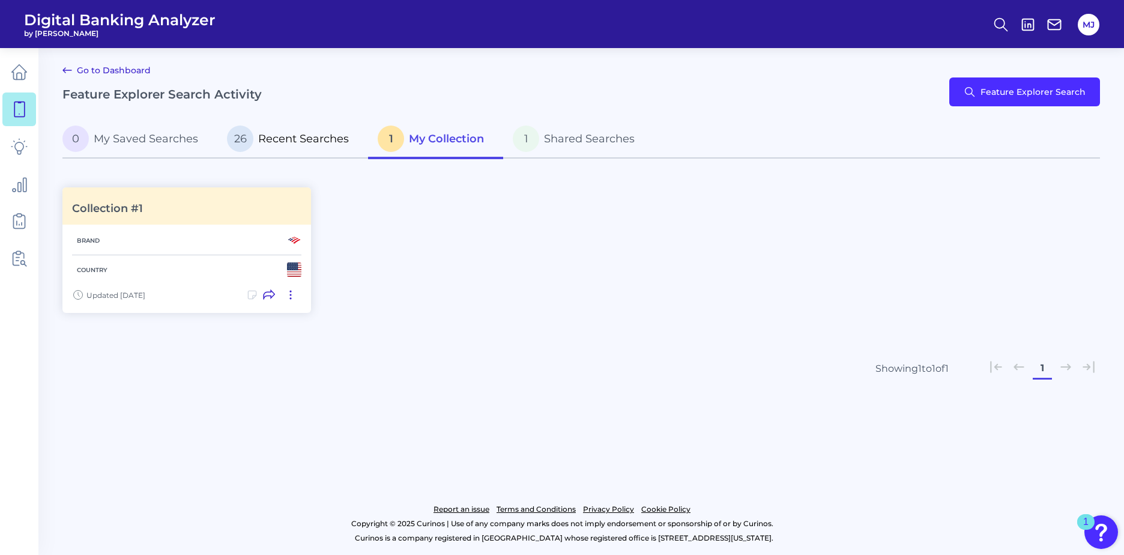
click at [277, 141] on span "Recent Searches" at bounding box center [303, 138] width 91 height 13
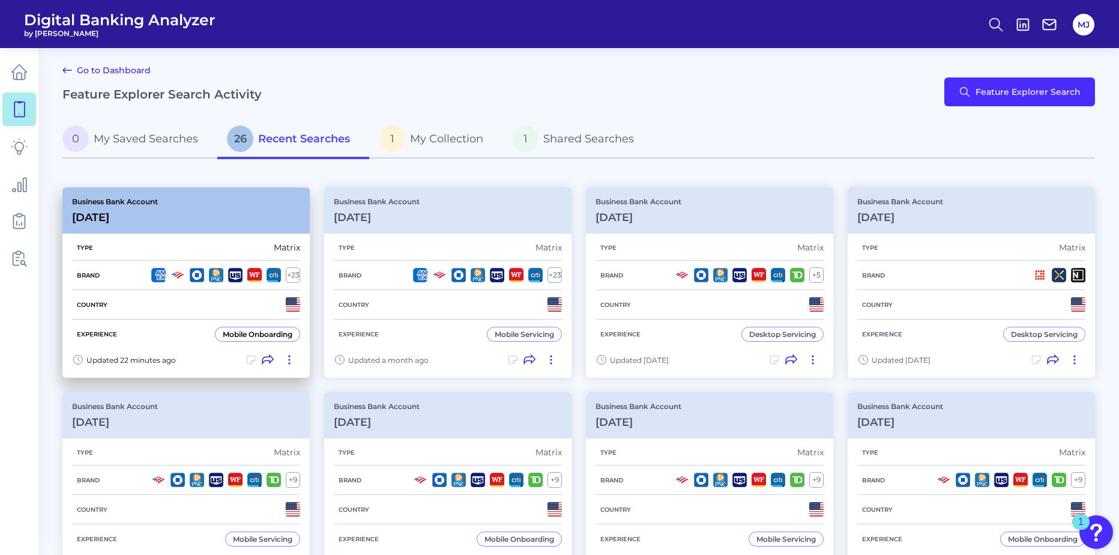
click at [185, 218] on div "Business Bank Account [DATE][FINANCIAL_ID]" at bounding box center [185, 210] width 247 height 46
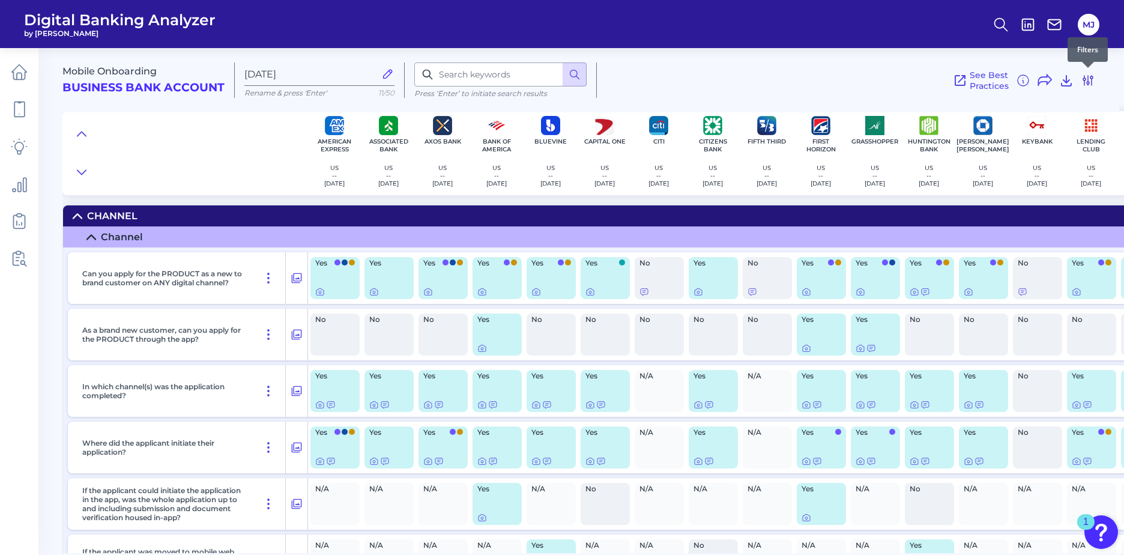
click at [1086, 83] on icon at bounding box center [1088, 80] width 14 height 14
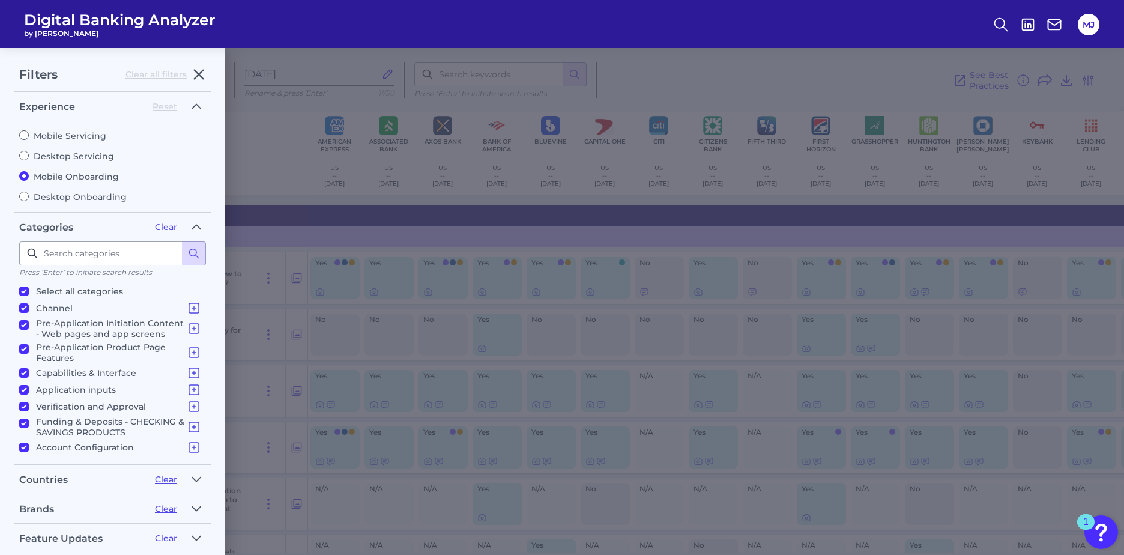
click at [23, 199] on input "Desktop Onboarding" at bounding box center [24, 196] width 10 height 10
radio input "true"
radio input "false"
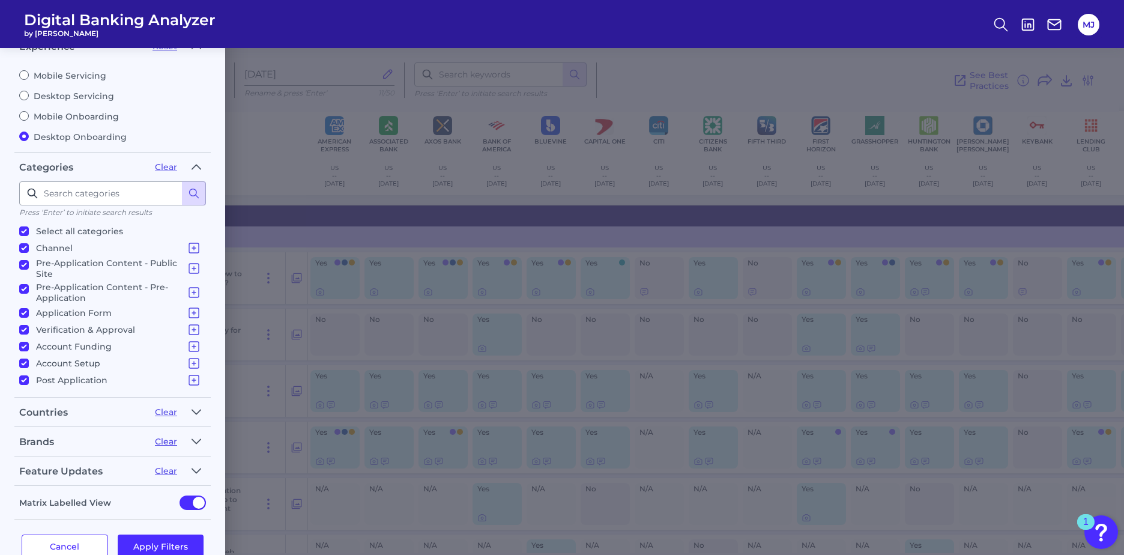
scroll to position [88, 0]
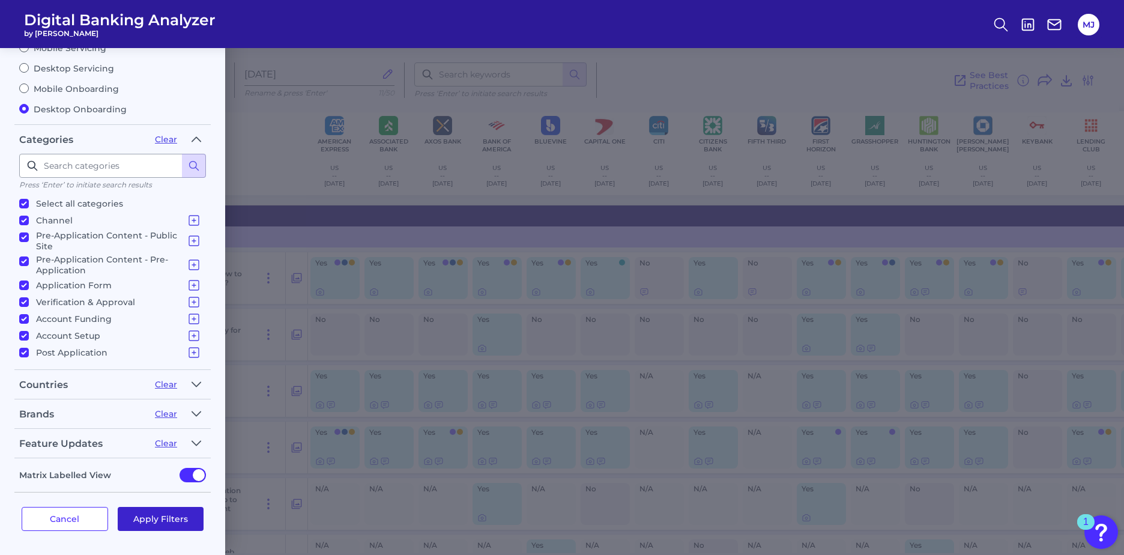
click at [165, 525] on button "Apply Filters" at bounding box center [161, 519] width 86 height 24
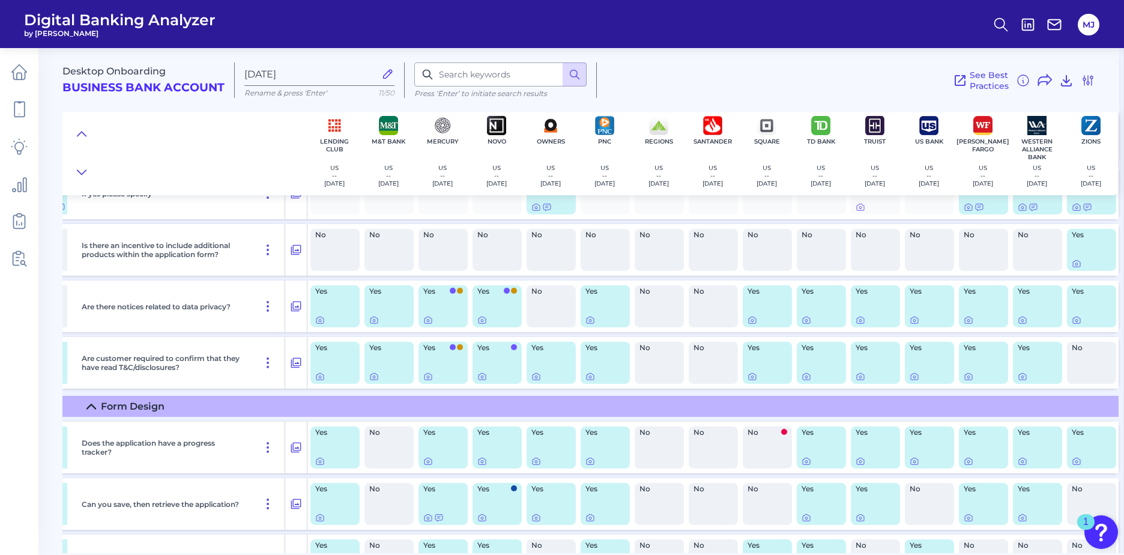
scroll to position [2802, 761]
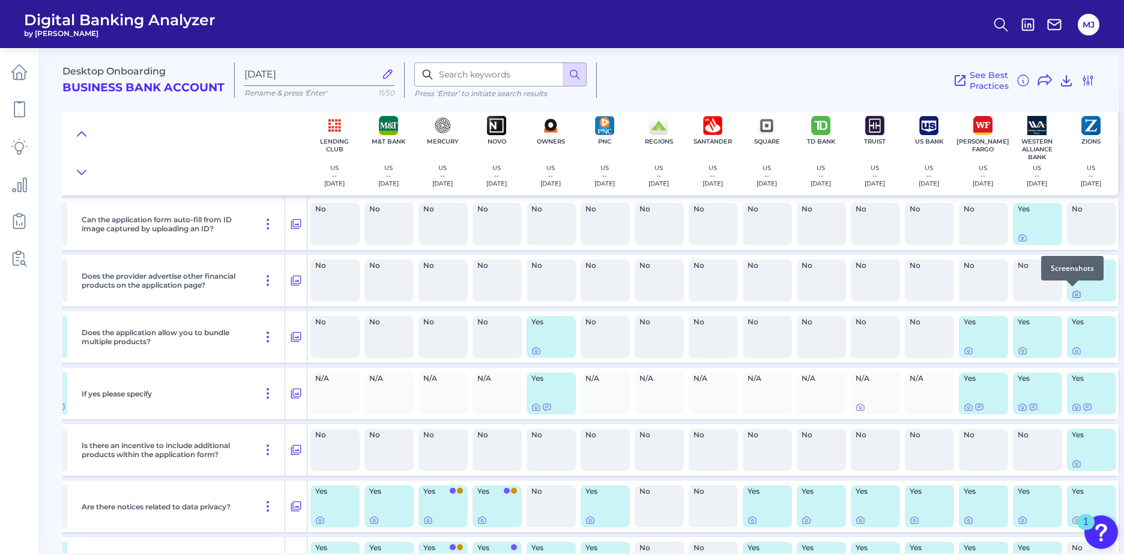
click at [1073, 297] on icon at bounding box center [1076, 294] width 7 height 7
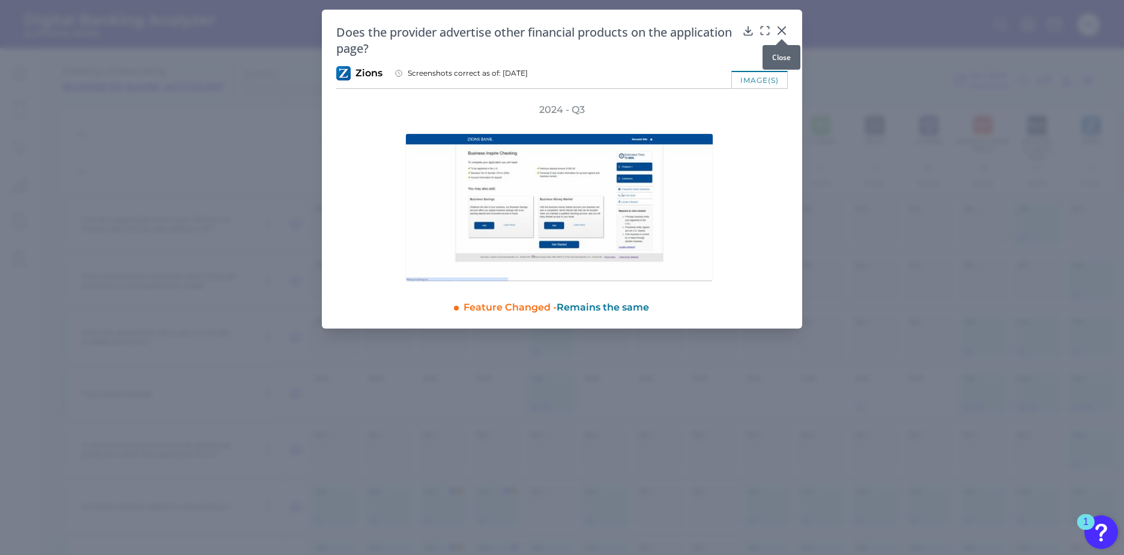
click at [780, 30] on icon at bounding box center [781, 30] width 7 height 7
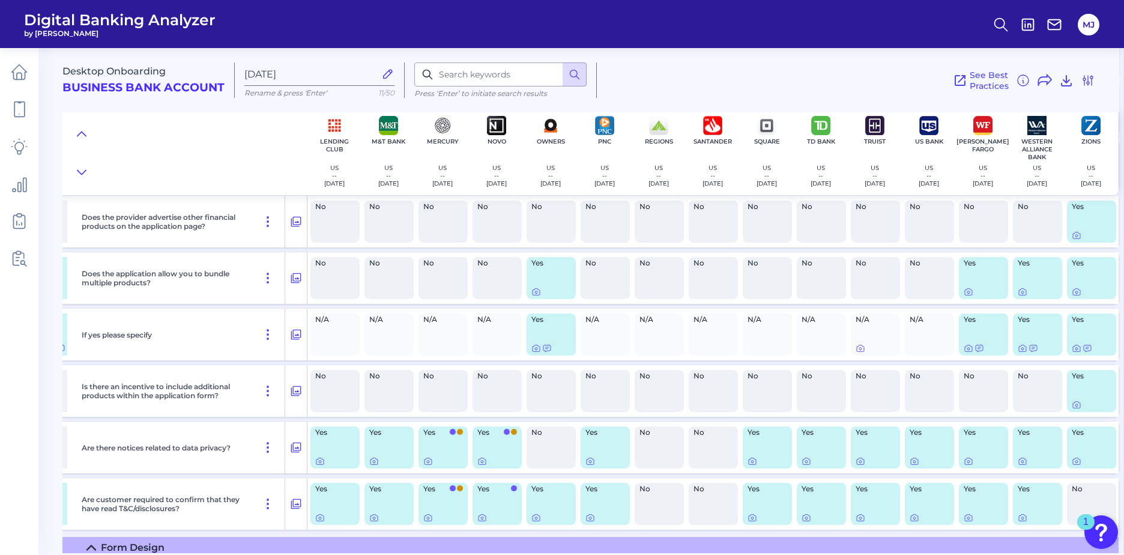
scroll to position [2942, 761]
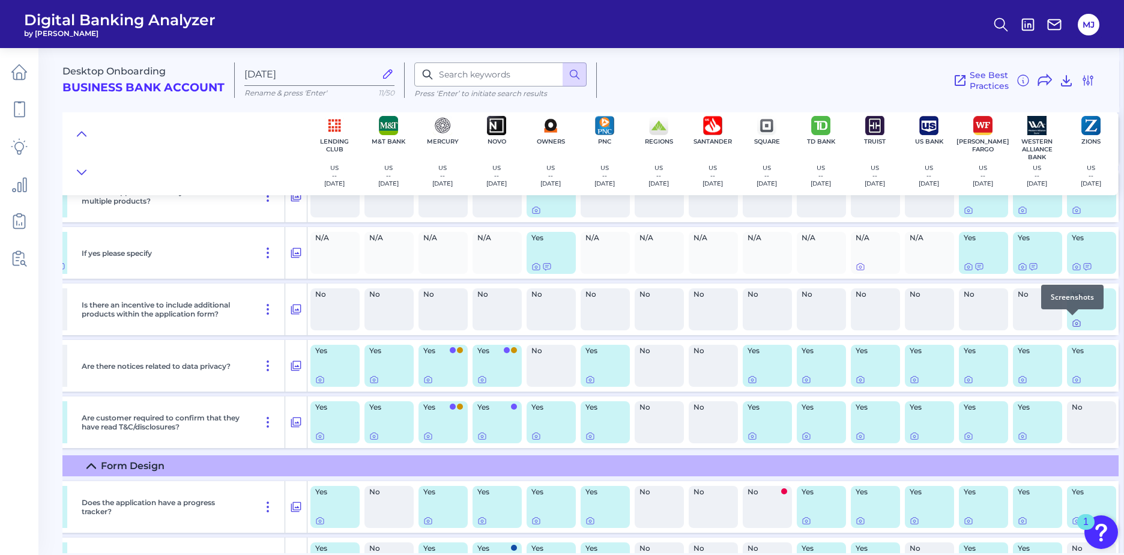
click at [1075, 323] on icon at bounding box center [1076, 323] width 2 height 2
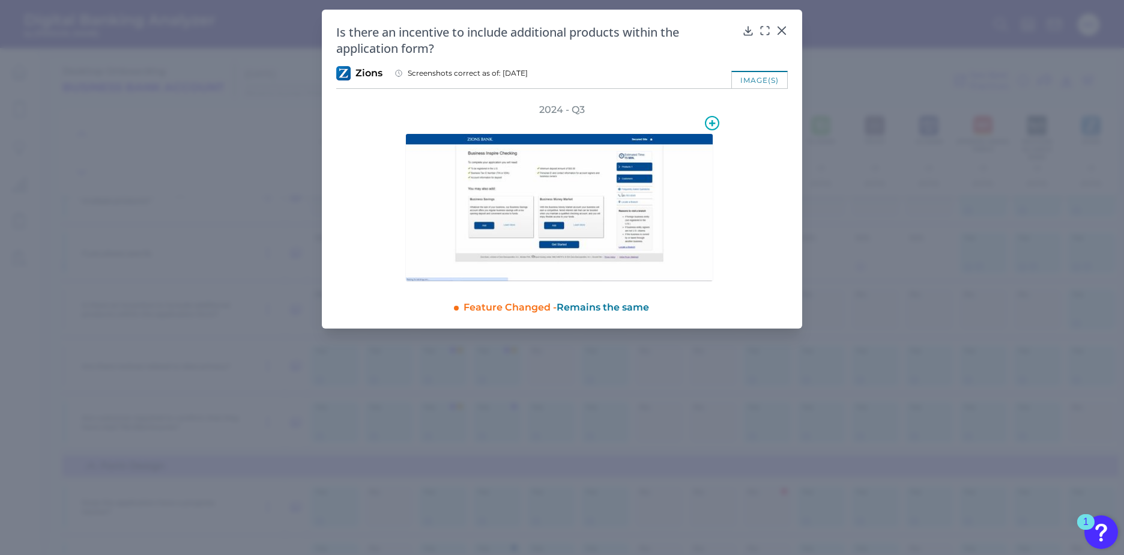
click at [653, 185] on img at bounding box center [559, 207] width 308 height 148
click at [781, 29] on icon at bounding box center [782, 31] width 12 height 12
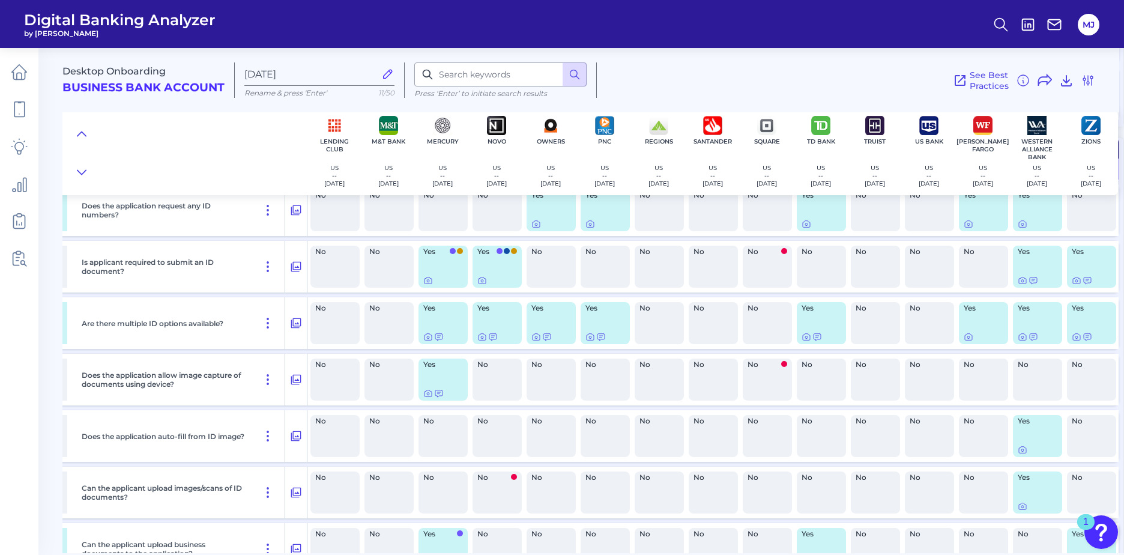
scroll to position [6810, 761]
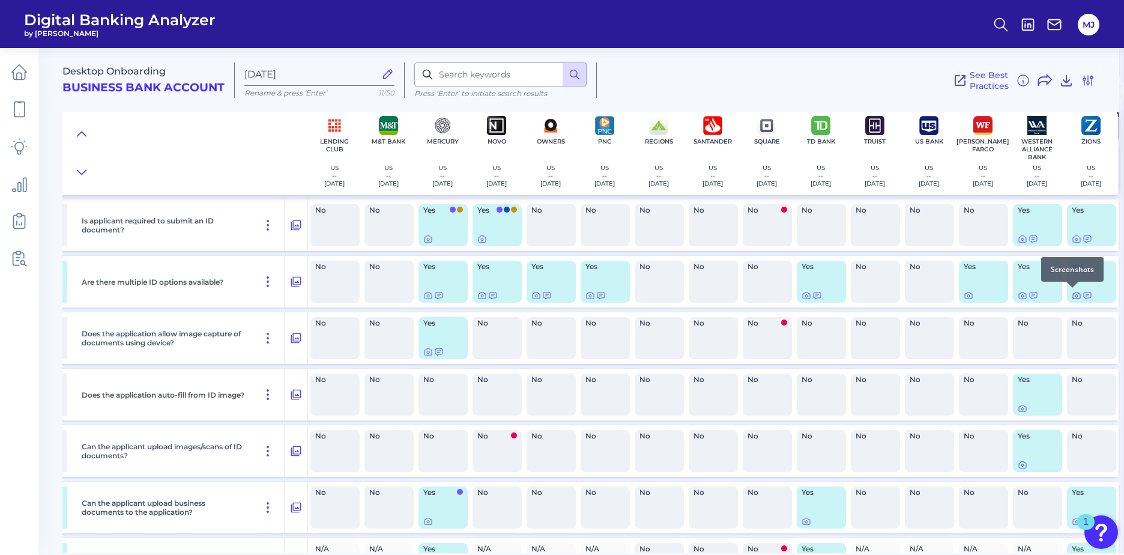
click at [1075, 297] on icon at bounding box center [1076, 296] width 2 height 2
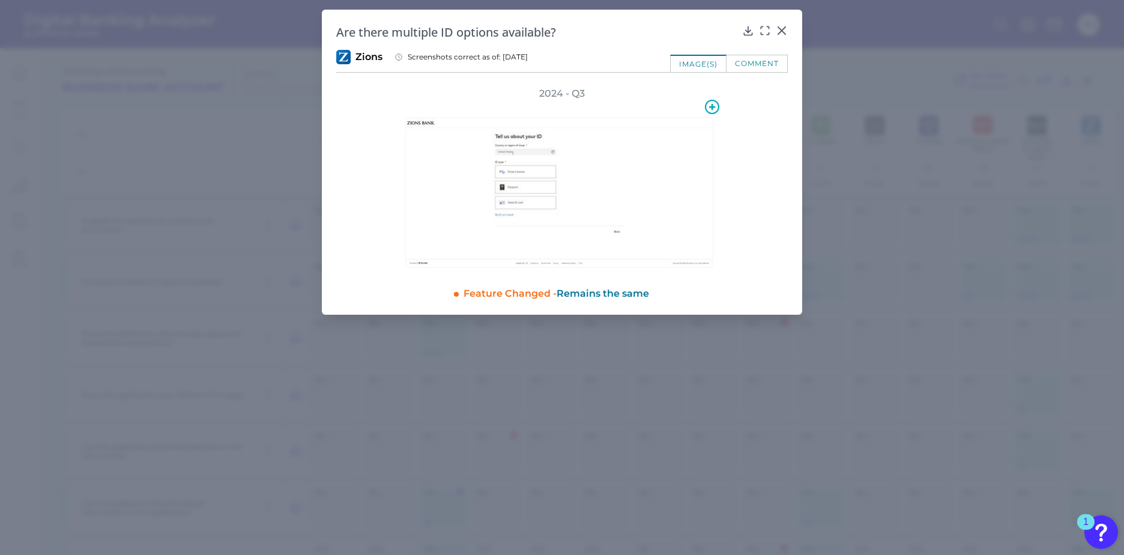
click at [666, 182] on img at bounding box center [559, 192] width 308 height 151
click at [752, 178] on div at bounding box center [562, 183] width 384 height 167
click at [691, 160] on img at bounding box center [559, 192] width 308 height 151
click at [711, 107] on icon at bounding box center [712, 107] width 6 height 6
click at [761, 156] on div "2024 - Q3" at bounding box center [561, 177] width 413 height 181
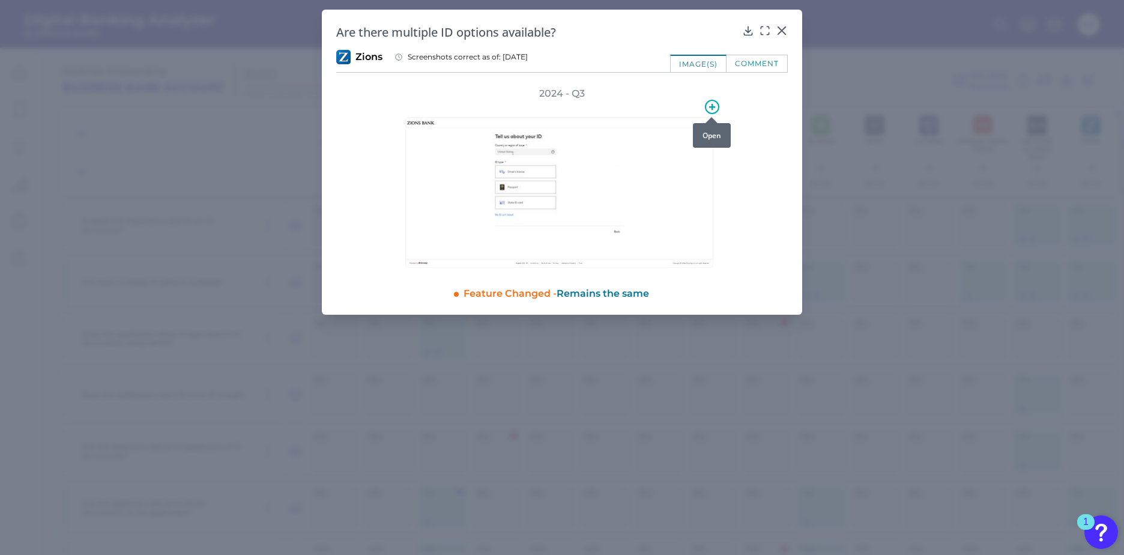
click at [713, 107] on icon at bounding box center [712, 107] width 6 height 6
click at [644, 133] on button "Create a new collection" at bounding box center [650, 135] width 121 height 20
click at [747, 148] on div at bounding box center [562, 183] width 372 height 167
click at [776, 31] on icon at bounding box center [782, 31] width 12 height 12
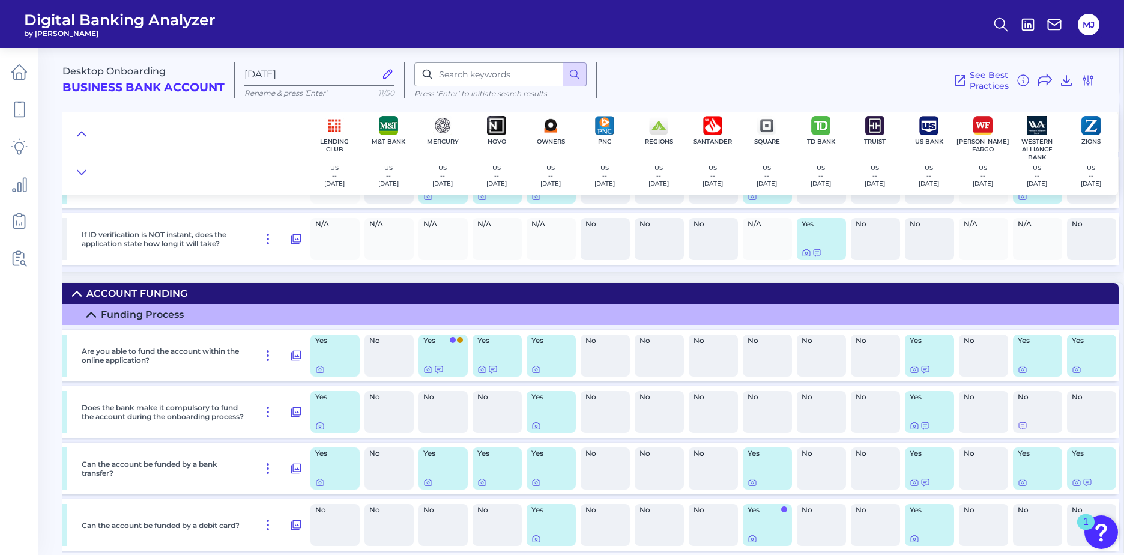
scroll to position [7600, 761]
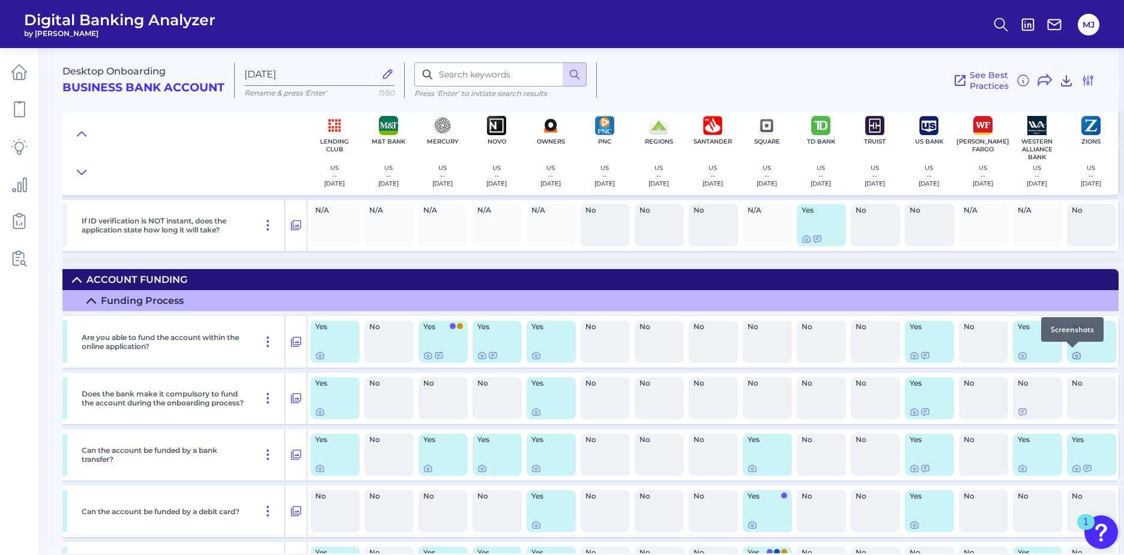
click at [1074, 355] on icon at bounding box center [1077, 356] width 10 height 10
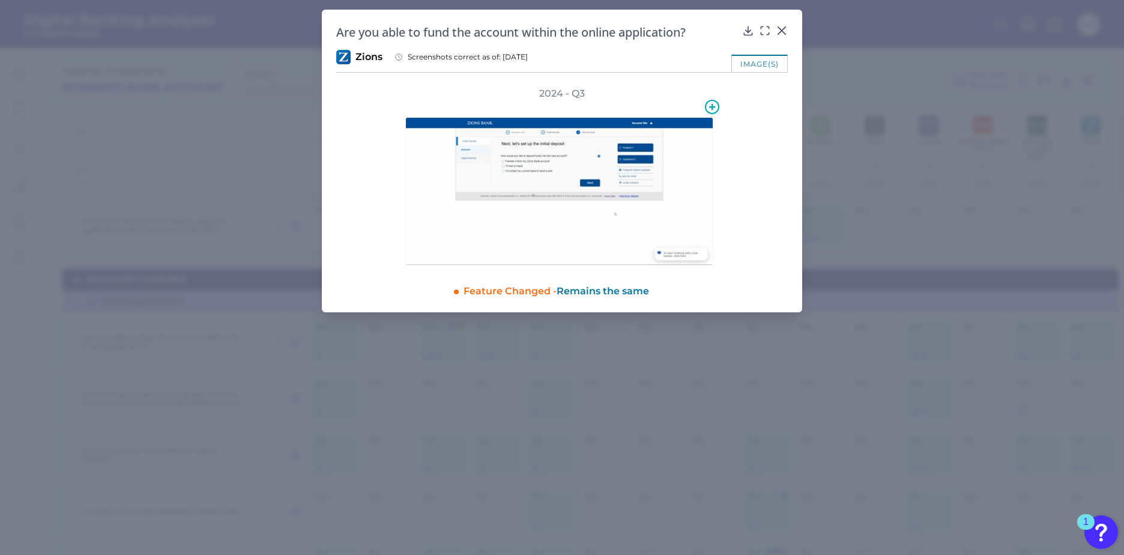
click at [568, 151] on img at bounding box center [559, 191] width 308 height 148
click at [601, 188] on img at bounding box center [559, 191] width 308 height 148
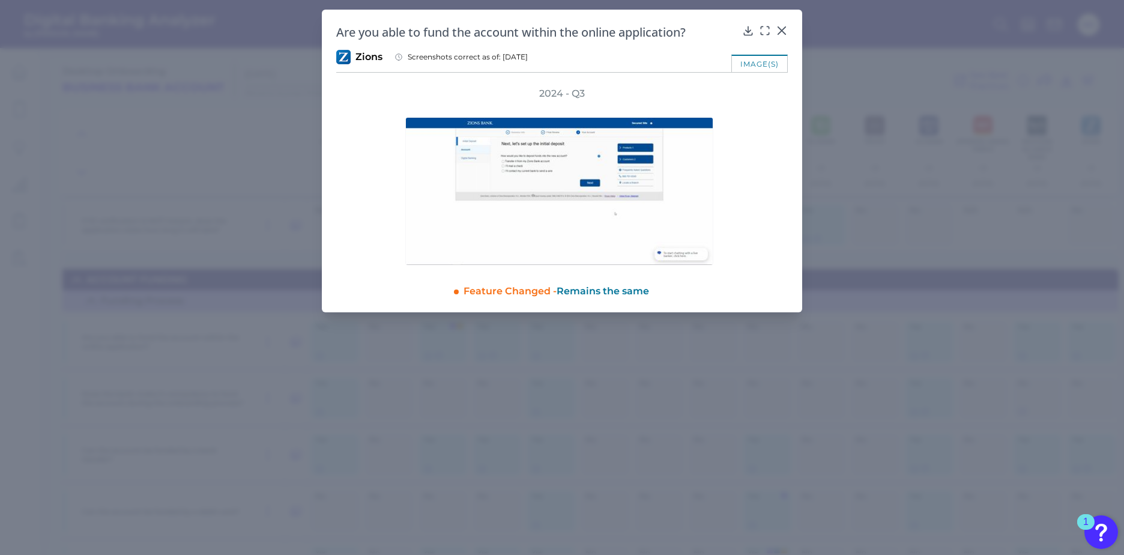
click at [759, 59] on div "image(s)" at bounding box center [759, 63] width 56 height 17
click at [775, 24] on div "Are you able to fund the account within the online application?" at bounding box center [561, 32] width 451 height 16
click at [782, 29] on icon at bounding box center [782, 31] width 12 height 12
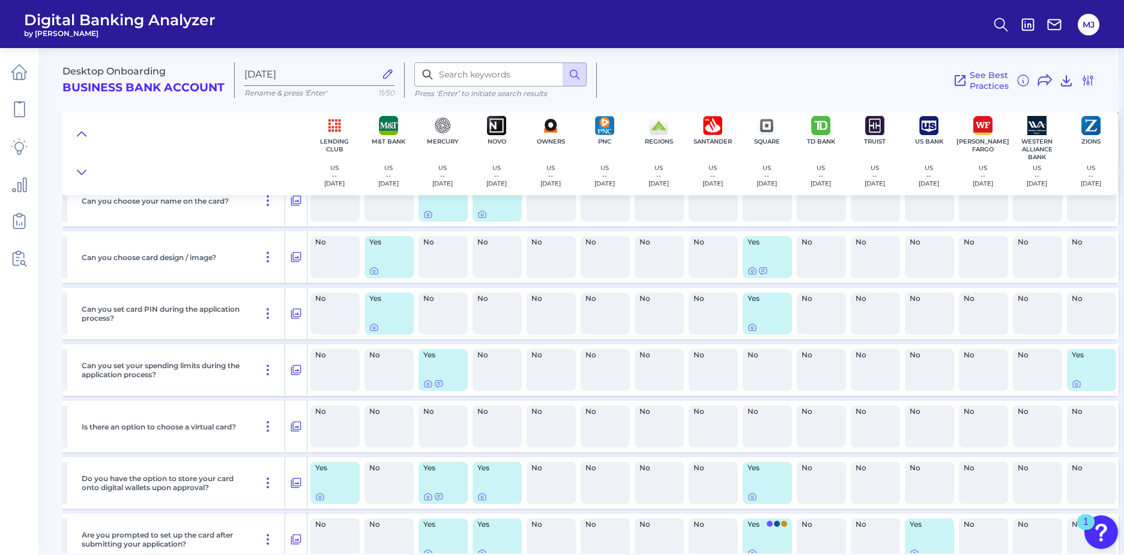
scroll to position [9099, 761]
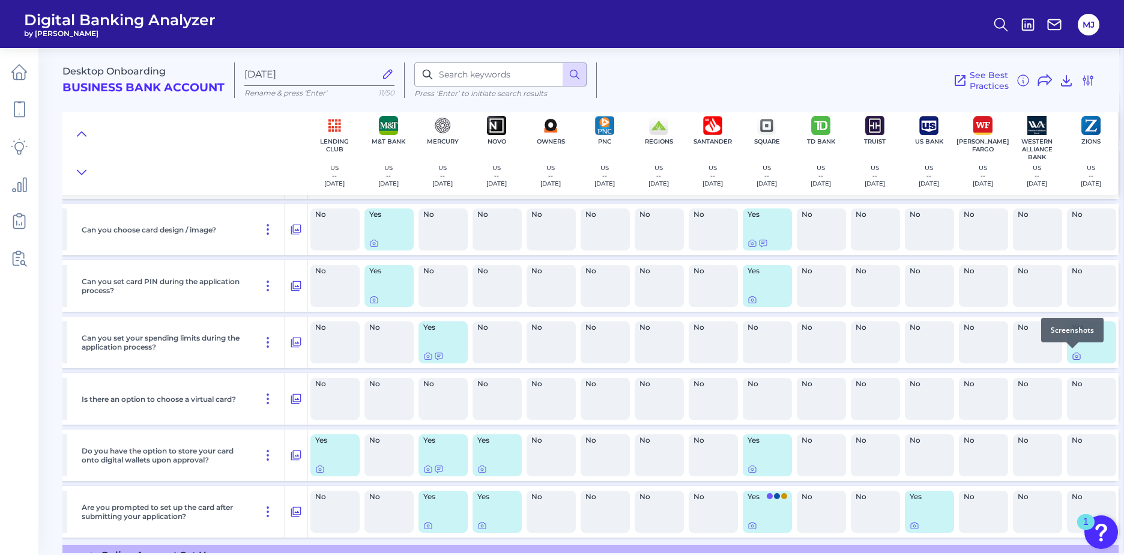
click at [1072, 357] on icon at bounding box center [1077, 356] width 10 height 10
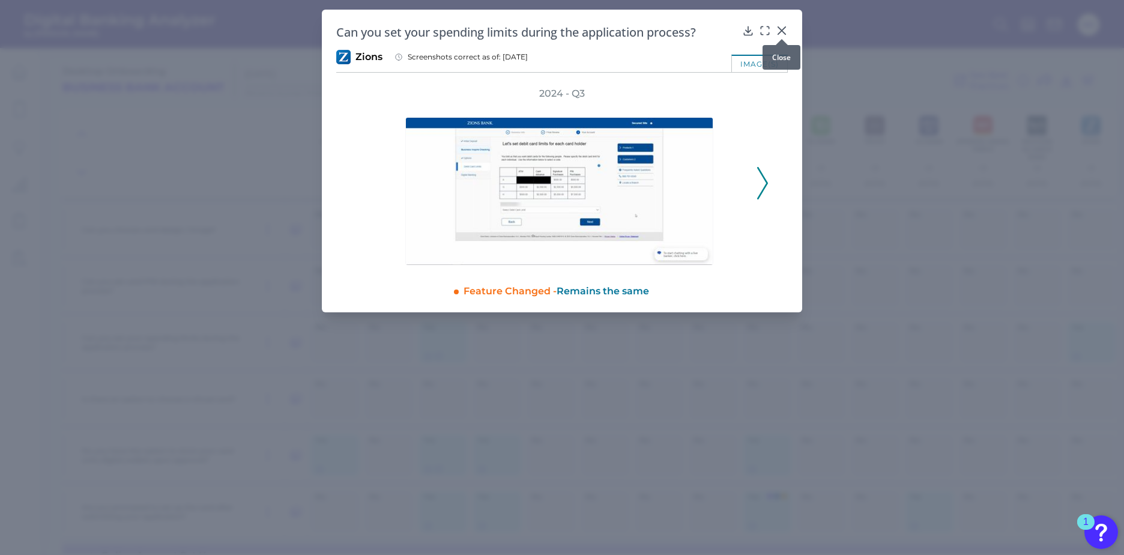
click at [782, 28] on icon at bounding box center [782, 31] width 12 height 12
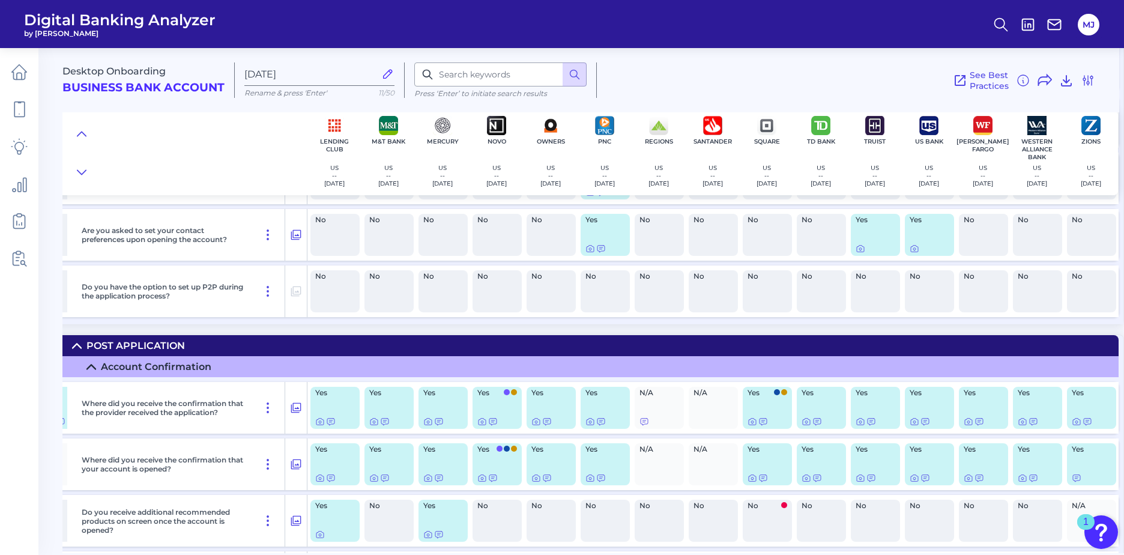
scroll to position [10052, 761]
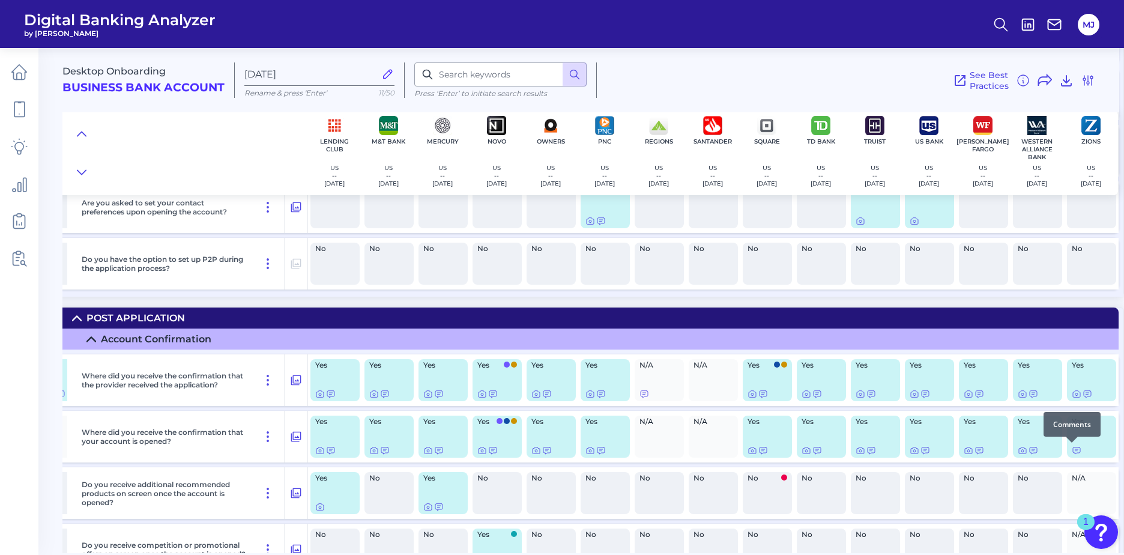
click at [1069, 447] on div at bounding box center [1072, 442] width 12 height 12
click at [1072, 450] on icon at bounding box center [1077, 450] width 10 height 10
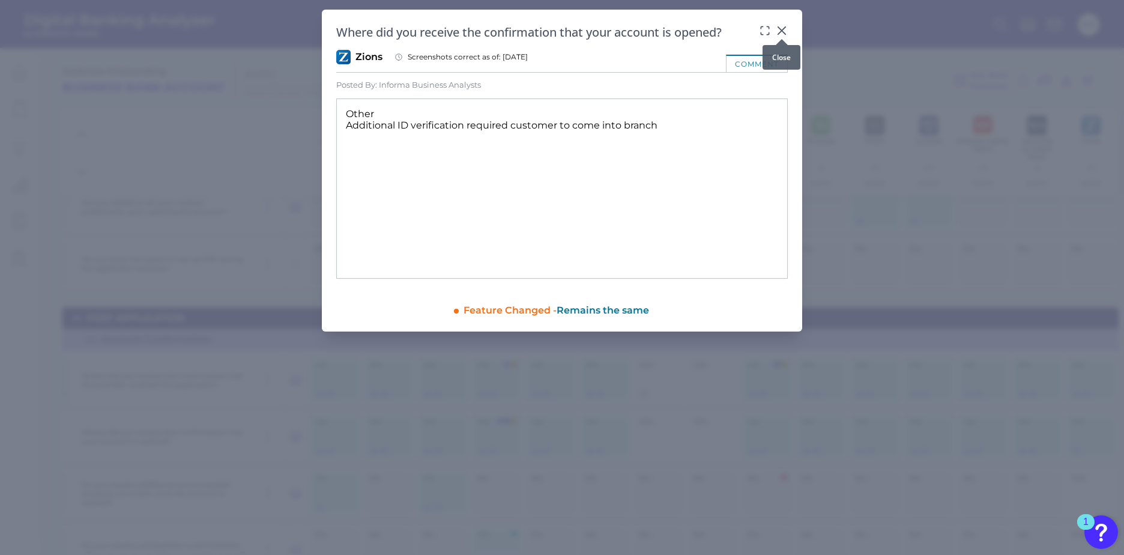
click at [780, 28] on icon at bounding box center [782, 31] width 12 height 12
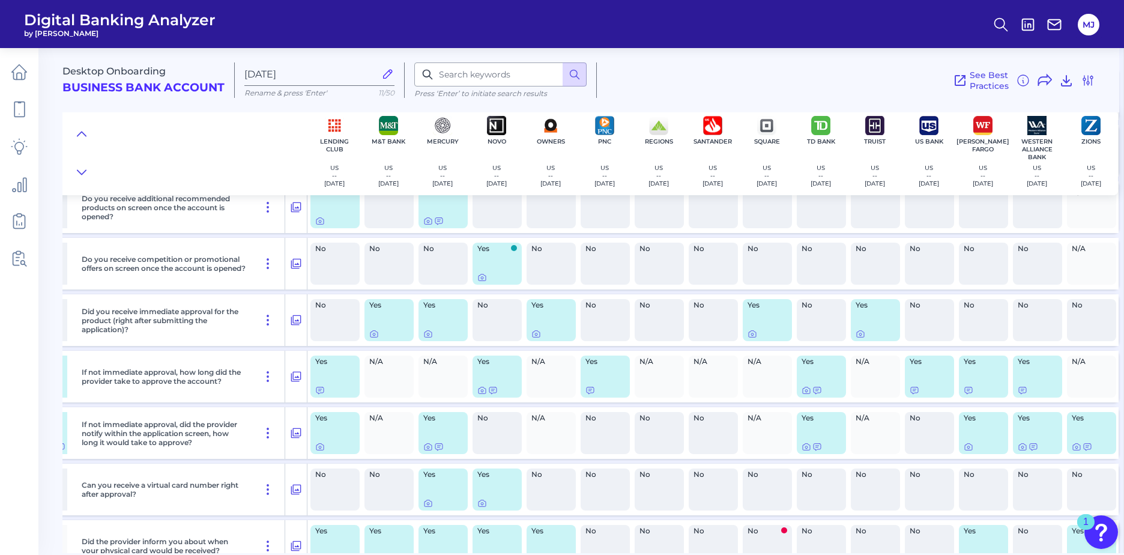
scroll to position [10365, 761]
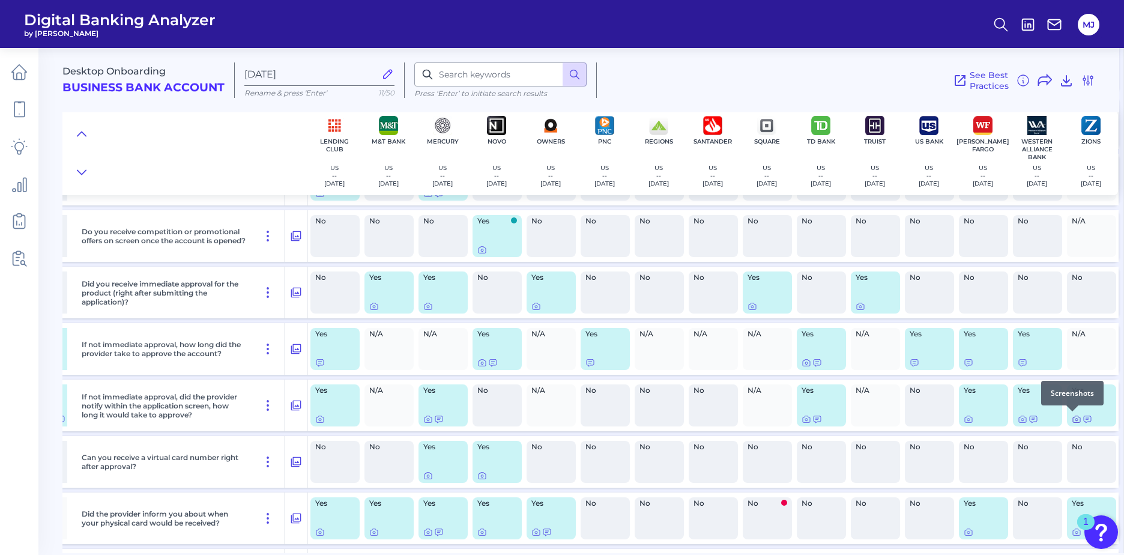
click at [1075, 419] on icon at bounding box center [1076, 419] width 2 height 2
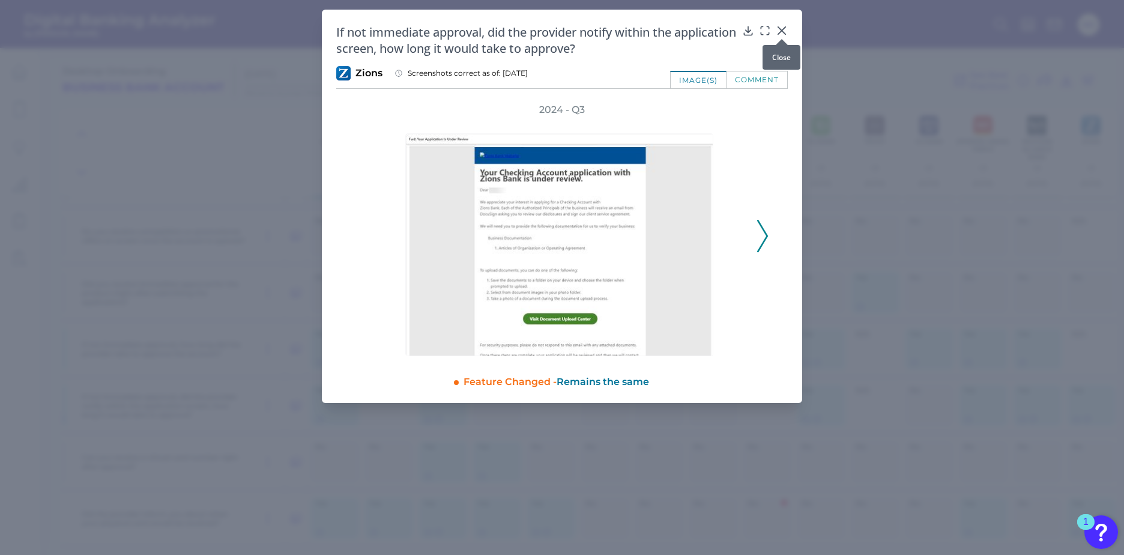
click at [780, 29] on icon at bounding box center [781, 30] width 7 height 7
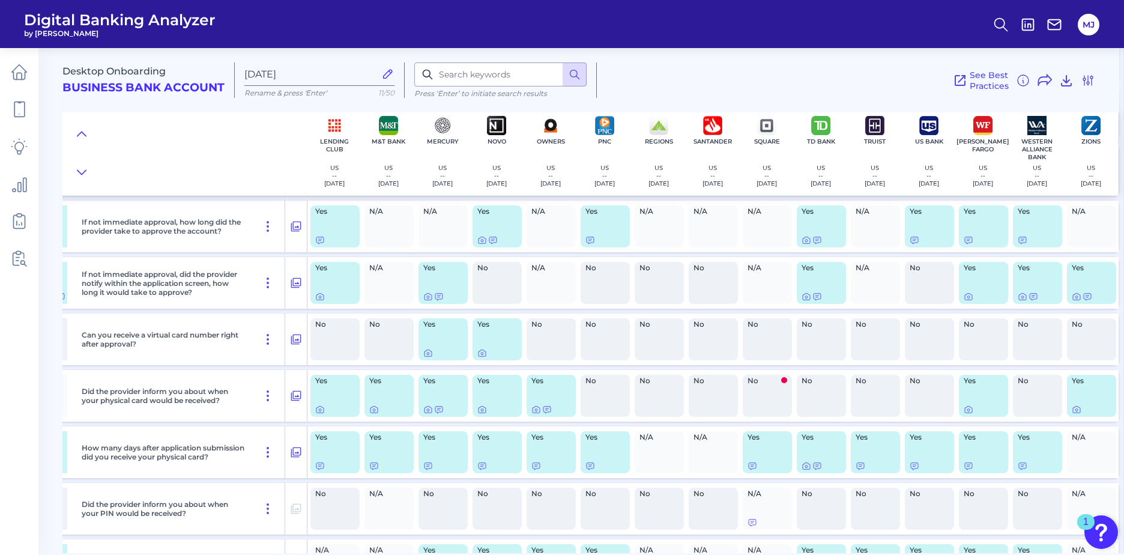
scroll to position [10555, 761]
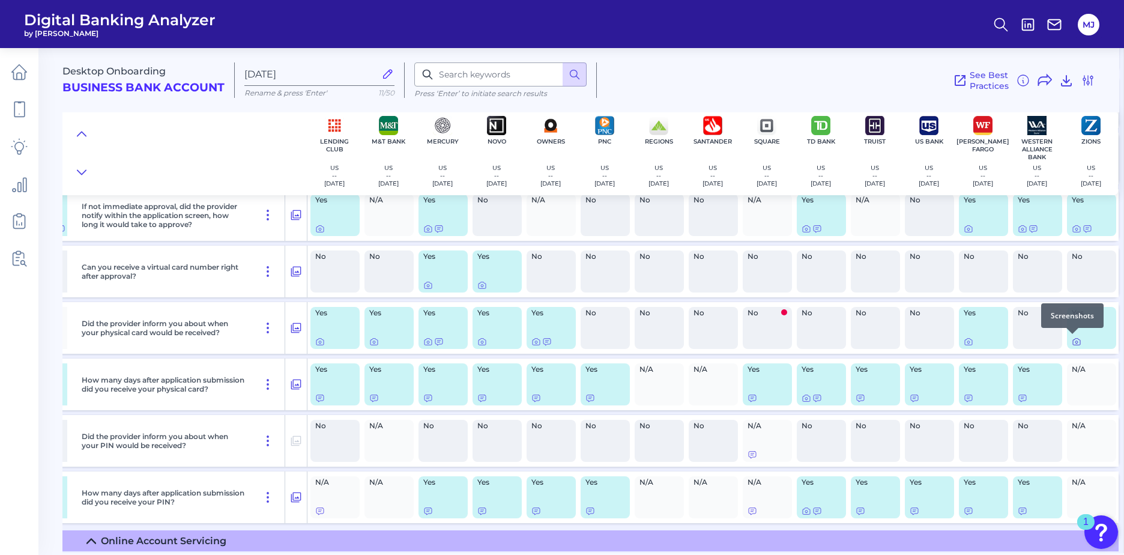
click at [1075, 342] on icon at bounding box center [1076, 342] width 2 height 2
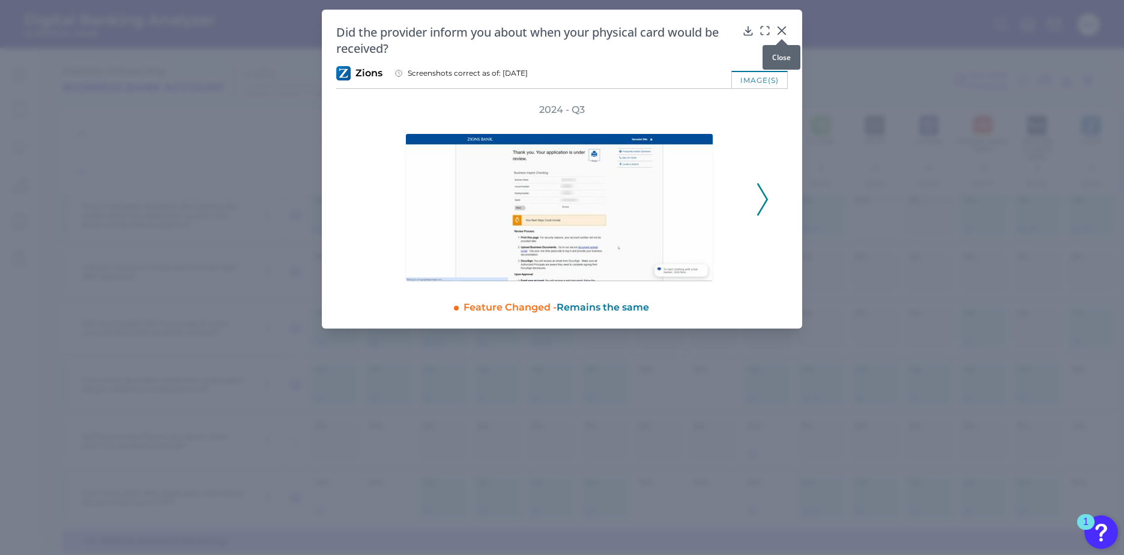
click at [780, 28] on icon at bounding box center [782, 31] width 12 height 12
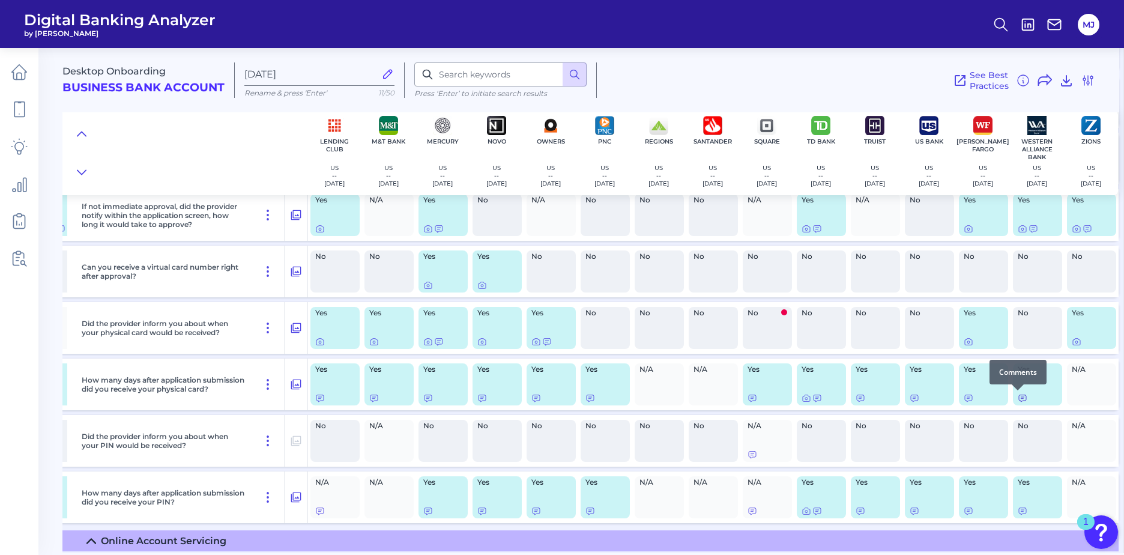
click at [1019, 400] on icon at bounding box center [1022, 398] width 7 height 7
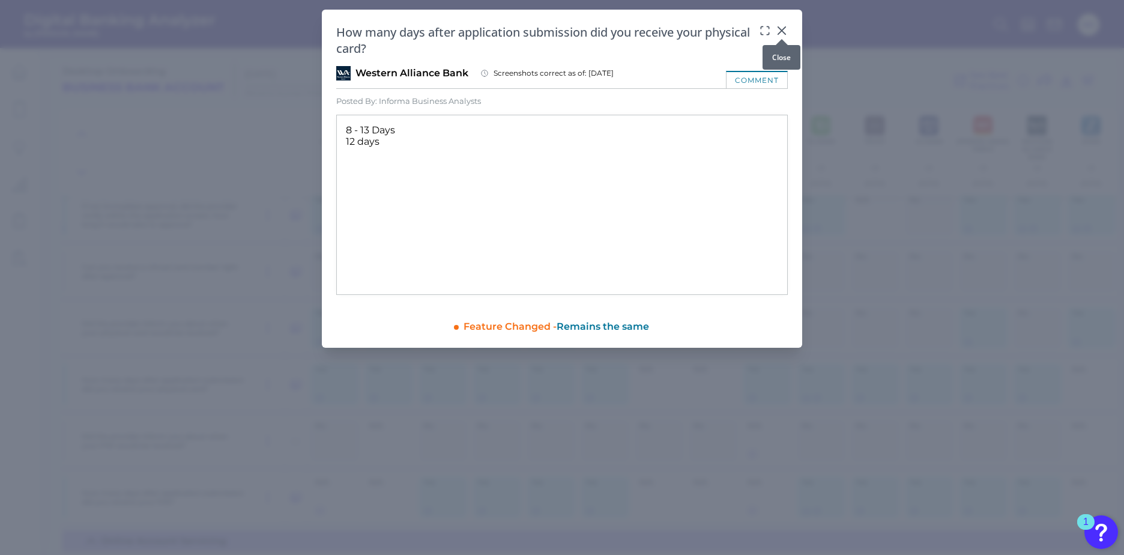
click at [782, 29] on icon at bounding box center [781, 30] width 7 height 7
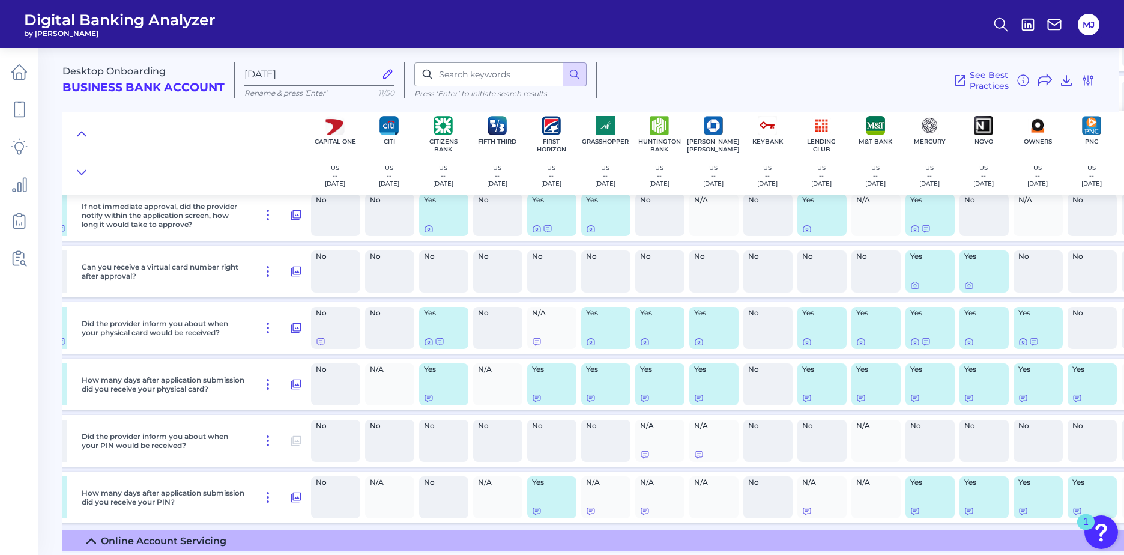
scroll to position [10555, 274]
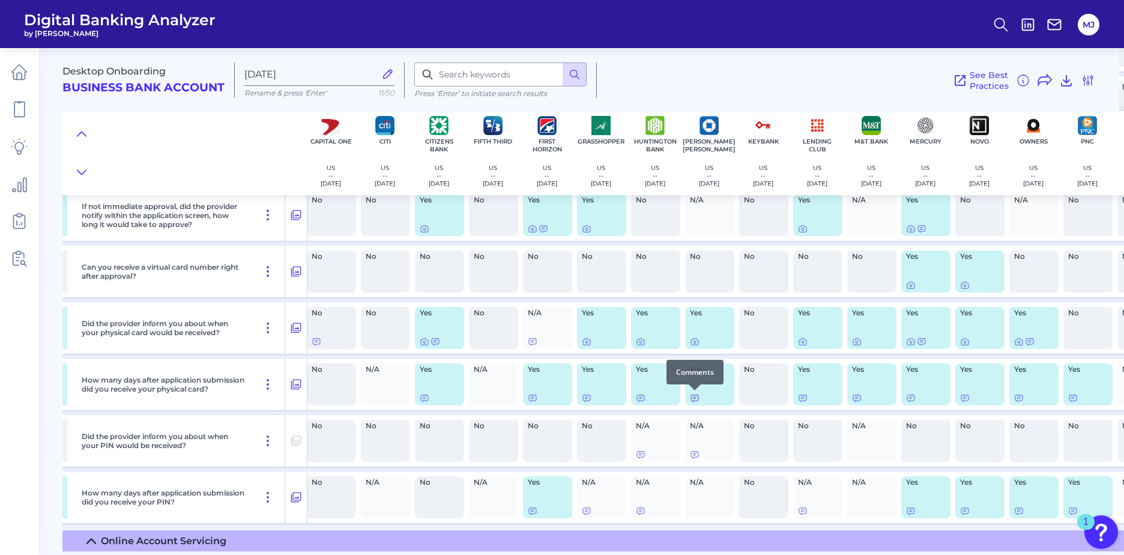
click at [696, 398] on icon at bounding box center [695, 398] width 10 height 10
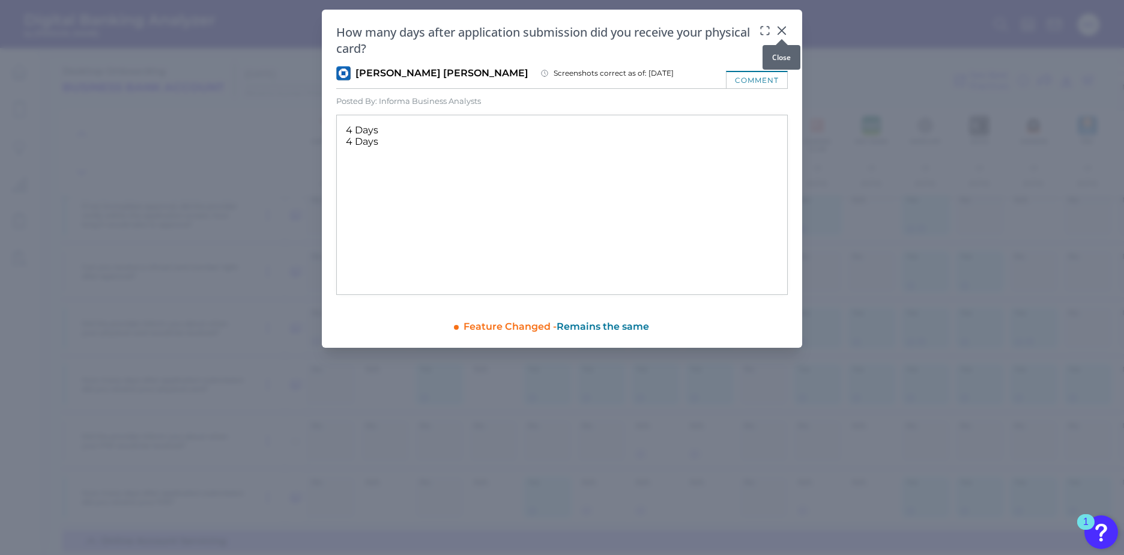
click at [786, 30] on icon at bounding box center [782, 31] width 12 height 12
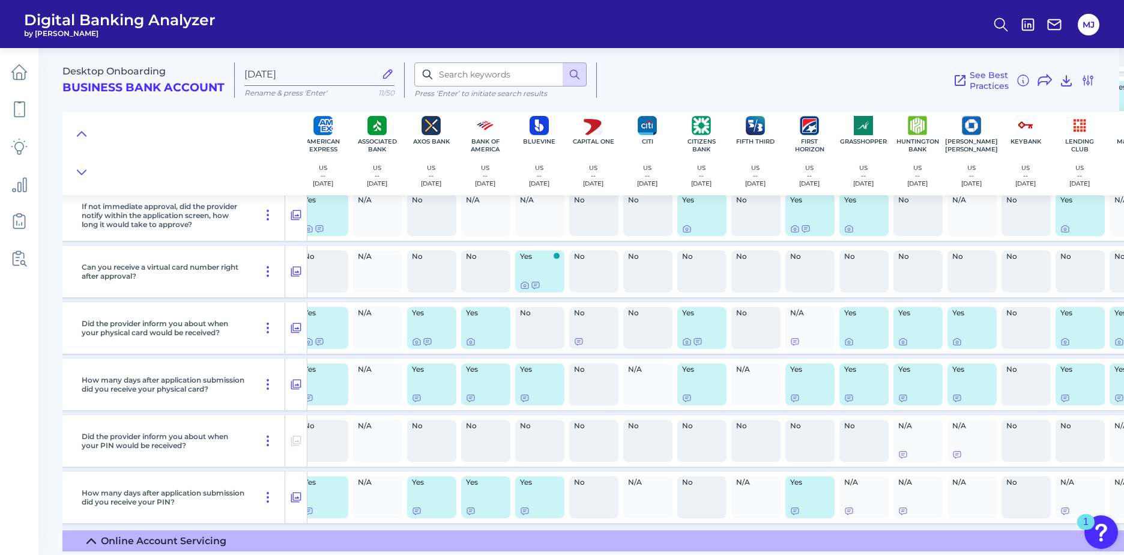
scroll to position [10555, 0]
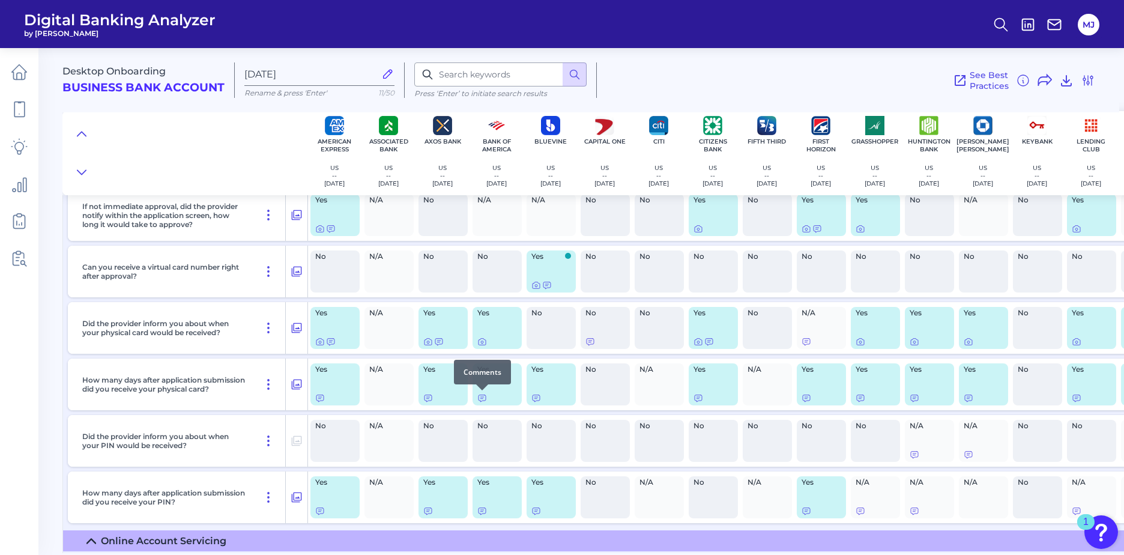
click at [479, 395] on div at bounding box center [482, 390] width 12 height 12
click at [483, 399] on icon at bounding box center [482, 398] width 10 height 10
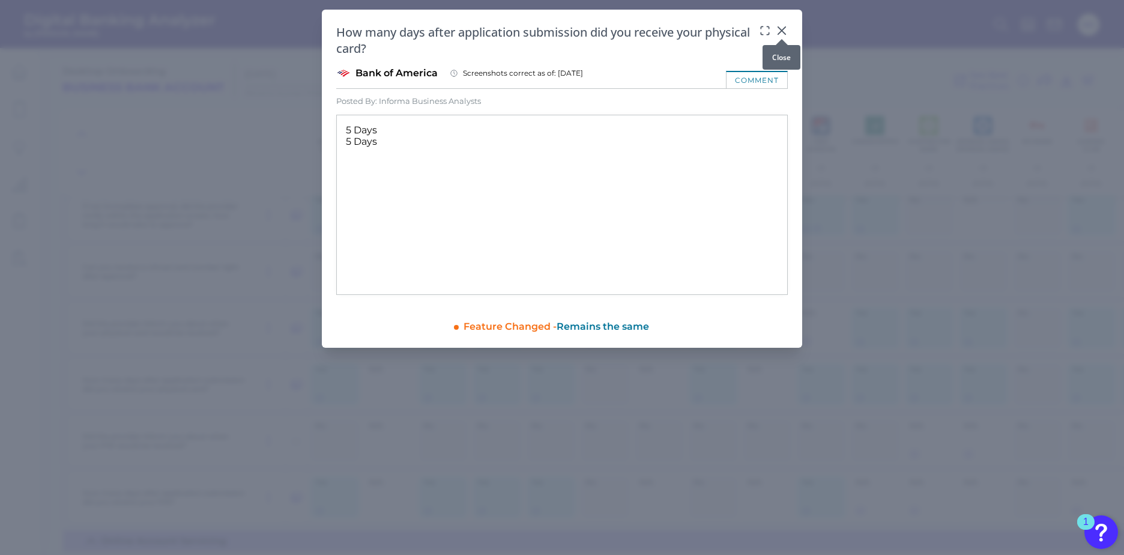
click at [780, 30] on icon at bounding box center [781, 30] width 7 height 7
